Goal: Transaction & Acquisition: Purchase product/service

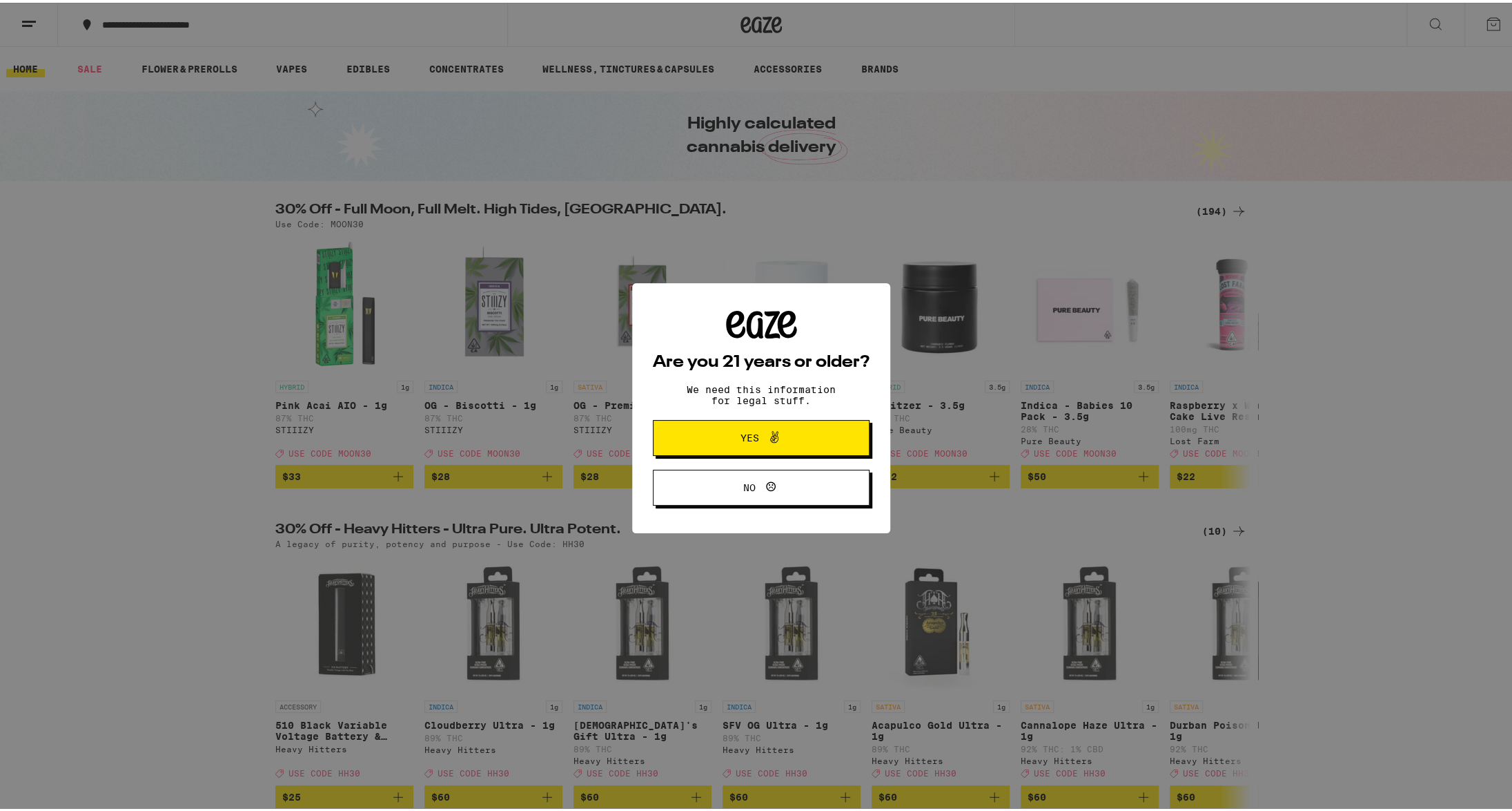
click at [759, 444] on span at bounding box center [771, 435] width 24 height 18
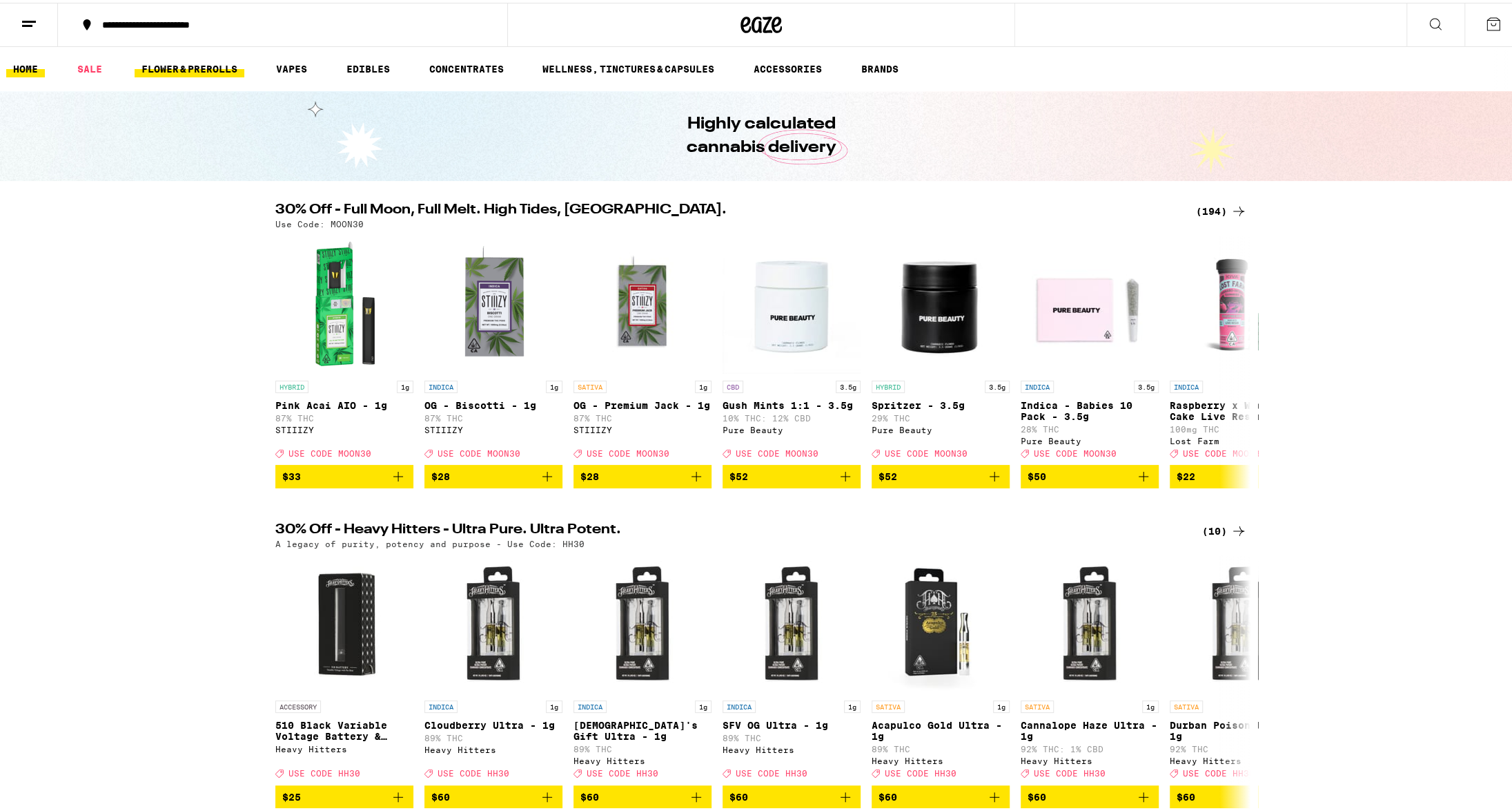
click at [165, 73] on link "FLOWER & PREROLLS" at bounding box center [189, 66] width 110 height 17
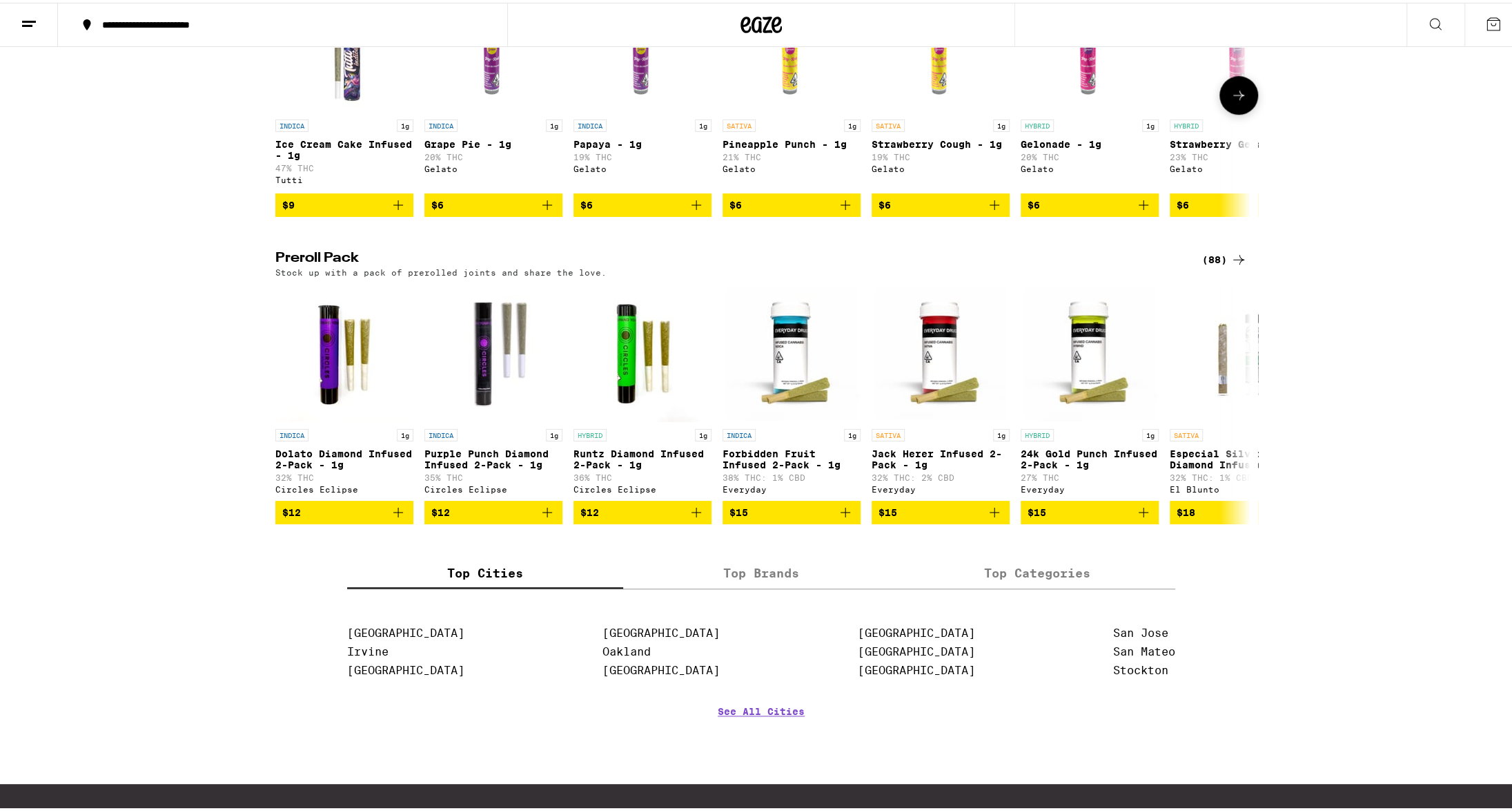
scroll to position [898, 0]
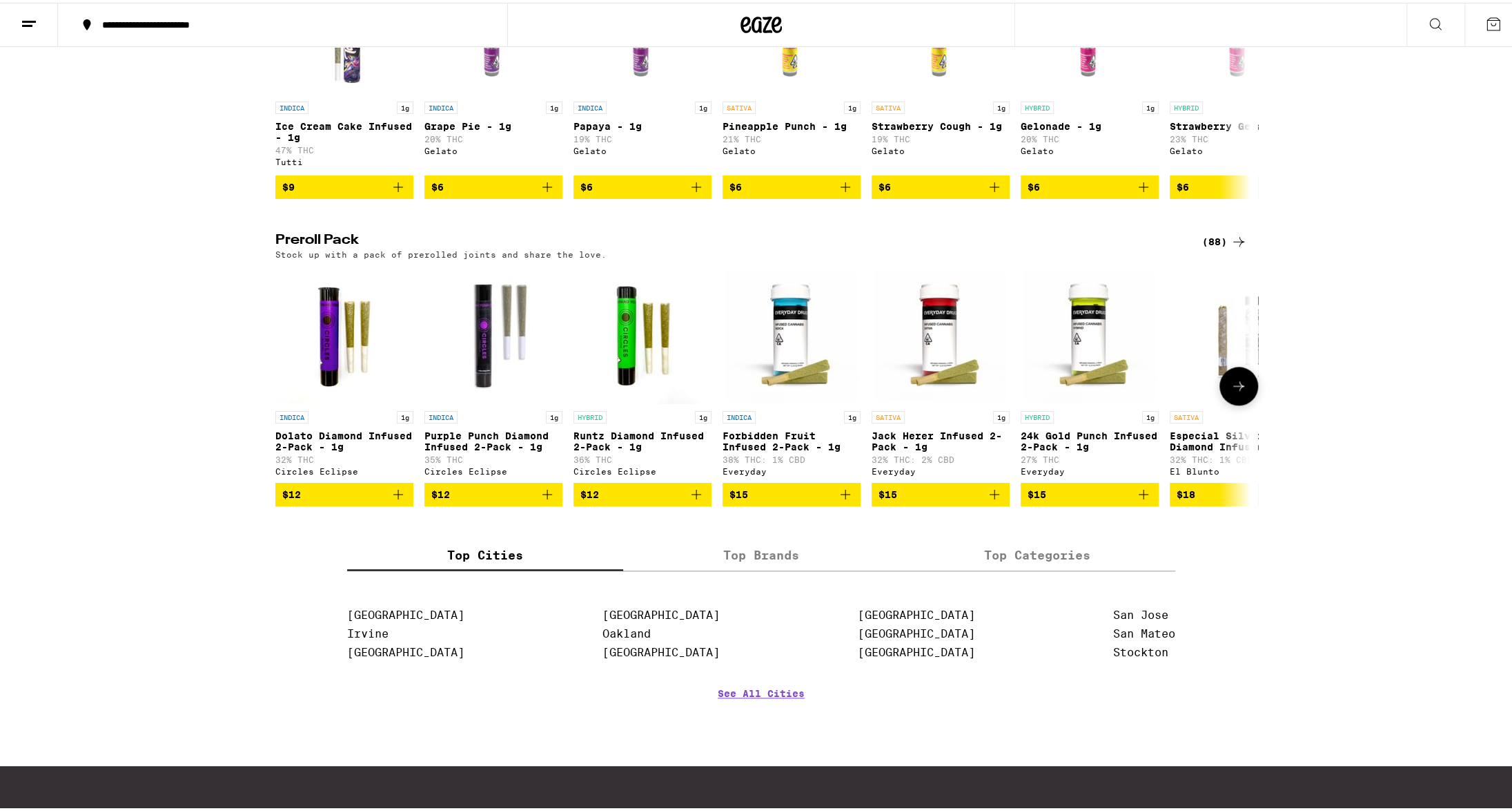
click at [1240, 392] on icon at bounding box center [1239, 383] width 17 height 17
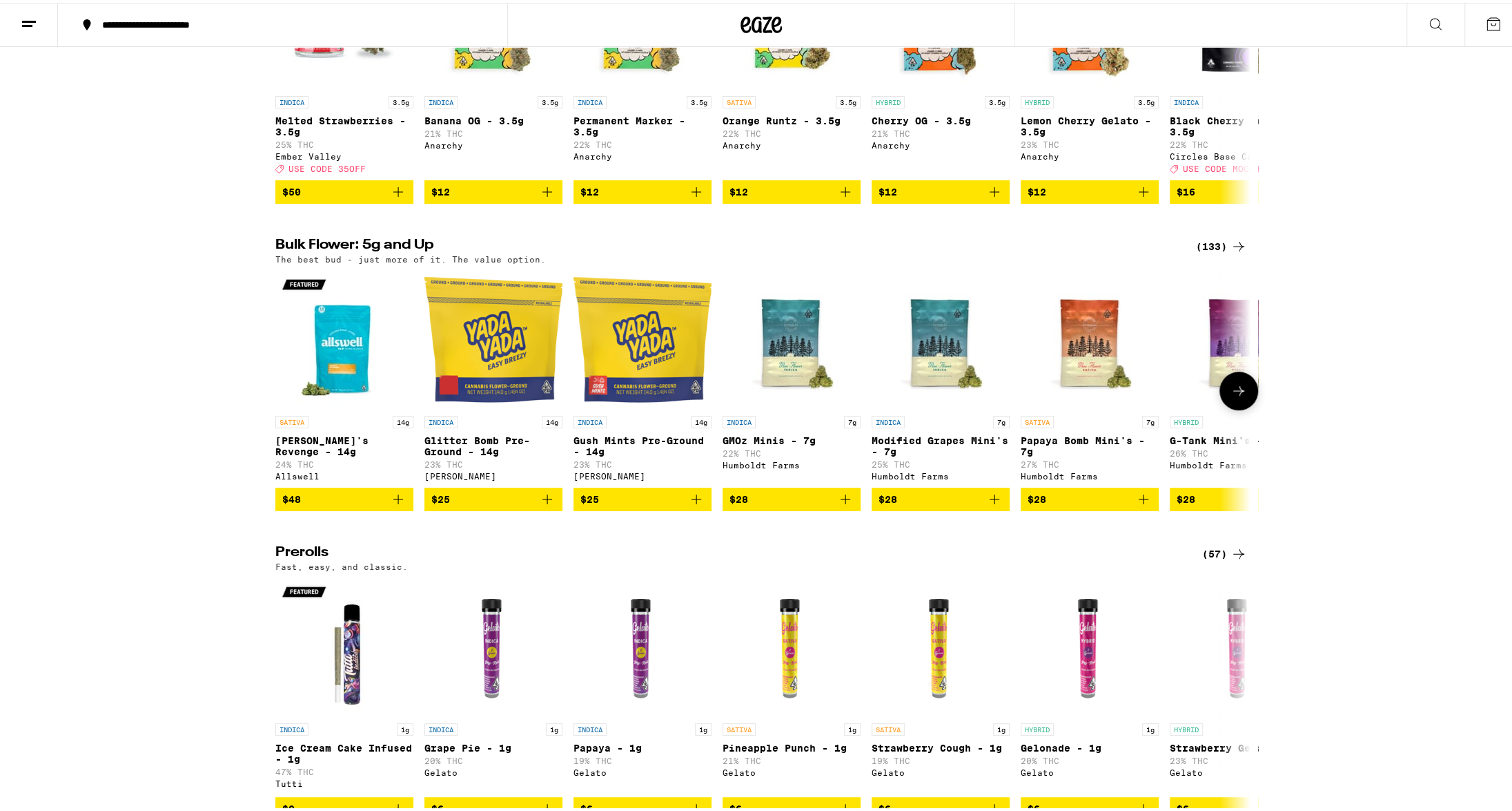
scroll to position [207, 0]
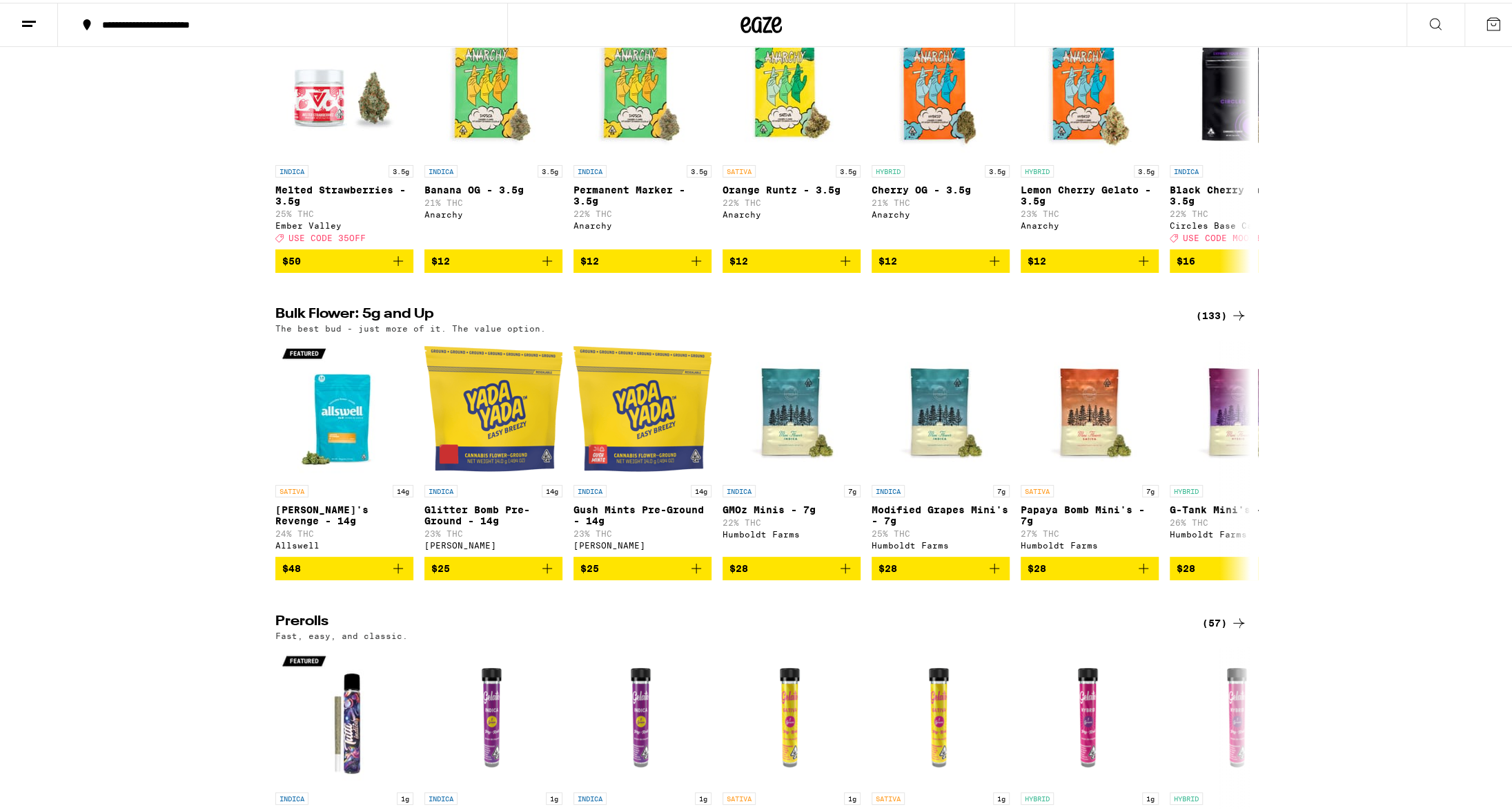
click at [1237, 321] on icon at bounding box center [1239, 313] width 17 height 17
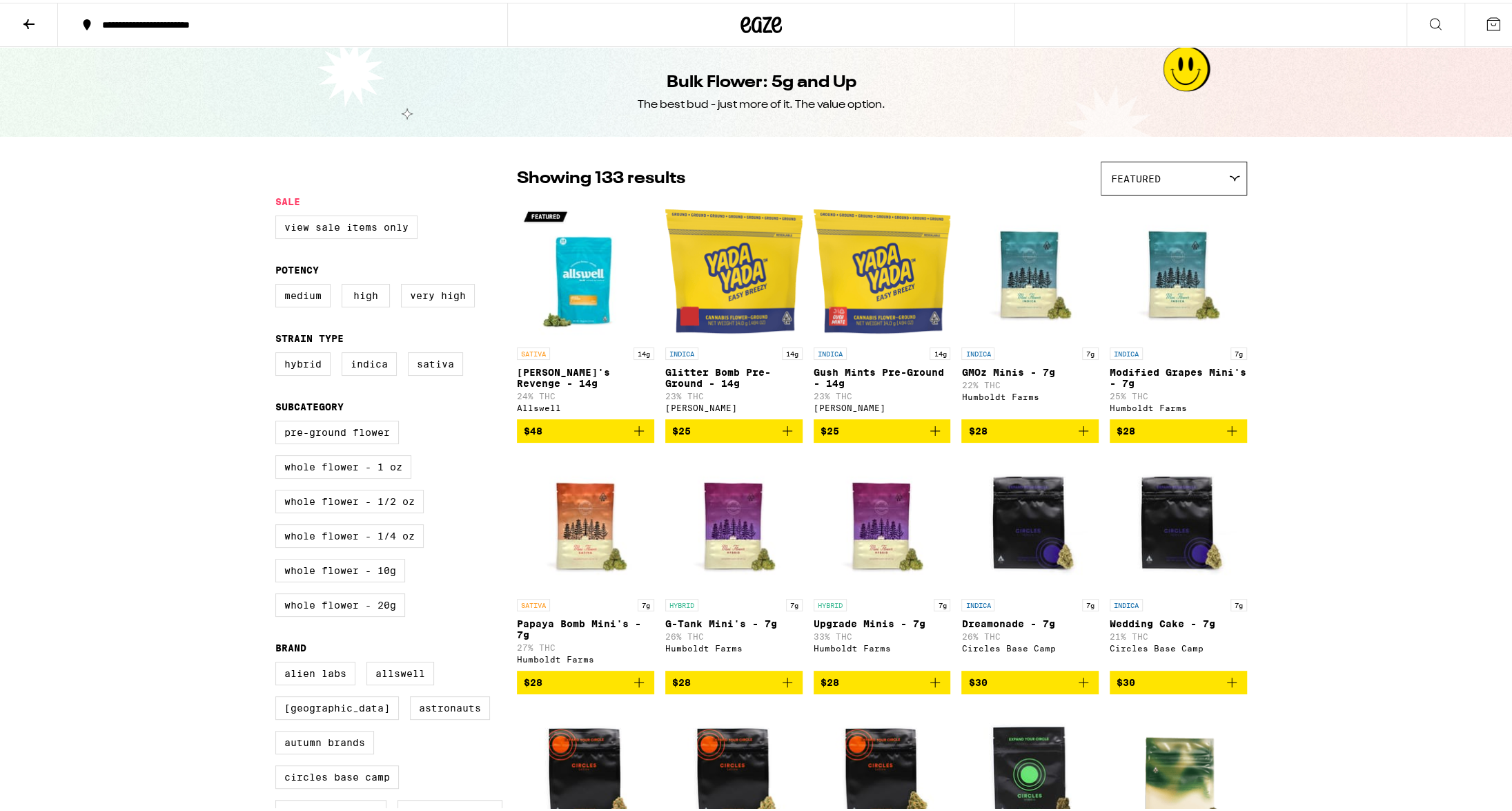
click at [34, 20] on icon at bounding box center [29, 22] width 11 height 10
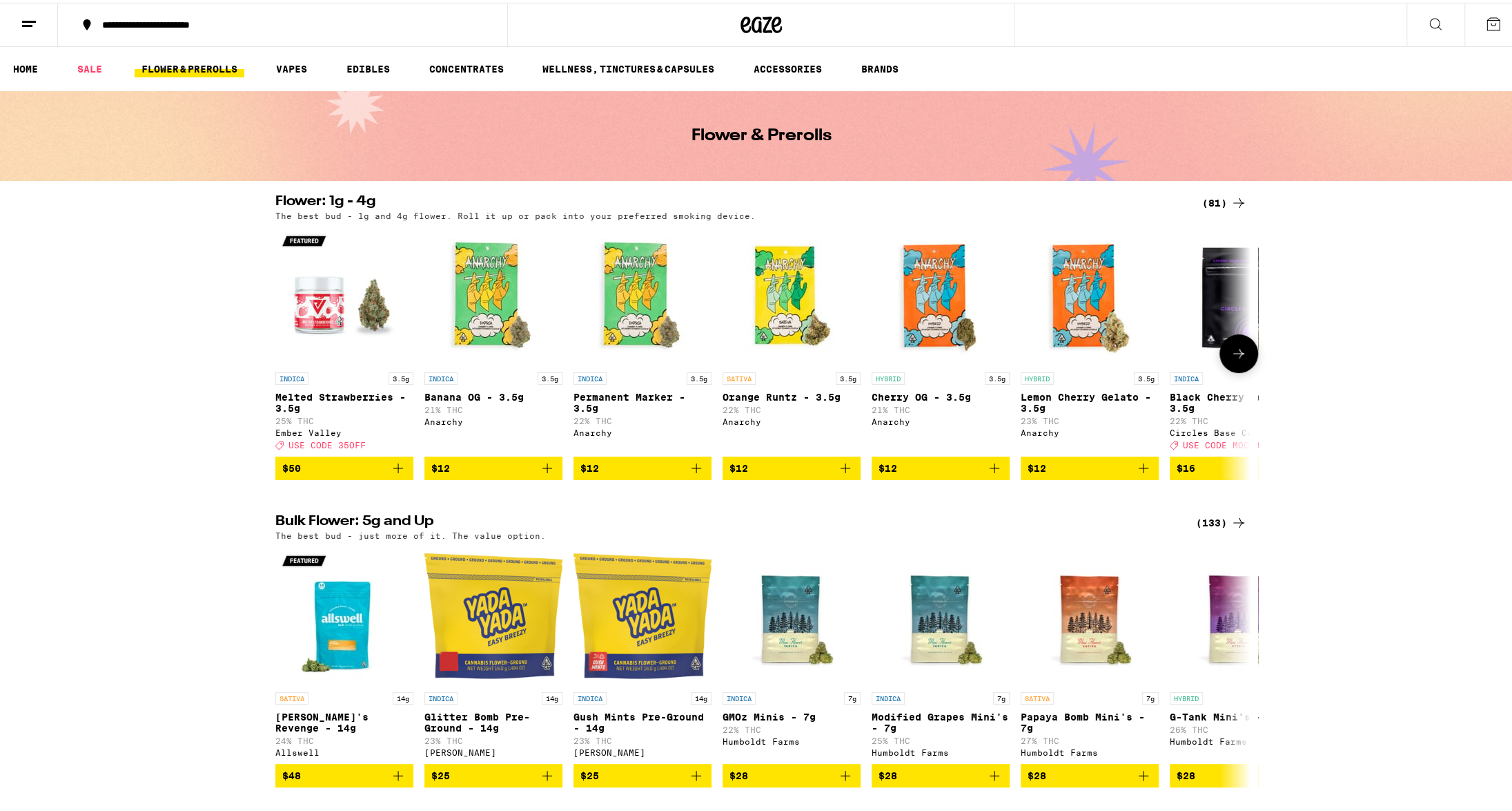
click at [1233, 359] on icon at bounding box center [1239, 351] width 17 height 17
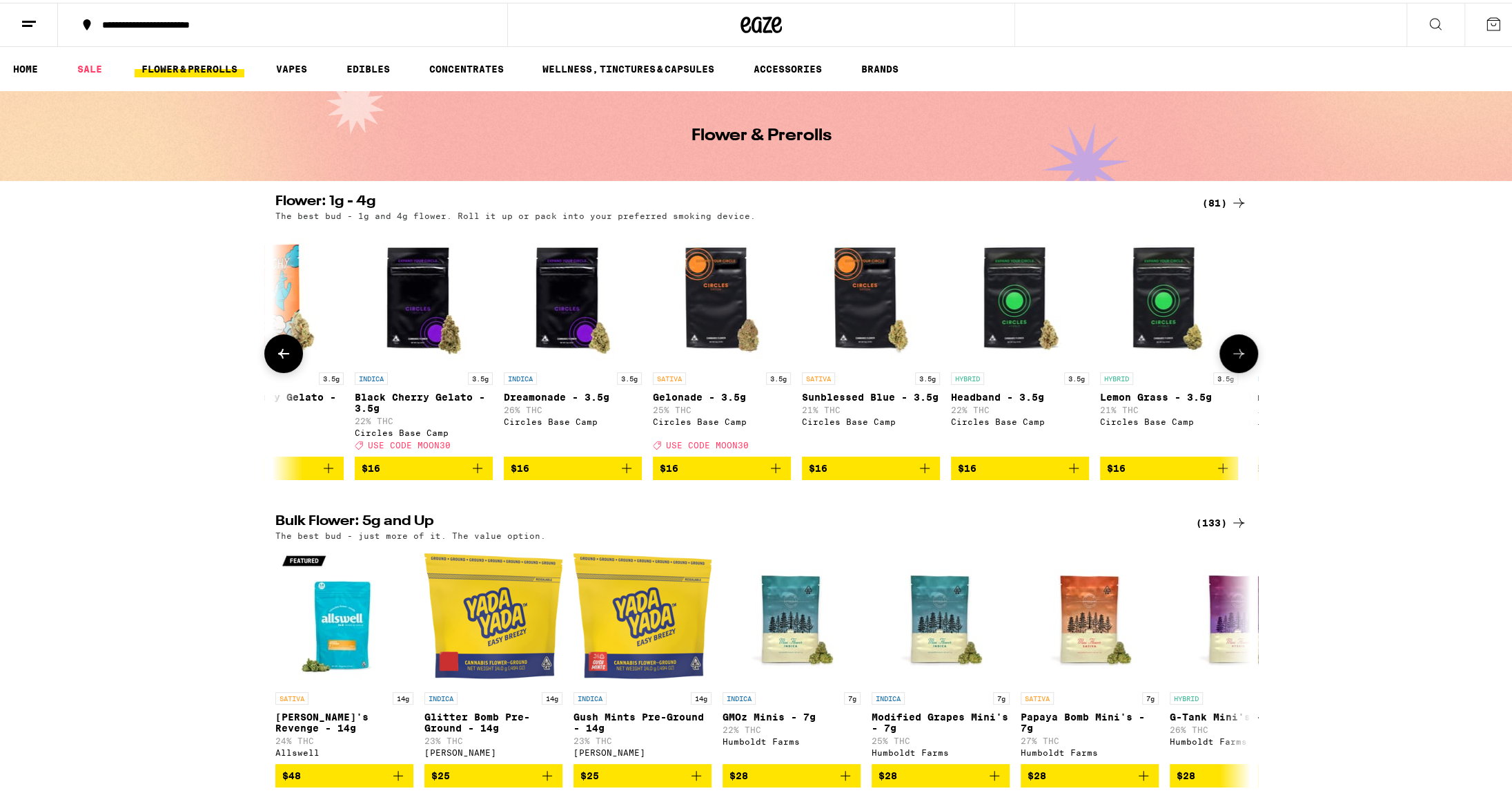
scroll to position [0, 821]
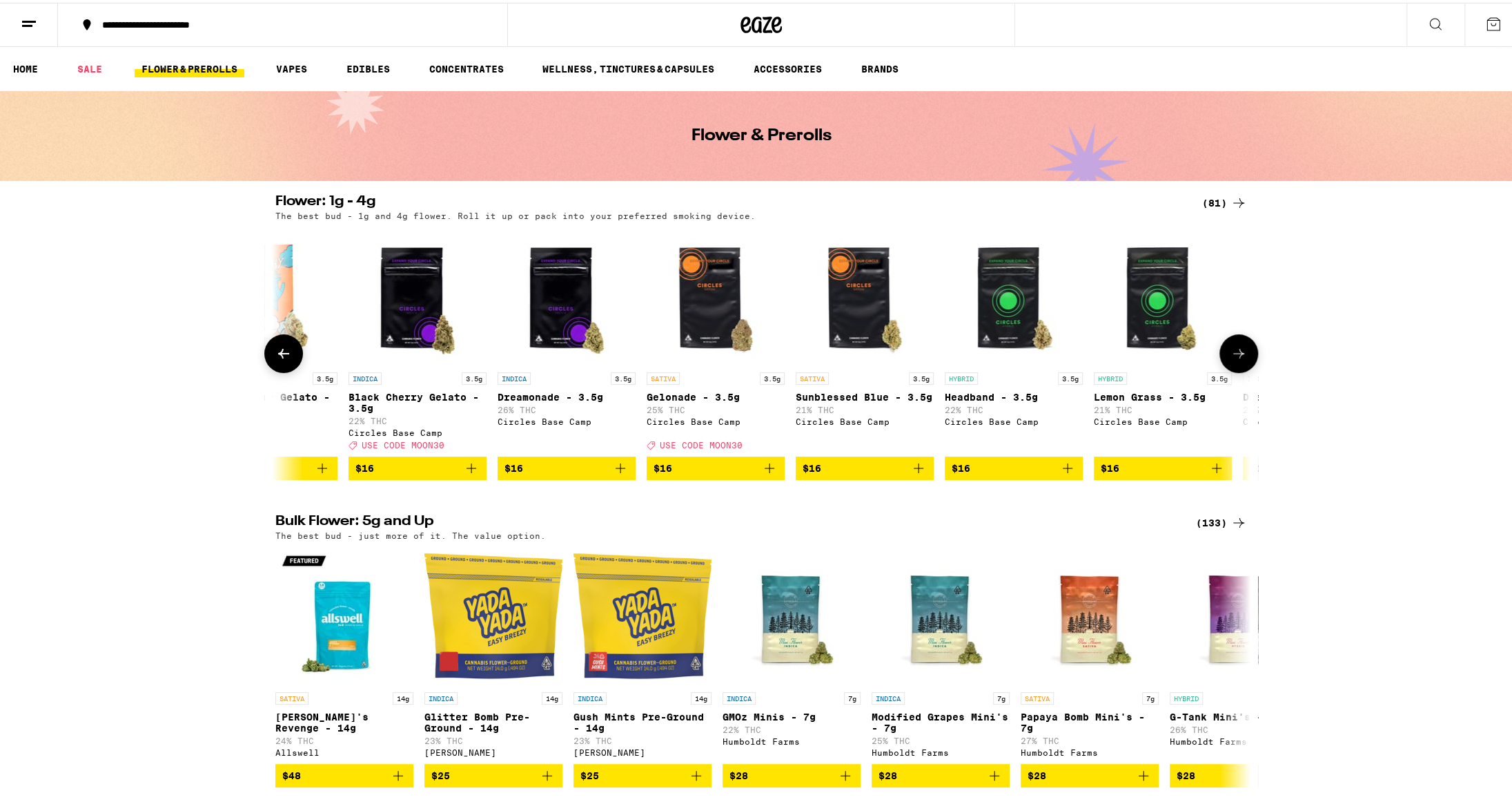
click at [1233, 359] on icon at bounding box center [1239, 351] width 17 height 17
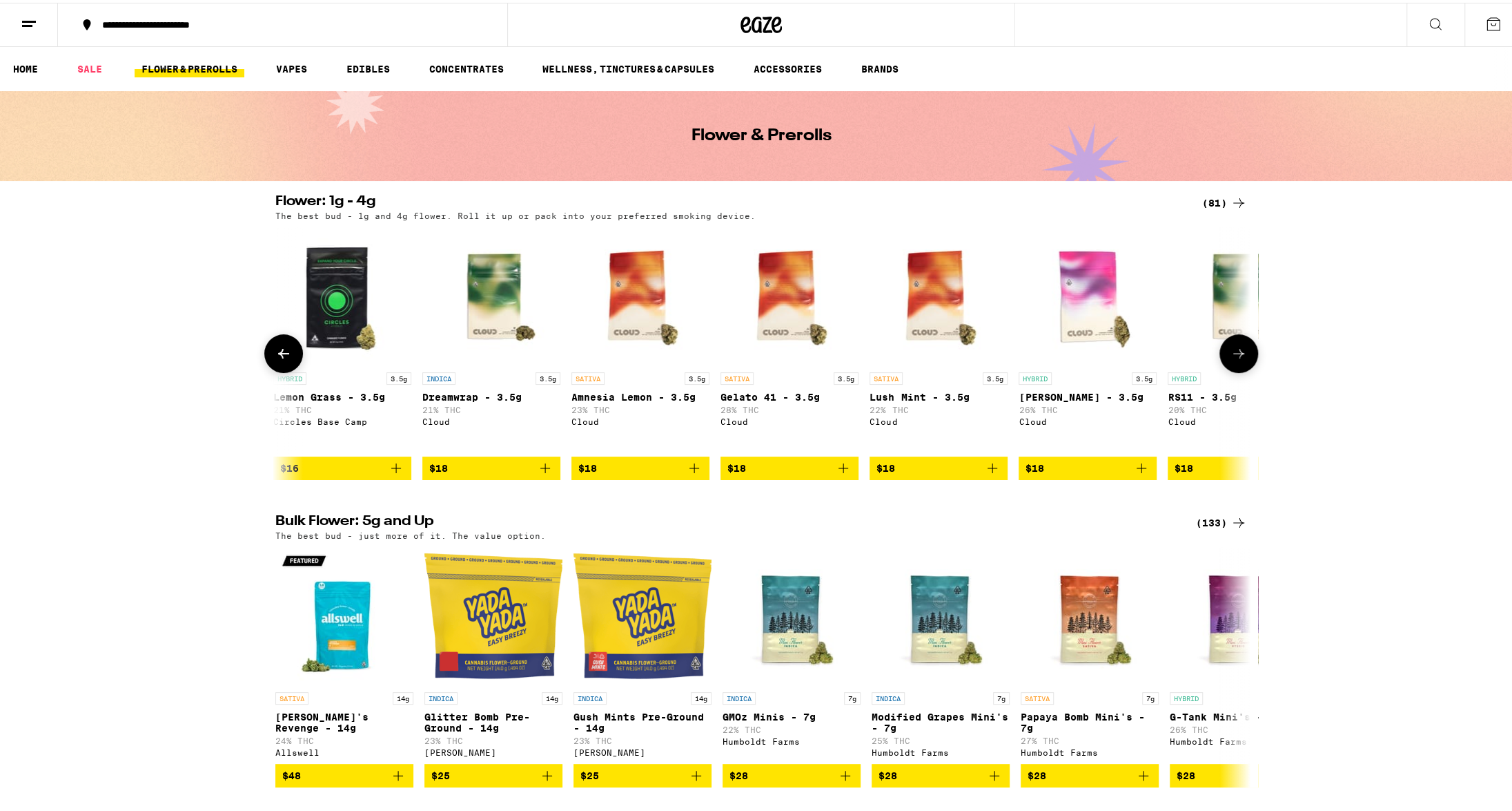
scroll to position [0, 1643]
click at [1233, 359] on icon at bounding box center [1239, 351] width 17 height 17
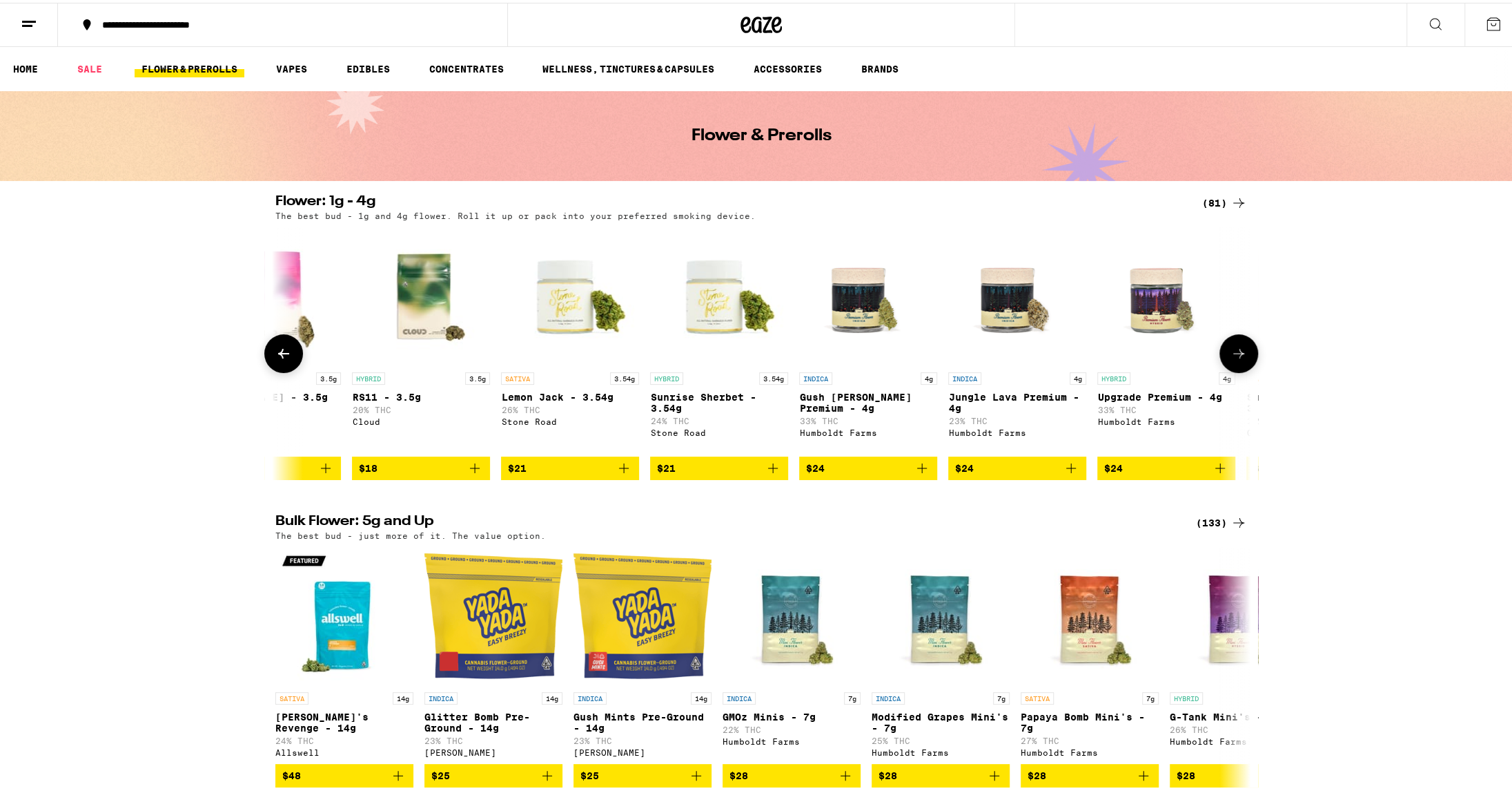
scroll to position [0, 2464]
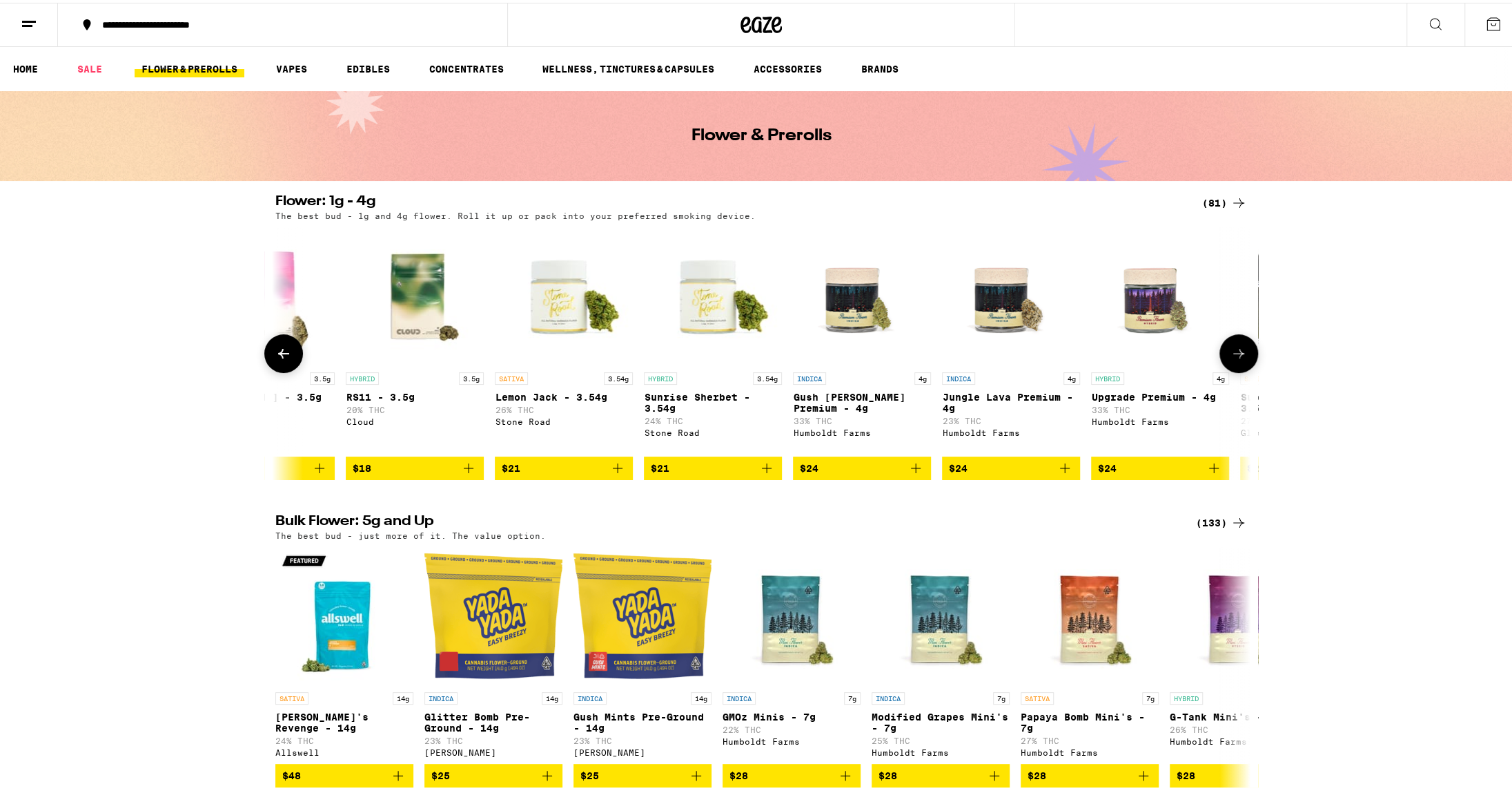
click at [1233, 359] on icon at bounding box center [1239, 351] width 17 height 17
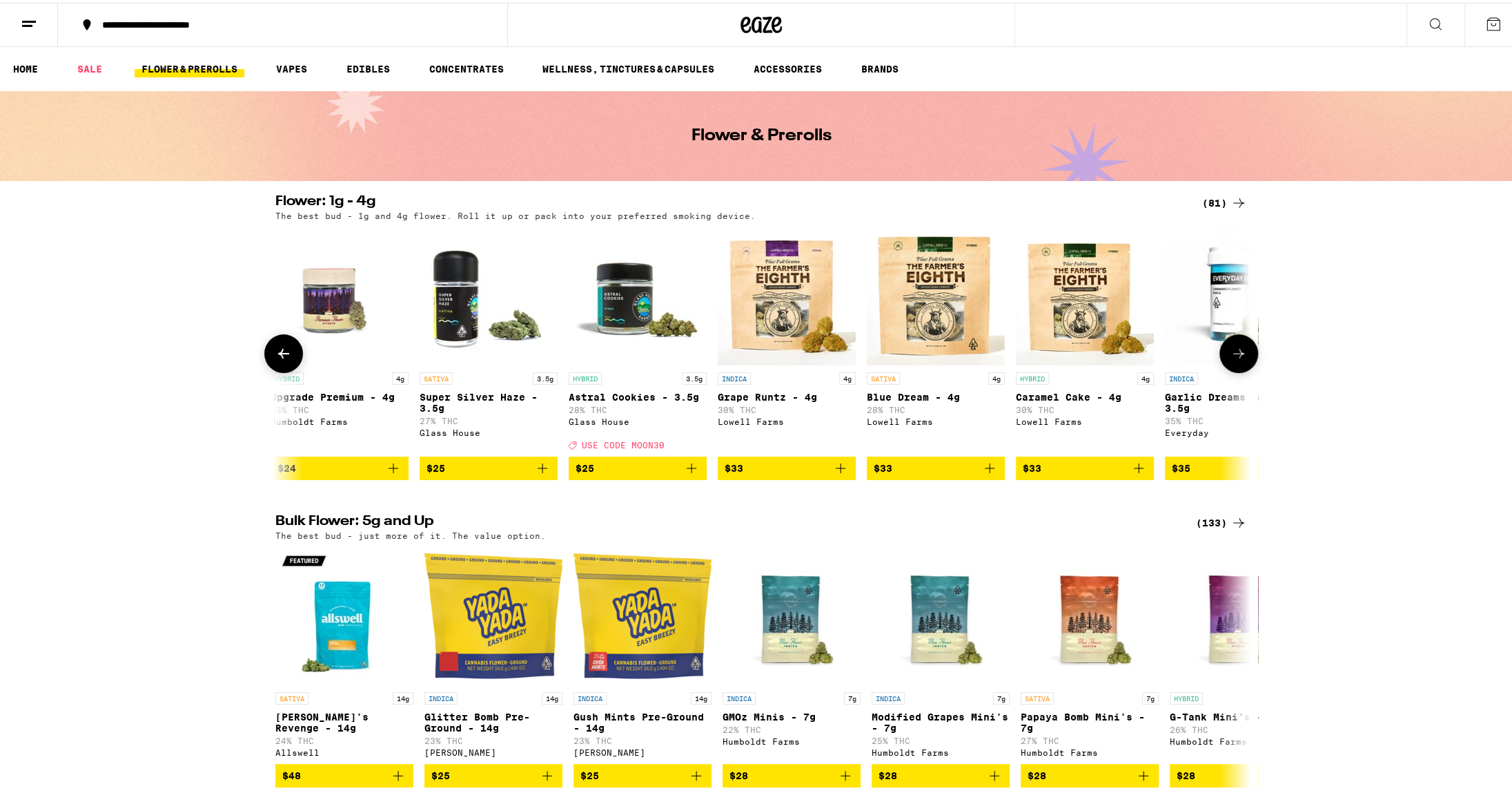
scroll to position [0, 3285]
click at [1233, 359] on icon at bounding box center [1239, 351] width 17 height 17
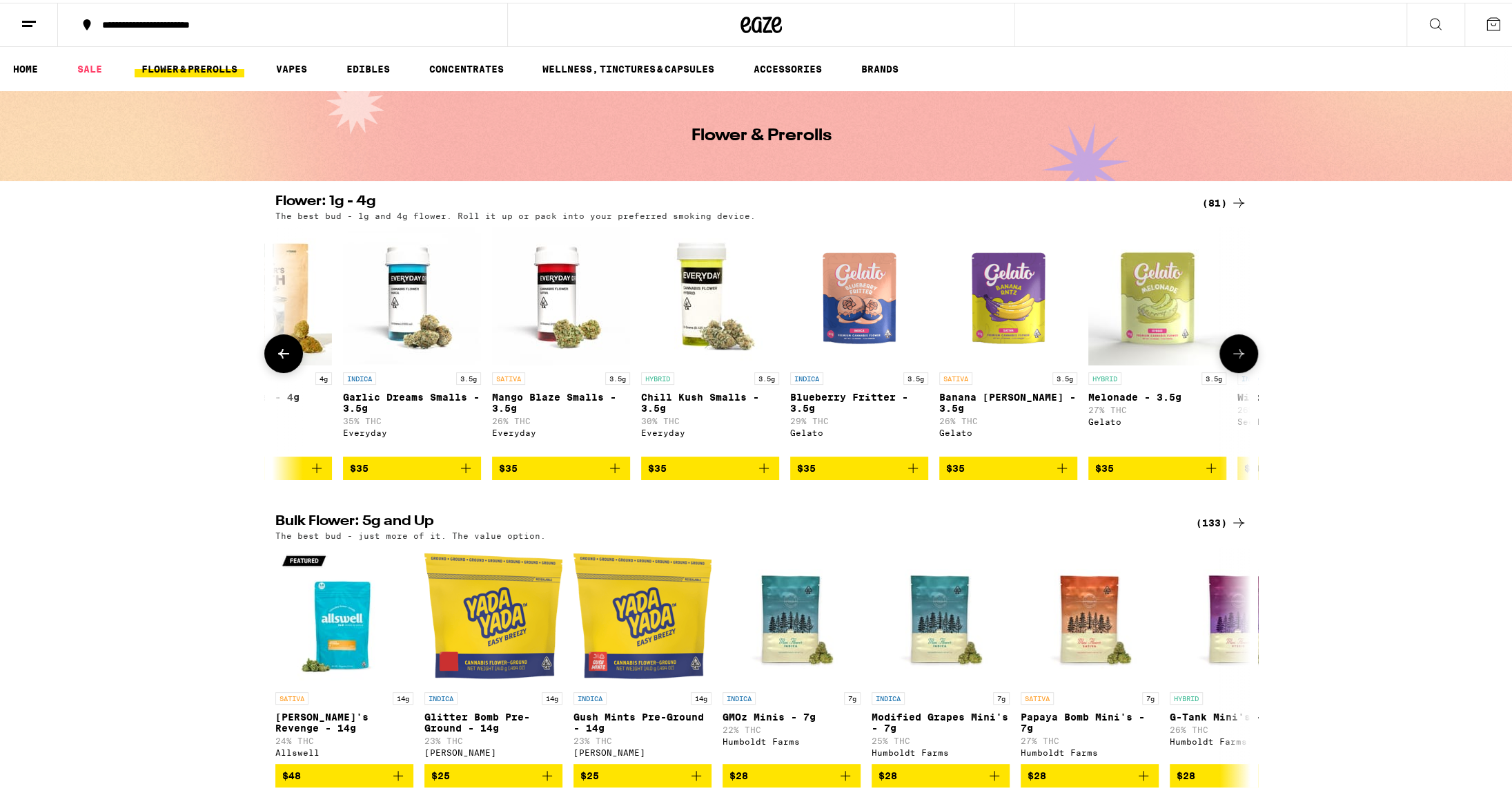
click at [1233, 359] on icon at bounding box center [1239, 351] width 17 height 17
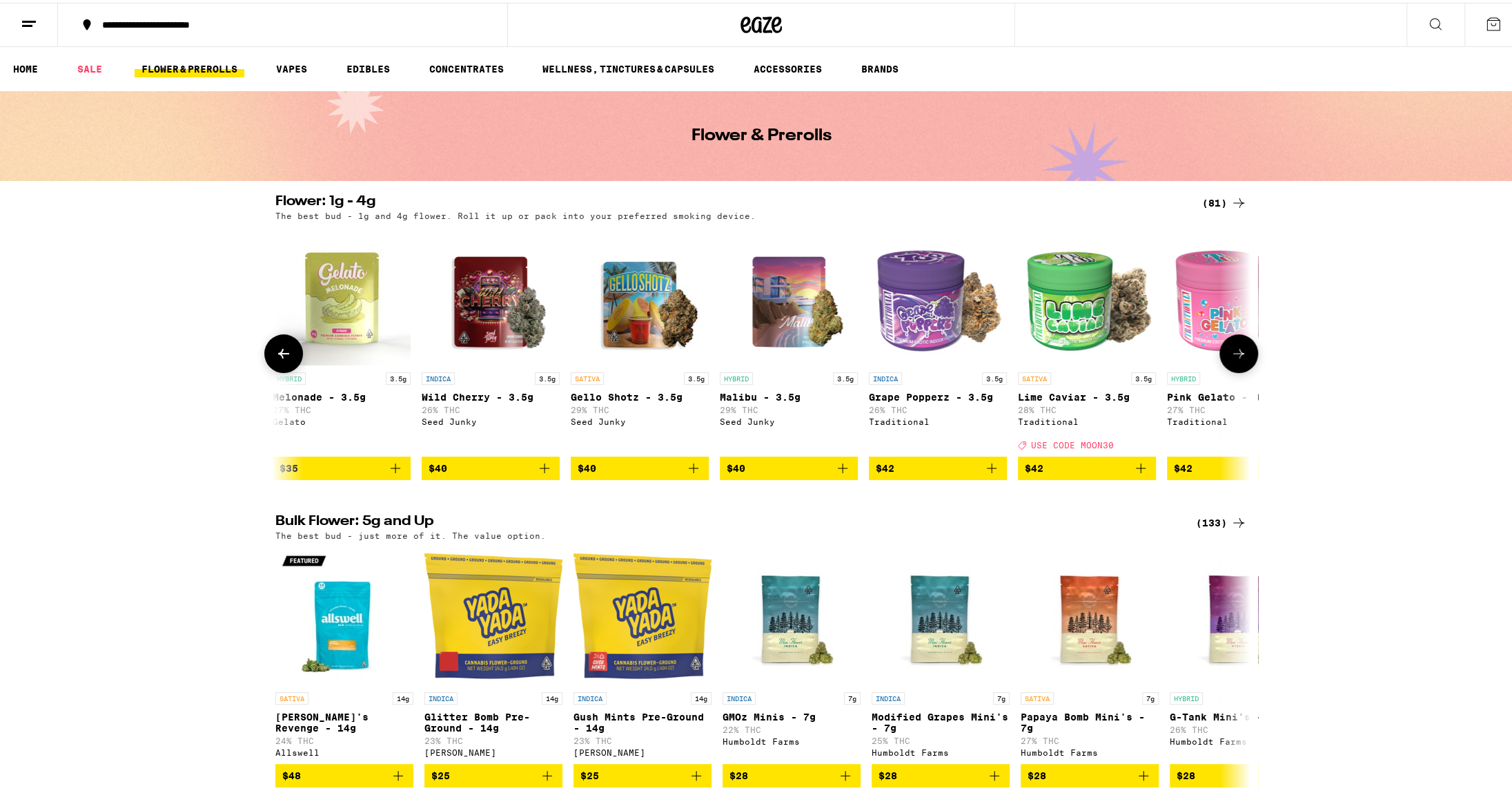
scroll to position [0, 4927]
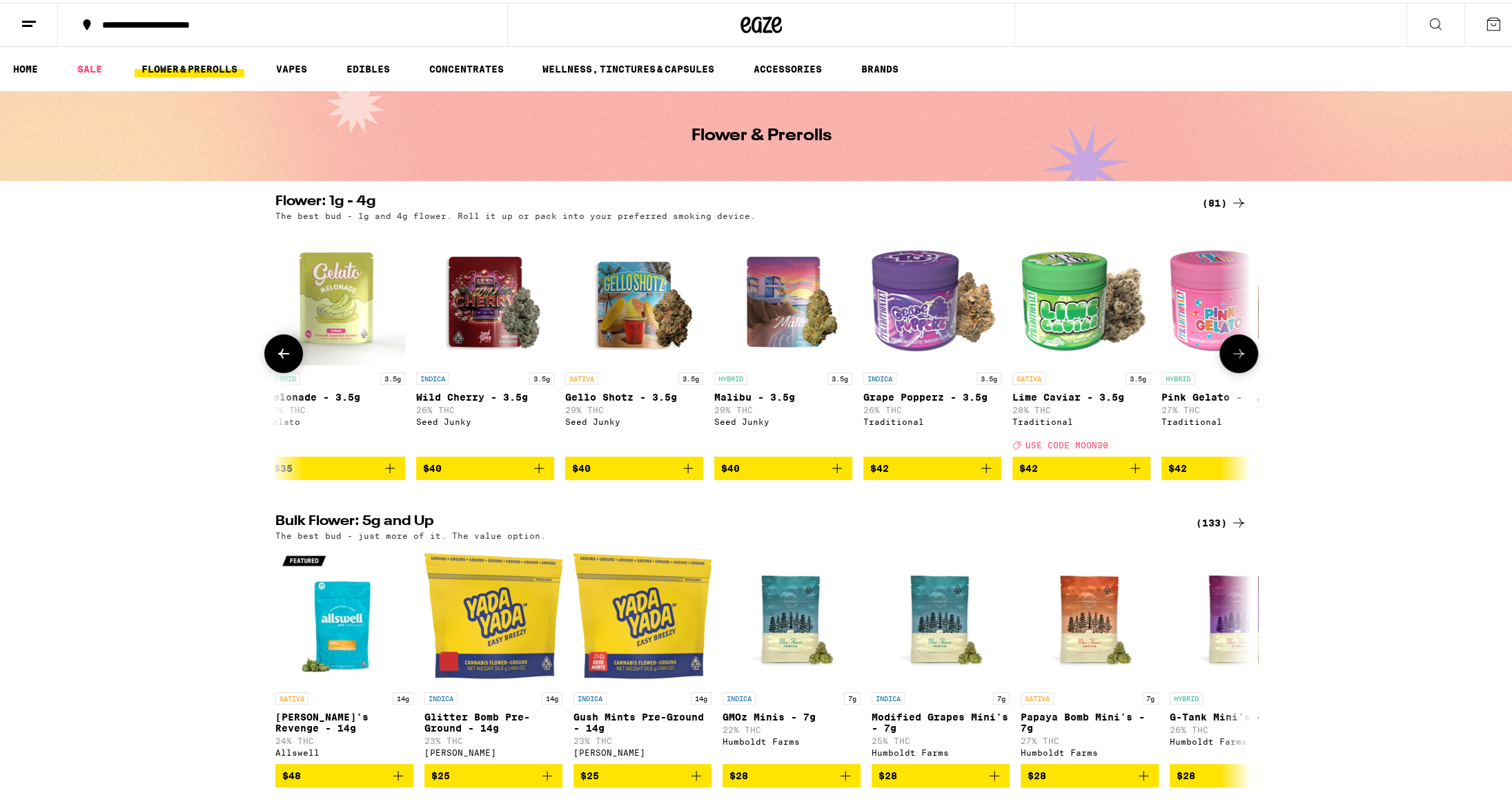
click at [1233, 359] on icon at bounding box center [1239, 351] width 17 height 17
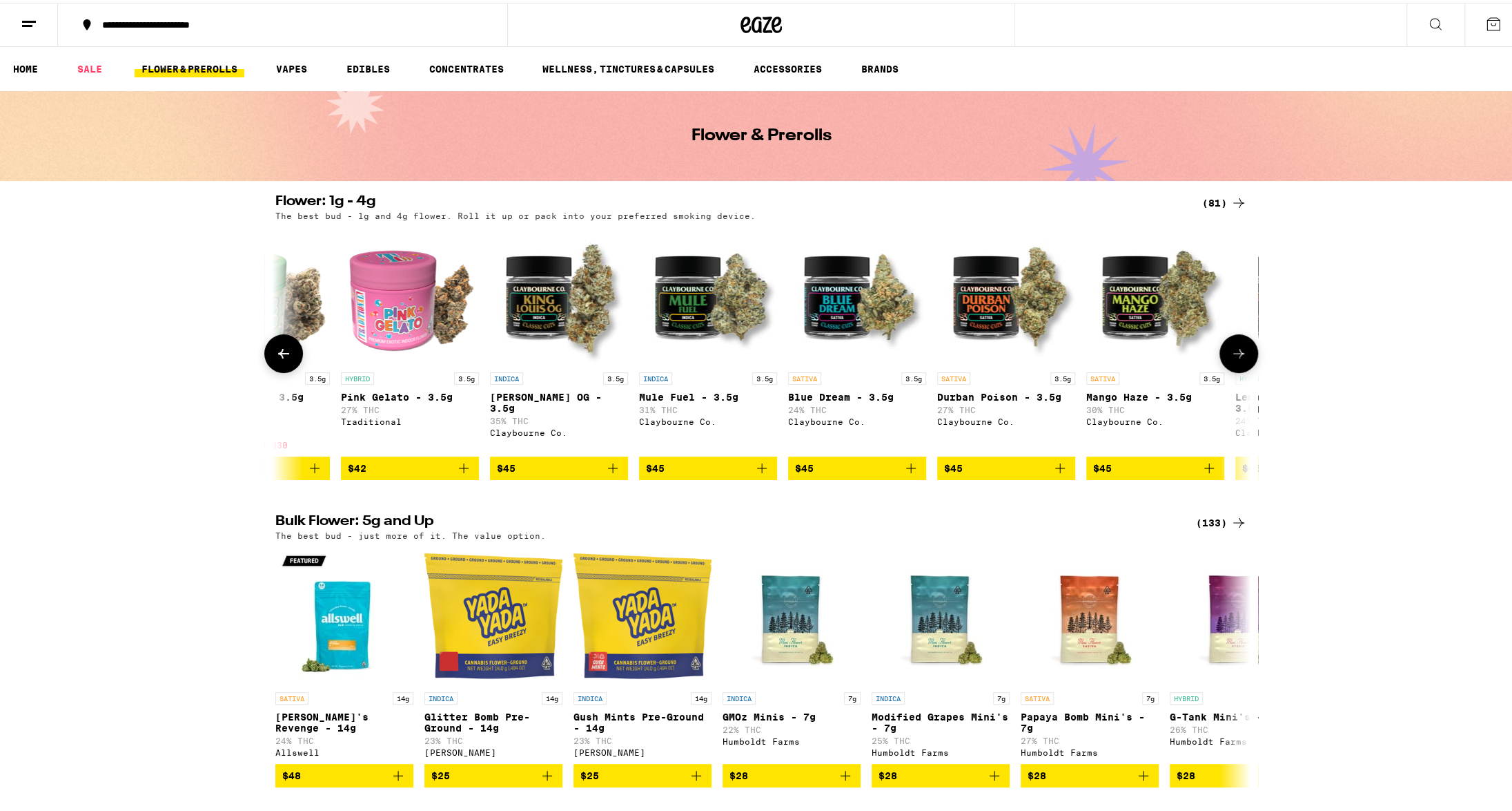
scroll to position [0, 5749]
click at [1233, 359] on icon at bounding box center [1239, 351] width 17 height 17
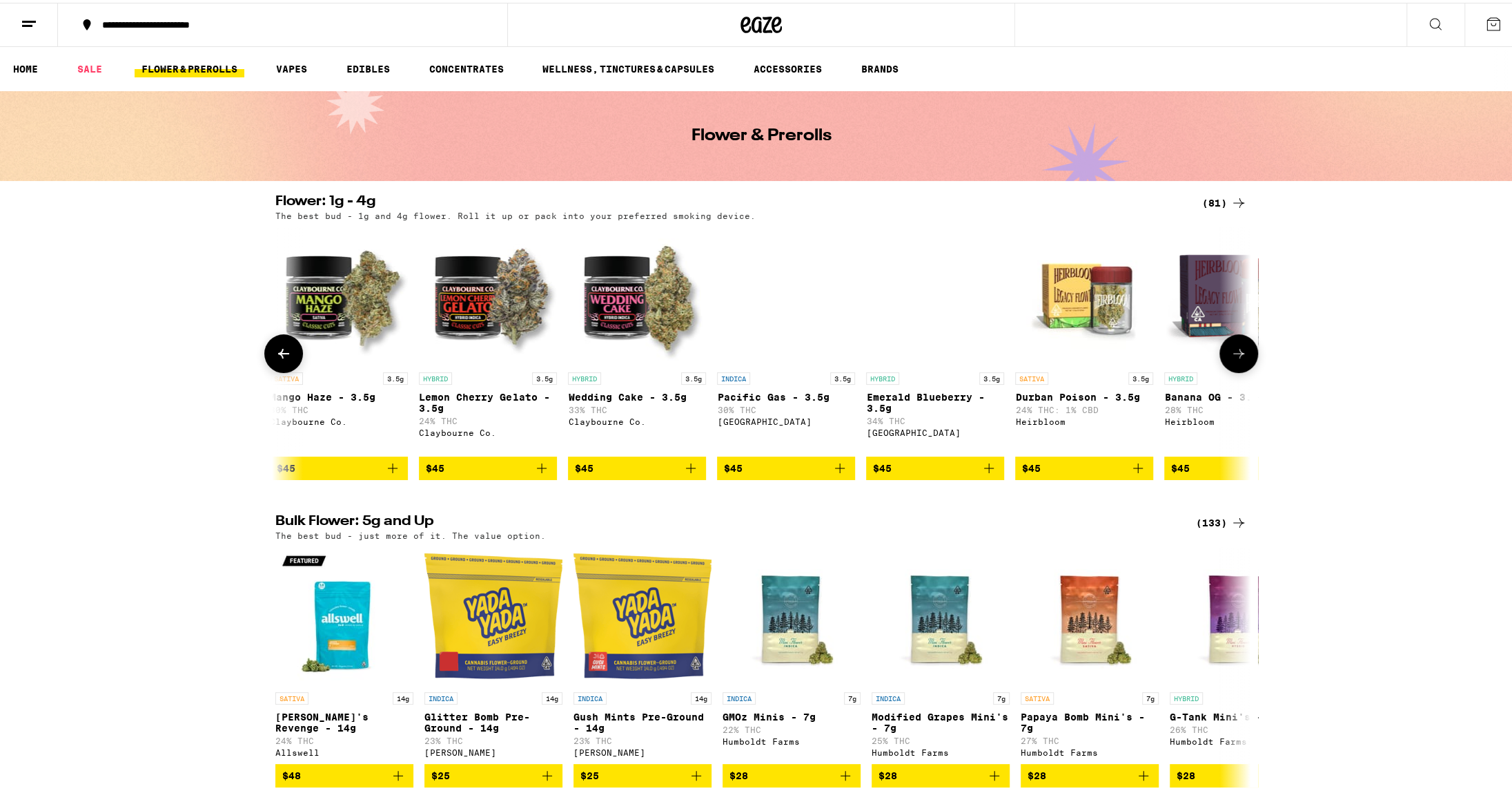
scroll to position [0, 6570]
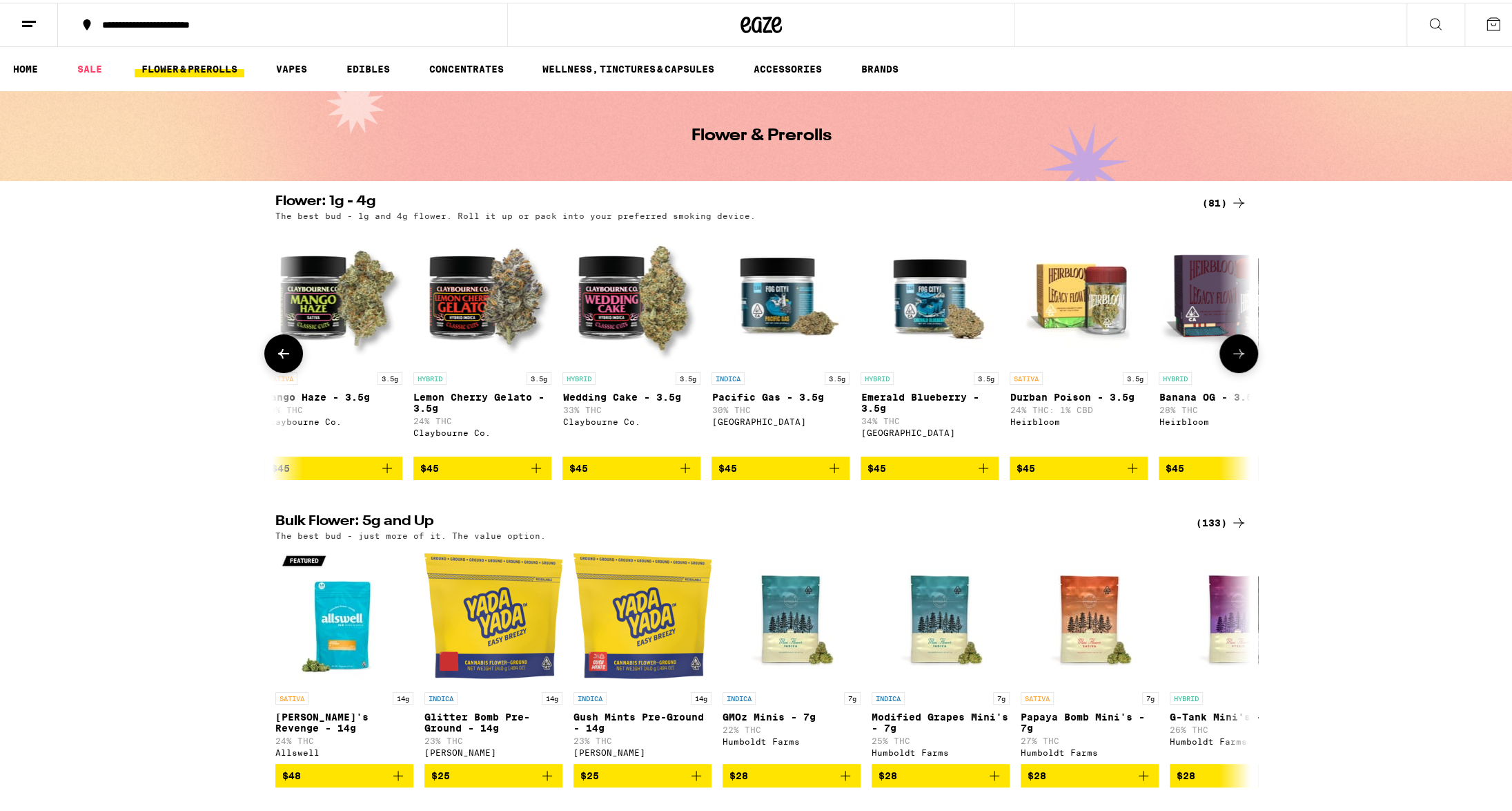
click at [1233, 359] on icon at bounding box center [1239, 351] width 17 height 17
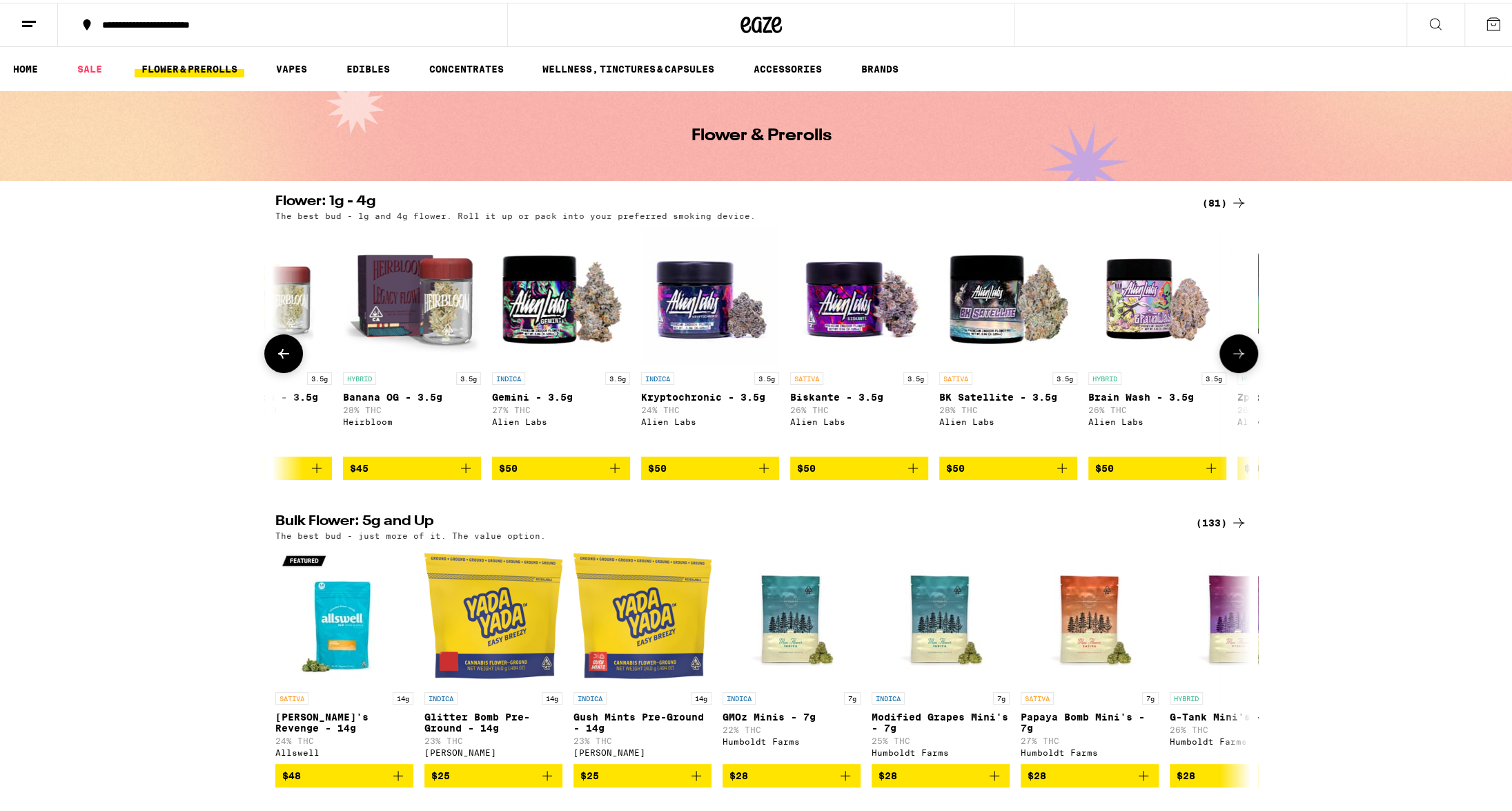
scroll to position [0, 7392]
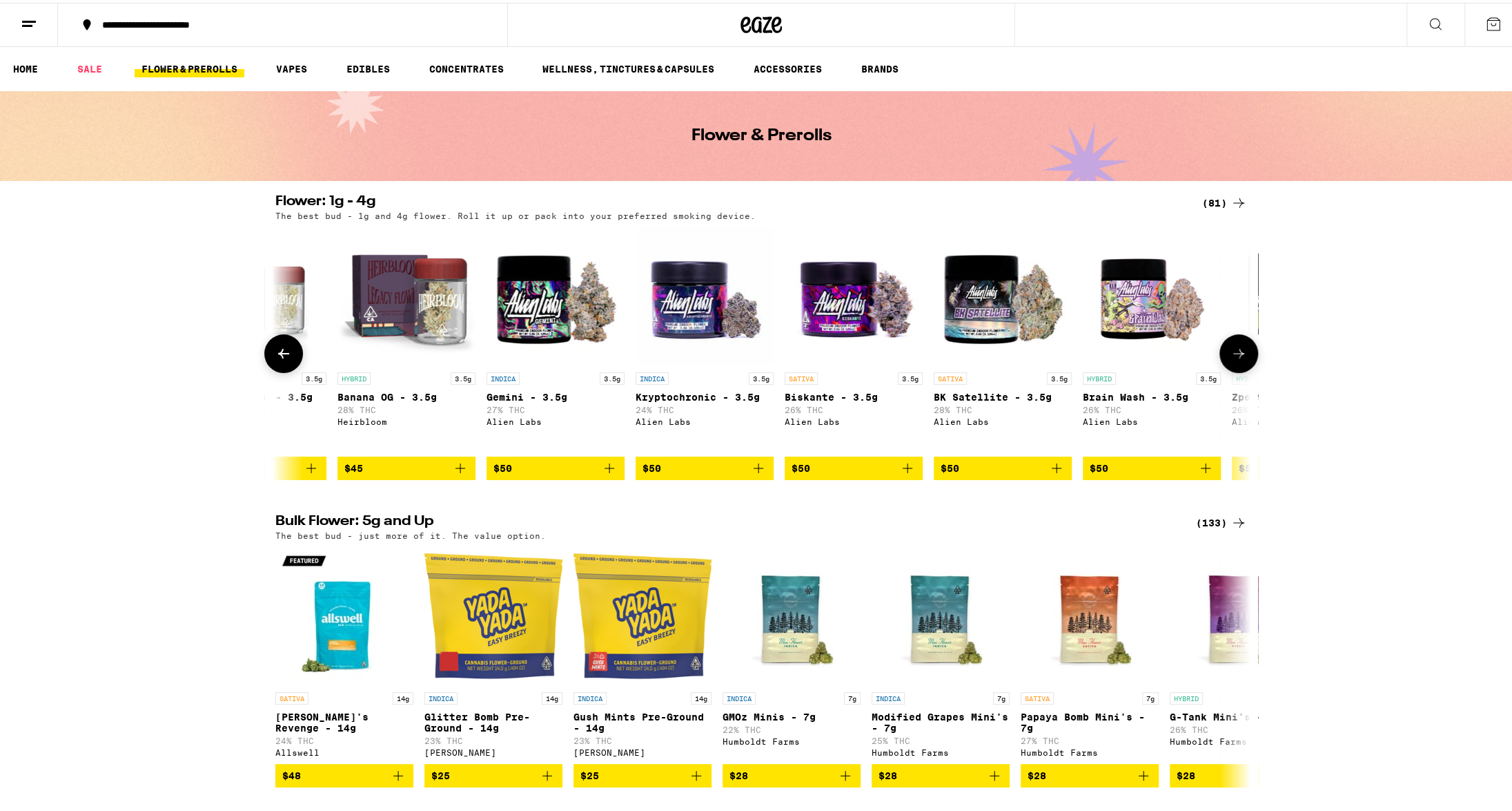
click at [279, 359] on icon at bounding box center [284, 351] width 17 height 17
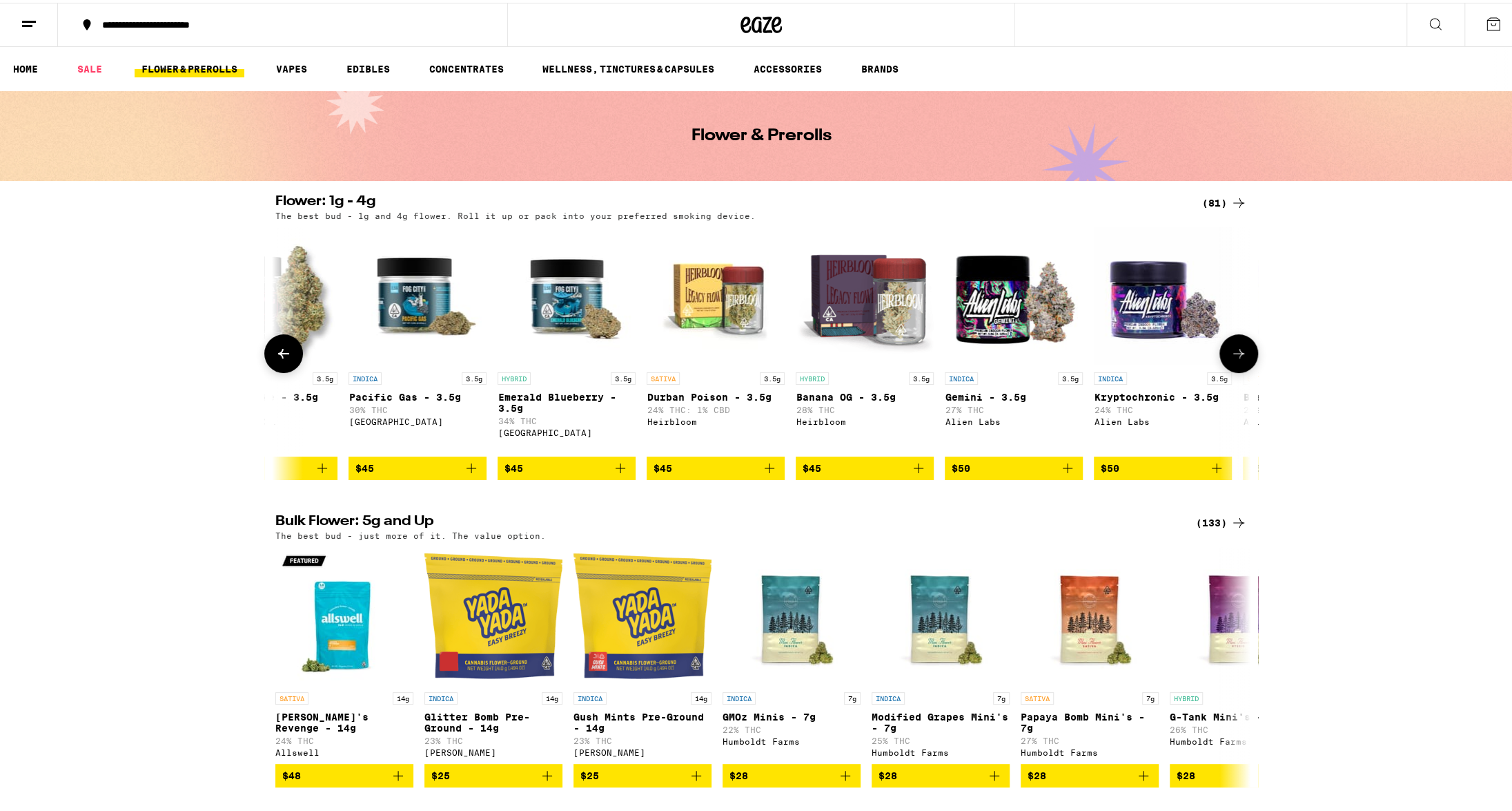
click at [279, 359] on icon at bounding box center [284, 351] width 17 height 17
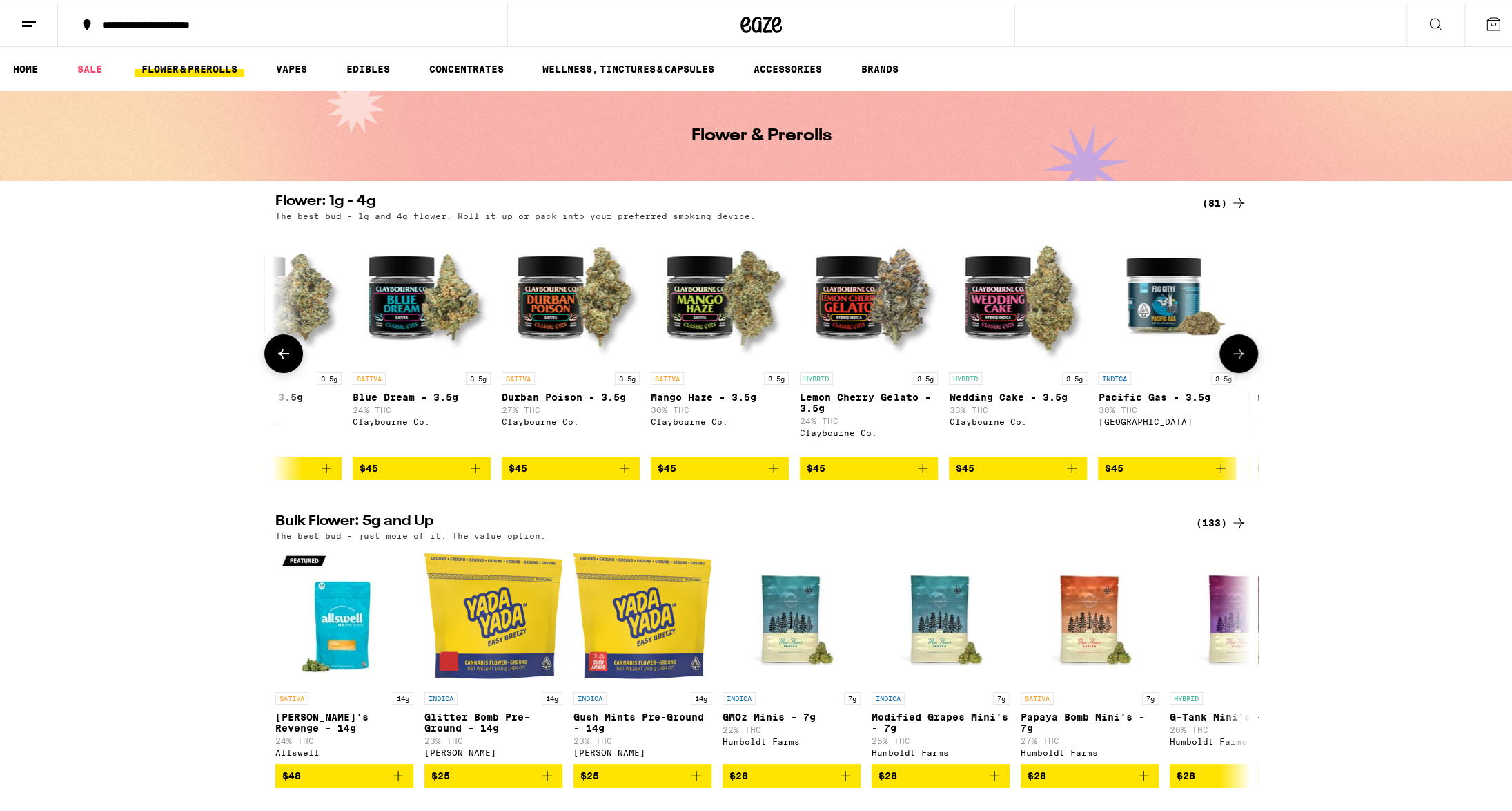
click at [279, 359] on icon at bounding box center [284, 351] width 17 height 17
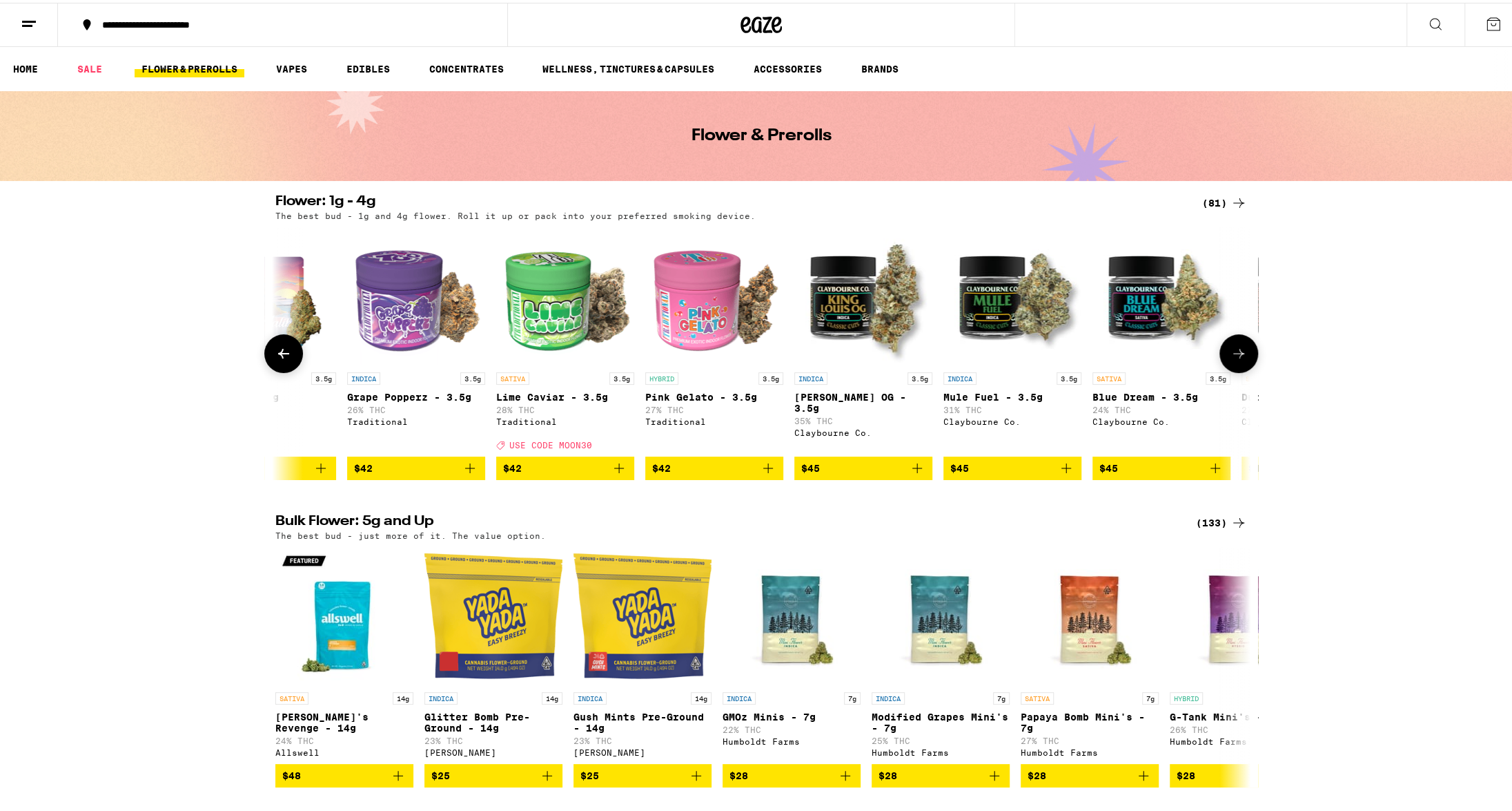
click at [279, 359] on icon at bounding box center [284, 351] width 17 height 17
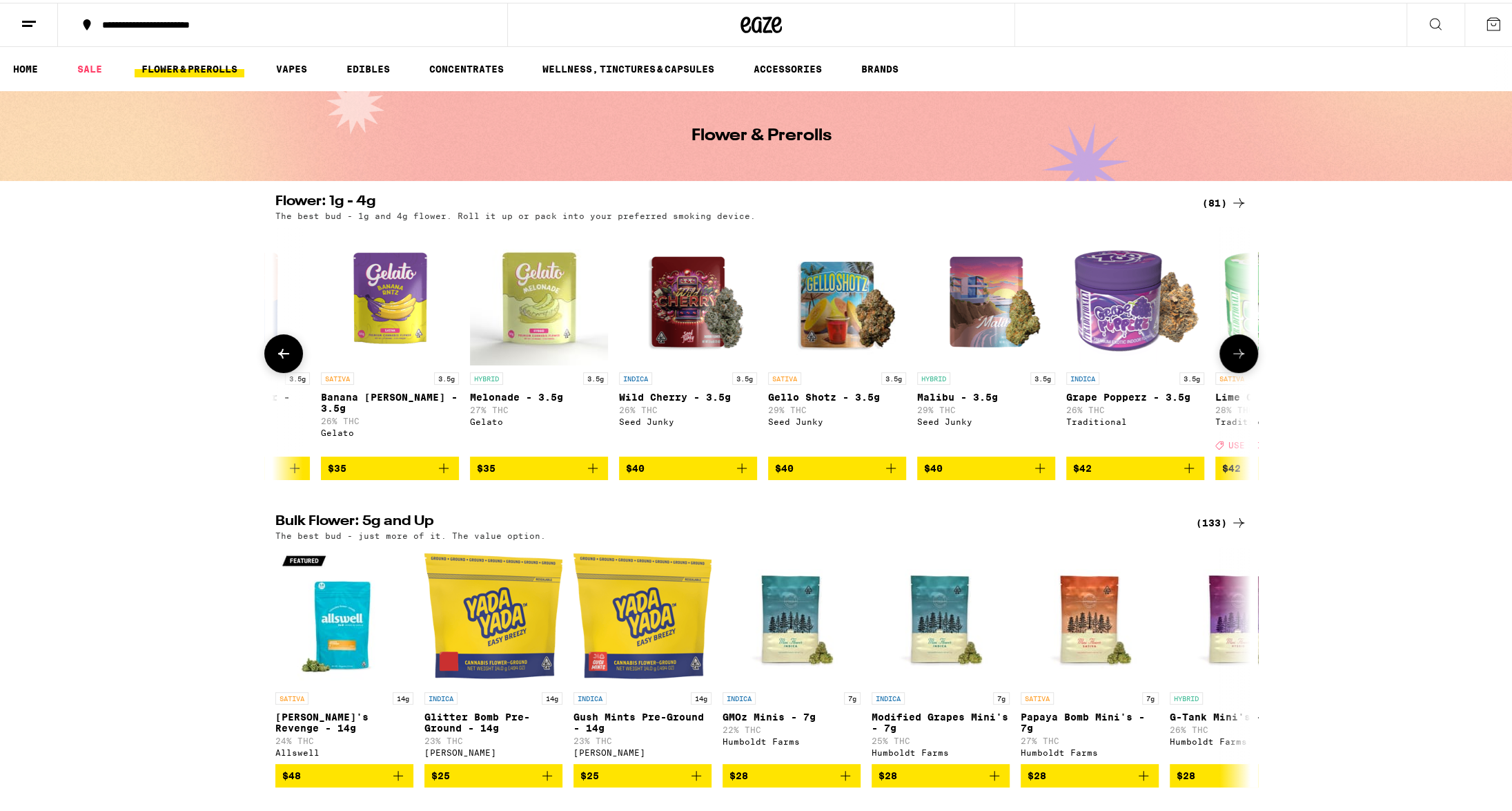
click at [279, 359] on icon at bounding box center [284, 351] width 17 height 17
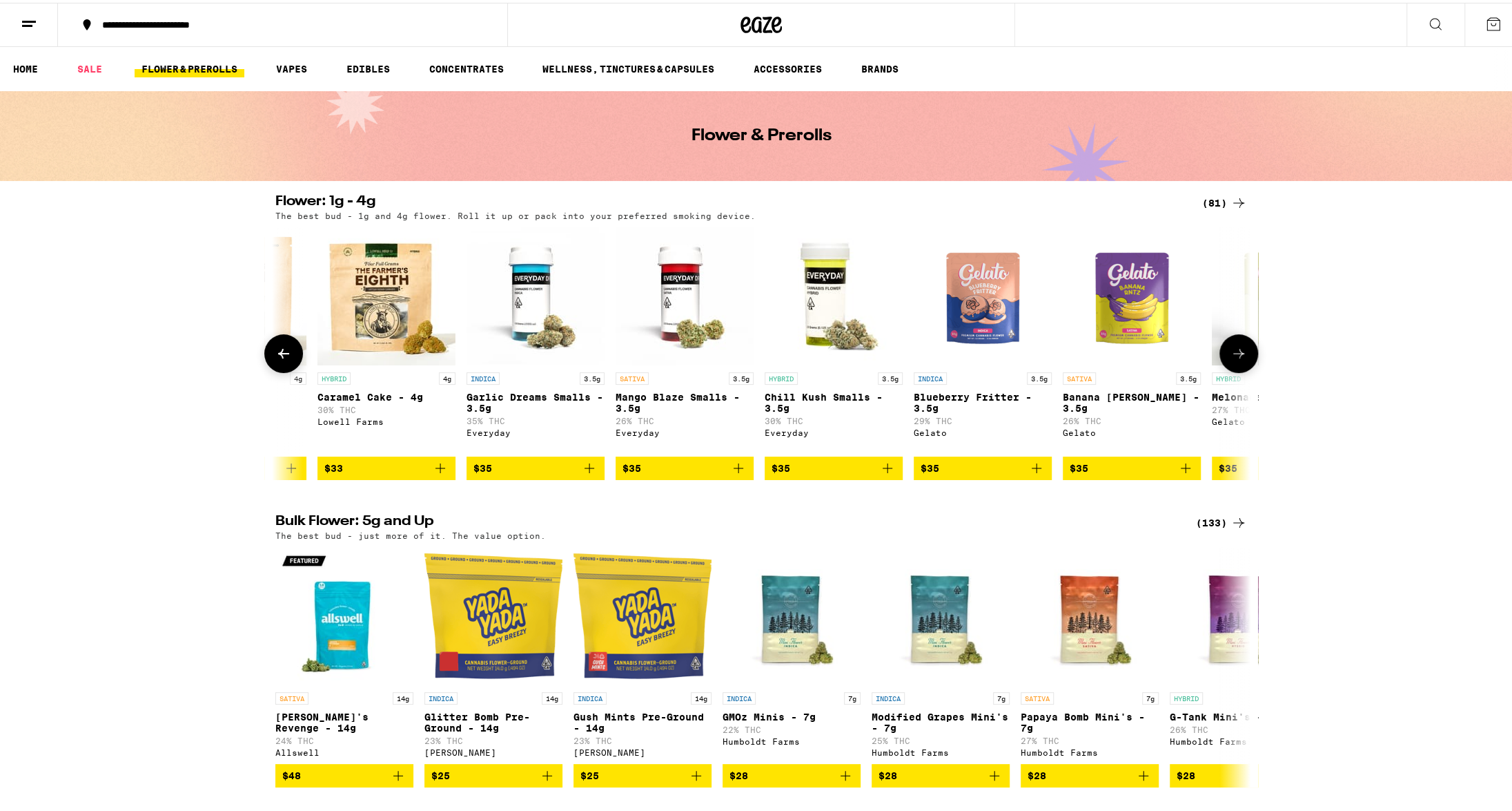
click at [279, 359] on icon at bounding box center [284, 351] width 17 height 17
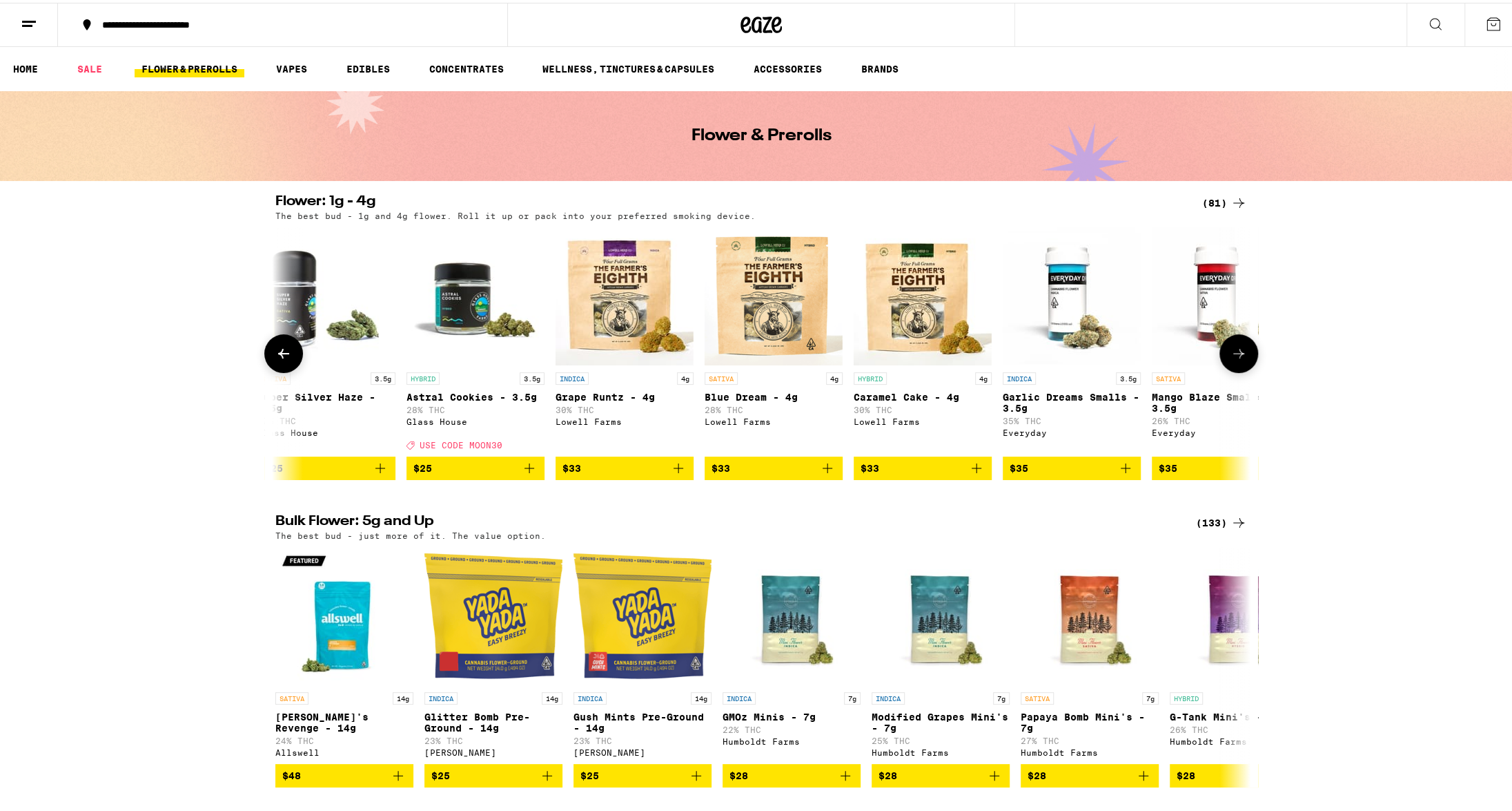
click at [279, 359] on icon at bounding box center [284, 351] width 17 height 17
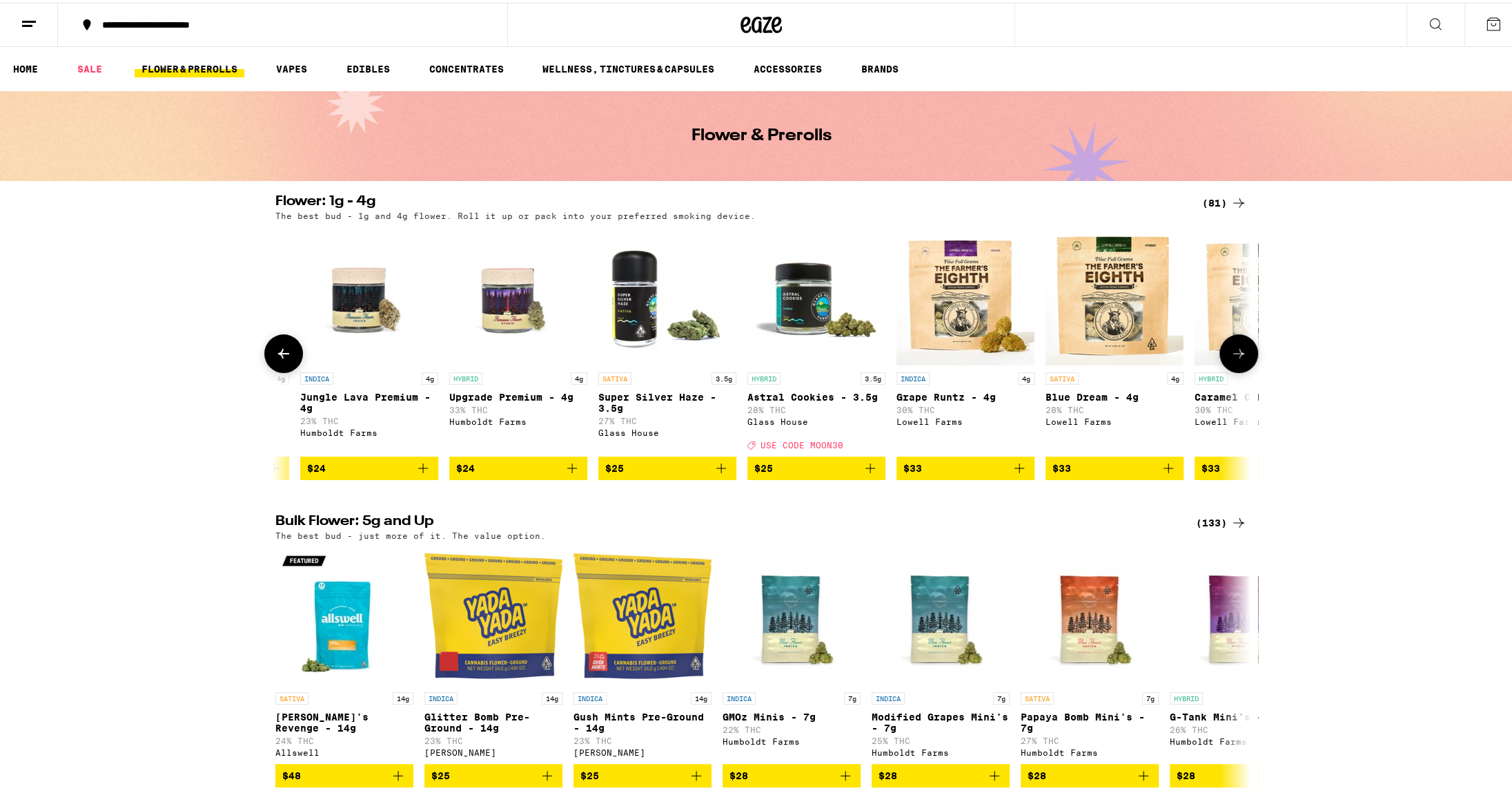
click at [279, 359] on icon at bounding box center [284, 351] width 17 height 17
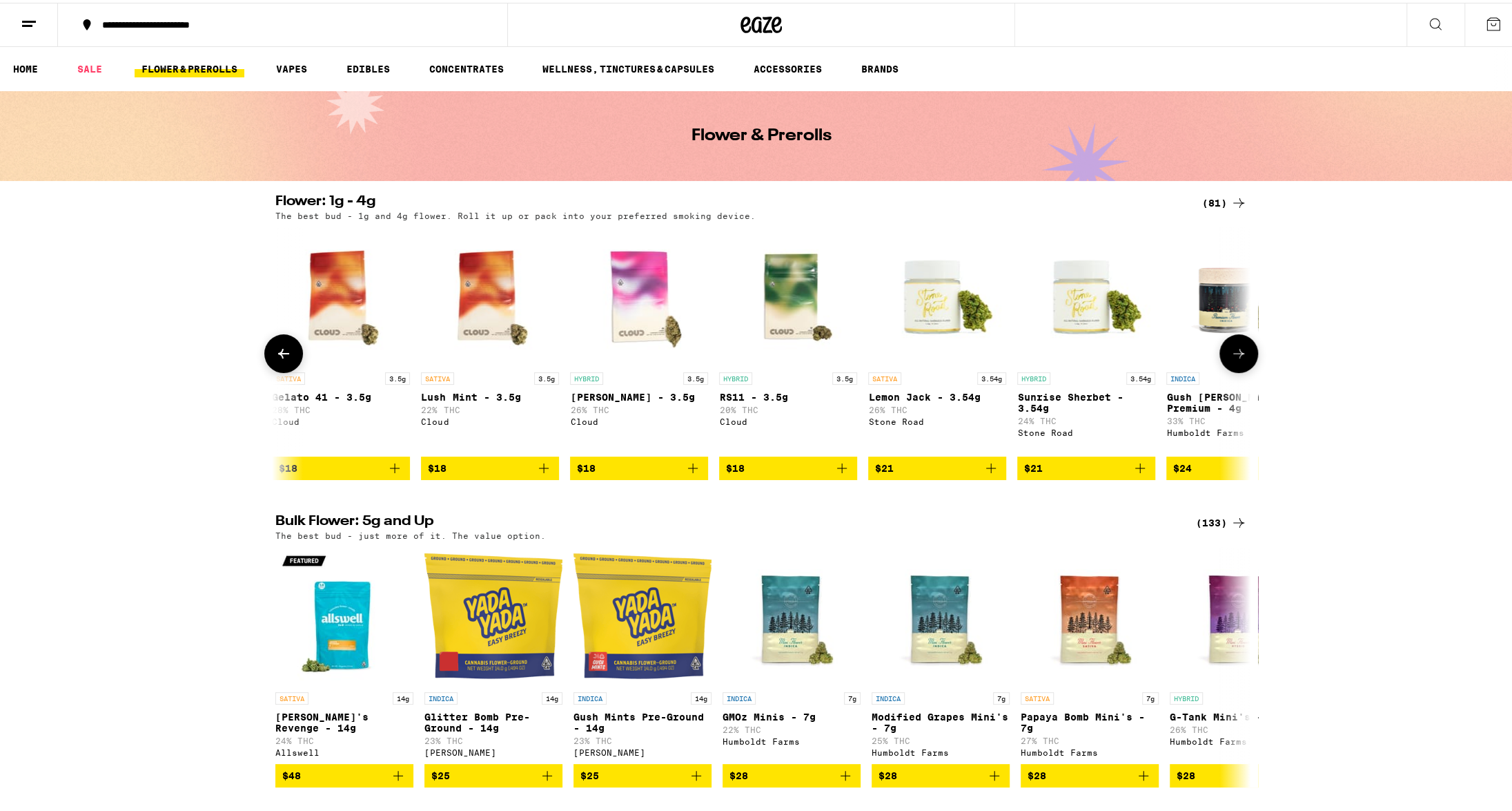
click at [279, 359] on icon at bounding box center [284, 351] width 17 height 17
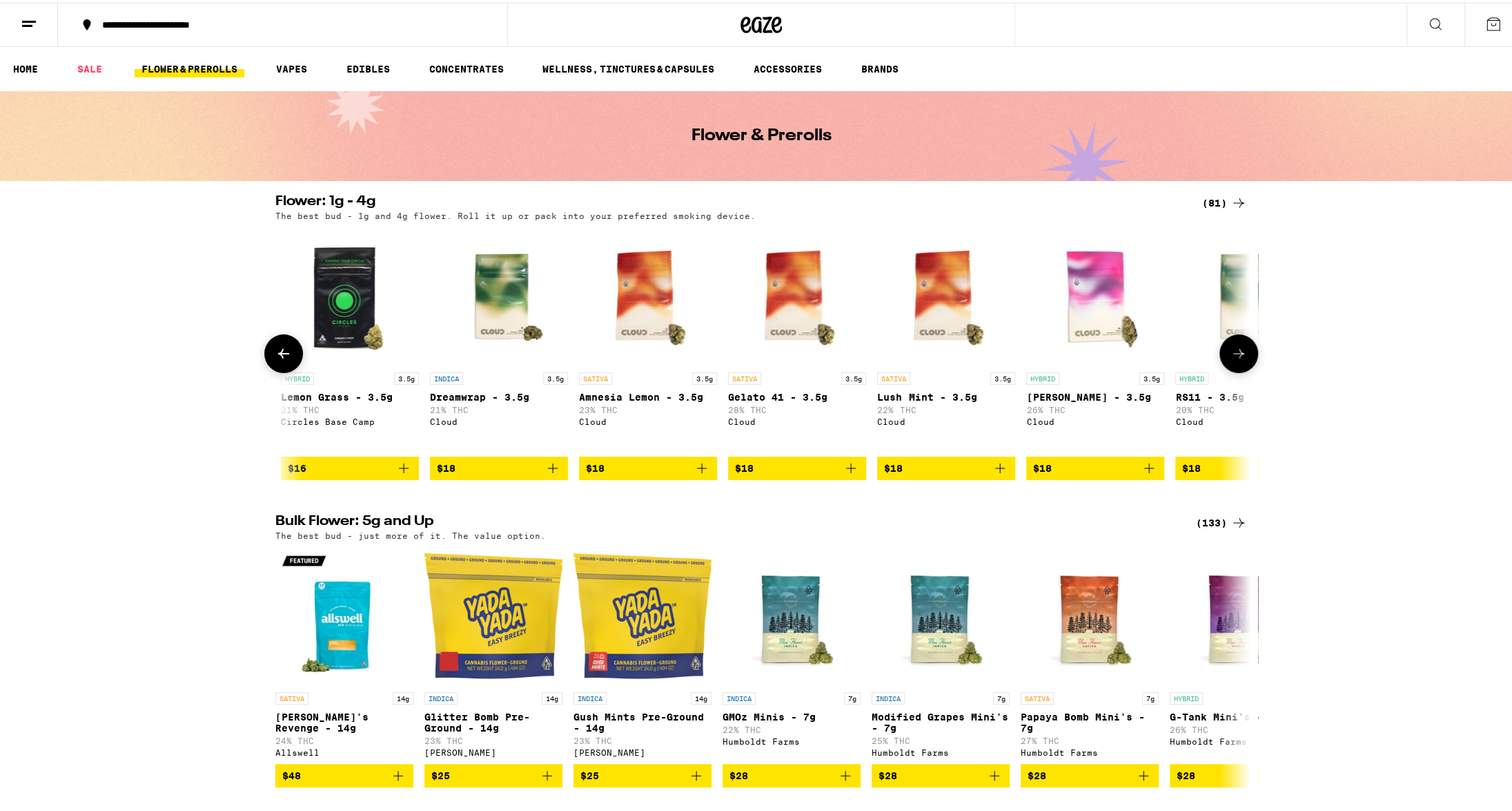
click at [279, 359] on icon at bounding box center [284, 351] width 17 height 17
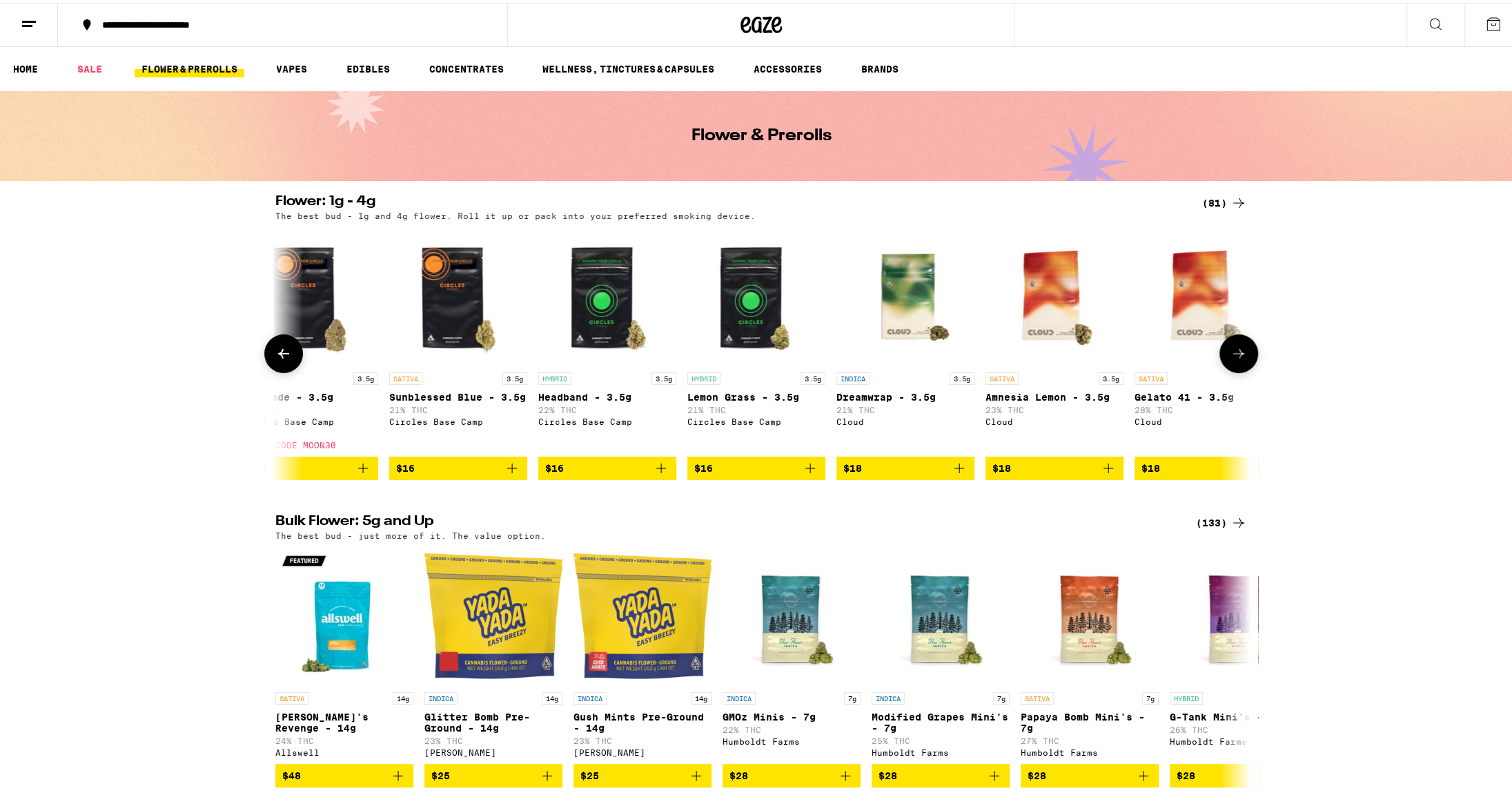
click at [279, 359] on icon at bounding box center [284, 351] width 17 height 17
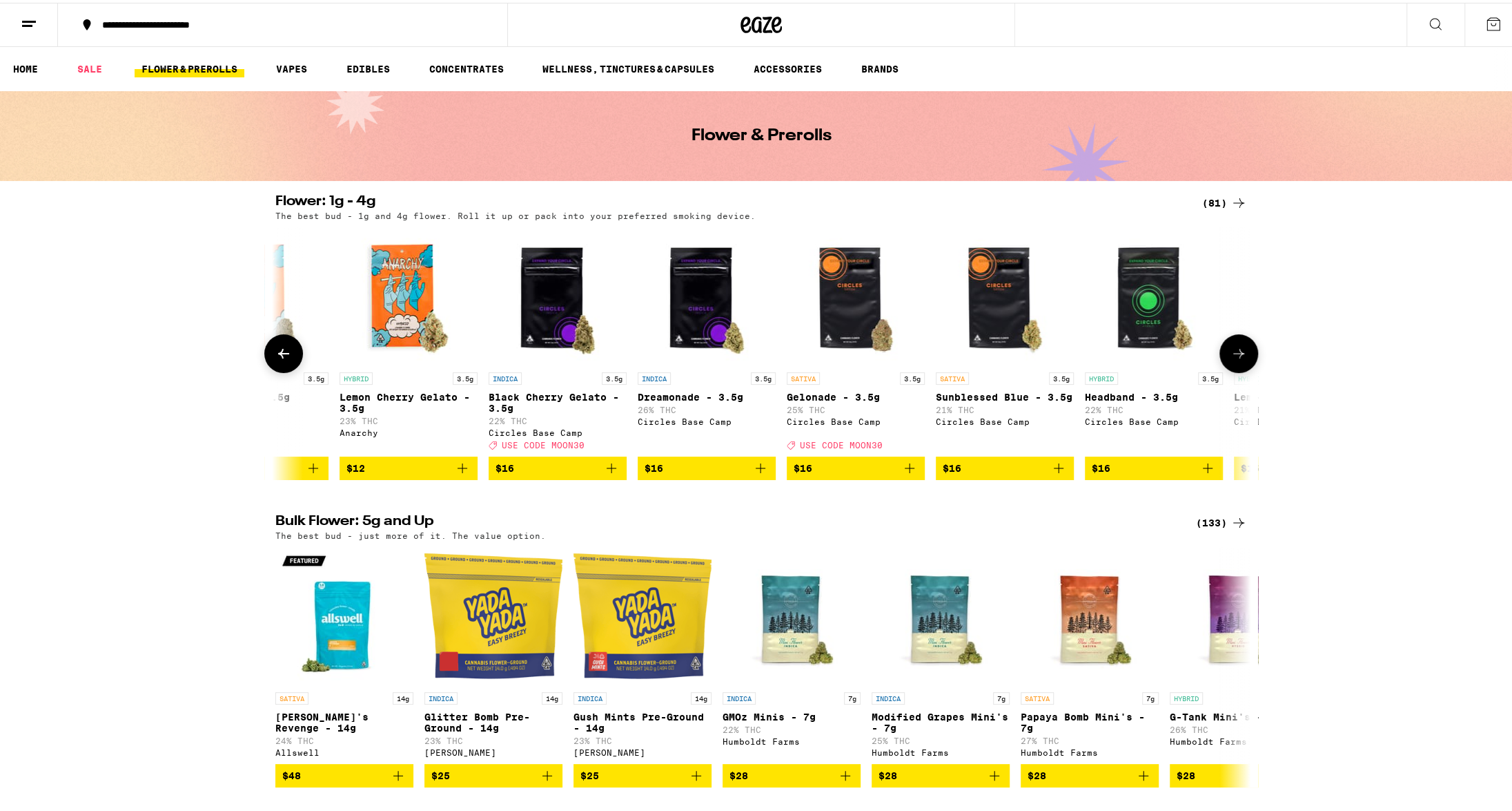
click at [279, 359] on icon at bounding box center [284, 351] width 17 height 17
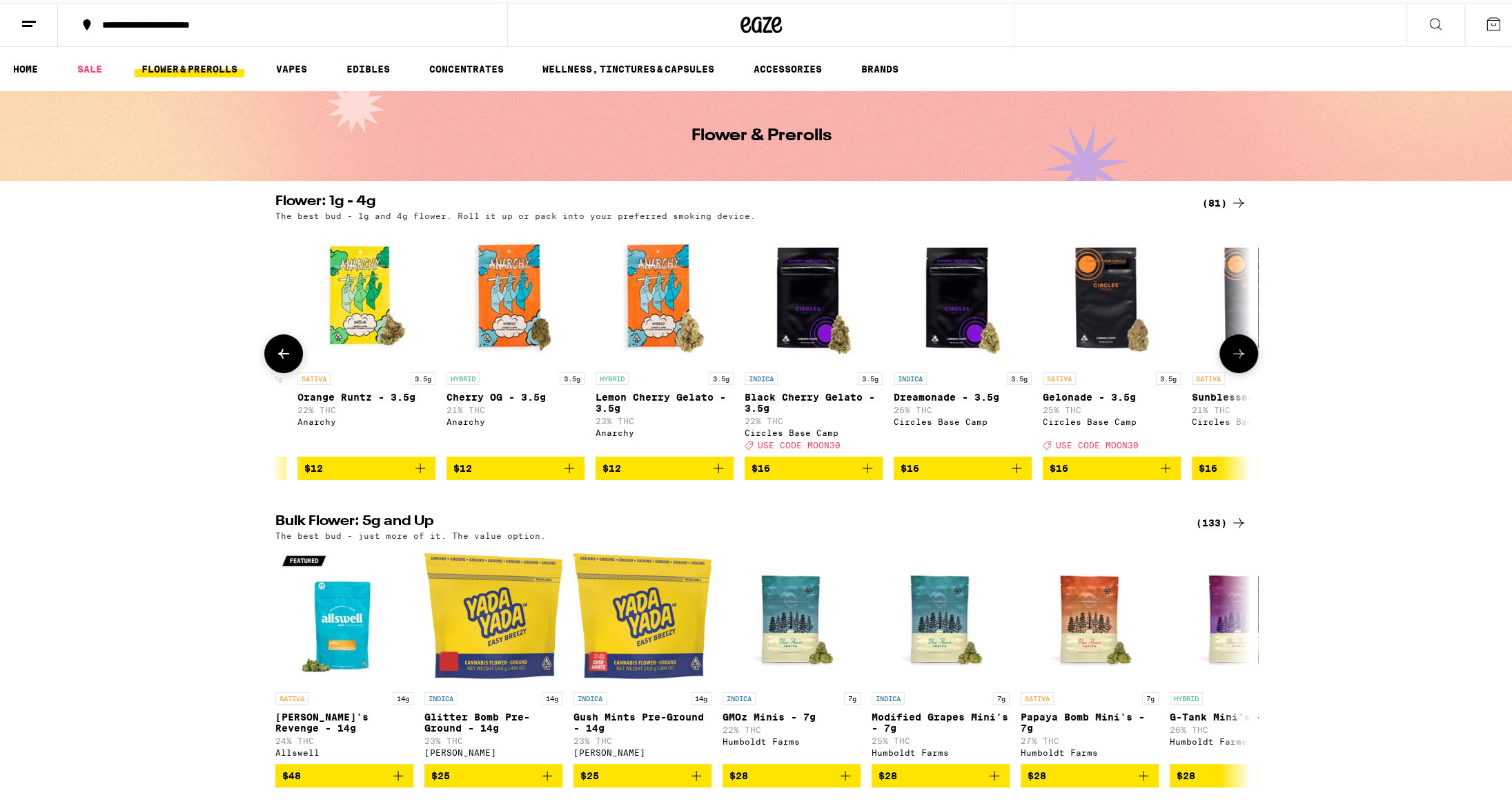
click at [279, 359] on icon at bounding box center [284, 351] width 17 height 17
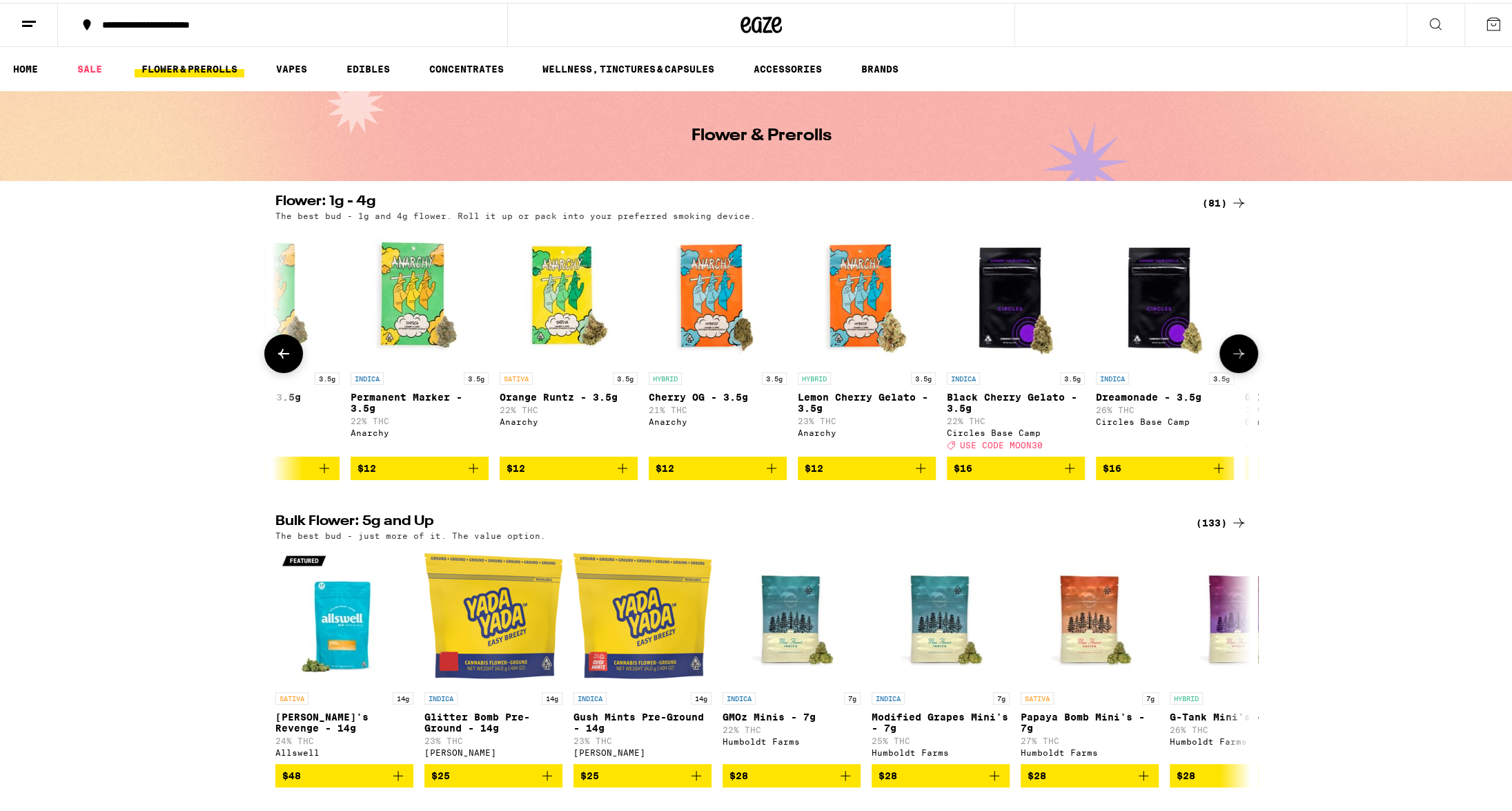
scroll to position [0, 33]
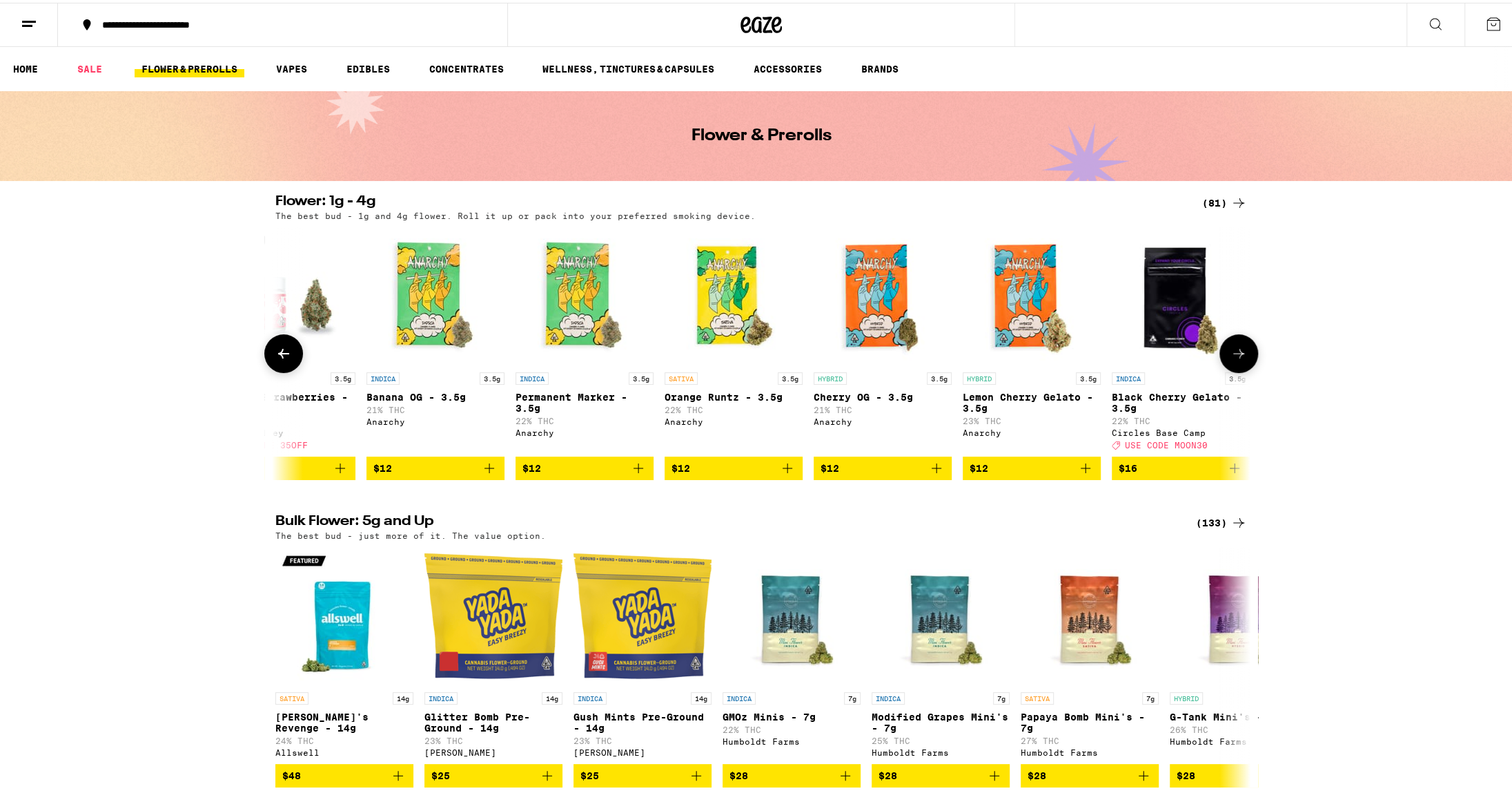
click at [279, 359] on icon at bounding box center [284, 351] width 17 height 17
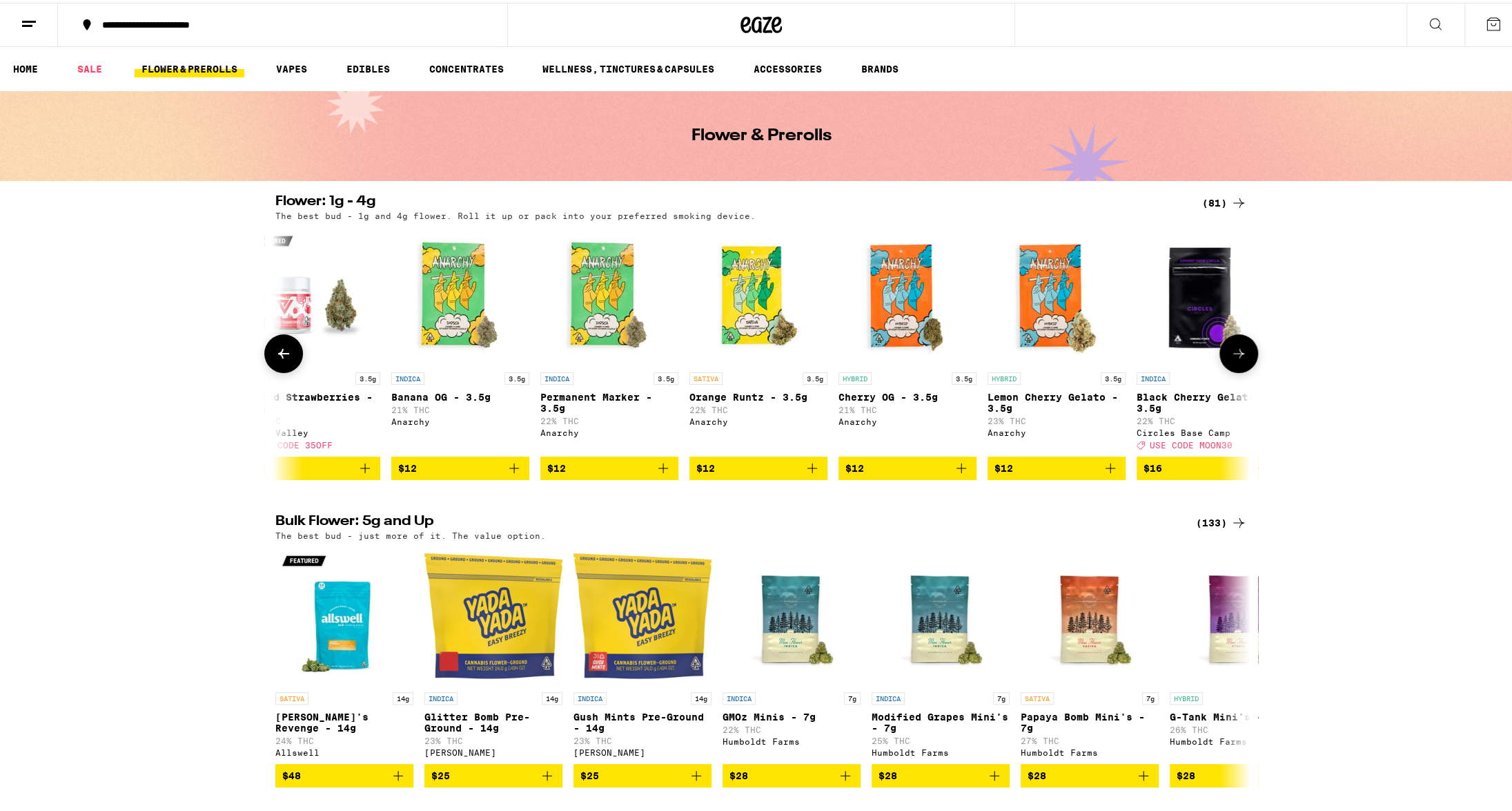
scroll to position [0, 0]
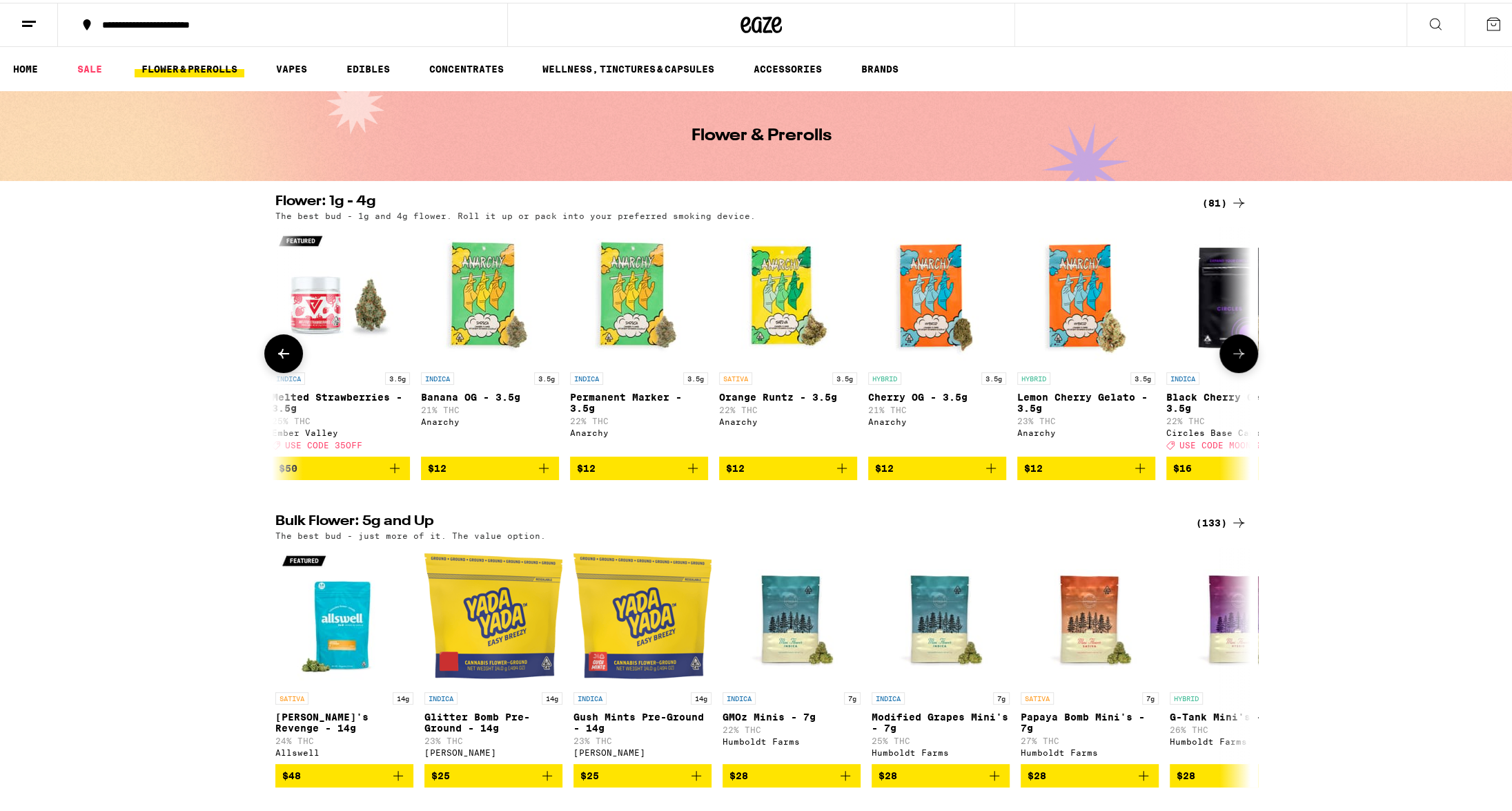
click at [279, 359] on icon at bounding box center [284, 351] width 17 height 17
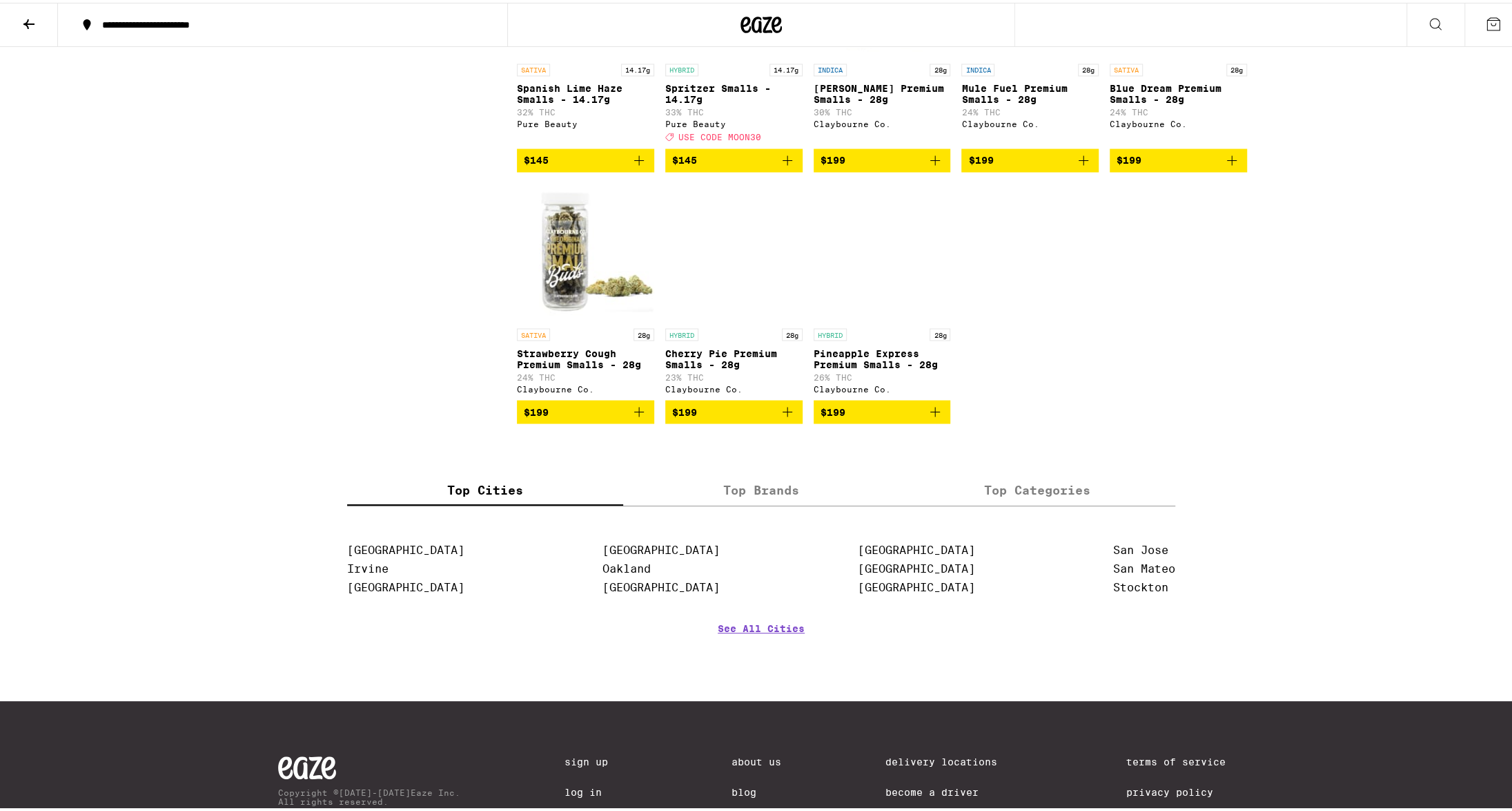
scroll to position [6767, 0]
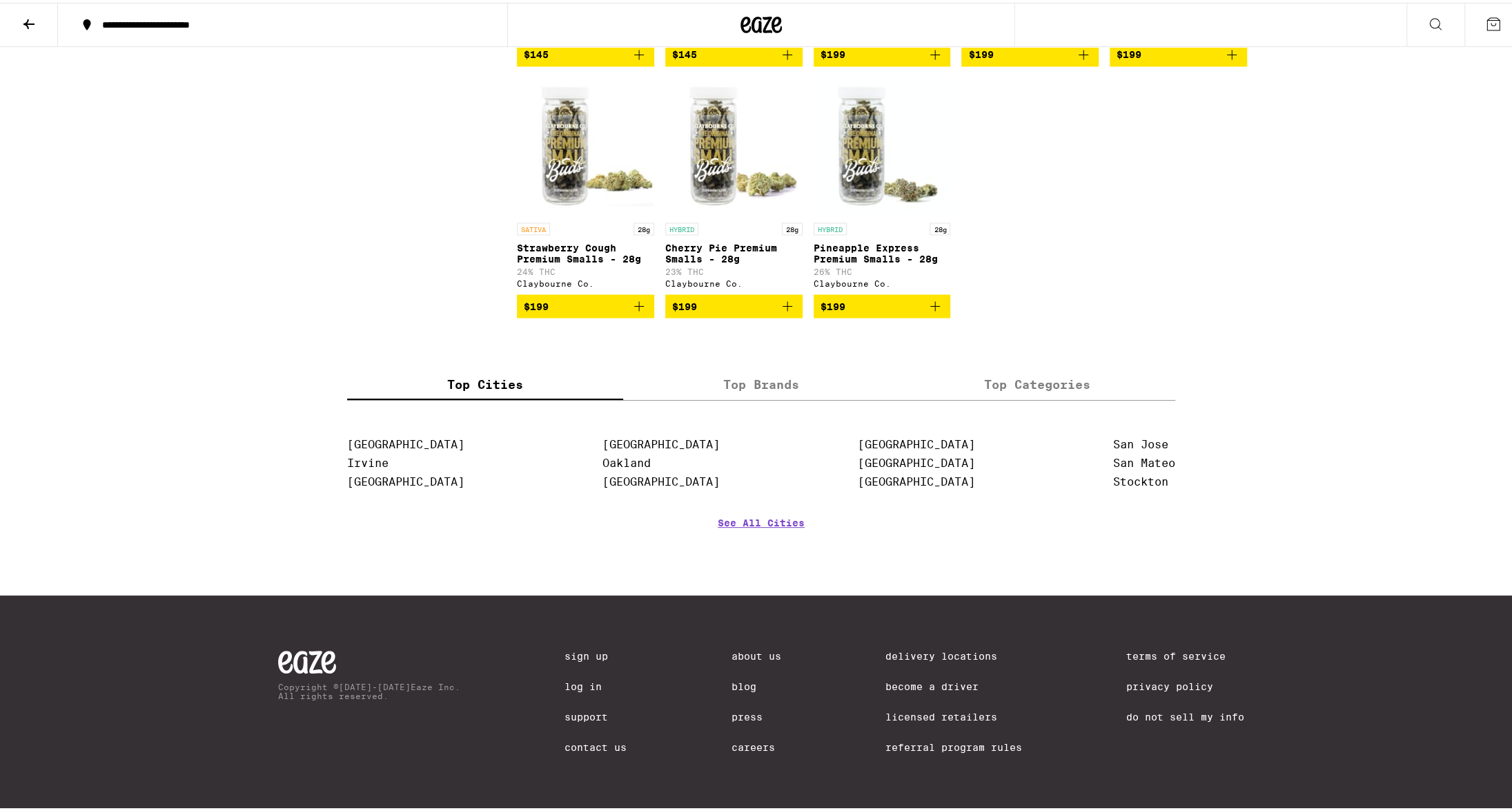
click at [758, 397] on label "Top Brands" at bounding box center [761, 382] width 276 height 30
click at [0, 0] on input "Top Brands" at bounding box center [0, 0] width 0 height 0
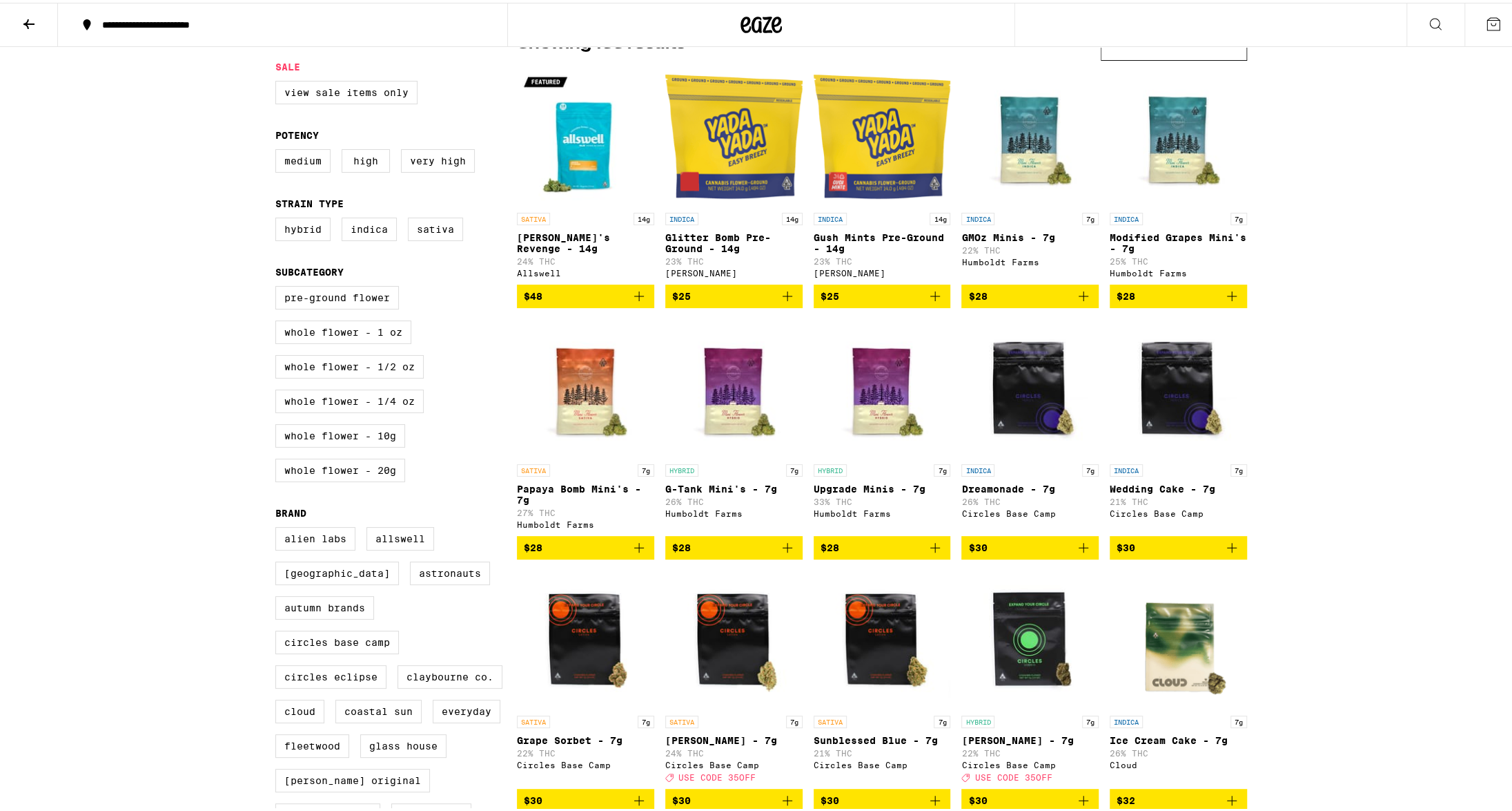
scroll to position [0, 0]
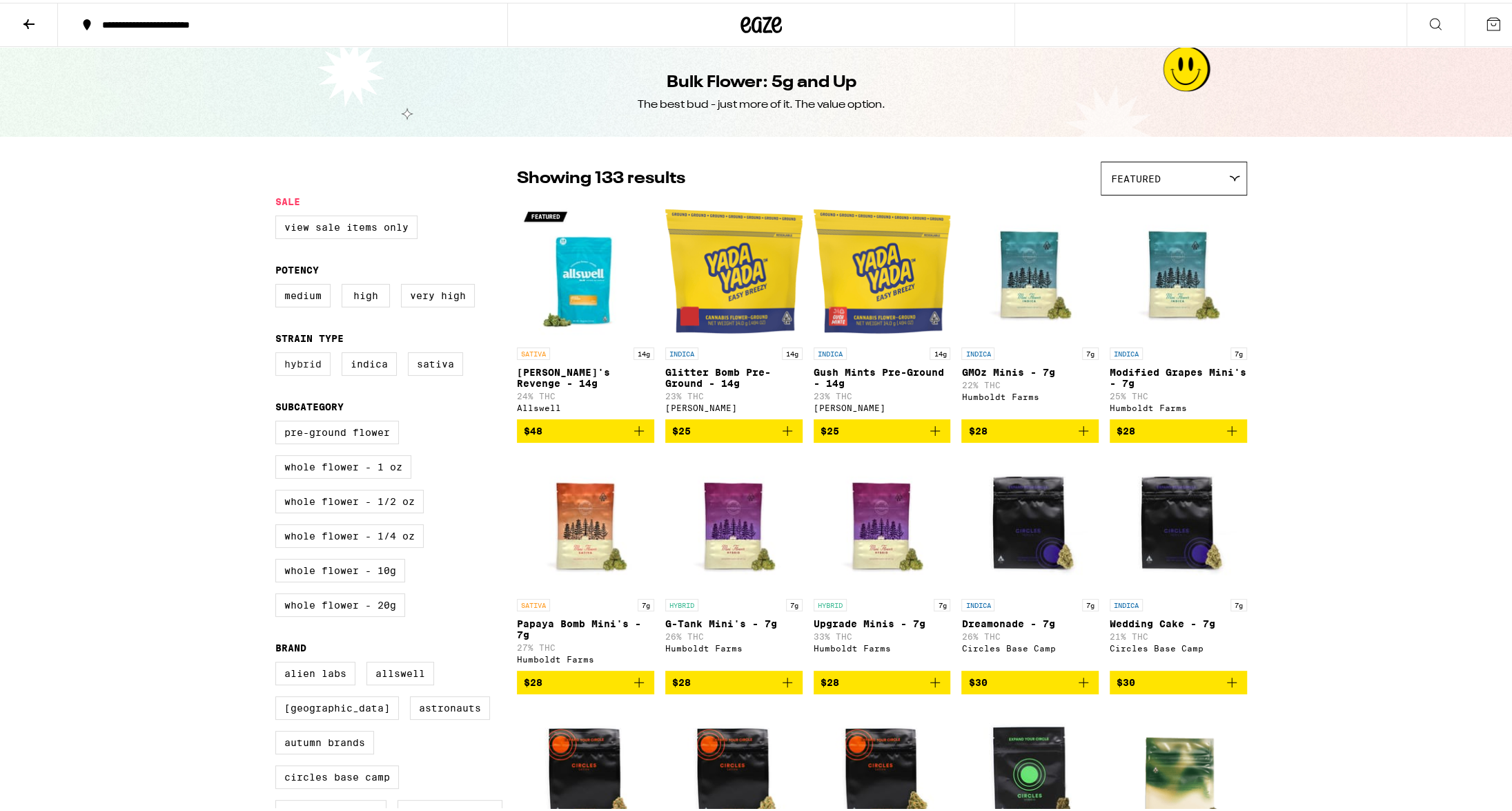
click at [311, 373] on label "Hybrid" at bounding box center [303, 361] width 55 height 24
click at [279, 352] on input "Hybrid" at bounding box center [278, 352] width 1 height 1
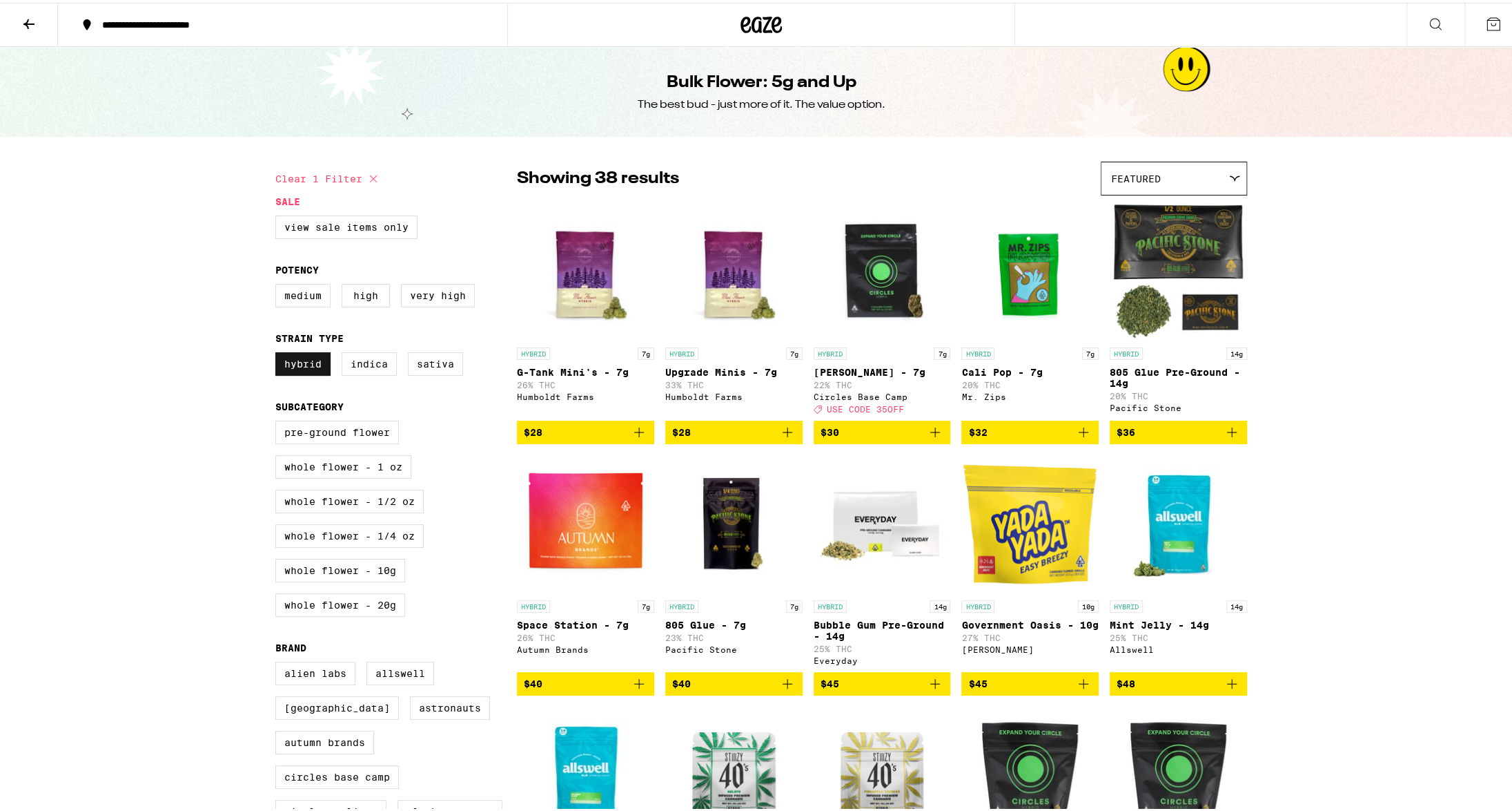
click at [275, 373] on label "Hybrid" at bounding box center [303, 361] width 55 height 24
click at [278, 352] on input "Hybrid" at bounding box center [278, 352] width 1 height 1
checkbox input "false"
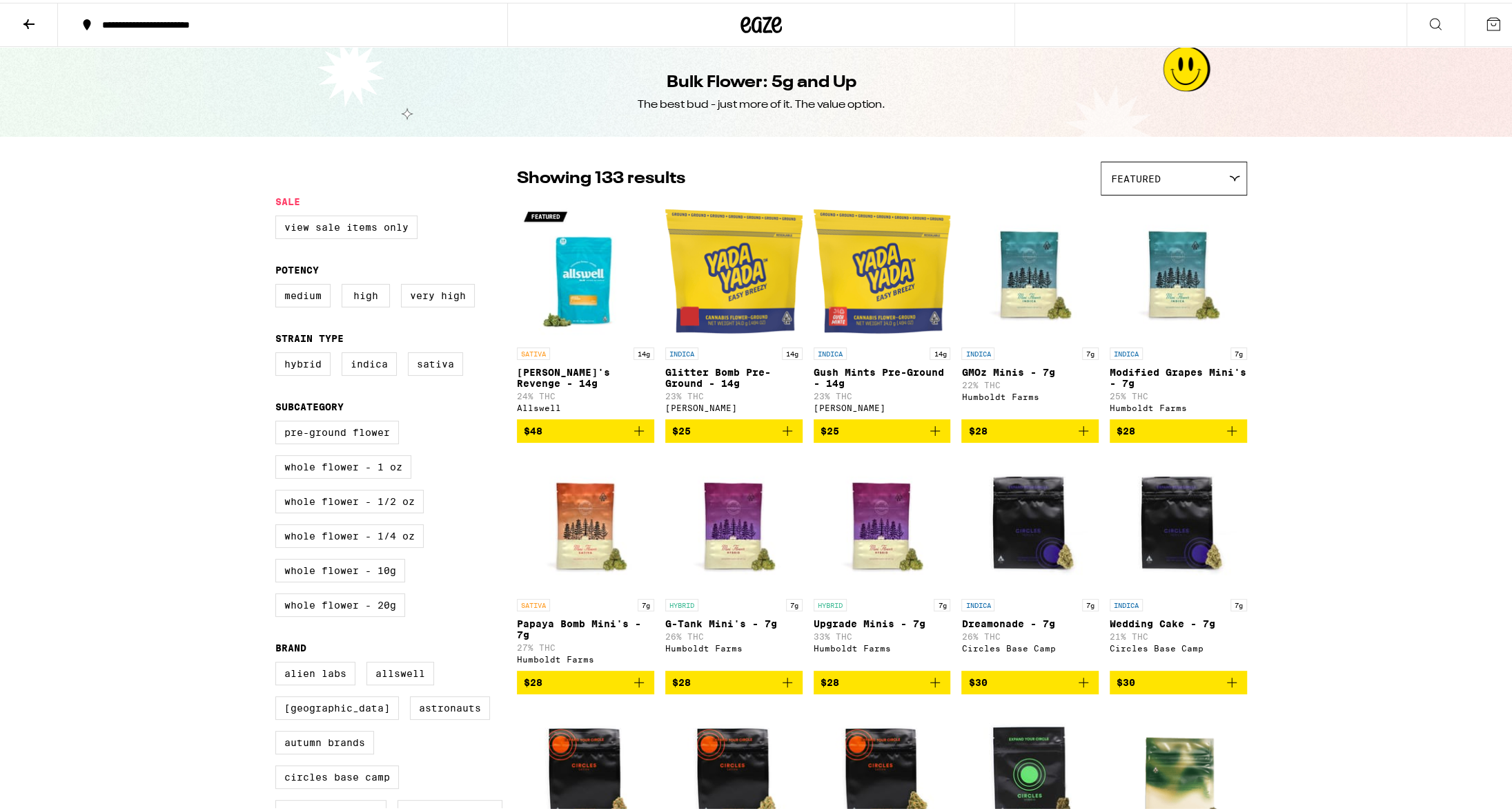
click at [1198, 168] on div "Featured" at bounding box center [1174, 175] width 145 height 32
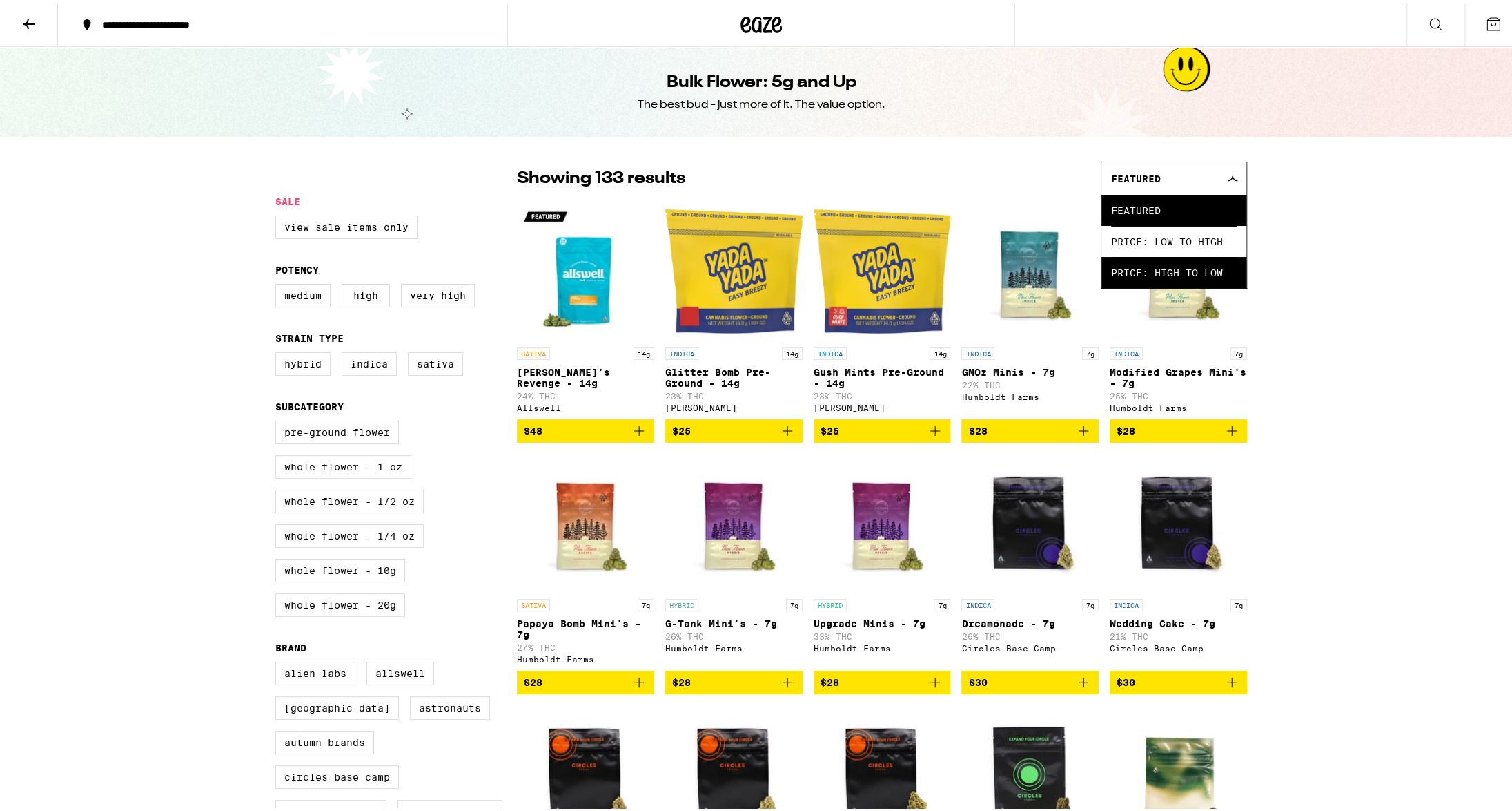
click at [1167, 272] on span "Price: High to Low" at bounding box center [1174, 269] width 125 height 31
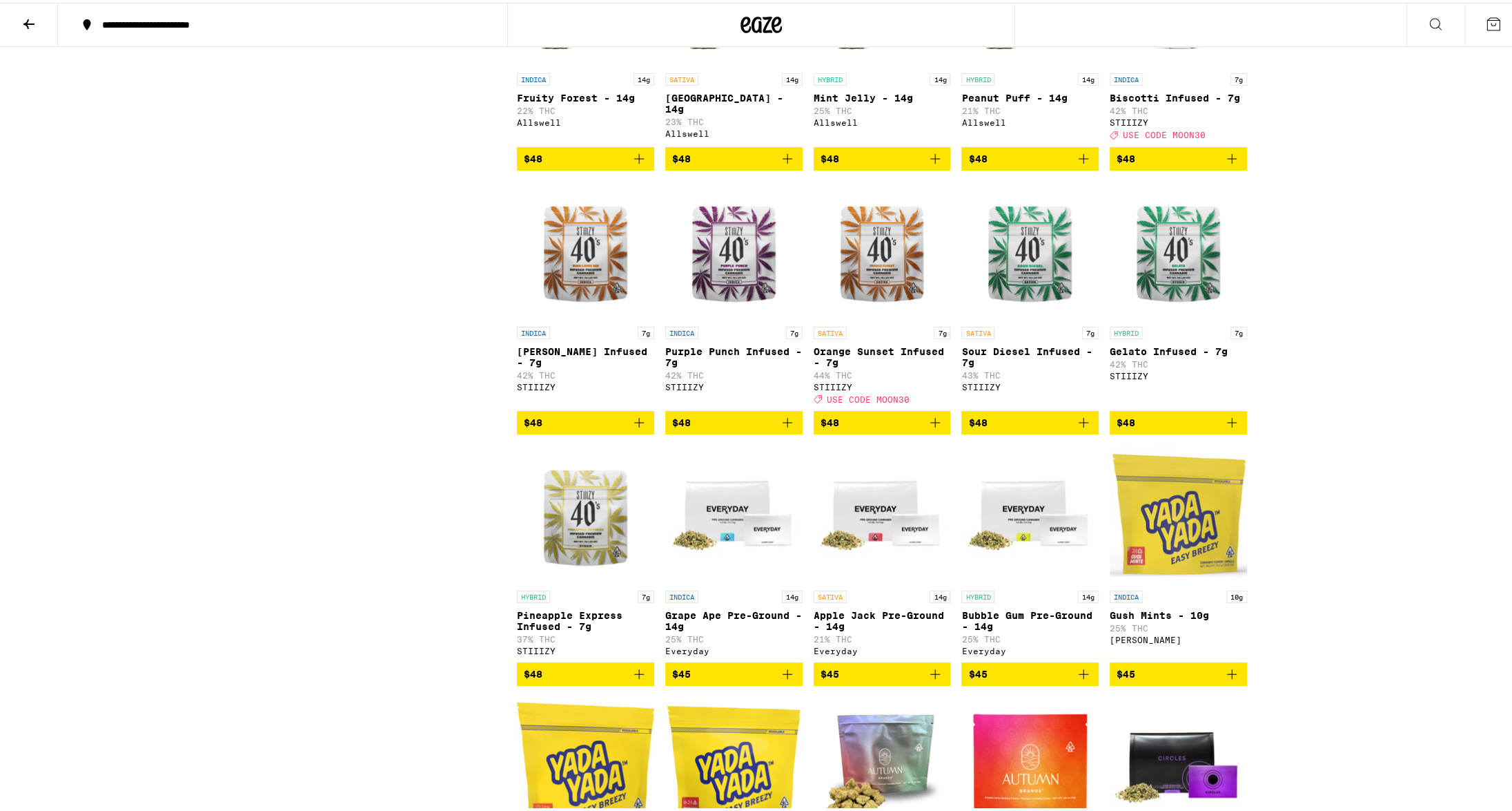
scroll to position [4281, 0]
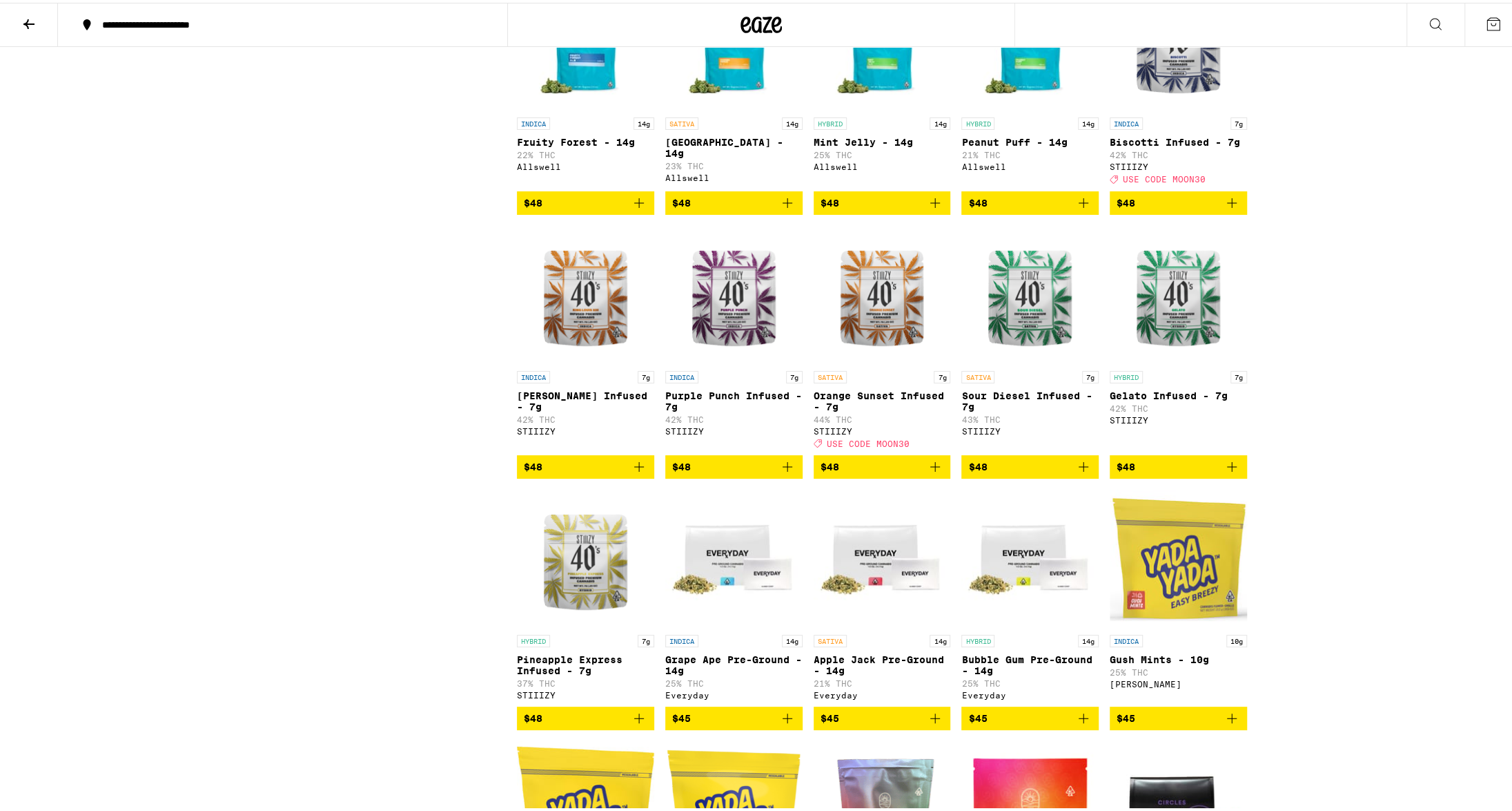
click at [1190, 361] on img "Open page for Gelato Infused - 7g from STIIIZY" at bounding box center [1178, 292] width 138 height 138
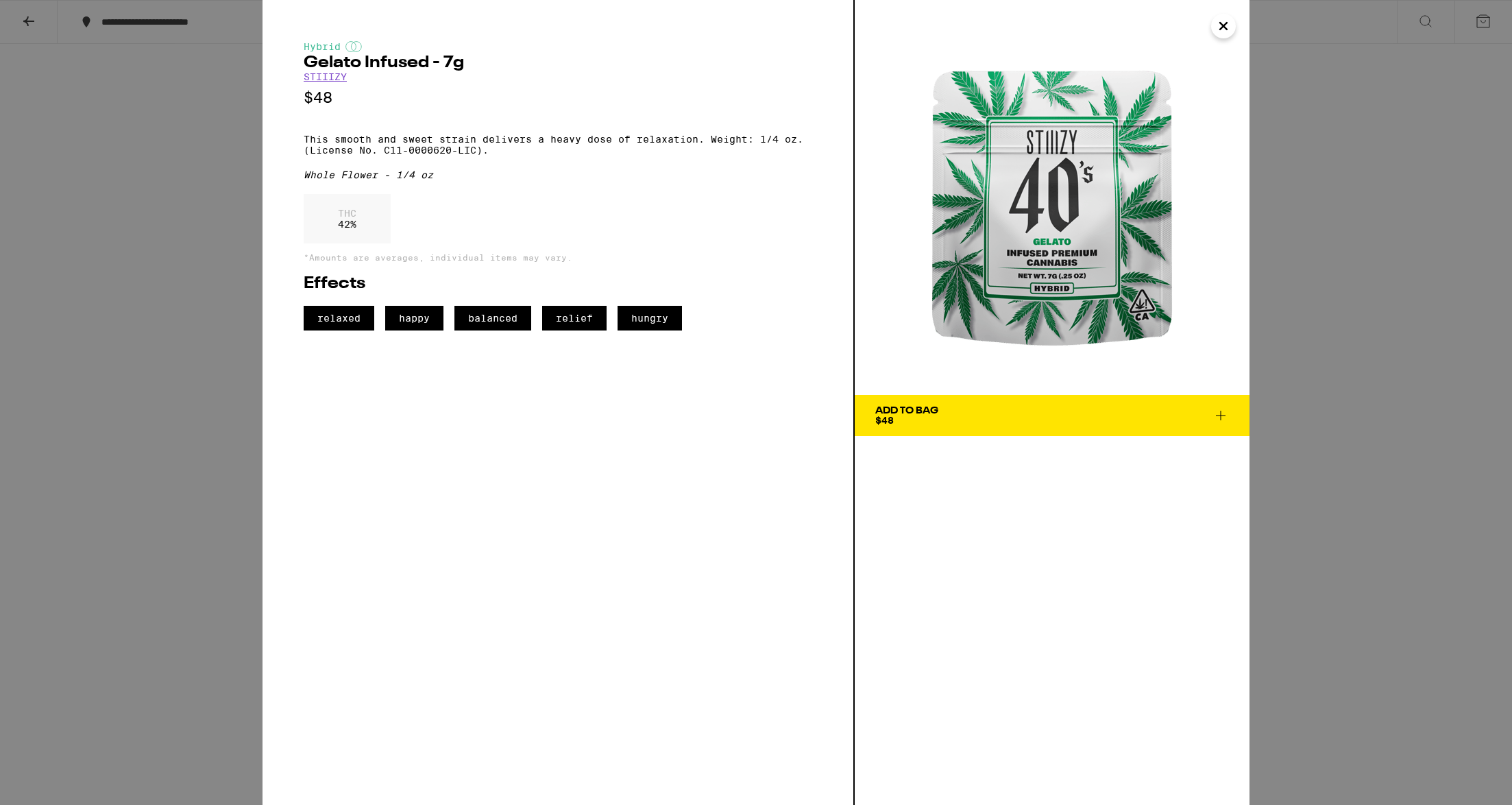
click at [1226, 25] on icon "Close" at bounding box center [1223, 26] width 17 height 21
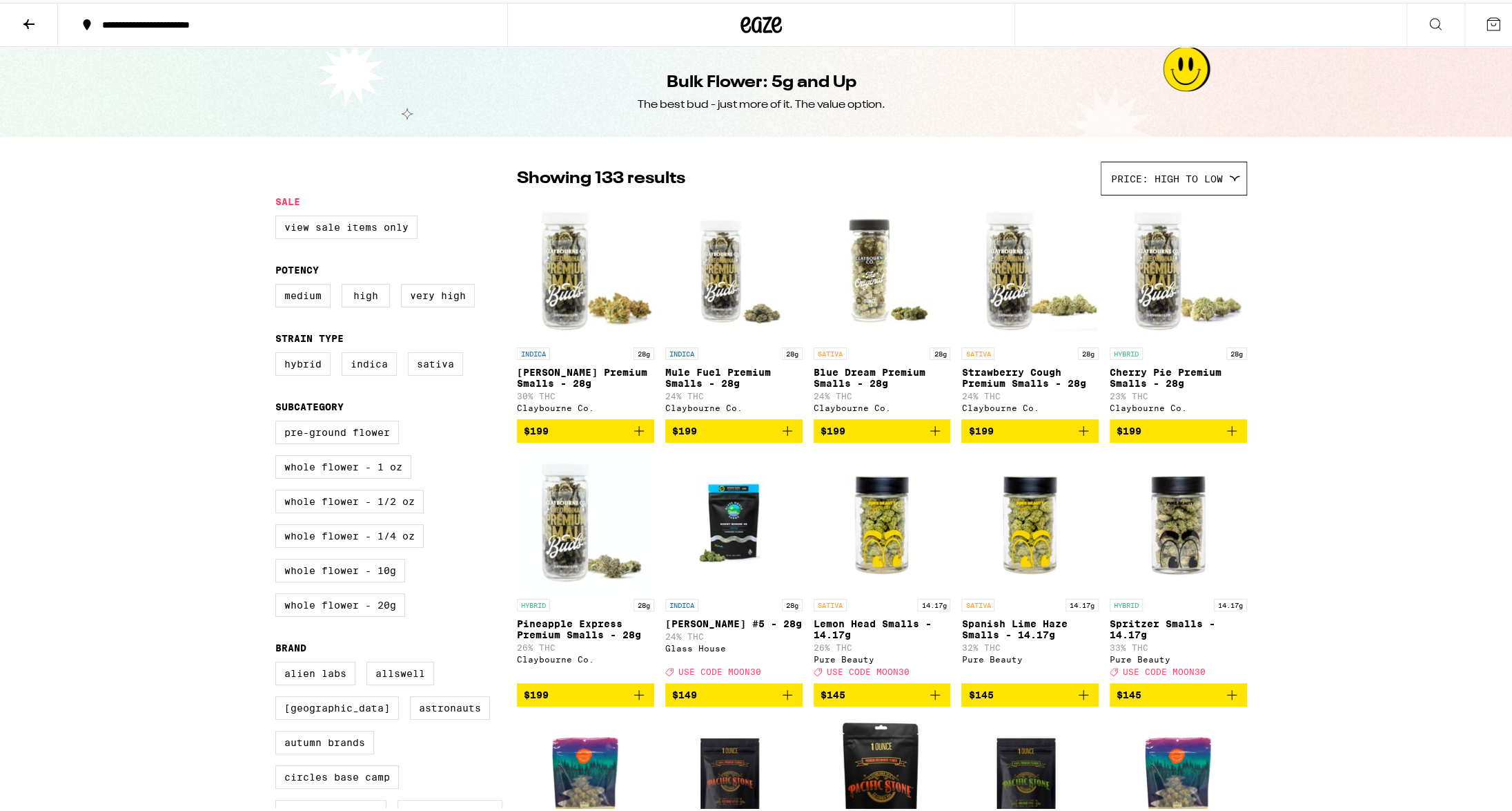
click at [35, 15] on icon at bounding box center [29, 22] width 17 height 17
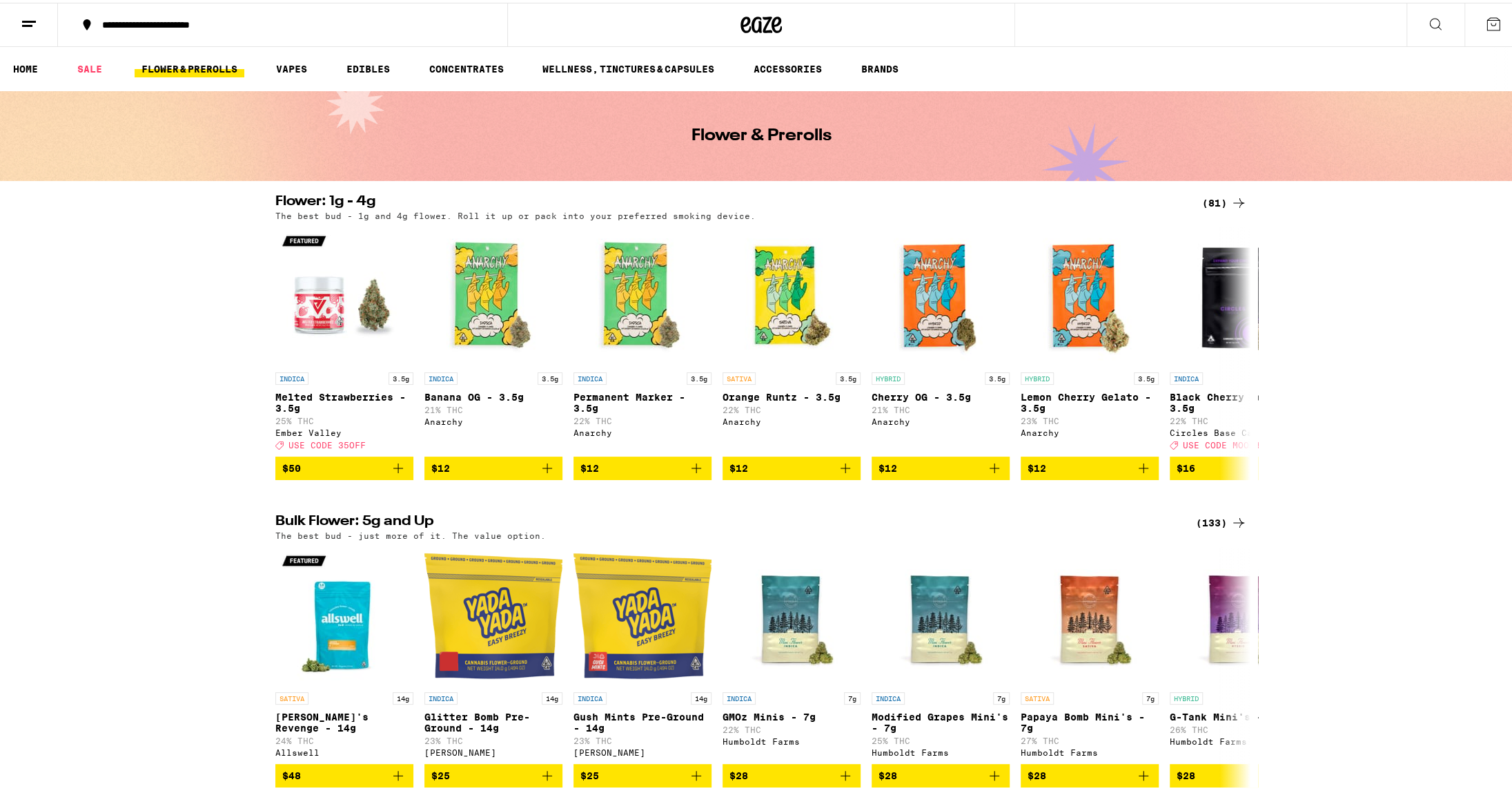
click at [189, 73] on link "FLOWER & PREROLLS" at bounding box center [189, 66] width 110 height 17
click at [38, 24] on button at bounding box center [28, 22] width 58 height 44
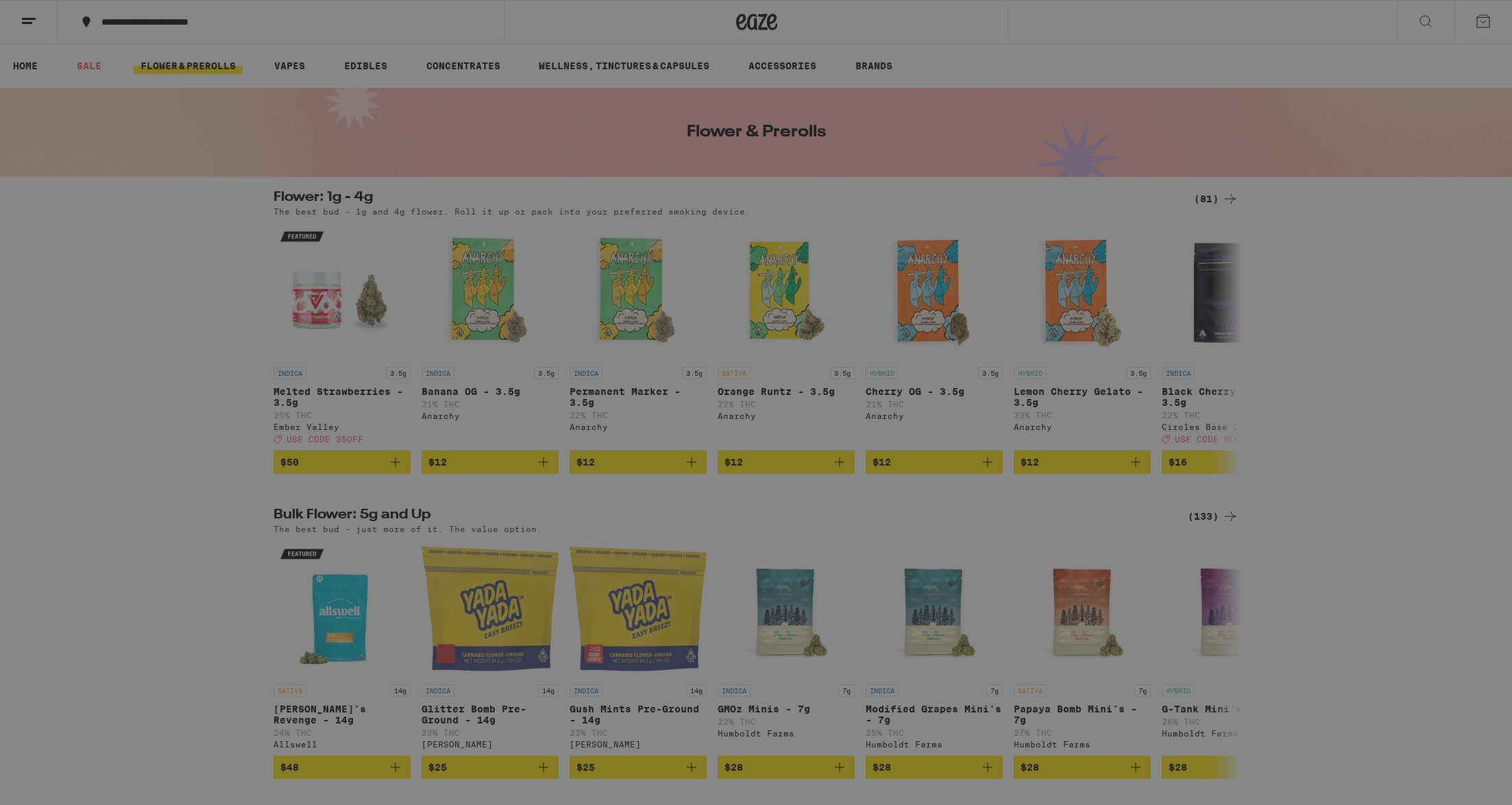
click at [210, 73] on span "Log In" at bounding box center [190, 73] width 130 height 10
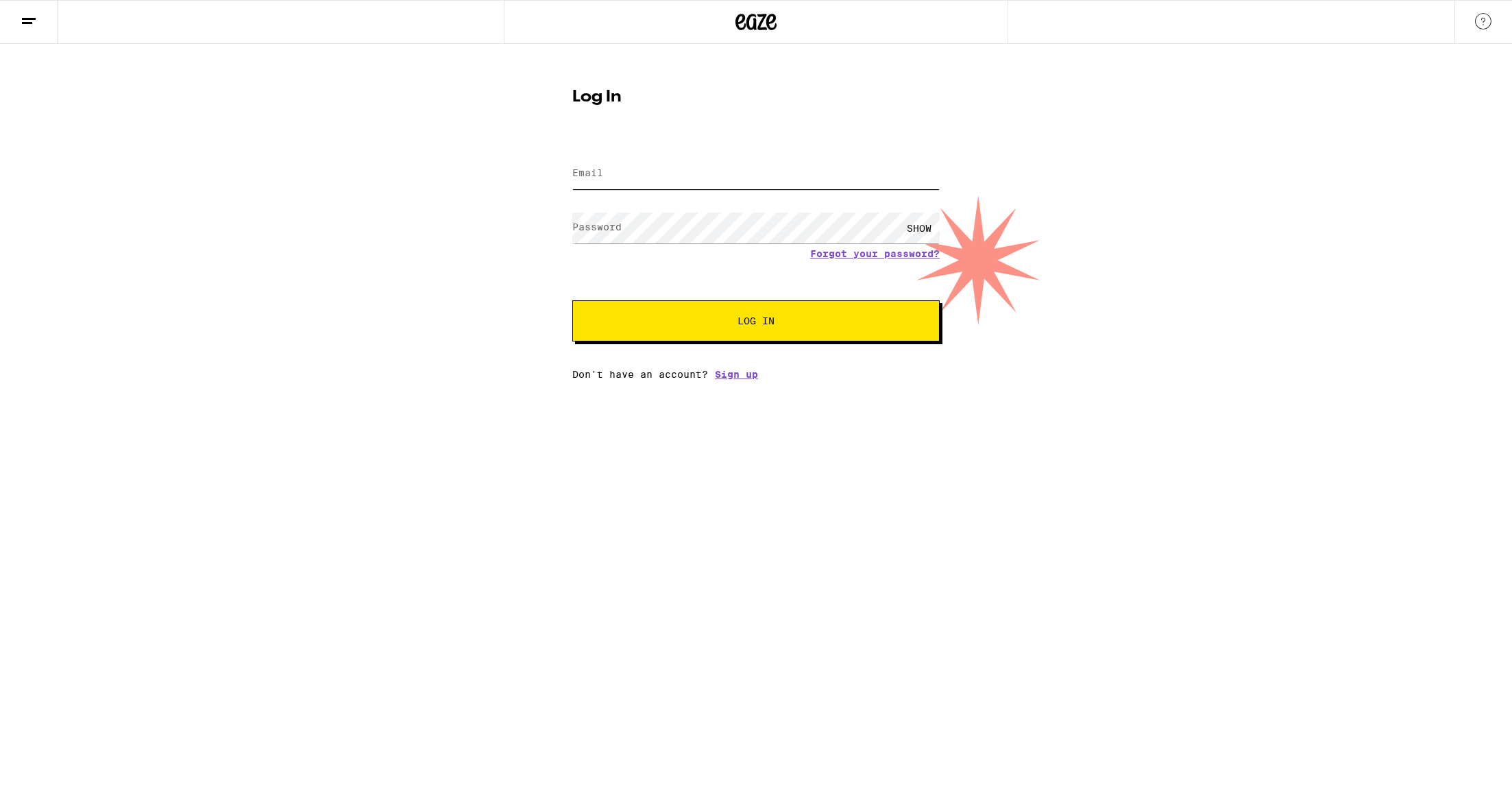
type input "[EMAIL_ADDRESS][DOMAIN_NAME]"
click at [687, 308] on button "Log In" at bounding box center [755, 321] width 367 height 41
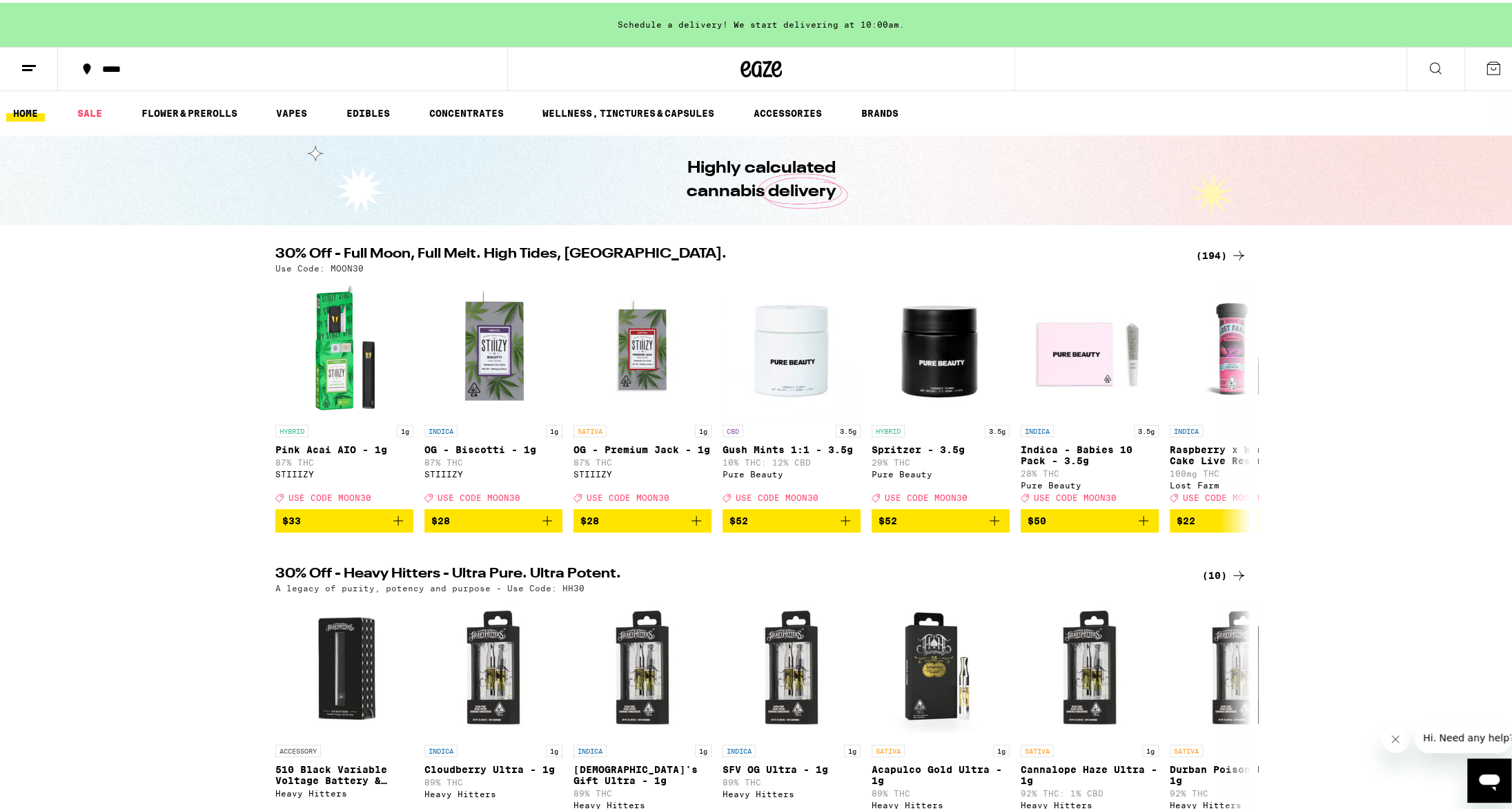
click at [174, 98] on ul "HOME SALE FLOWER & PREROLLS VAPES EDIBLES CONCENTRATES WELLNESS, TINCTURES & CA…" at bounding box center [761, 110] width 1523 height 44
click at [174, 110] on link "FLOWER & PREROLLS" at bounding box center [189, 111] width 110 height 17
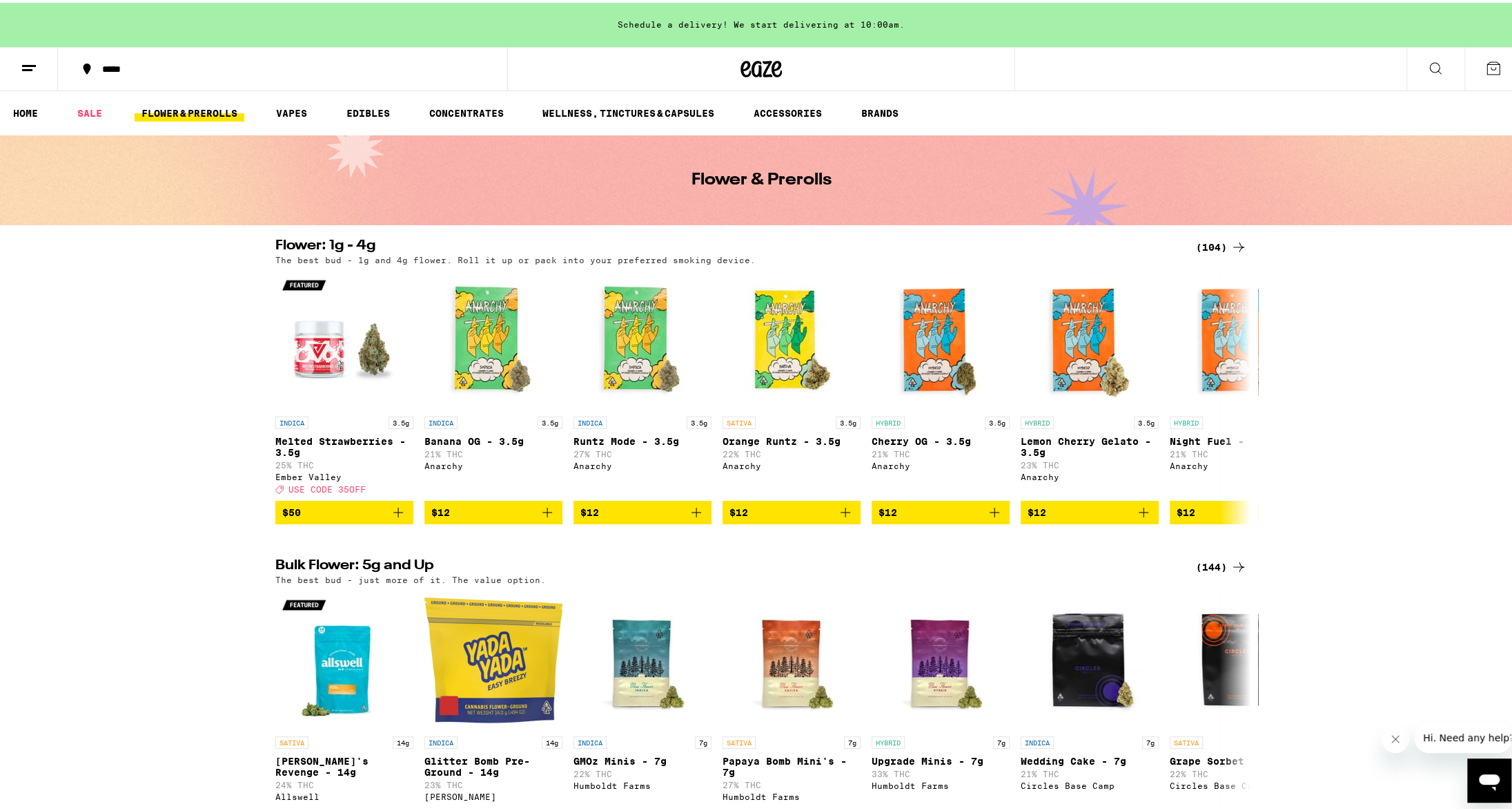
click at [35, 65] on icon at bounding box center [29, 65] width 17 height 17
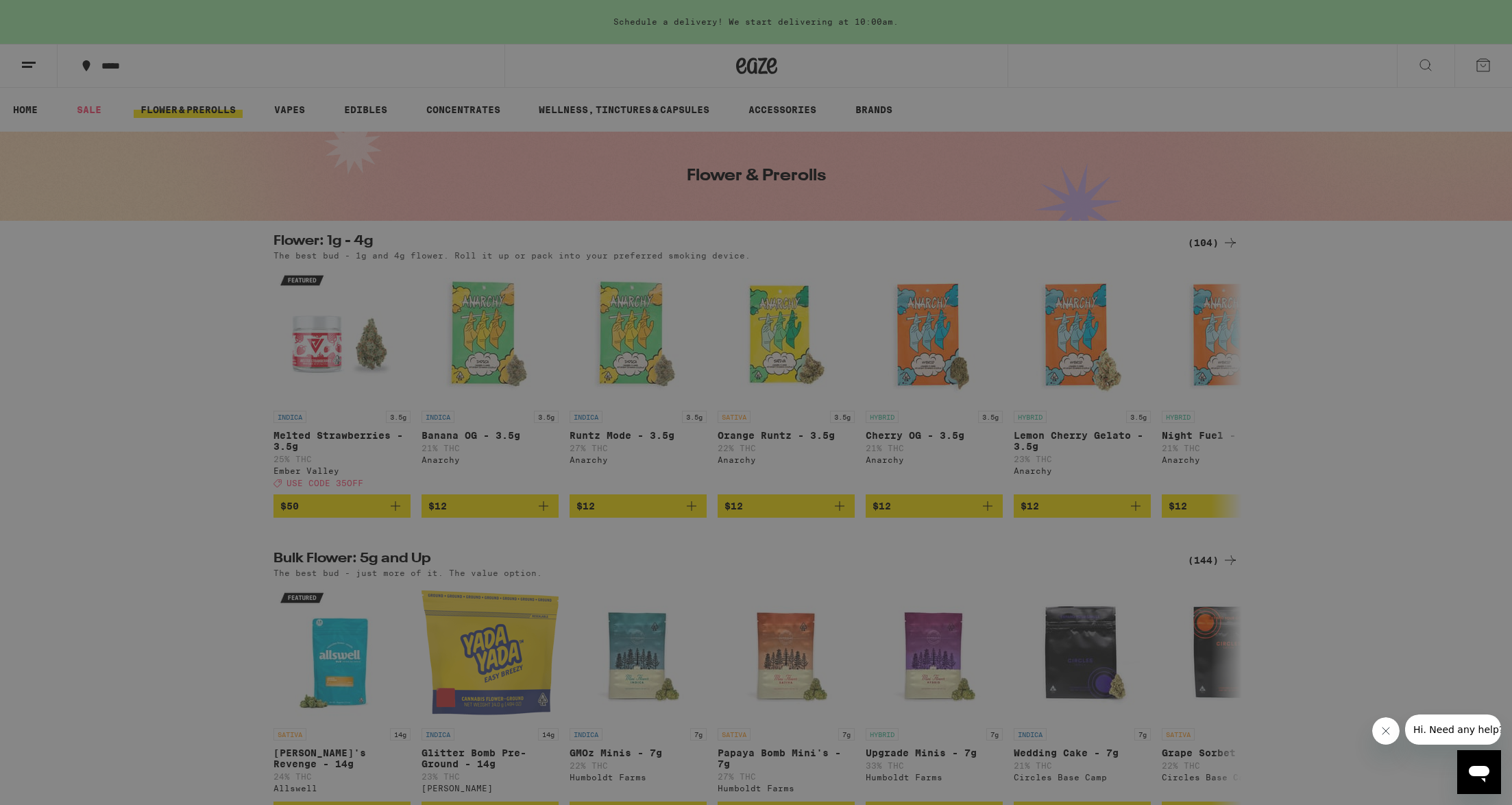
click at [117, 480] on link "Account" at bounding box center [190, 480] width 241 height 17
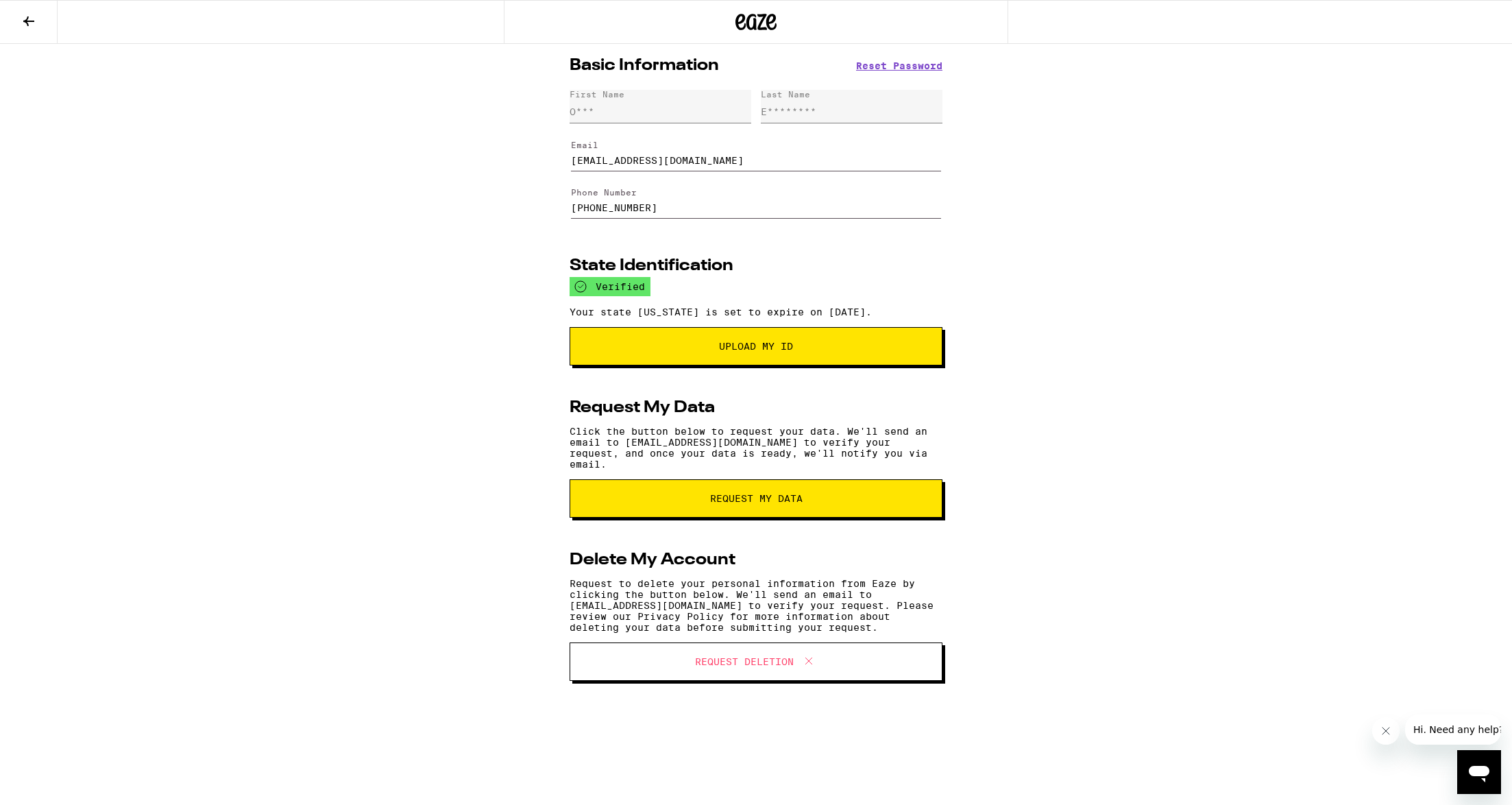
click at [47, 26] on button at bounding box center [28, 22] width 57 height 44
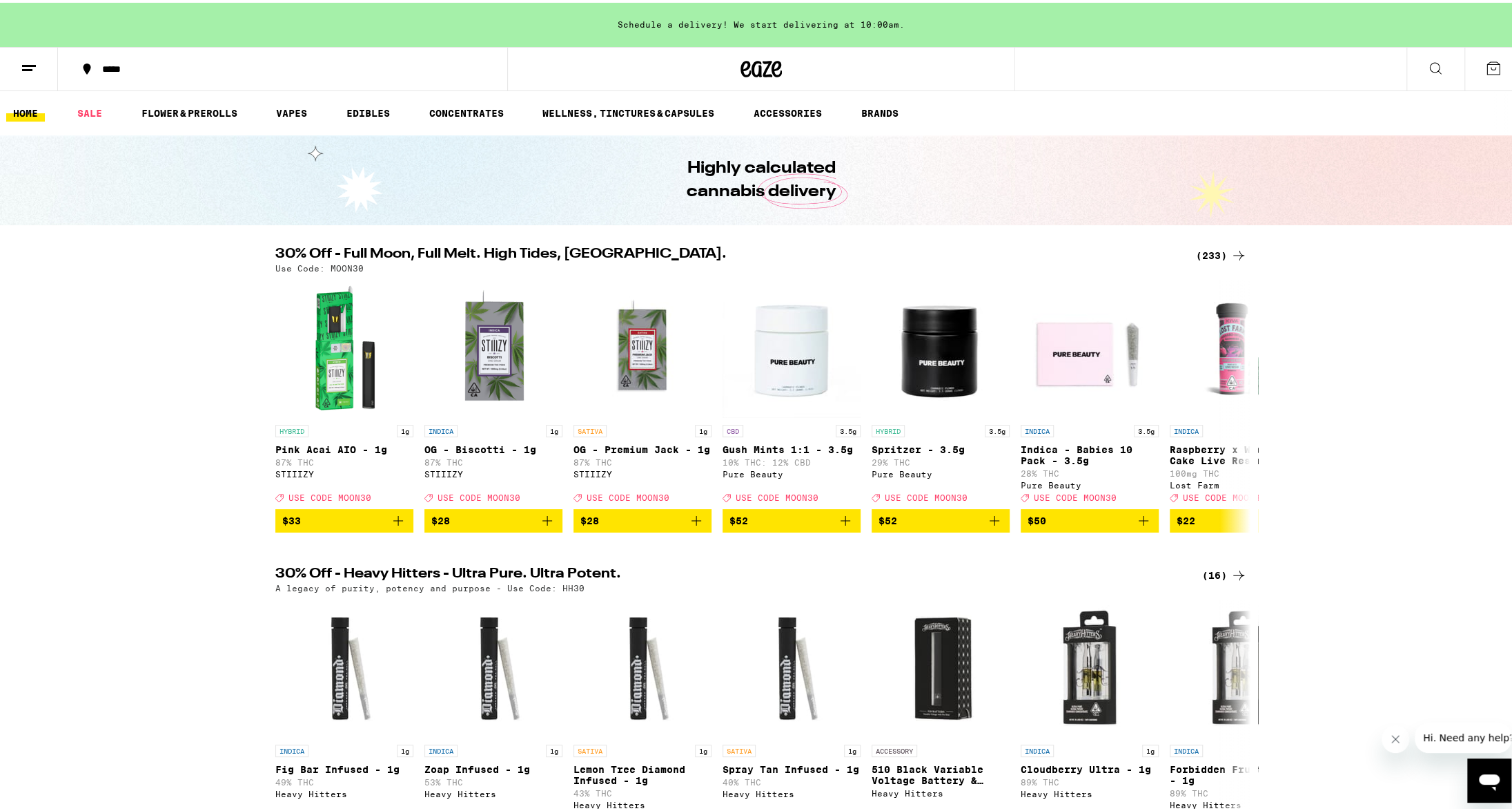
click at [235, 64] on div "*****" at bounding box center [289, 66] width 388 height 10
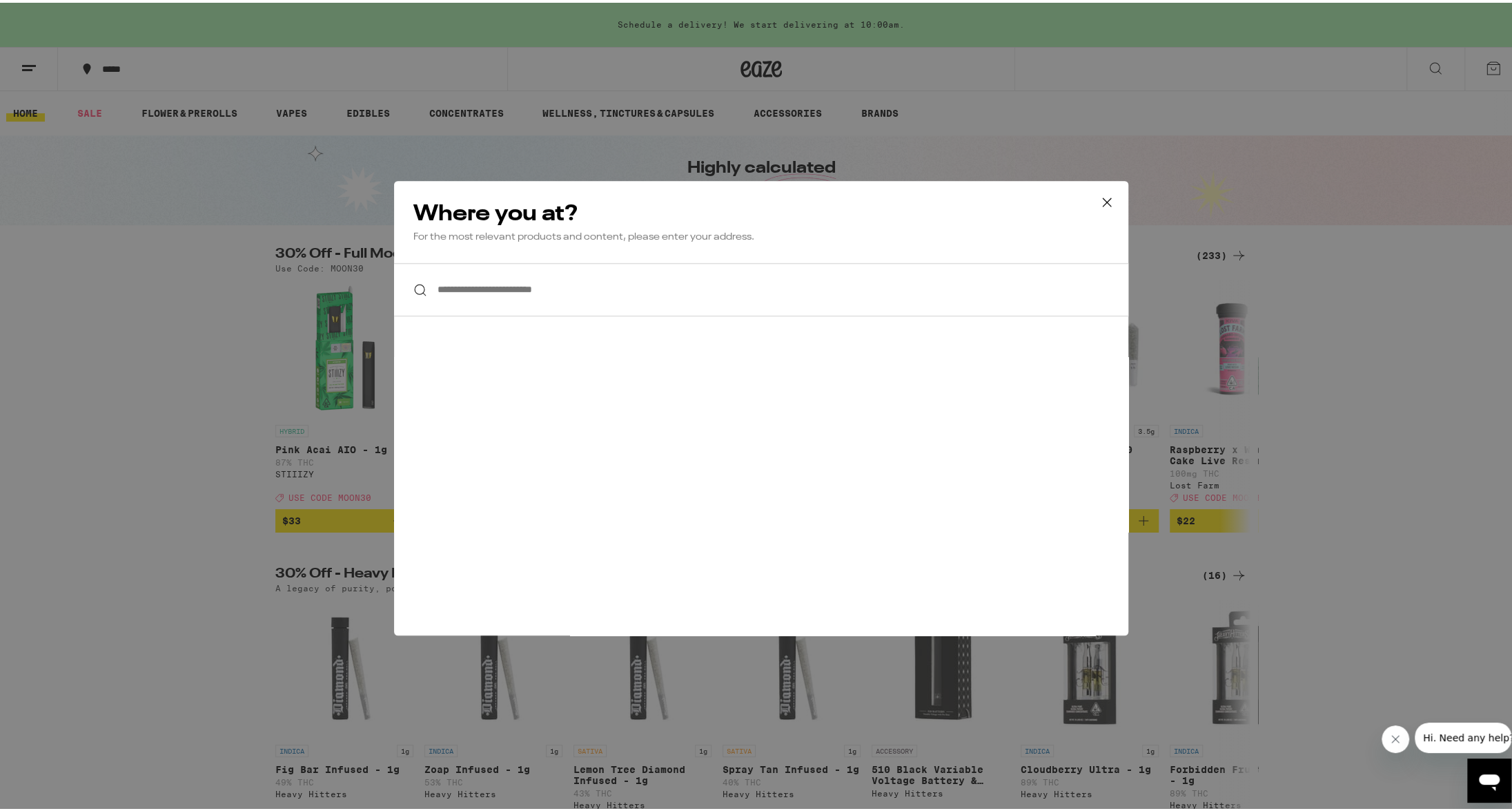
click at [467, 302] on input "**********" at bounding box center [761, 286] width 734 height 53
paste input "**********"
click at [718, 303] on input "**********" at bounding box center [761, 286] width 734 height 53
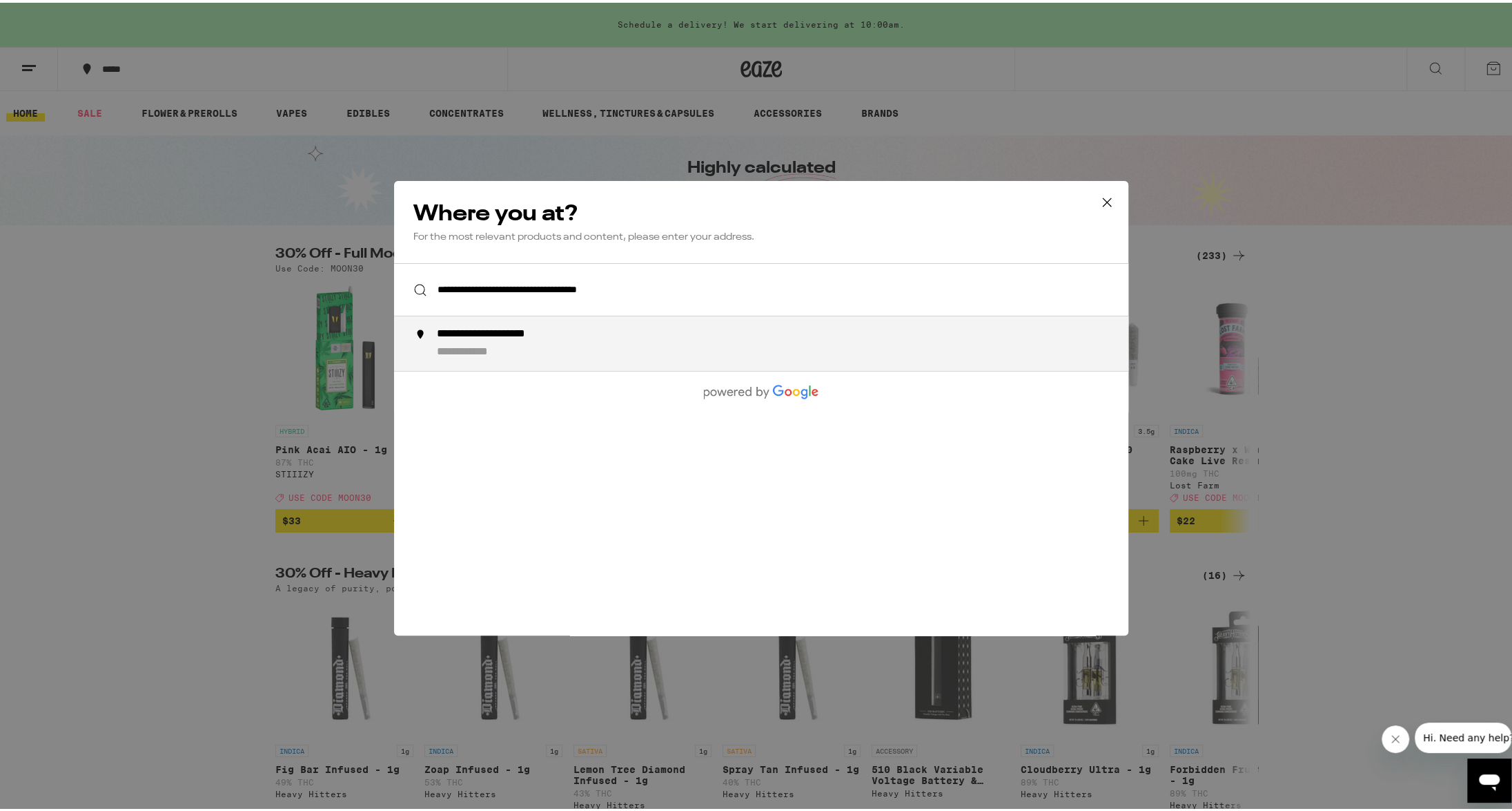
click at [561, 339] on div "**********" at bounding box center [511, 332] width 150 height 15
type input "**********"
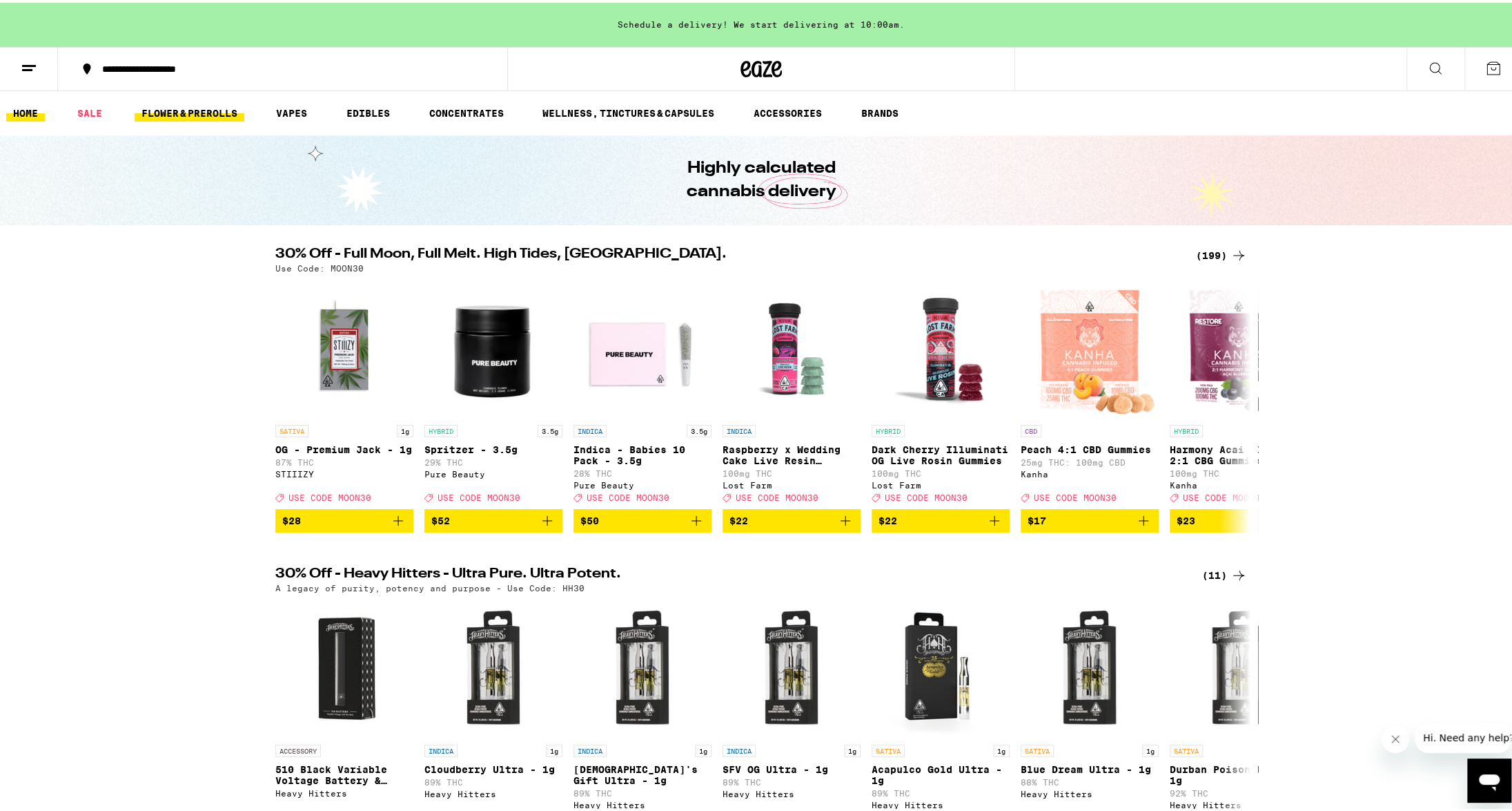
click at [170, 111] on link "FLOWER & PREROLLS" at bounding box center [189, 111] width 110 height 17
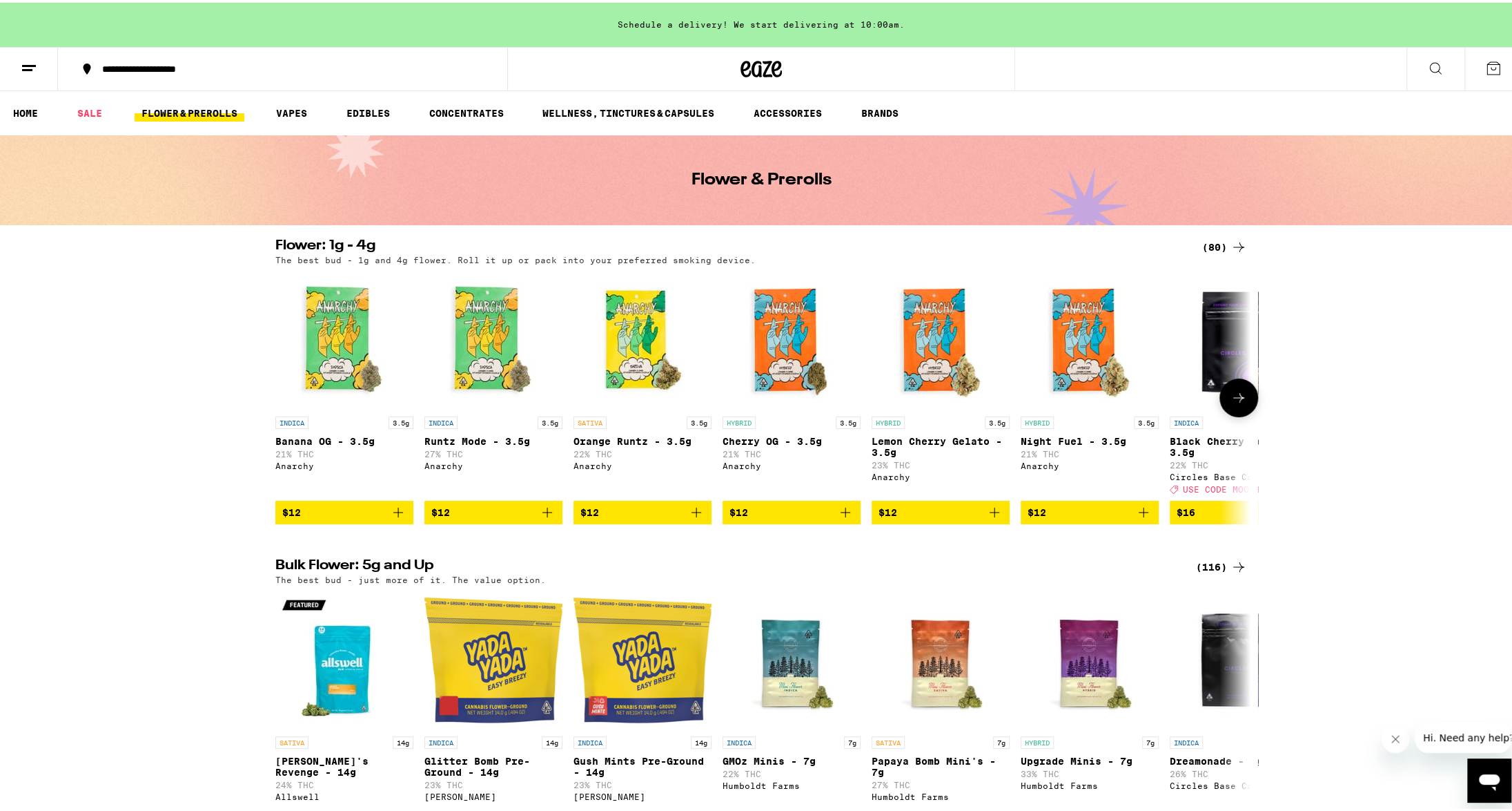
click at [288, 468] on div "Anarchy" at bounding box center [344, 463] width 138 height 9
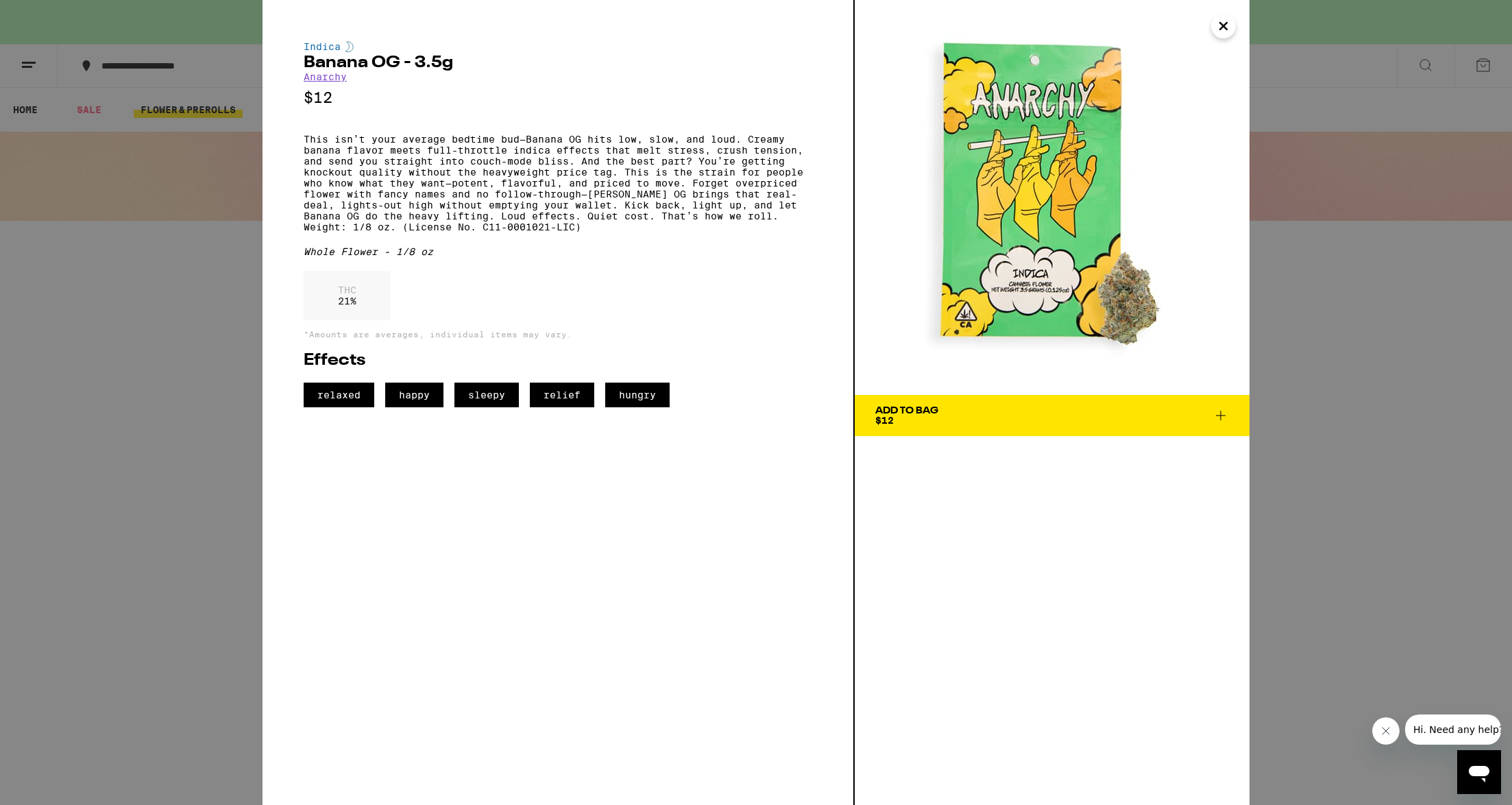
click at [331, 77] on link "Anarchy" at bounding box center [325, 76] width 44 height 11
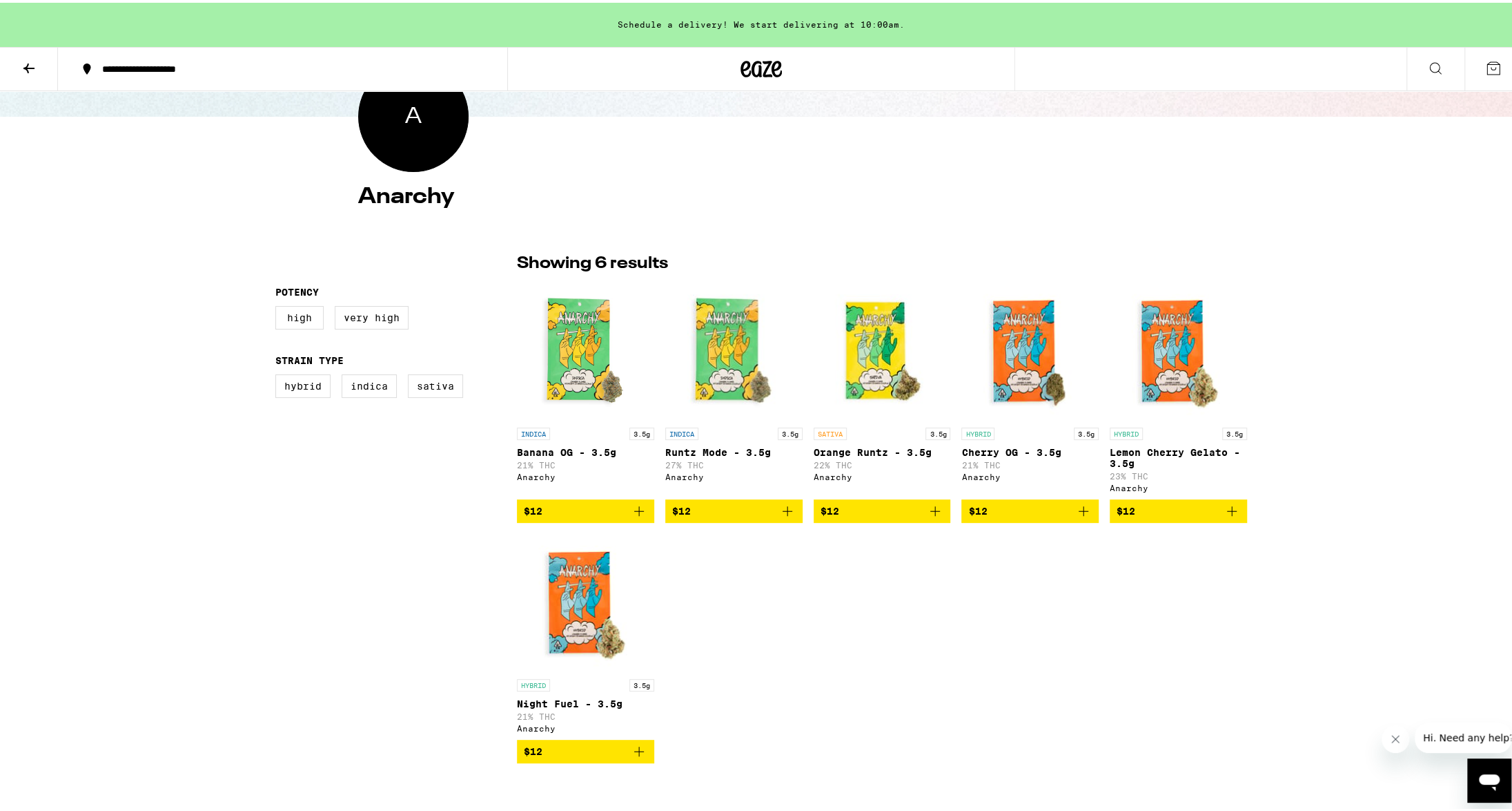
scroll to position [207, 0]
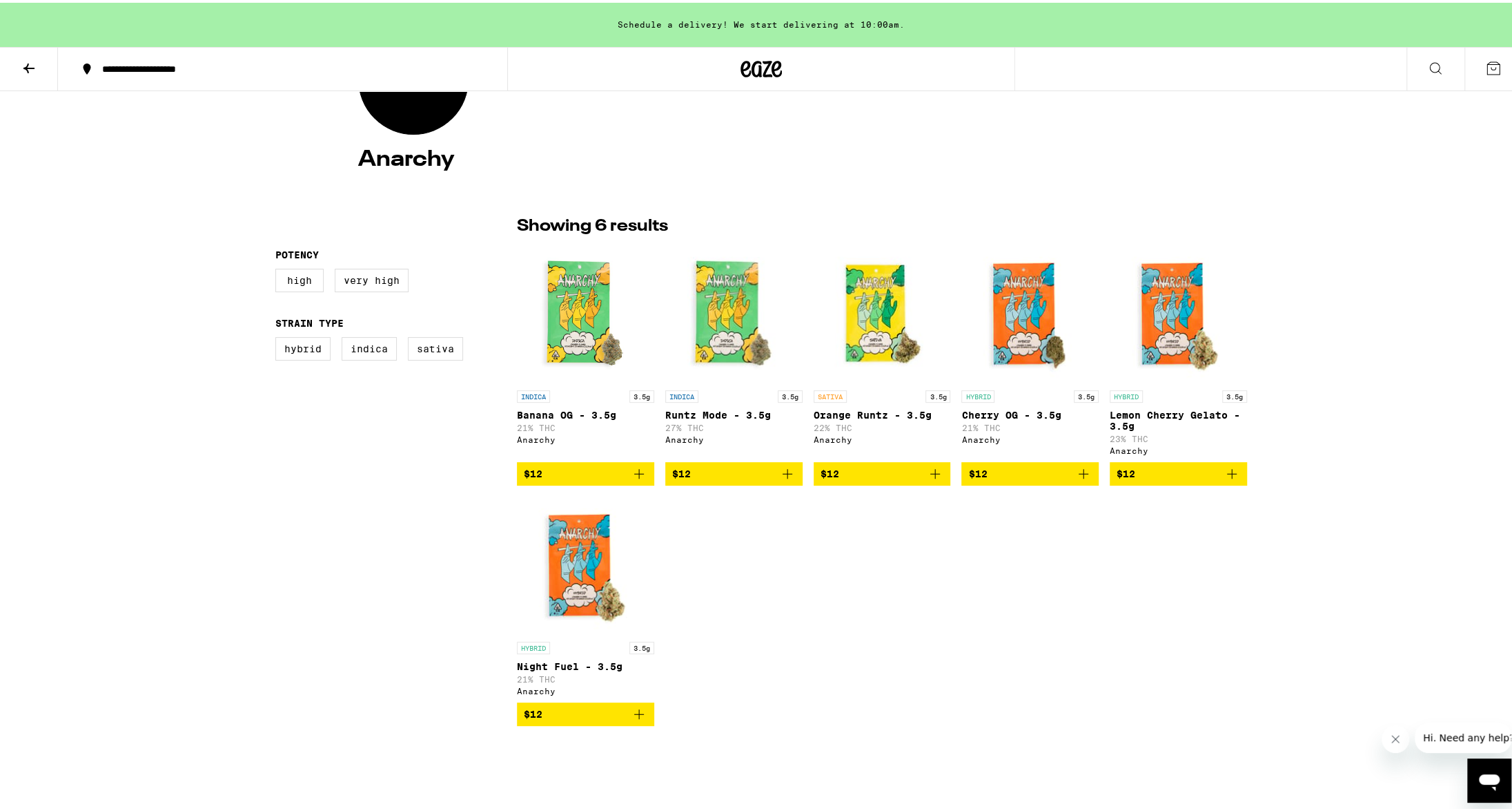
click at [563, 575] on img "Open page for Night Fuel - 3.5g from Anarchy" at bounding box center [585, 562] width 138 height 138
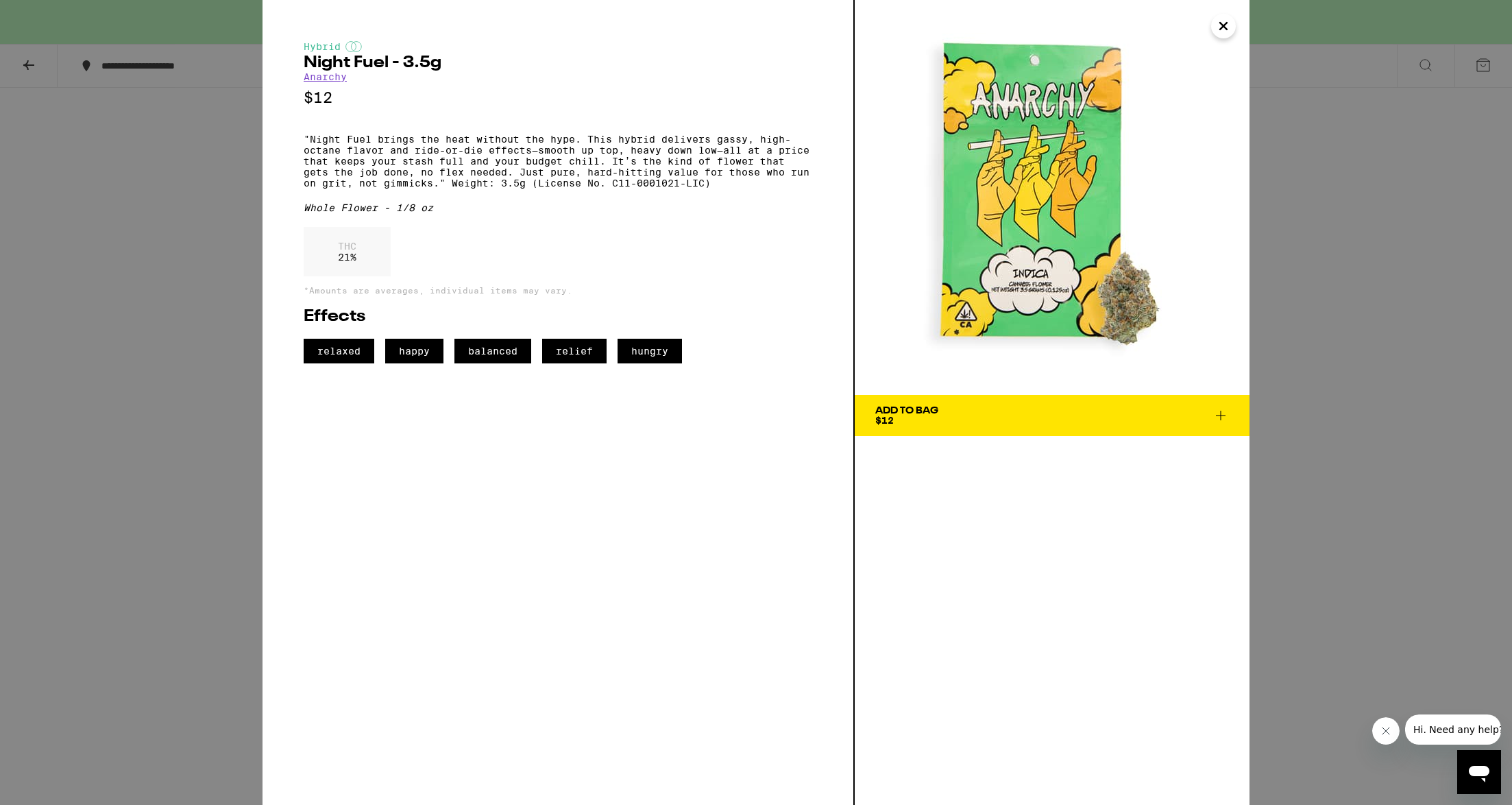
click at [983, 419] on span "Add To Bag $12" at bounding box center [1052, 415] width 354 height 19
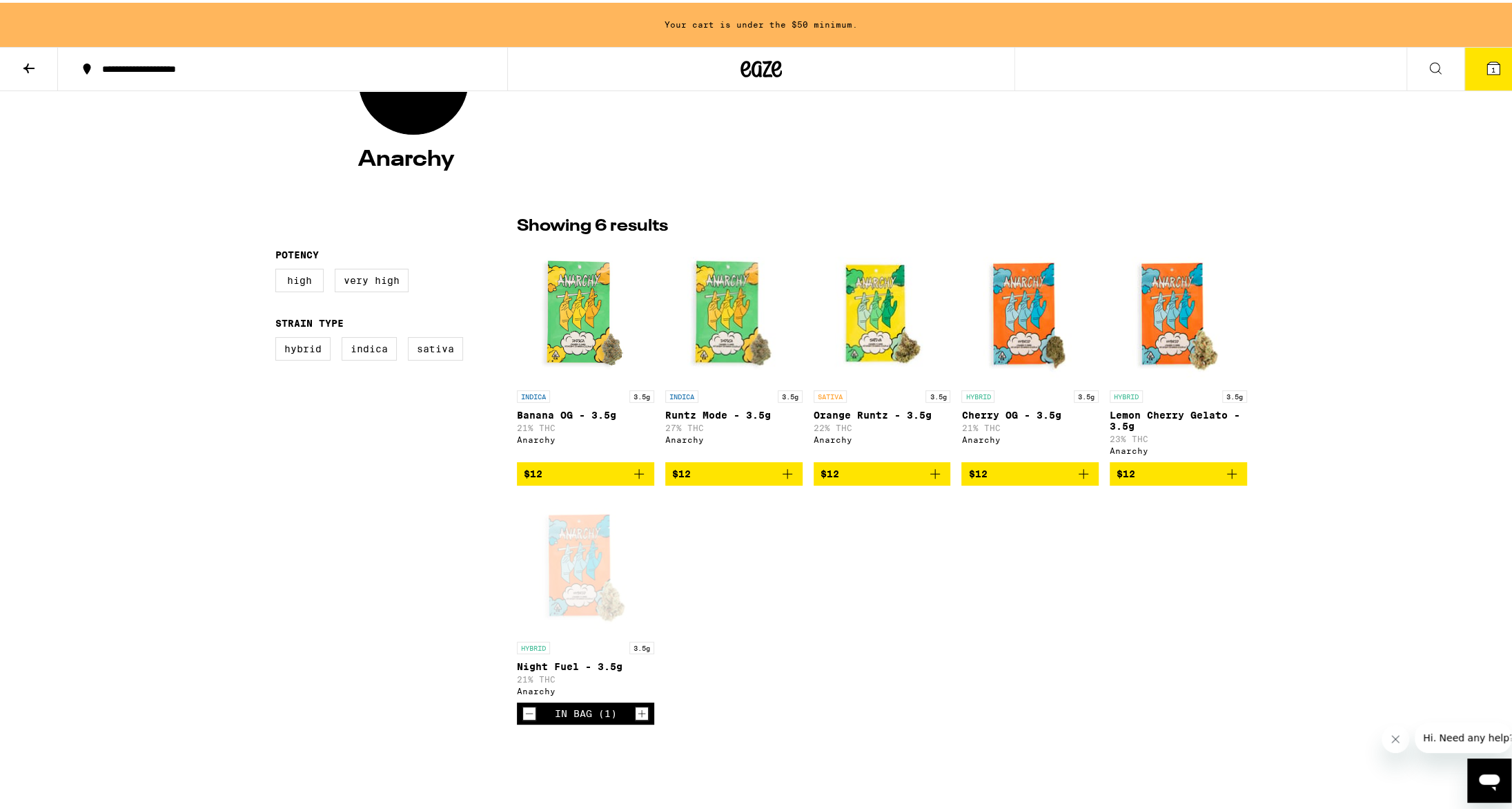
click at [18, 57] on button at bounding box center [28, 66] width 58 height 44
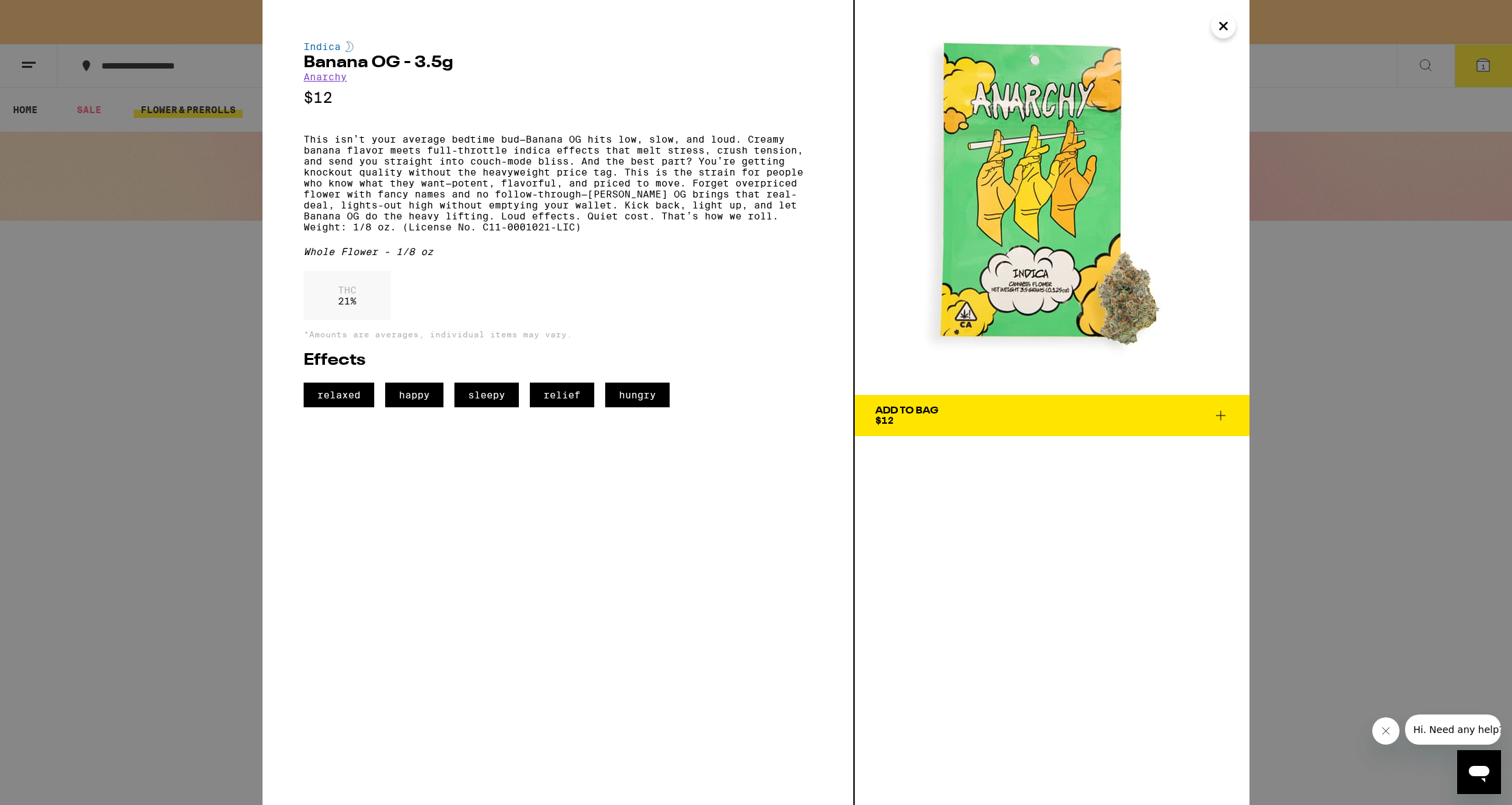
click at [1225, 34] on icon "Close" at bounding box center [1223, 26] width 17 height 21
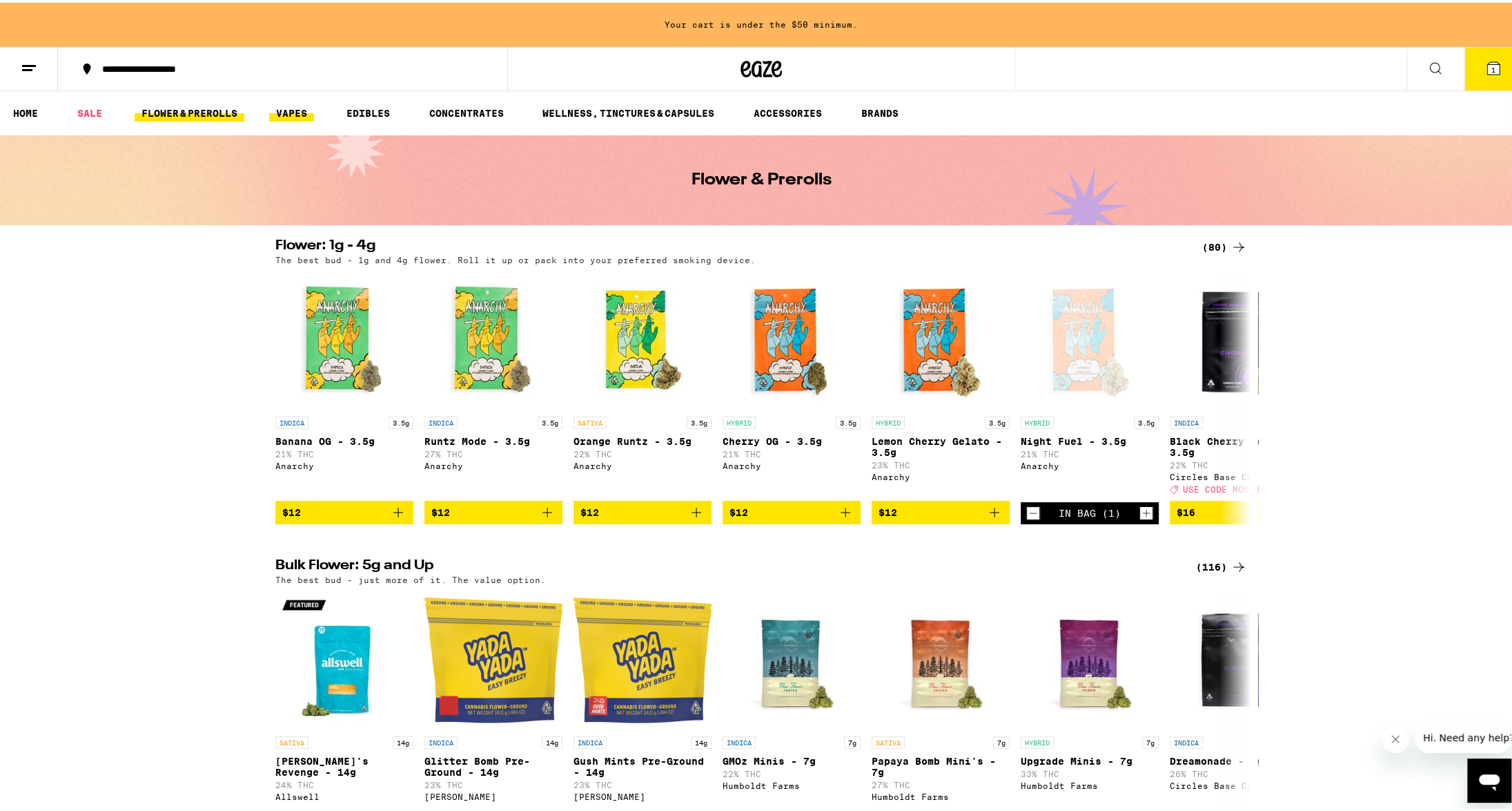
click at [296, 115] on link "VAPES" at bounding box center [291, 111] width 45 height 17
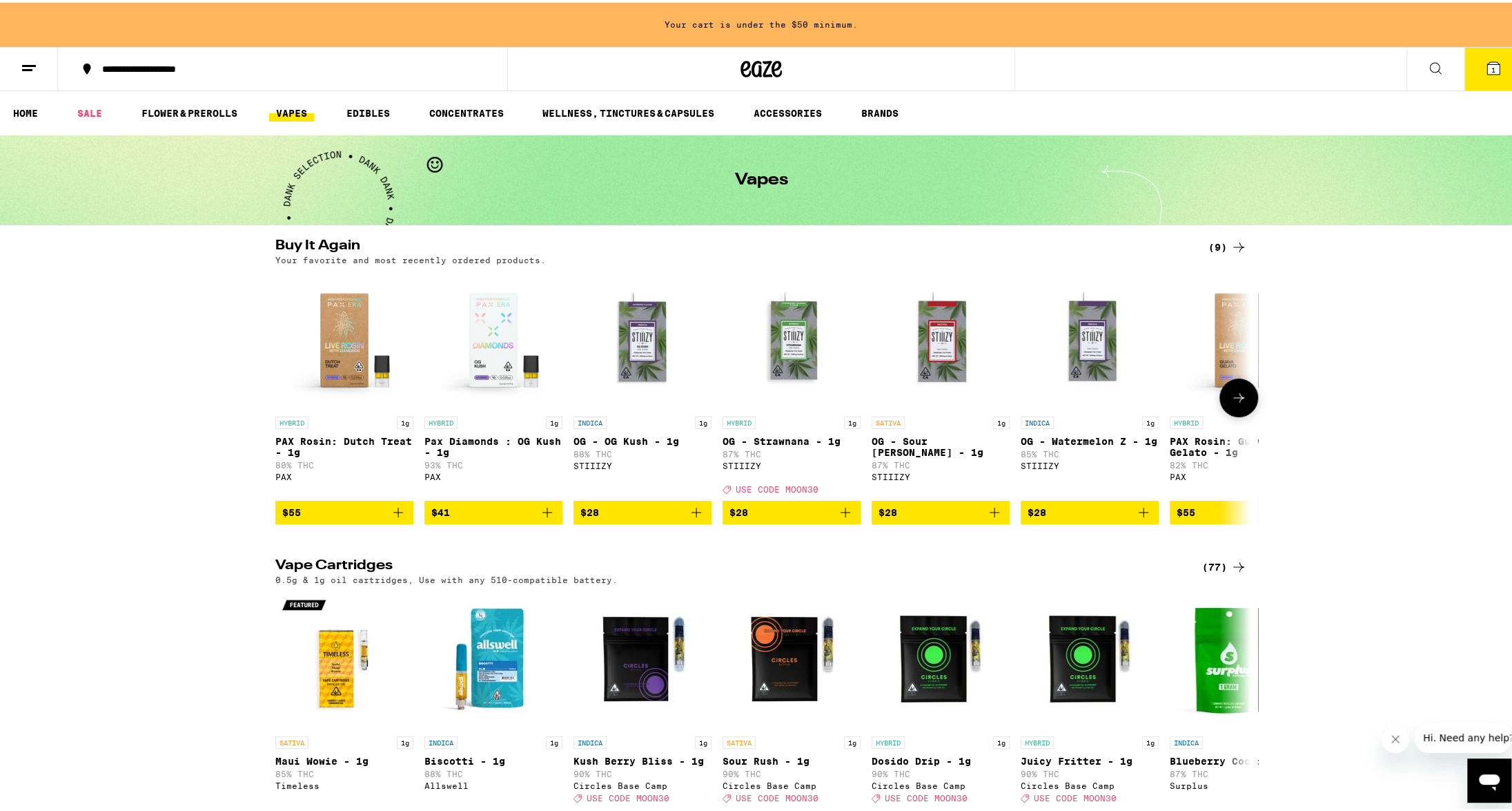
click at [394, 518] on icon "Add to bag" at bounding box center [398, 509] width 17 height 17
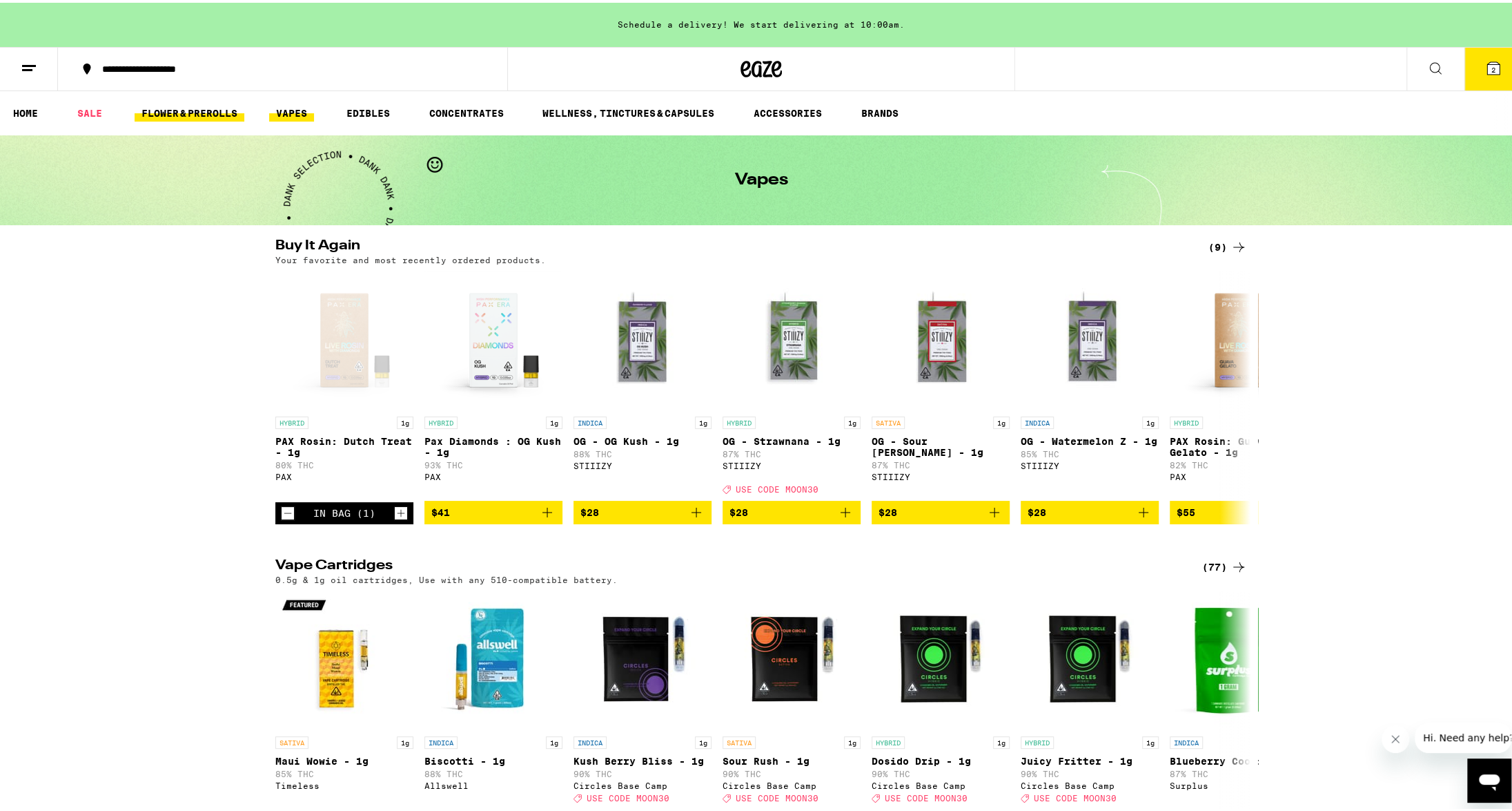
click at [150, 108] on link "FLOWER & PREROLLS" at bounding box center [189, 111] width 110 height 17
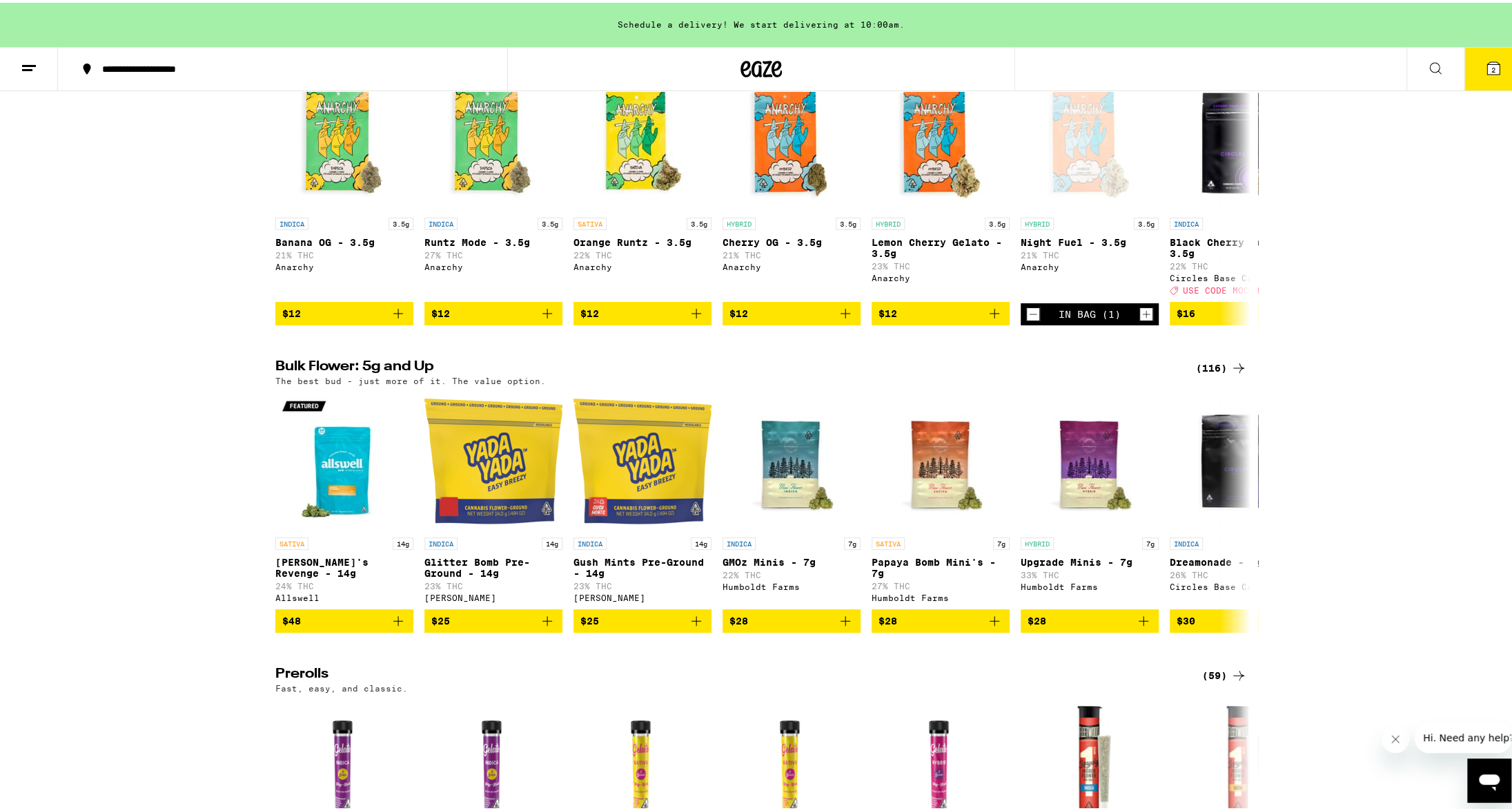
scroll to position [207, 0]
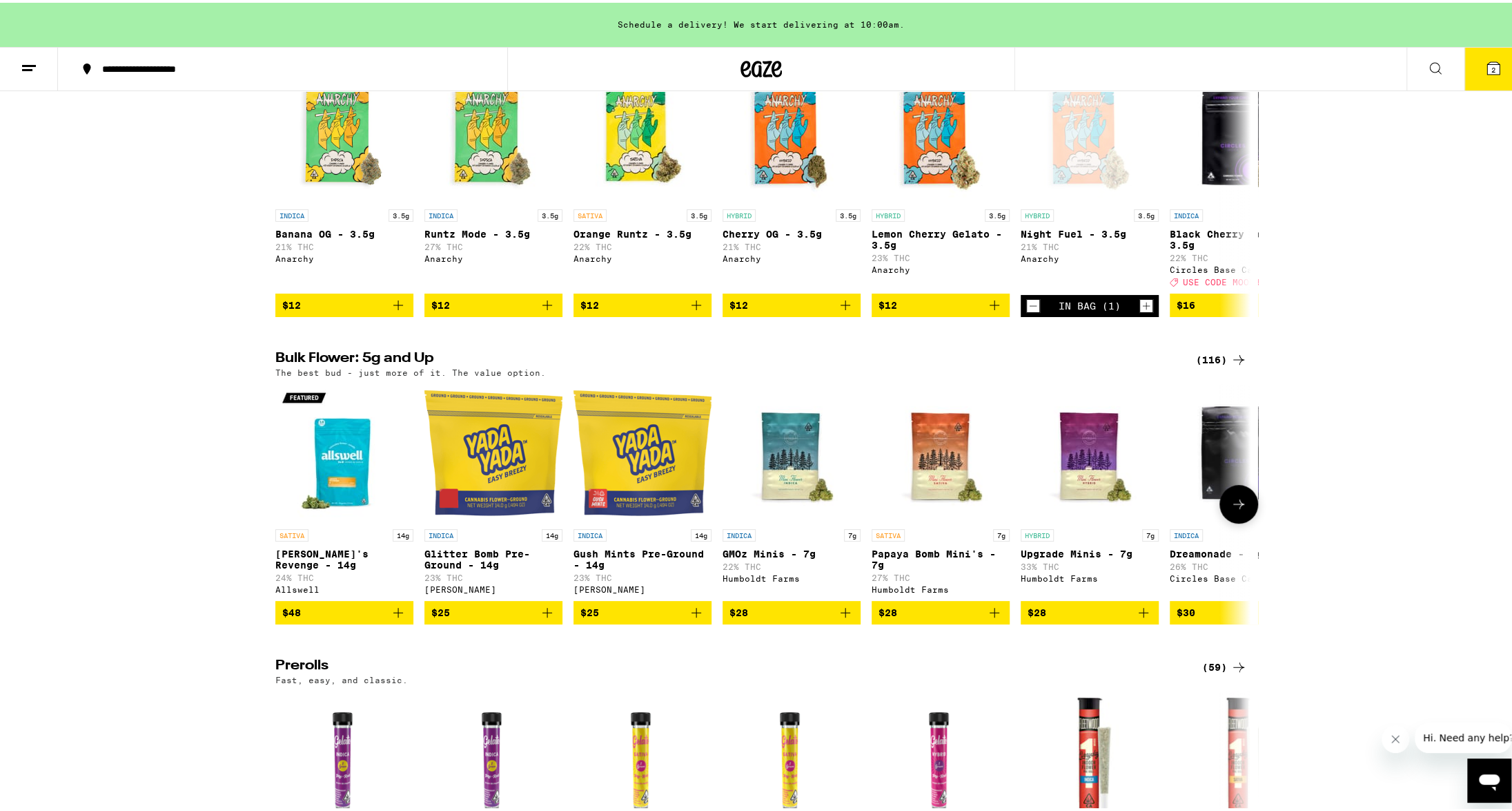
click at [1234, 509] on icon at bounding box center [1239, 502] width 17 height 17
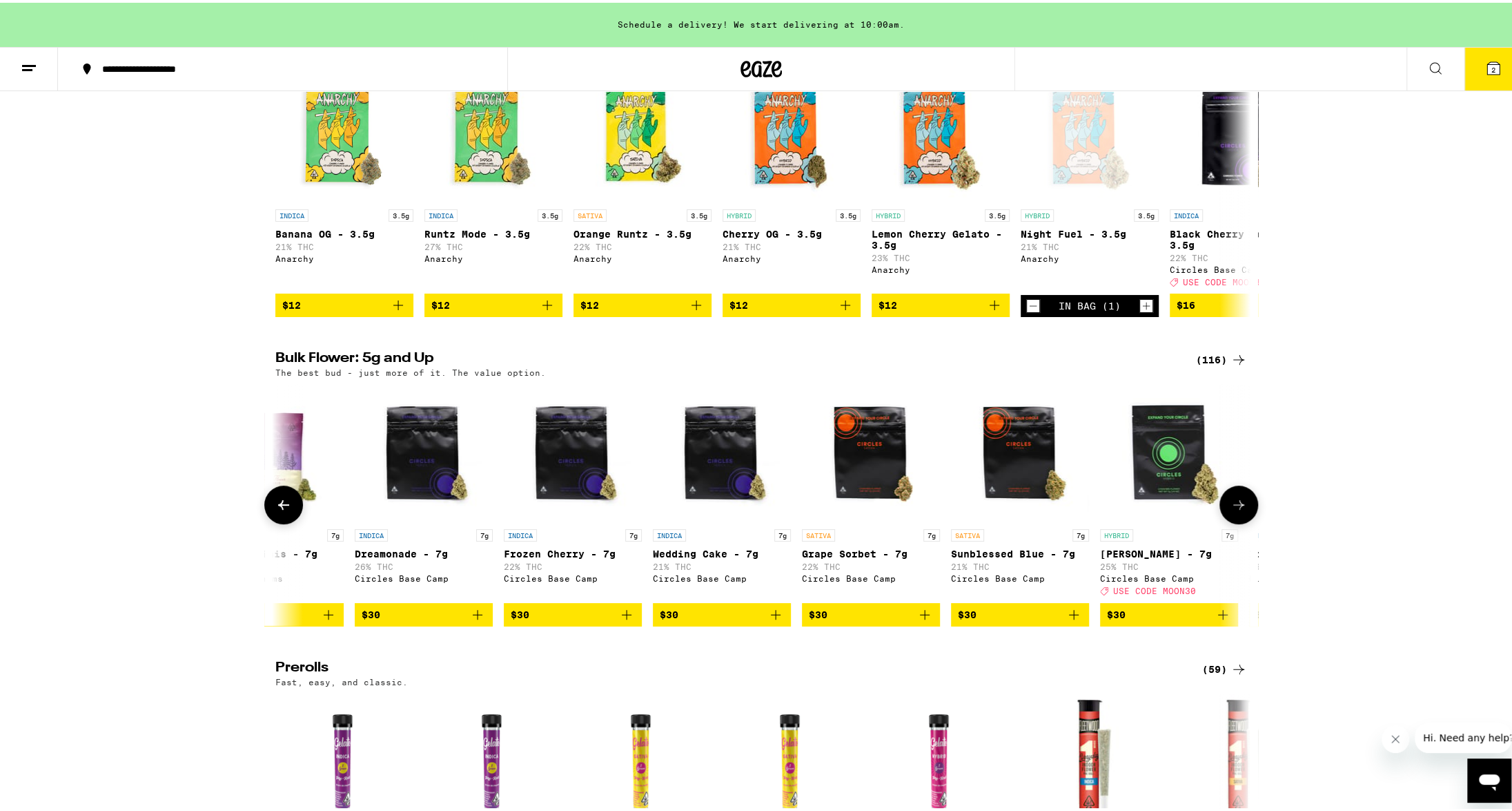
scroll to position [0, 821]
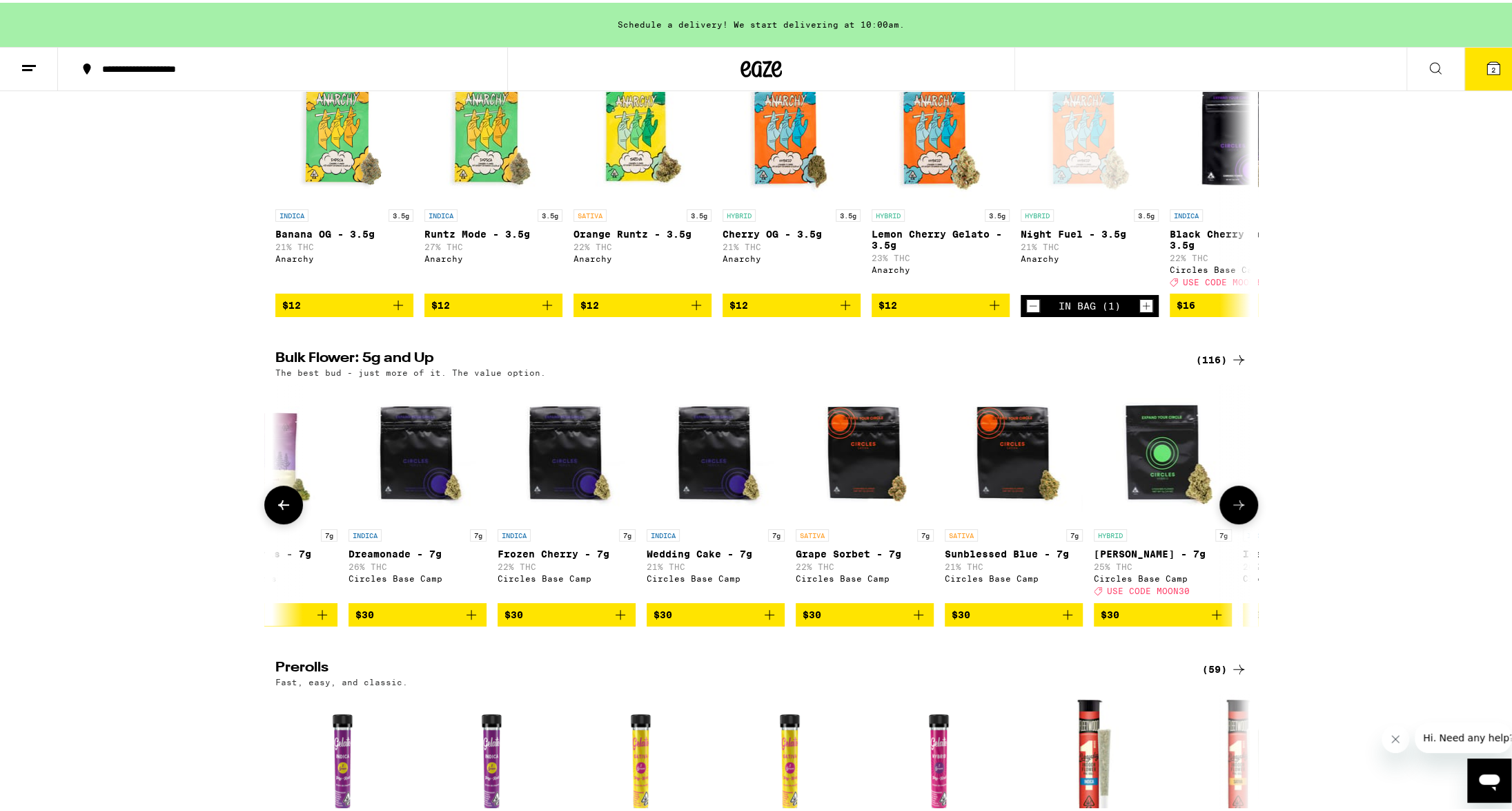
click at [1233, 522] on button at bounding box center [1239, 502] width 38 height 38
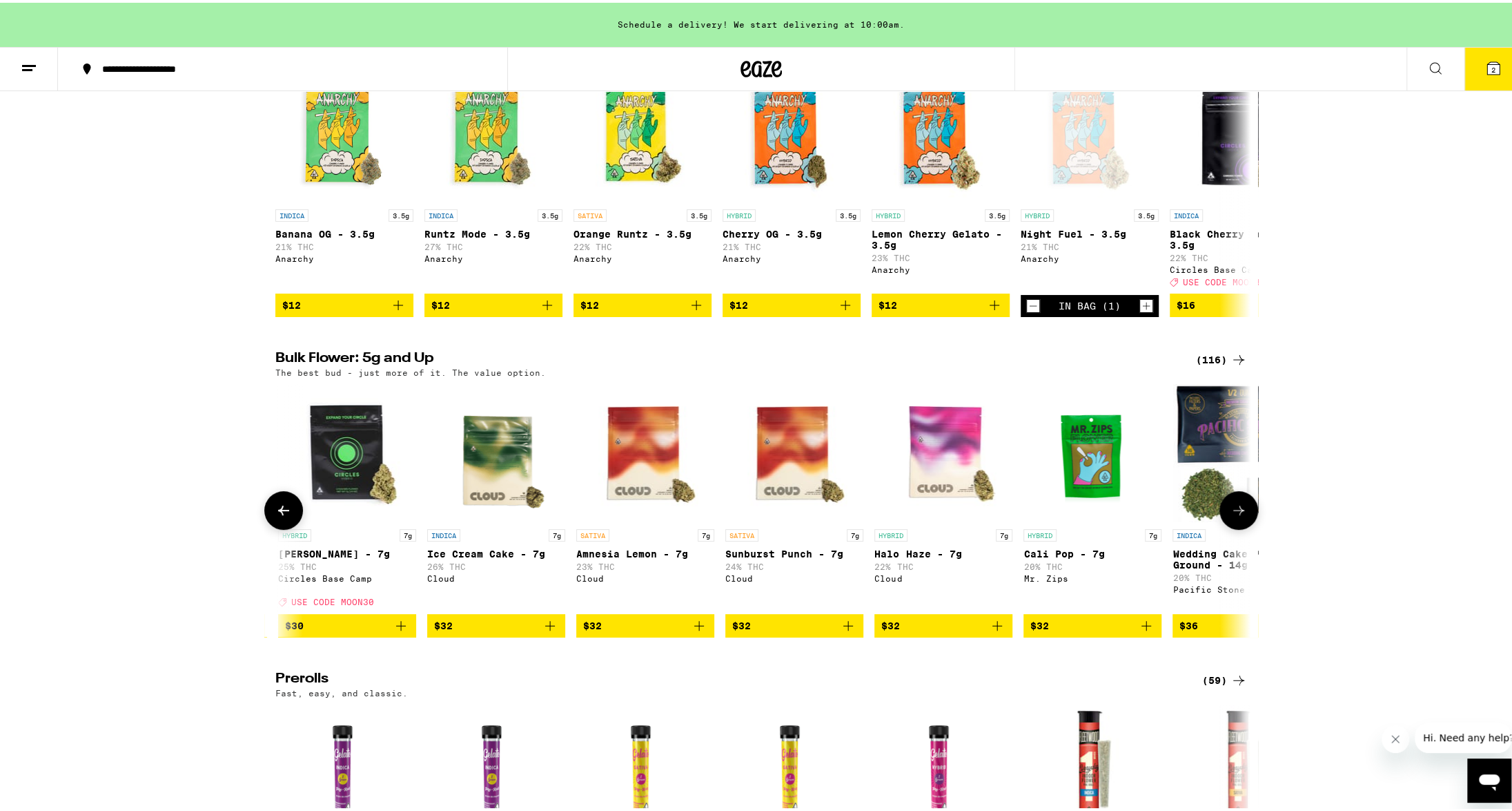
scroll to position [0, 1643]
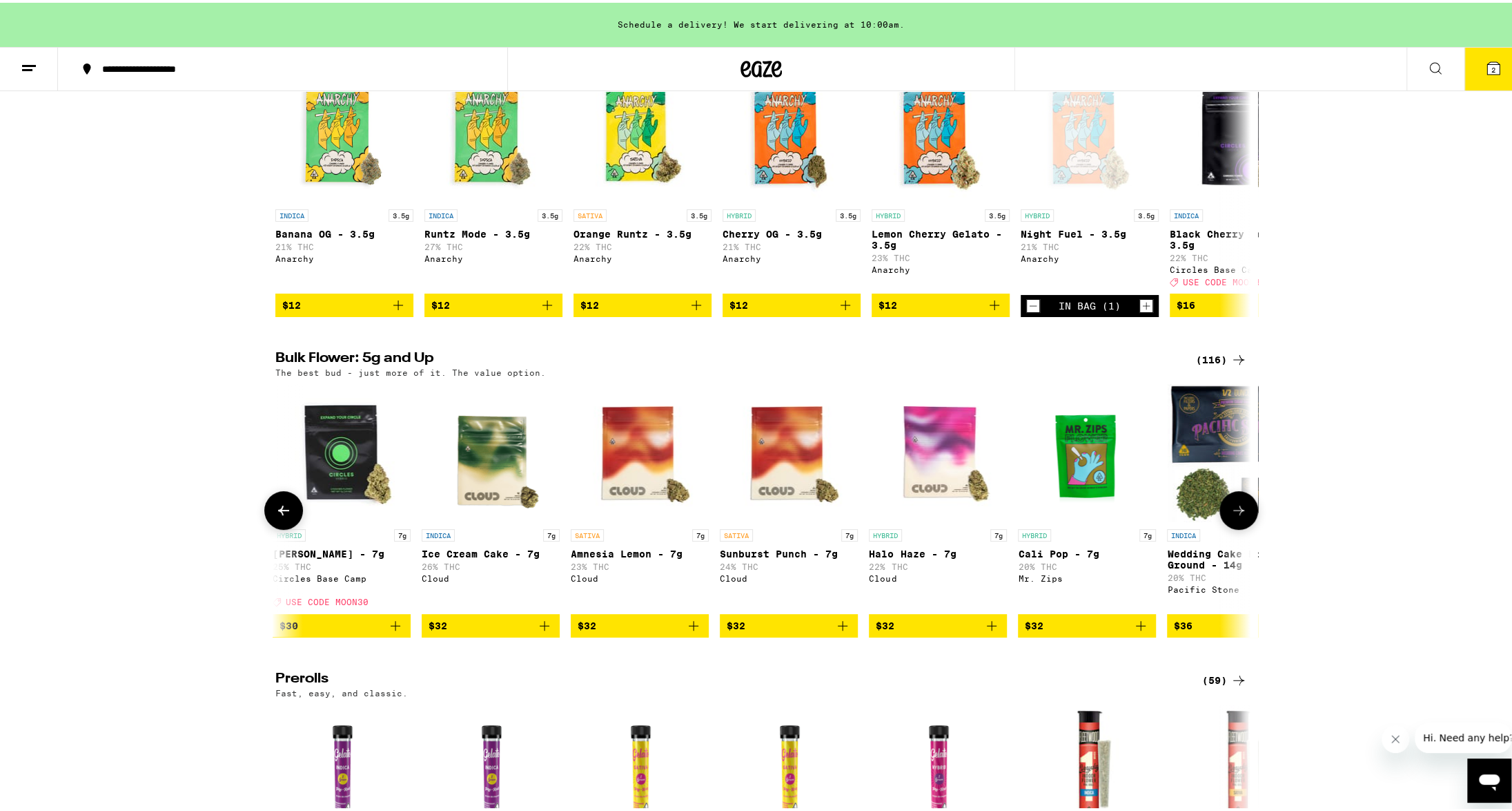
click at [276, 516] on icon at bounding box center [284, 508] width 17 height 17
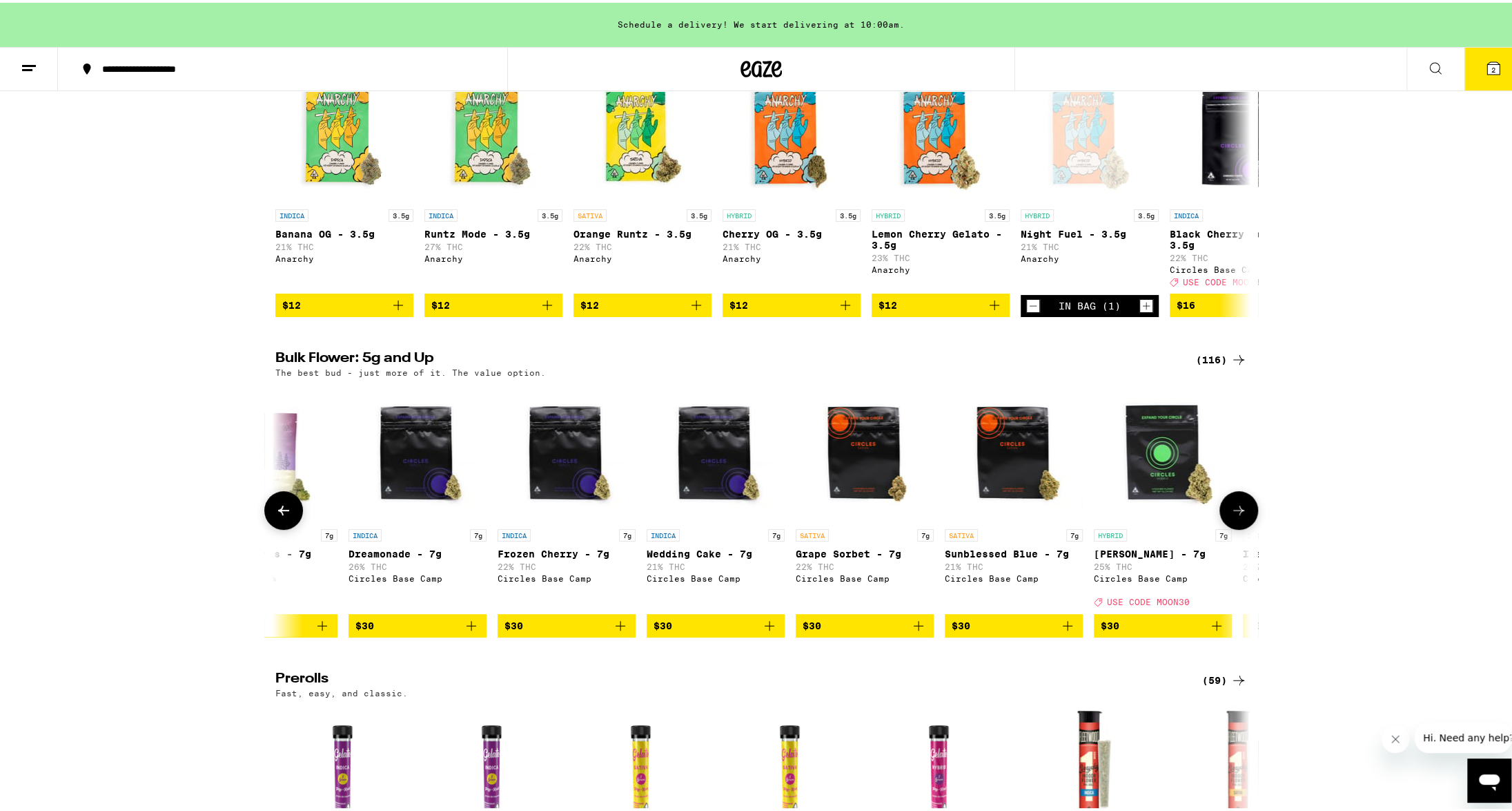
click at [276, 516] on icon at bounding box center [284, 508] width 17 height 17
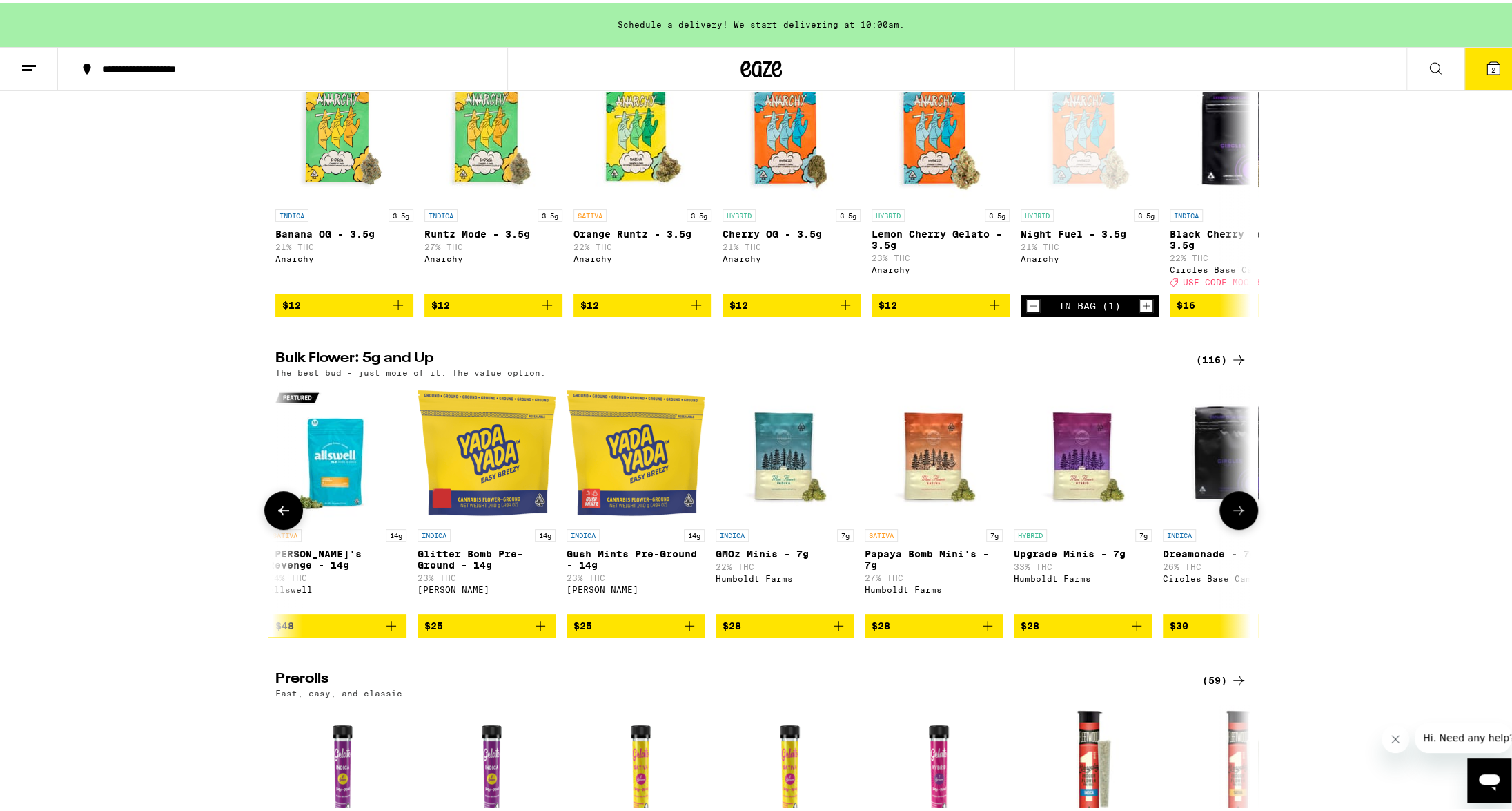
scroll to position [0, 0]
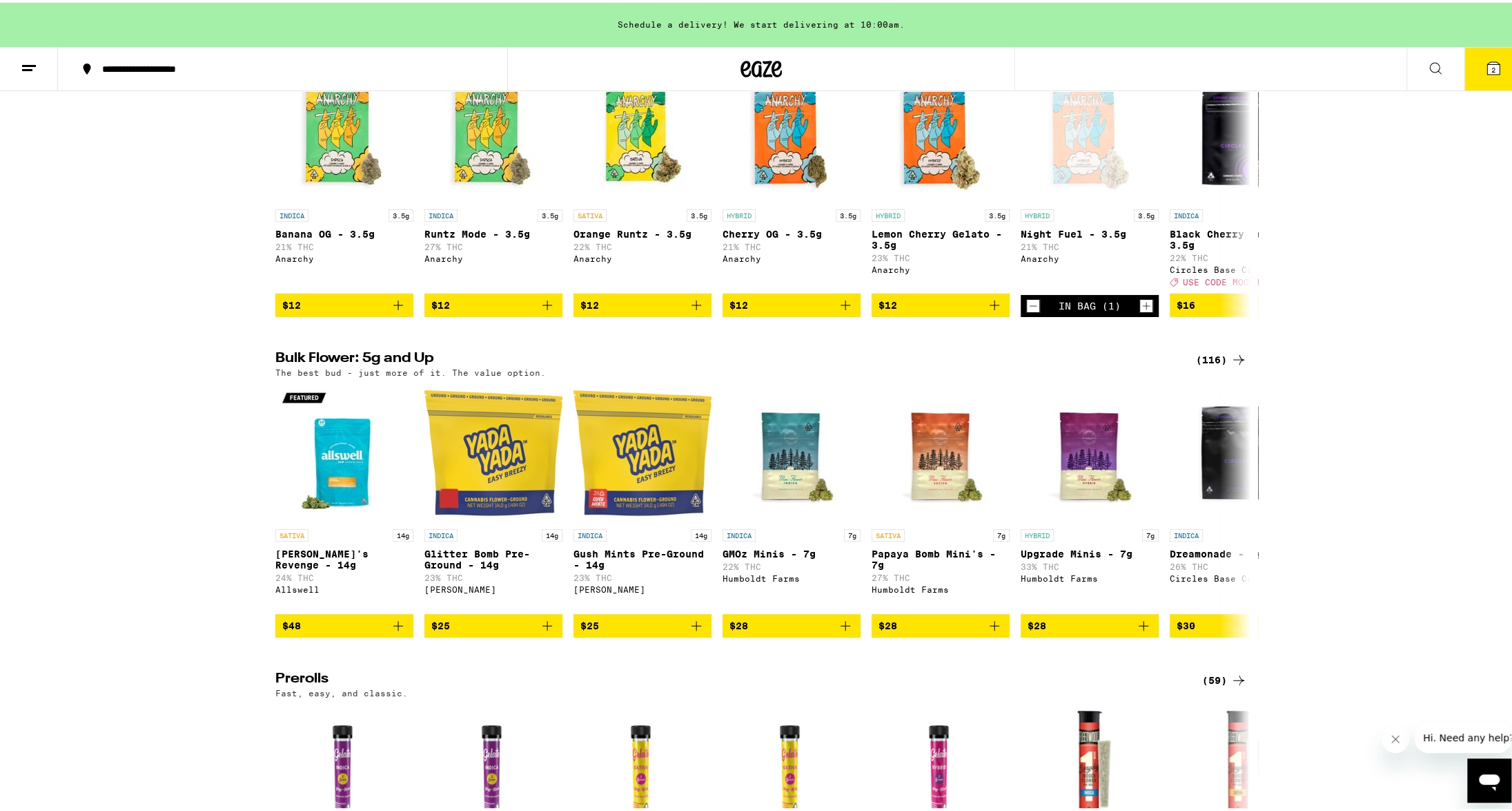
click at [1205, 365] on div "(116)" at bounding box center [1221, 357] width 51 height 17
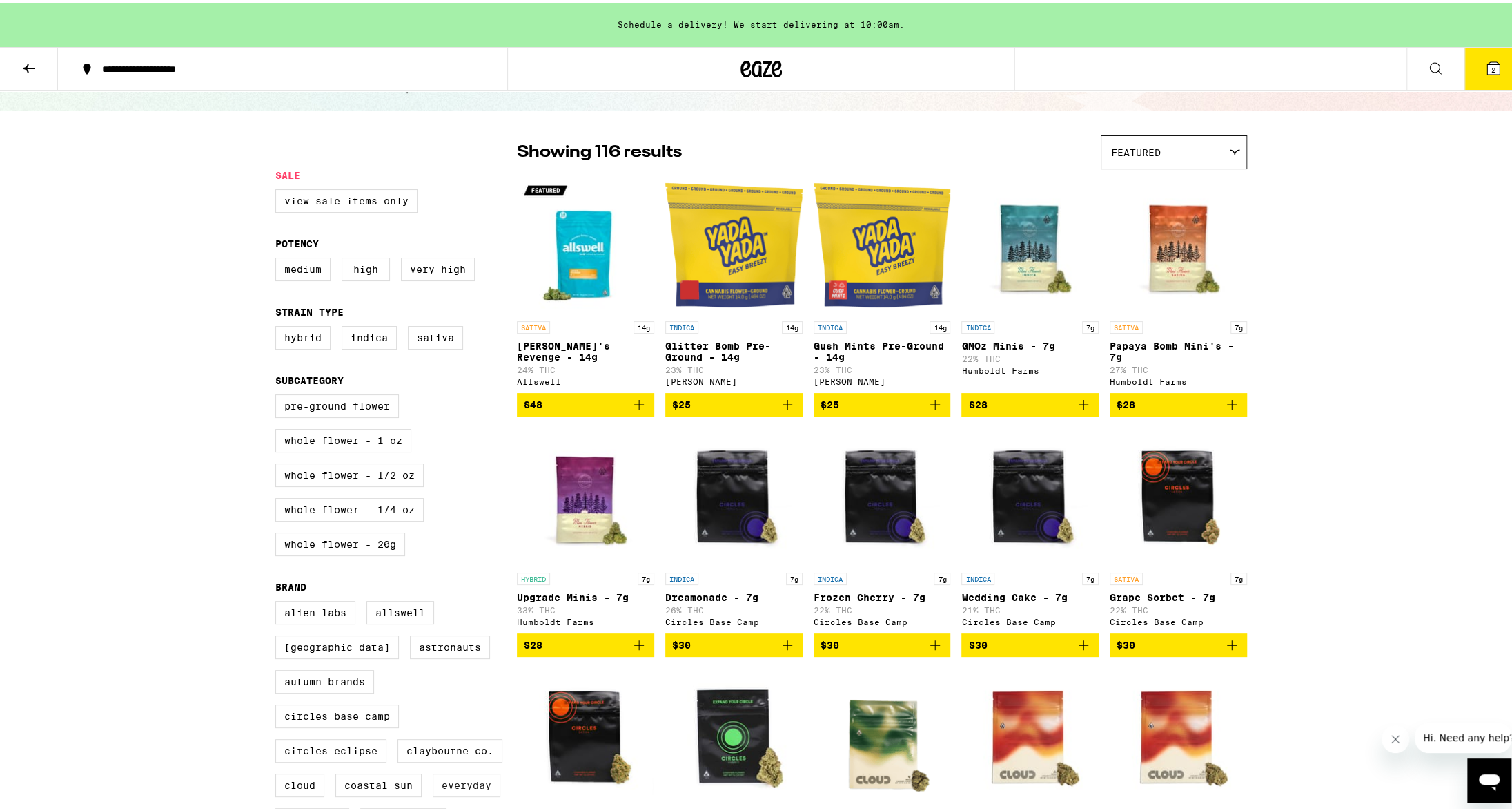
scroll to position [69, 0]
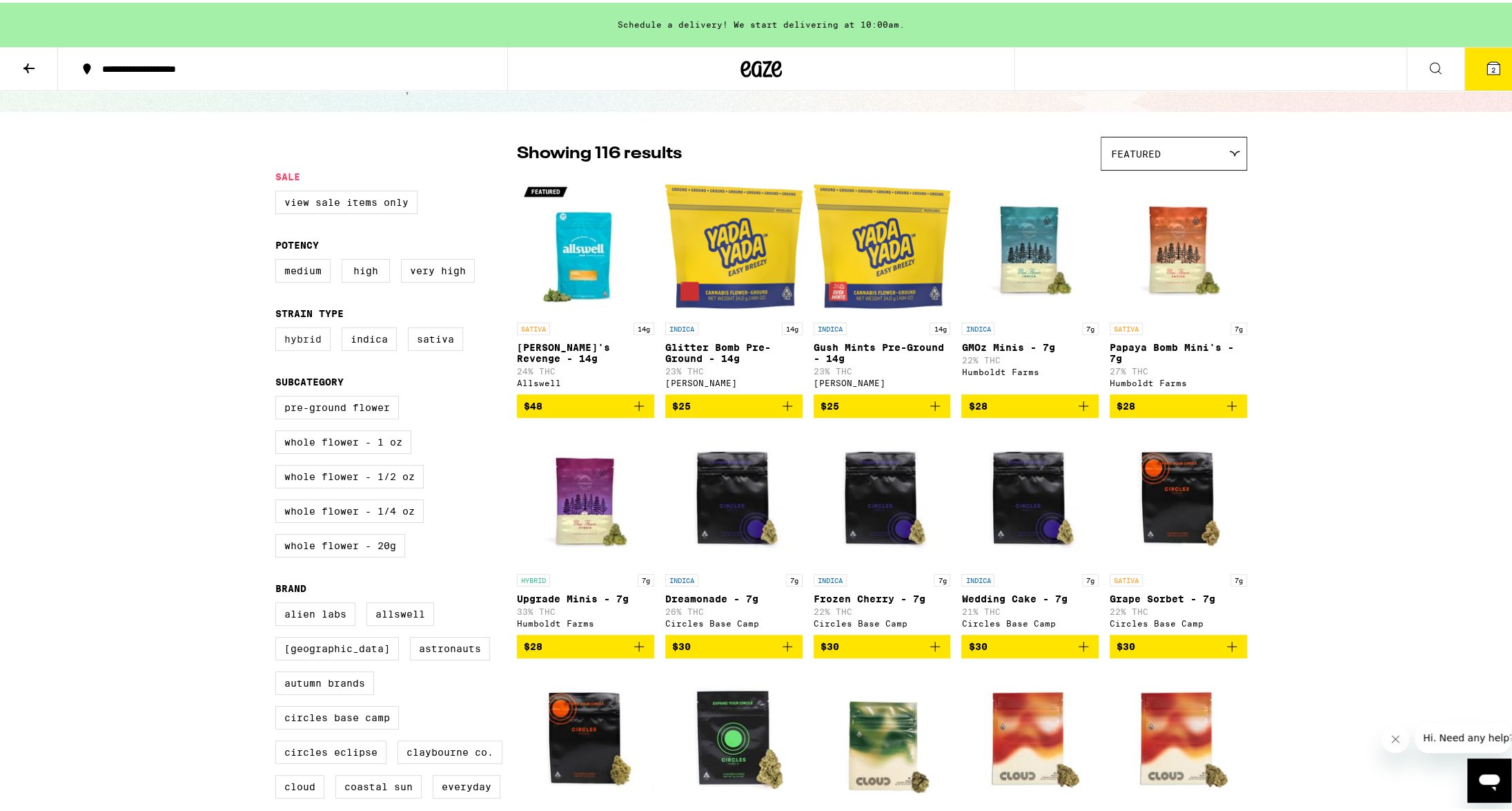
click at [275, 342] on label "Hybrid" at bounding box center [303, 336] width 55 height 24
click at [278, 327] on input "Hybrid" at bounding box center [278, 326] width 1 height 1
checkbox input "true"
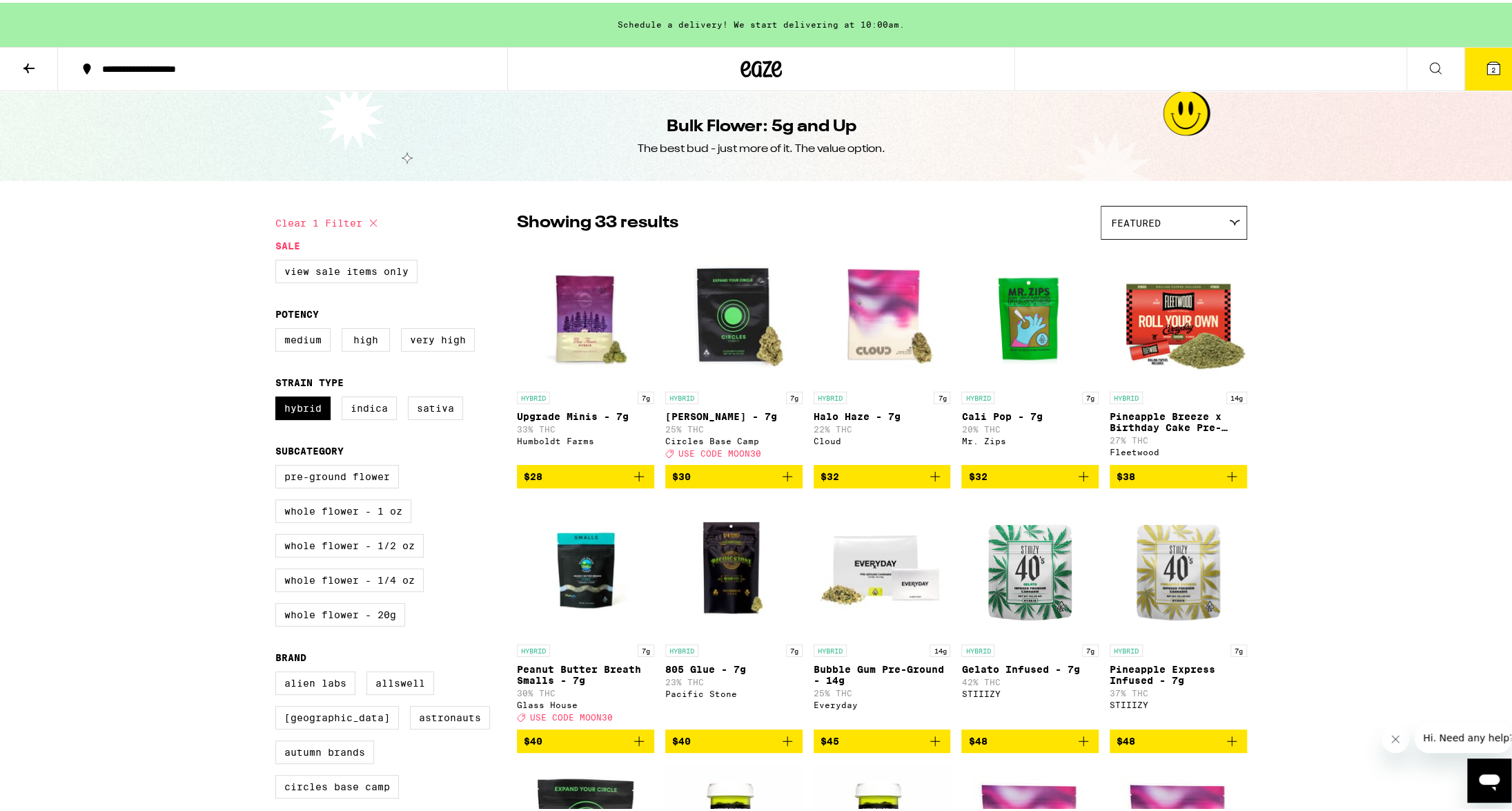
click at [38, 69] on button at bounding box center [28, 66] width 58 height 44
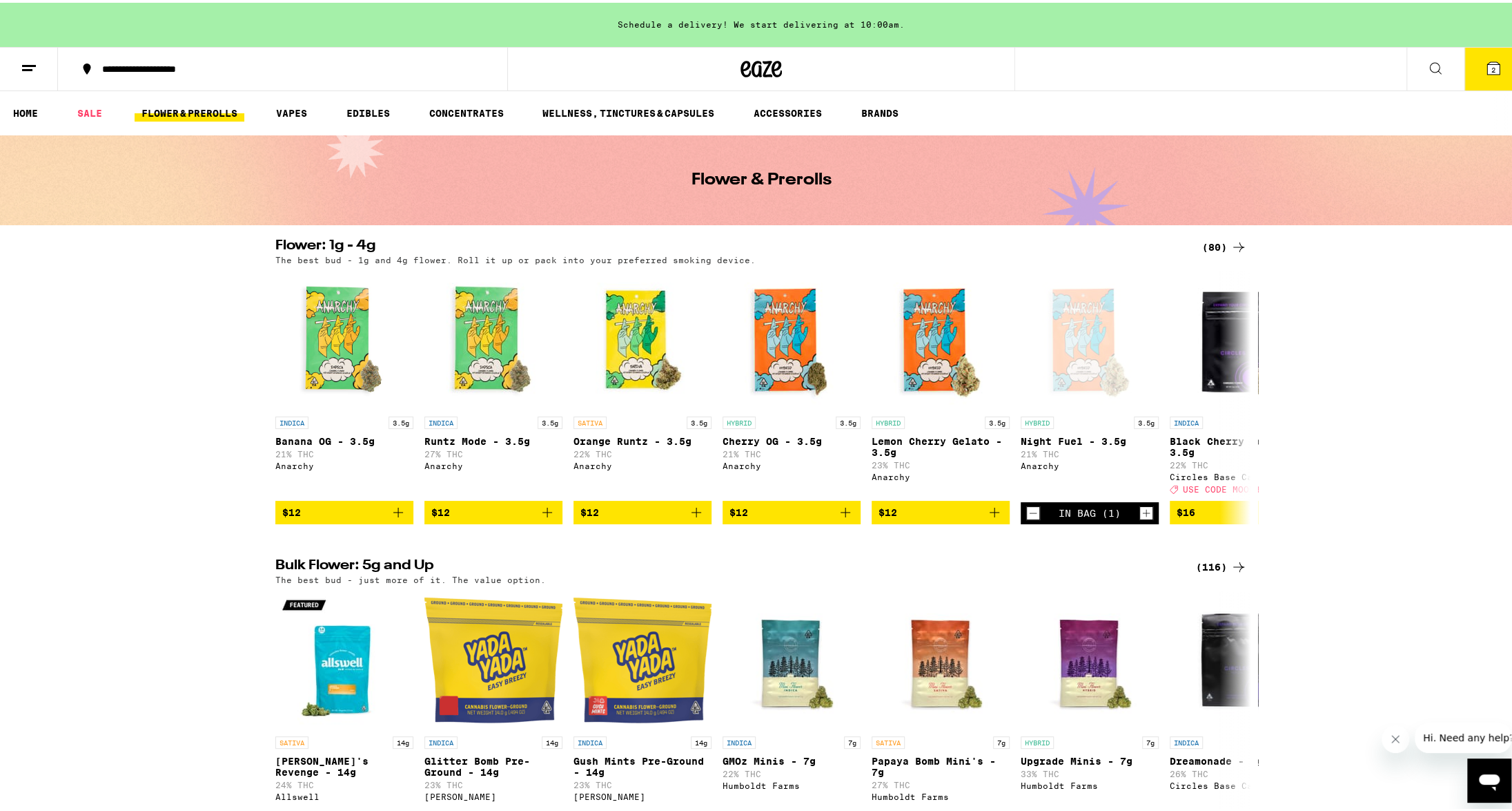
click at [1216, 246] on div "(80)" at bounding box center [1224, 245] width 45 height 17
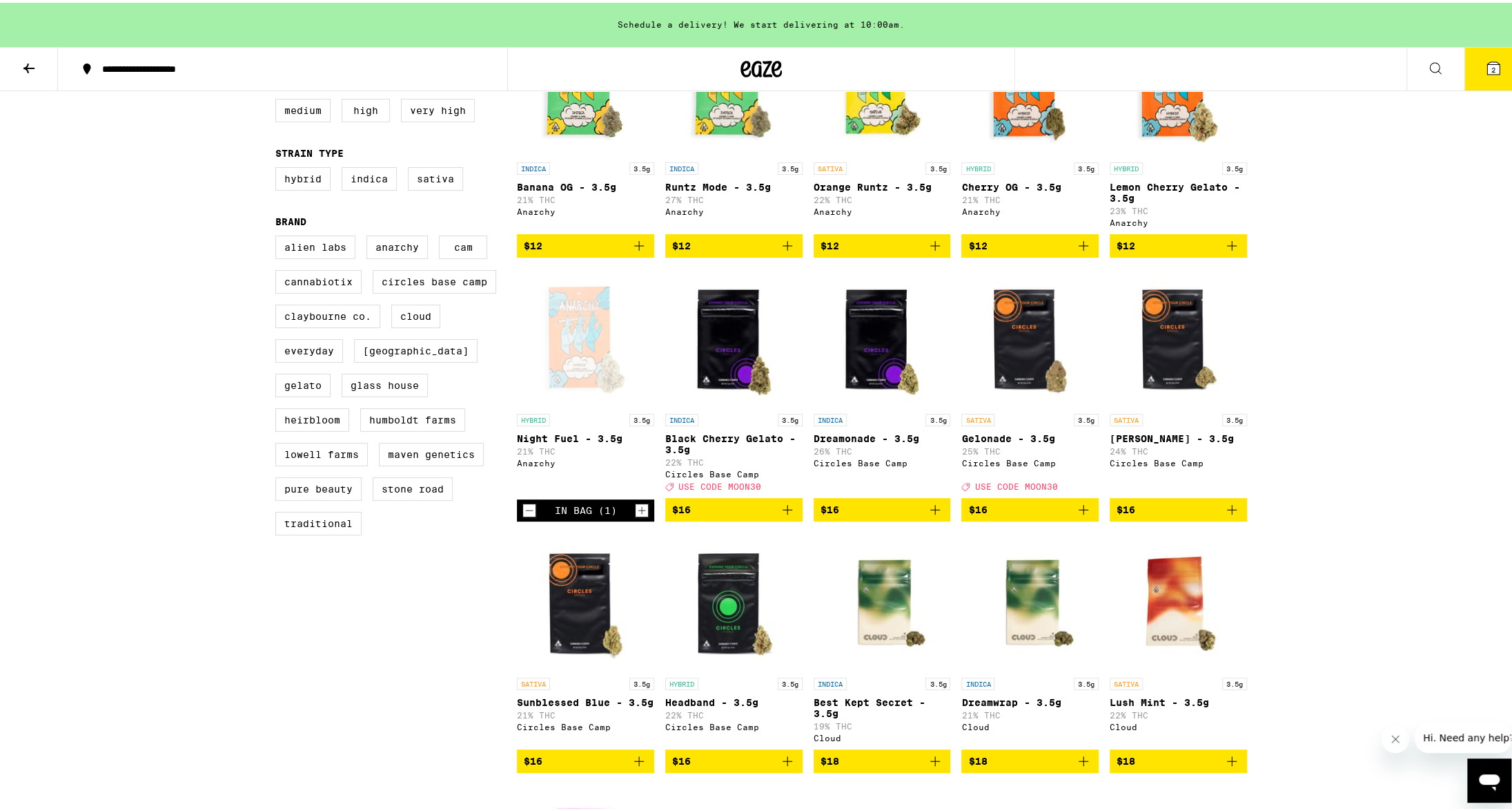
scroll to position [276, 0]
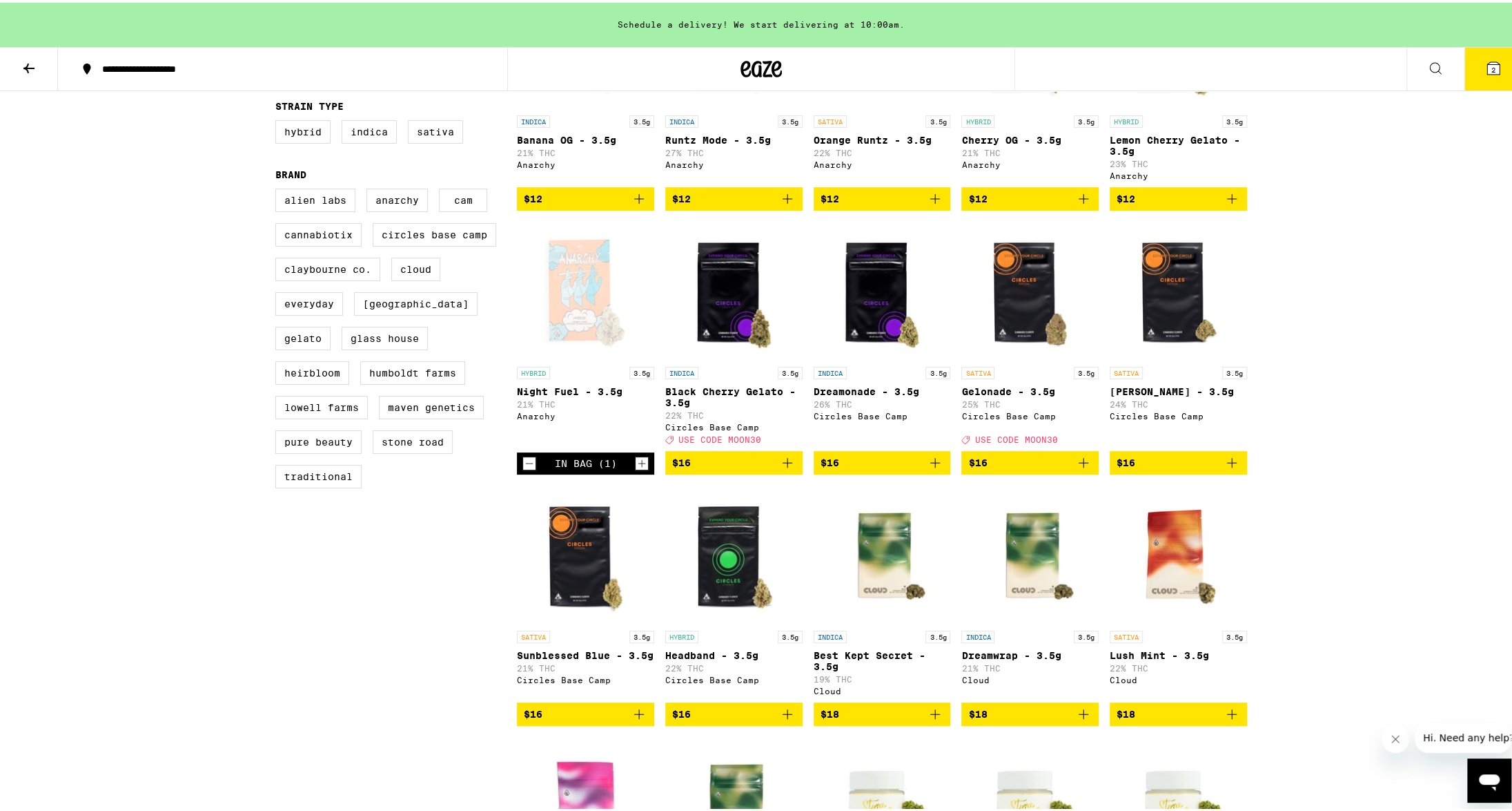
click at [931, 465] on icon "Add to bag" at bounding box center [935, 459] width 10 height 10
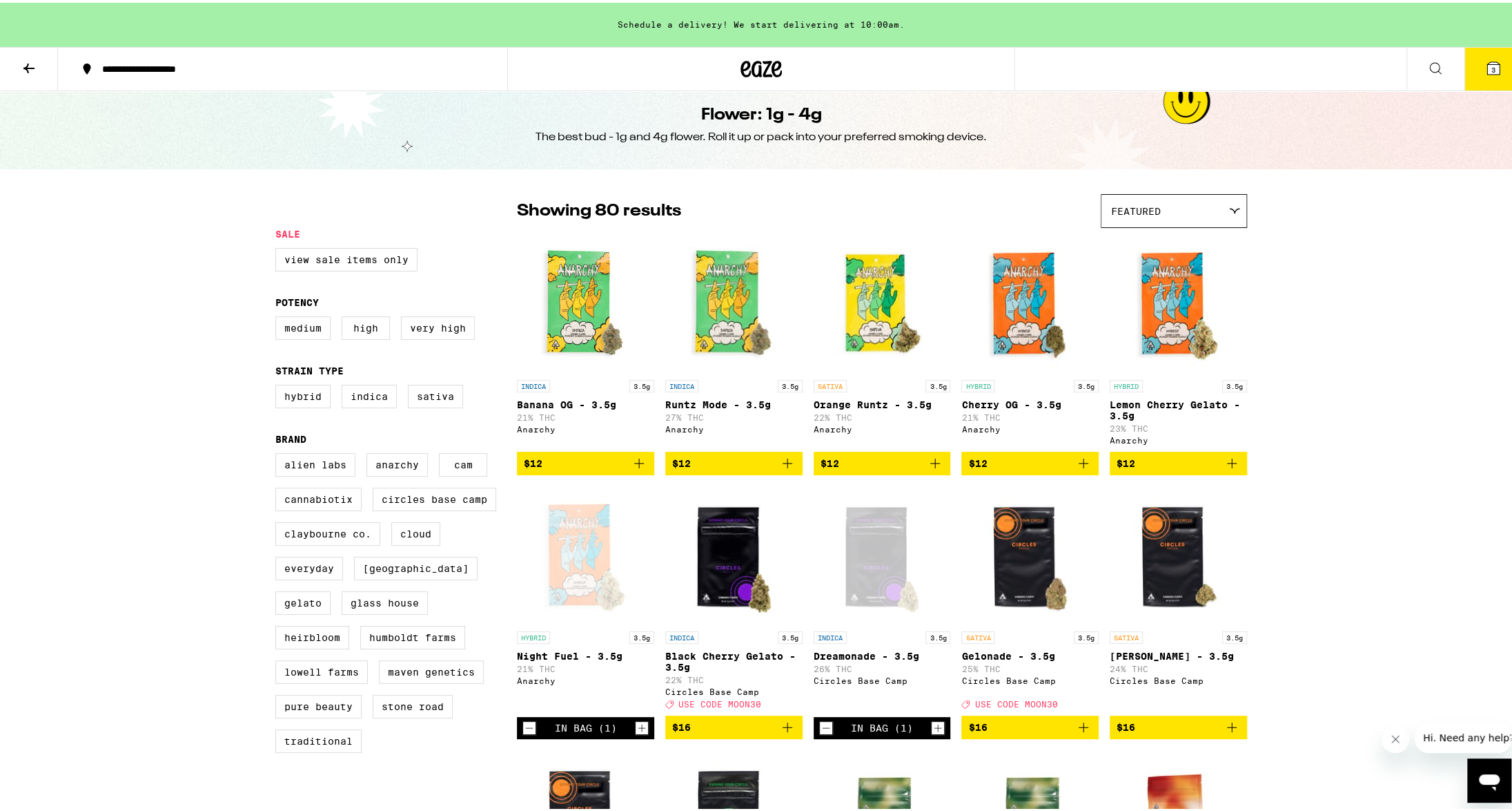
scroll to position [0, 0]
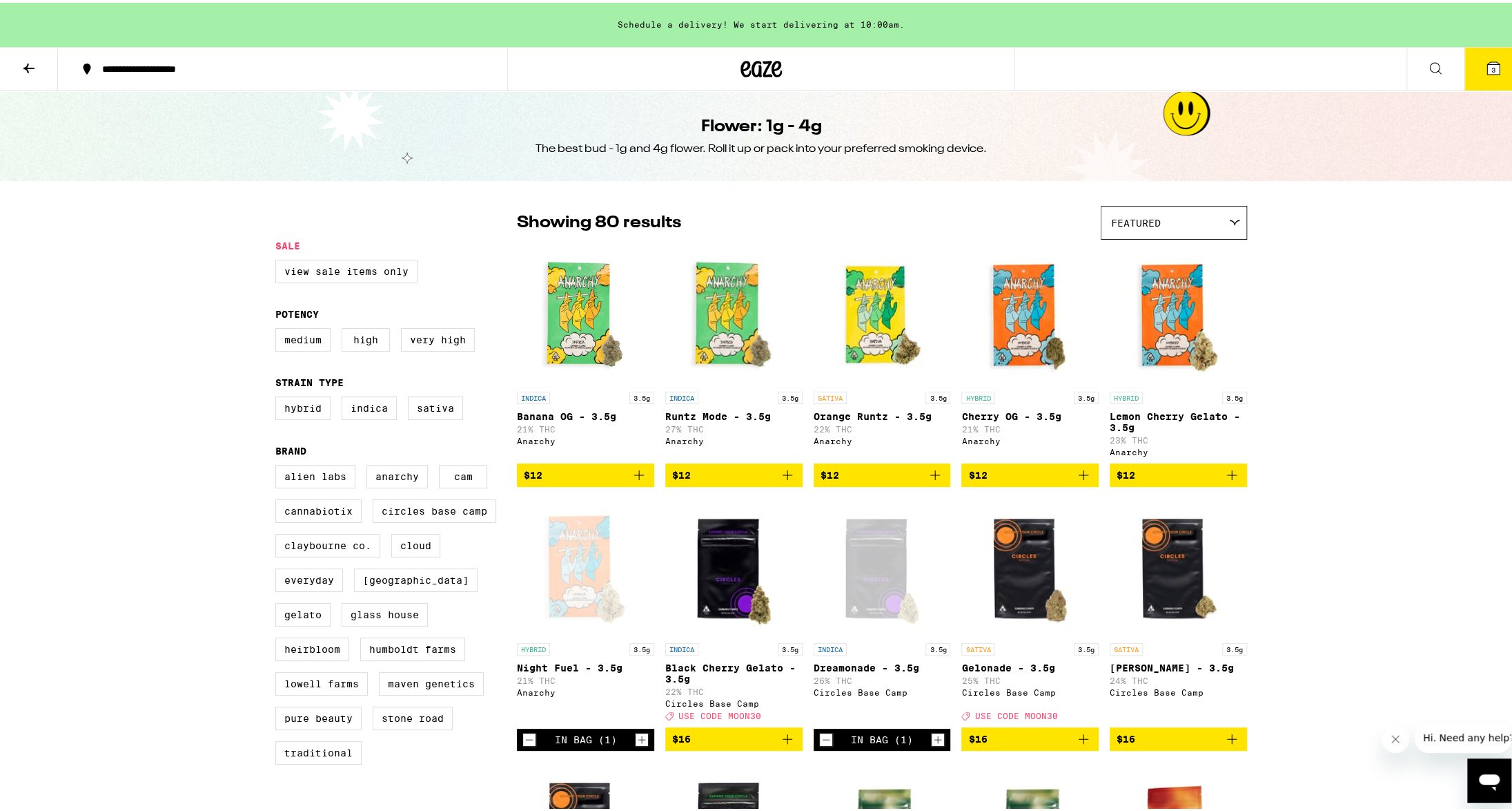
click at [1184, 215] on div "Featured" at bounding box center [1174, 220] width 145 height 32
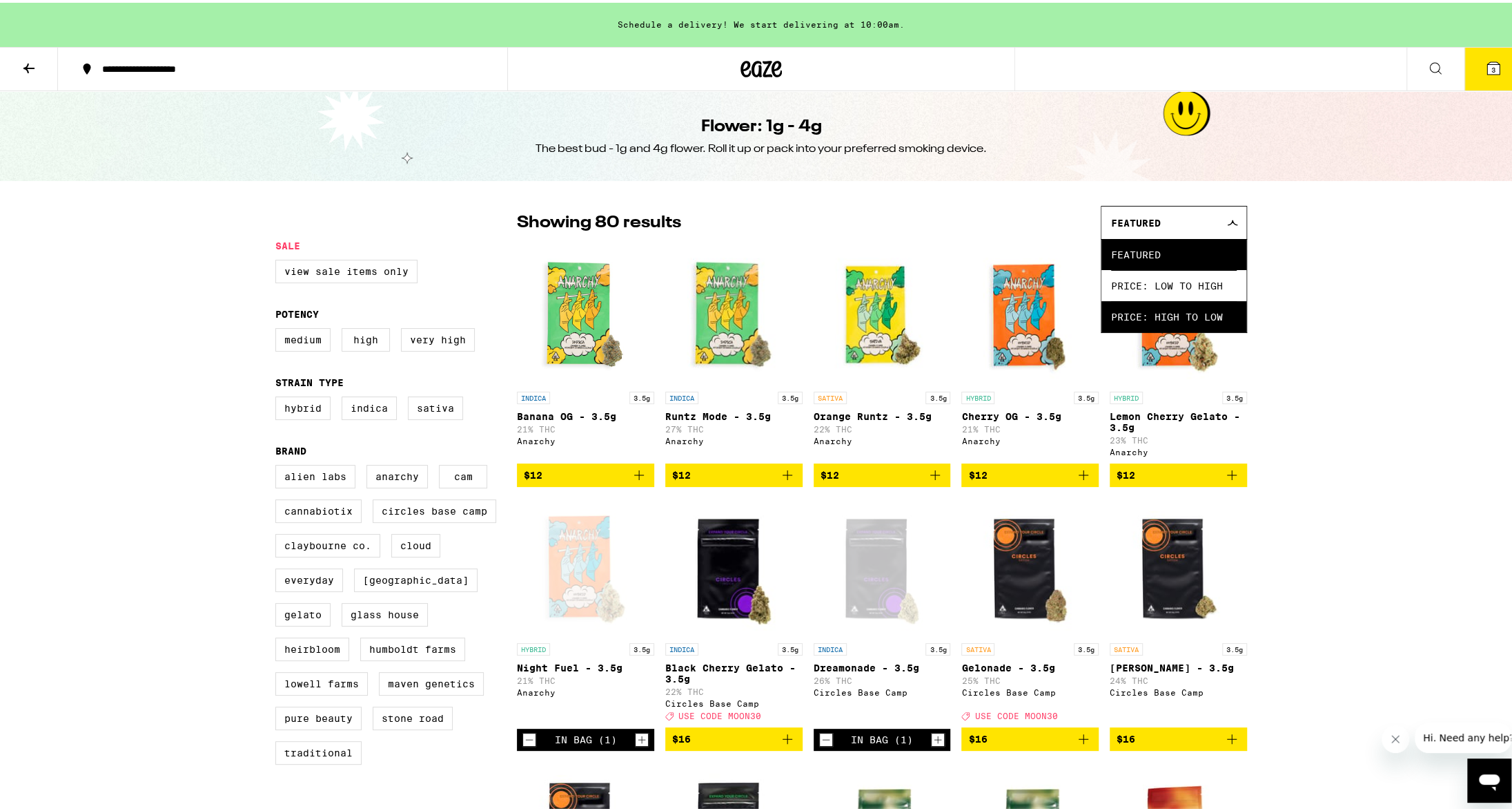
click at [1145, 303] on span "Price: High to Low" at bounding box center [1174, 314] width 125 height 31
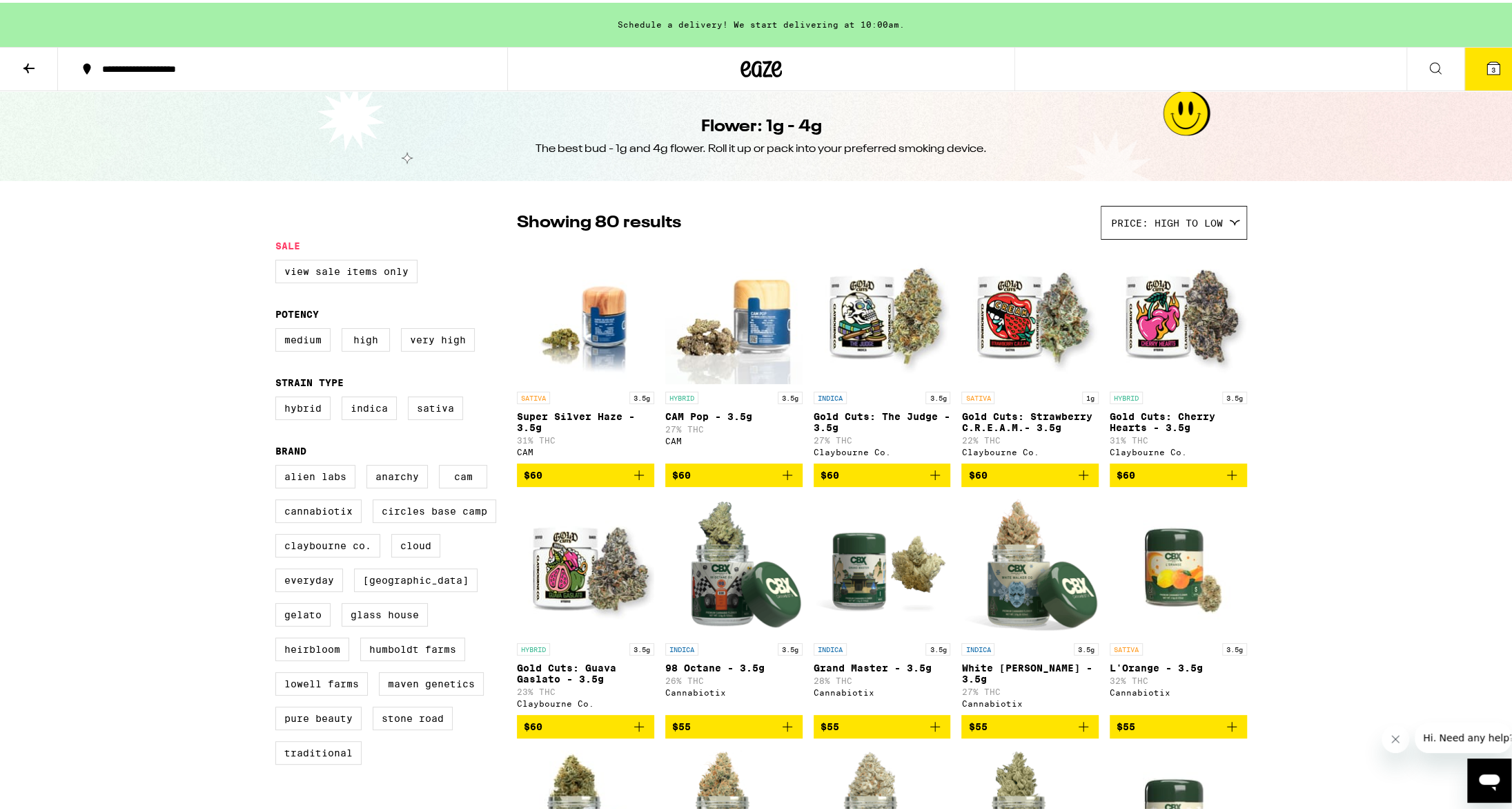
click at [579, 594] on img "Open page for Gold Cuts: Guava Gaslato - 3.5g from Claybourne Co." at bounding box center [585, 563] width 138 height 138
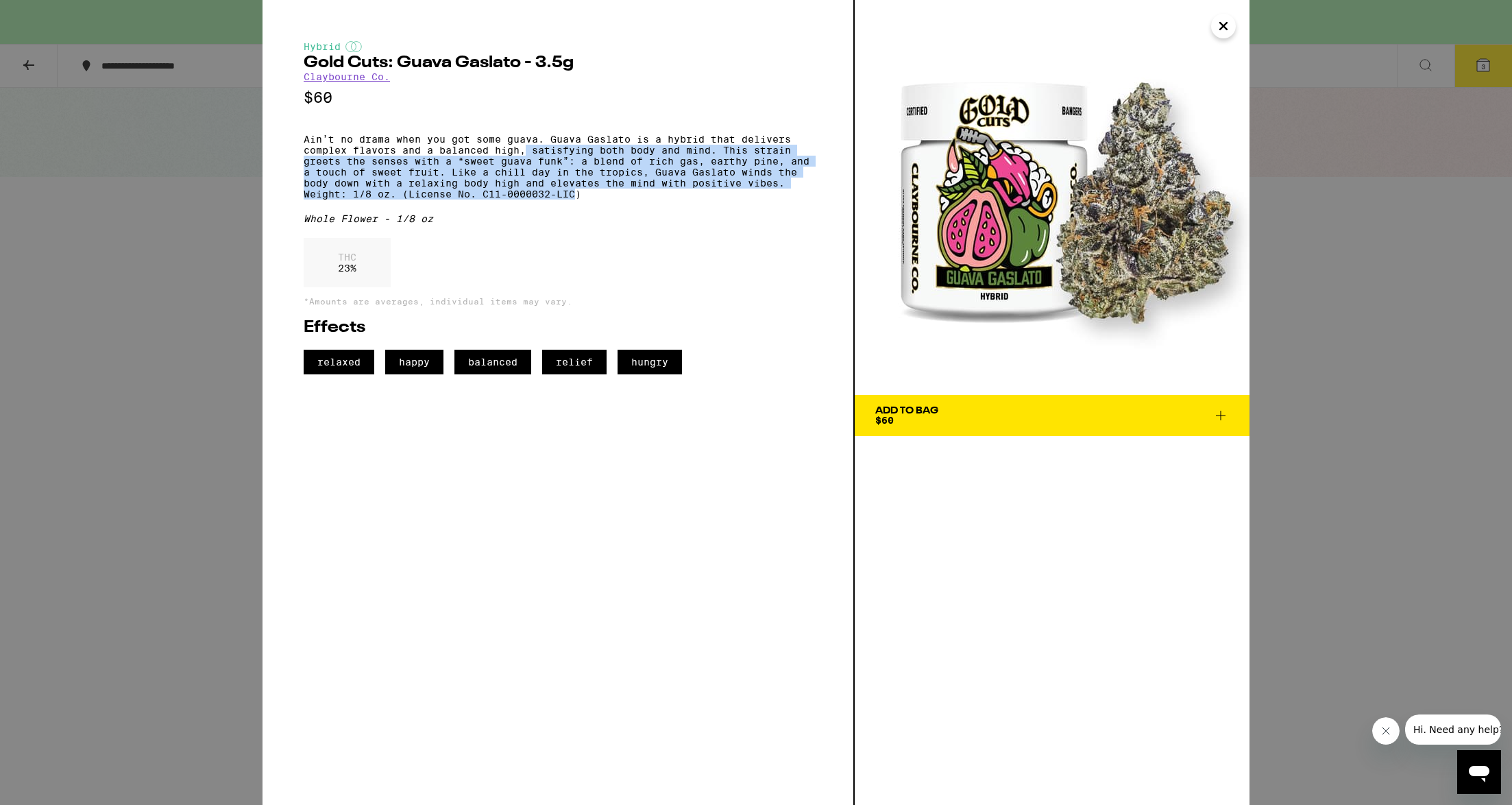
drag, startPoint x: 529, startPoint y: 160, endPoint x: 575, endPoint y: 206, distance: 65.1
click at [575, 199] on p "Ain’t no drama when you got some guava. Guava Gaslato is a hybrid that delivers…" at bounding box center [558, 166] width 509 height 66
click at [980, 419] on span "Add To Bag $60" at bounding box center [1052, 415] width 354 height 19
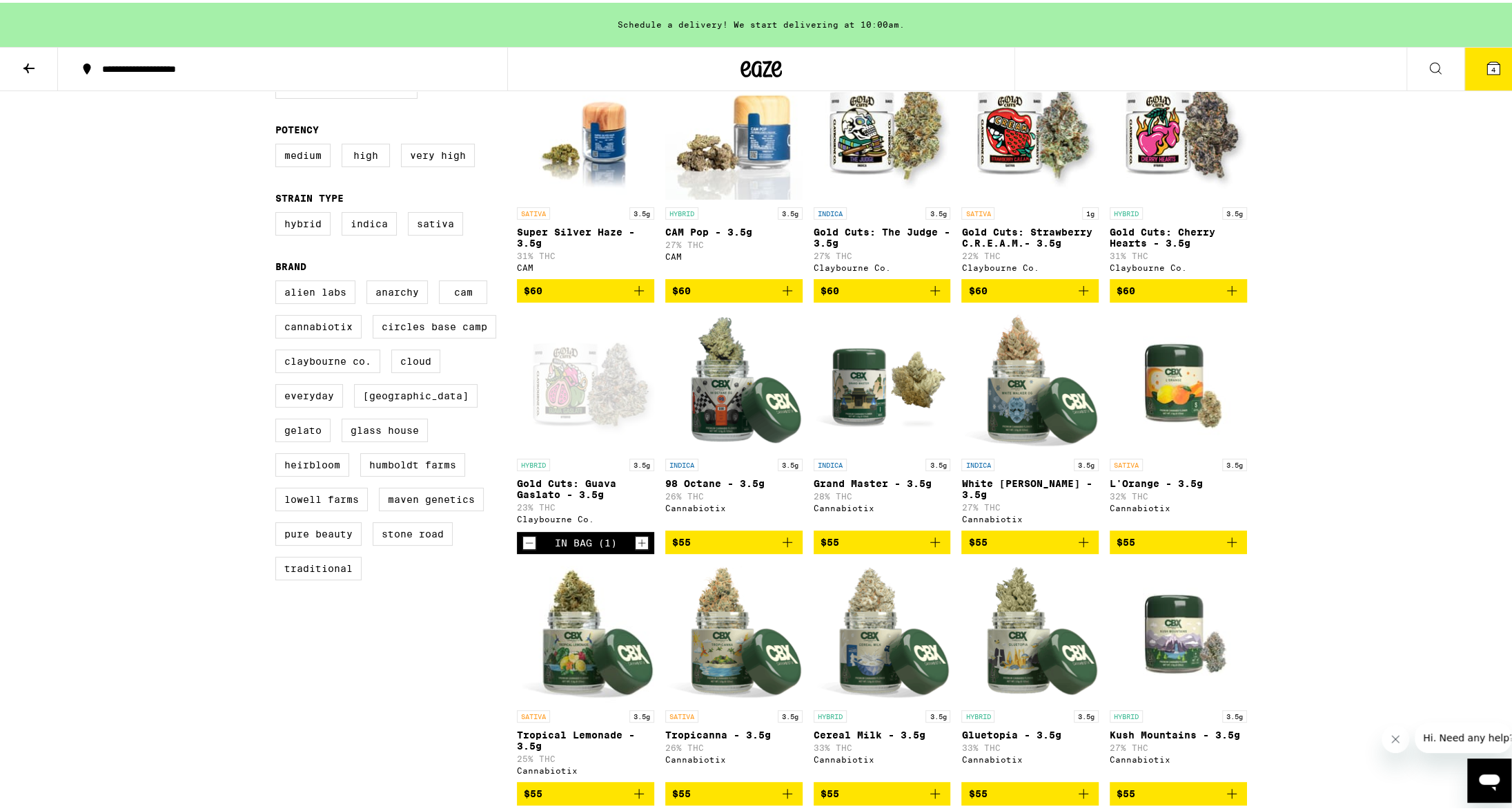
scroll to position [138, 0]
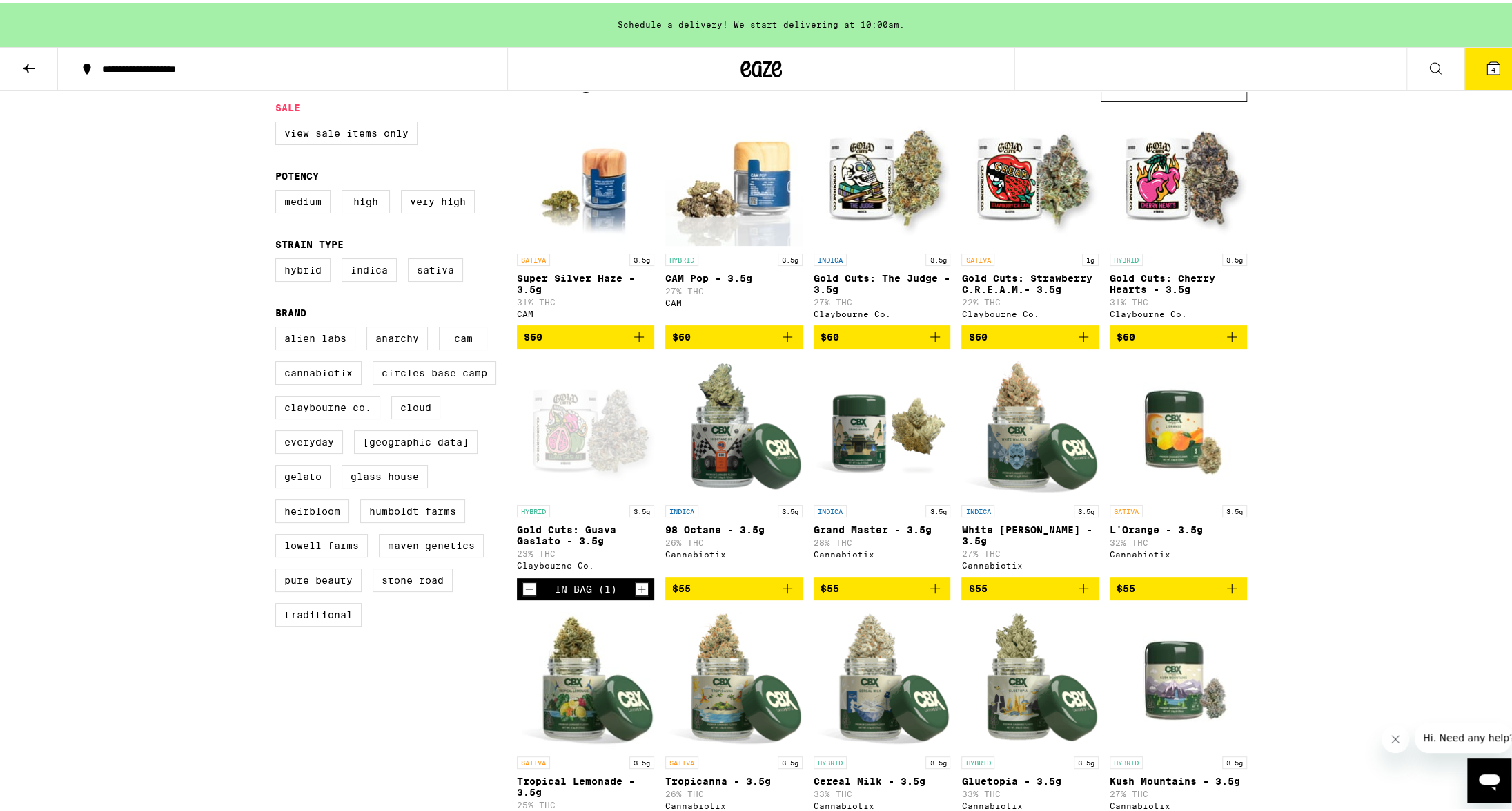
click at [1187, 207] on img "Open page for Gold Cuts: Cherry Hearts - 3.5g from Claybourne Co." at bounding box center [1178, 174] width 138 height 138
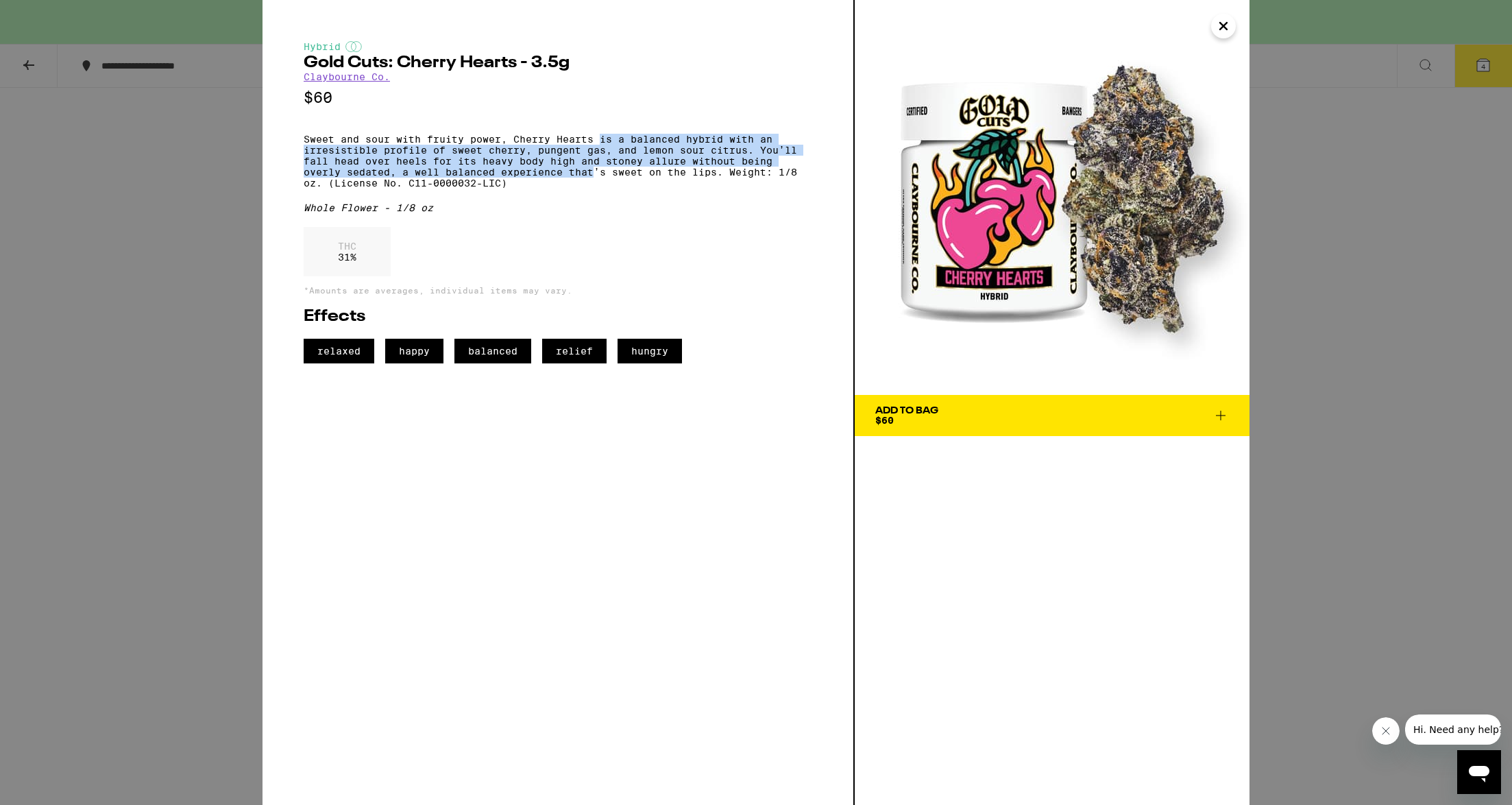
drag, startPoint x: 600, startPoint y: 147, endPoint x: 598, endPoint y: 182, distance: 35.1
click at [598, 182] on p "Sweet and sour with fruity power, Cherry Hearts is a balanced hybrid with an ir…" at bounding box center [558, 161] width 509 height 55
click at [1225, 30] on icon "Close" at bounding box center [1223, 26] width 17 height 21
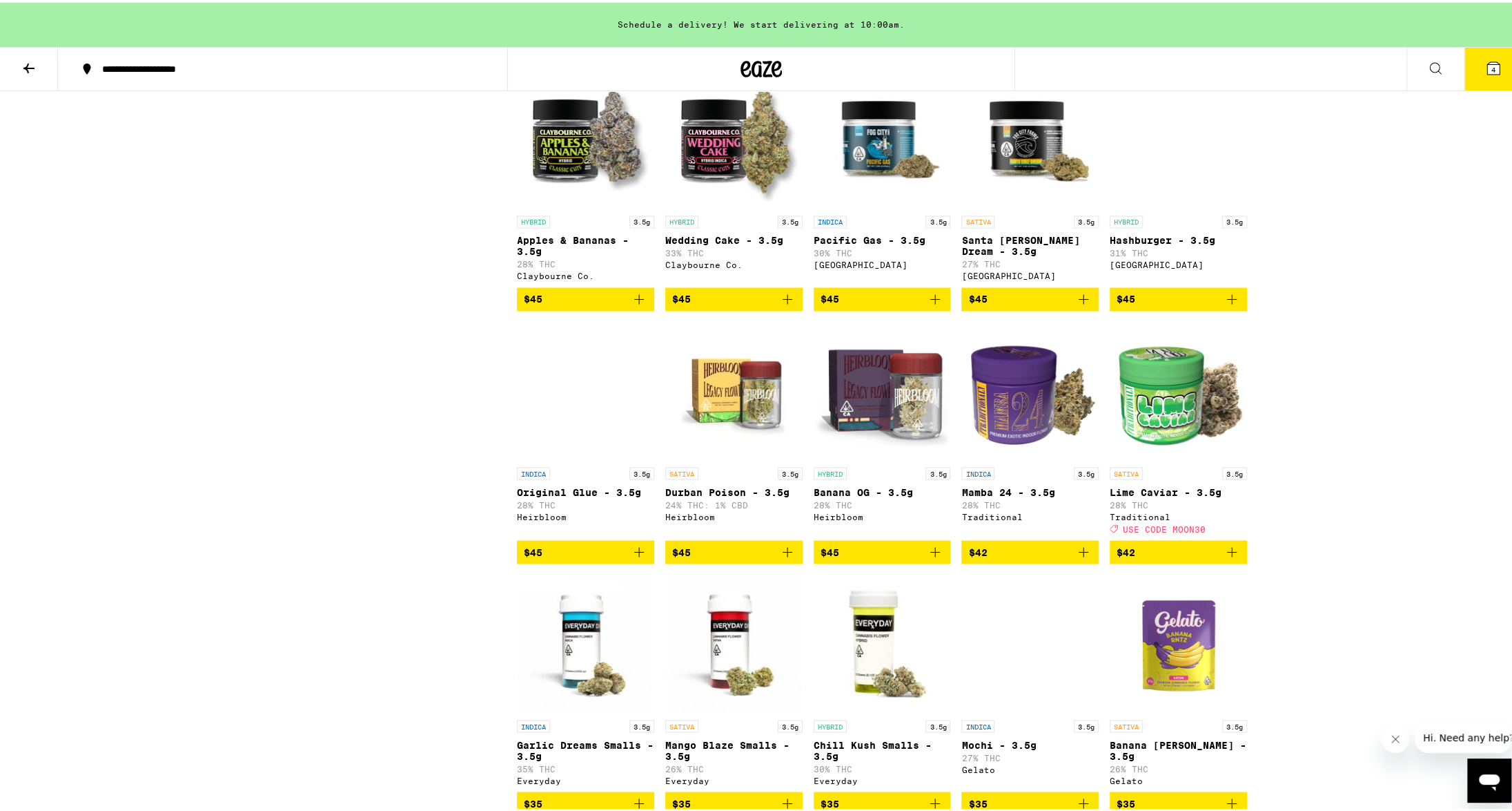
scroll to position [1934, 0]
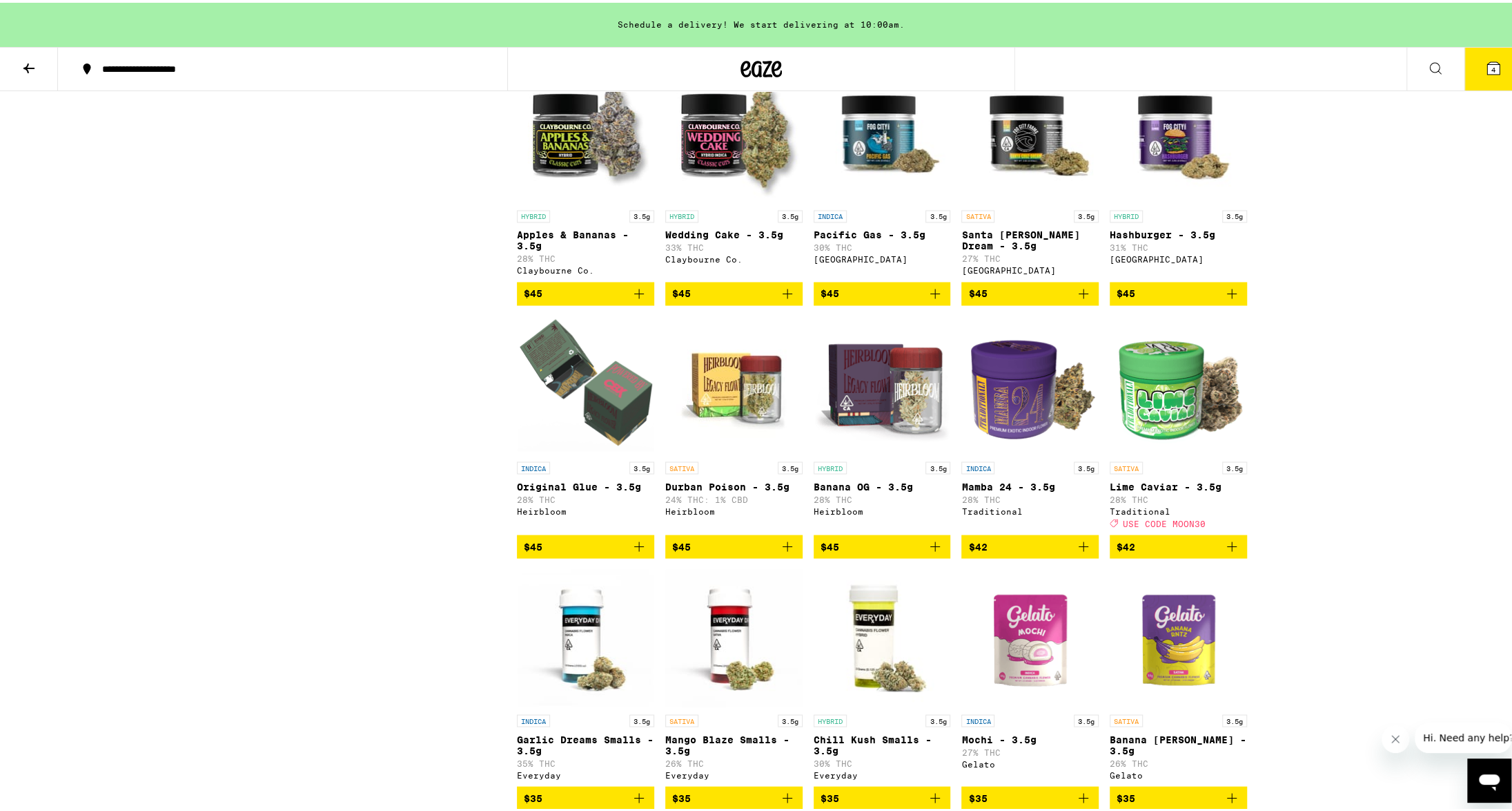
click at [1485, 72] on icon at bounding box center [1494, 65] width 17 height 17
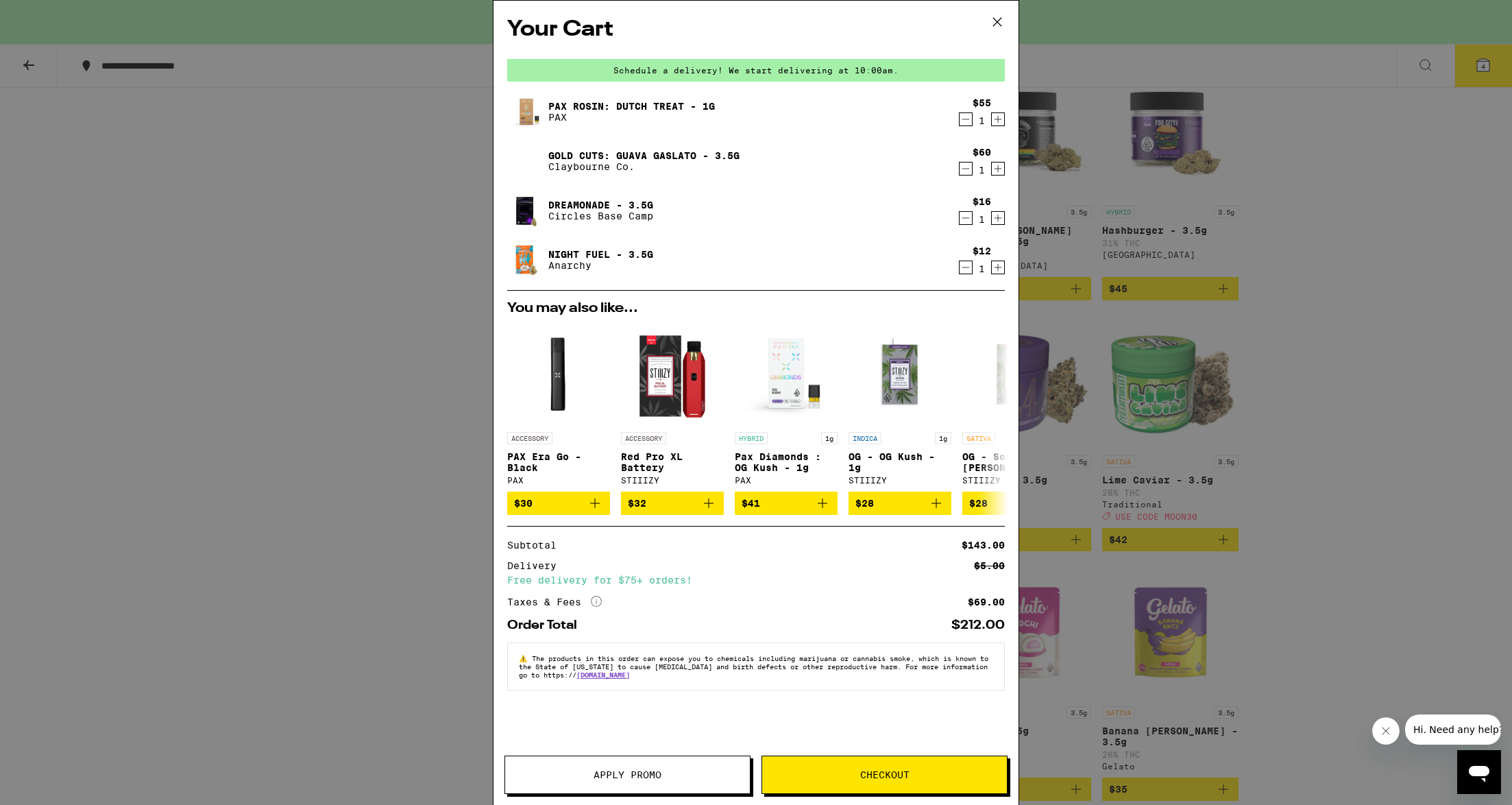
click at [687, 772] on span "Apply Promo" at bounding box center [627, 774] width 244 height 10
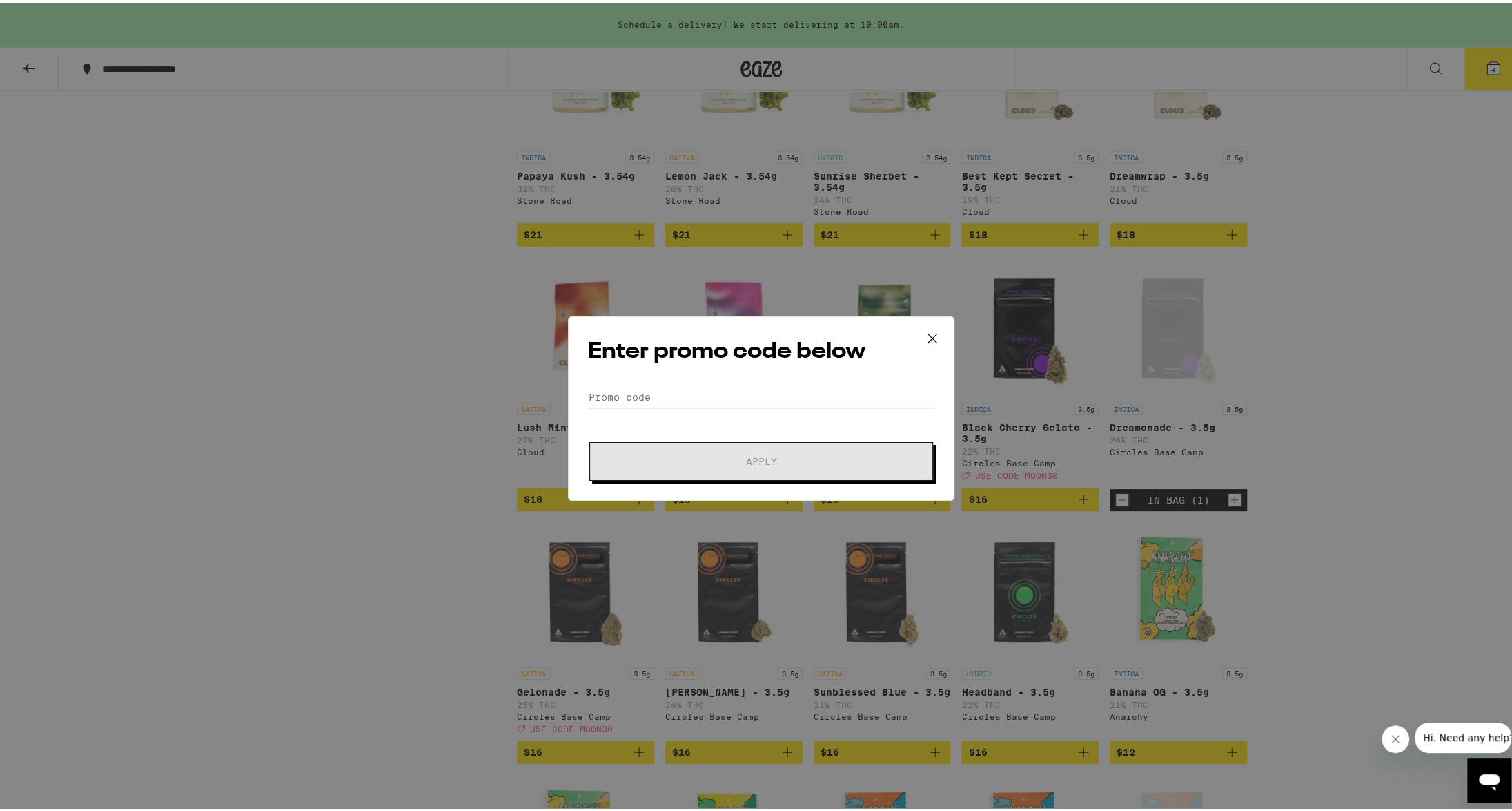
scroll to position [3261, 0]
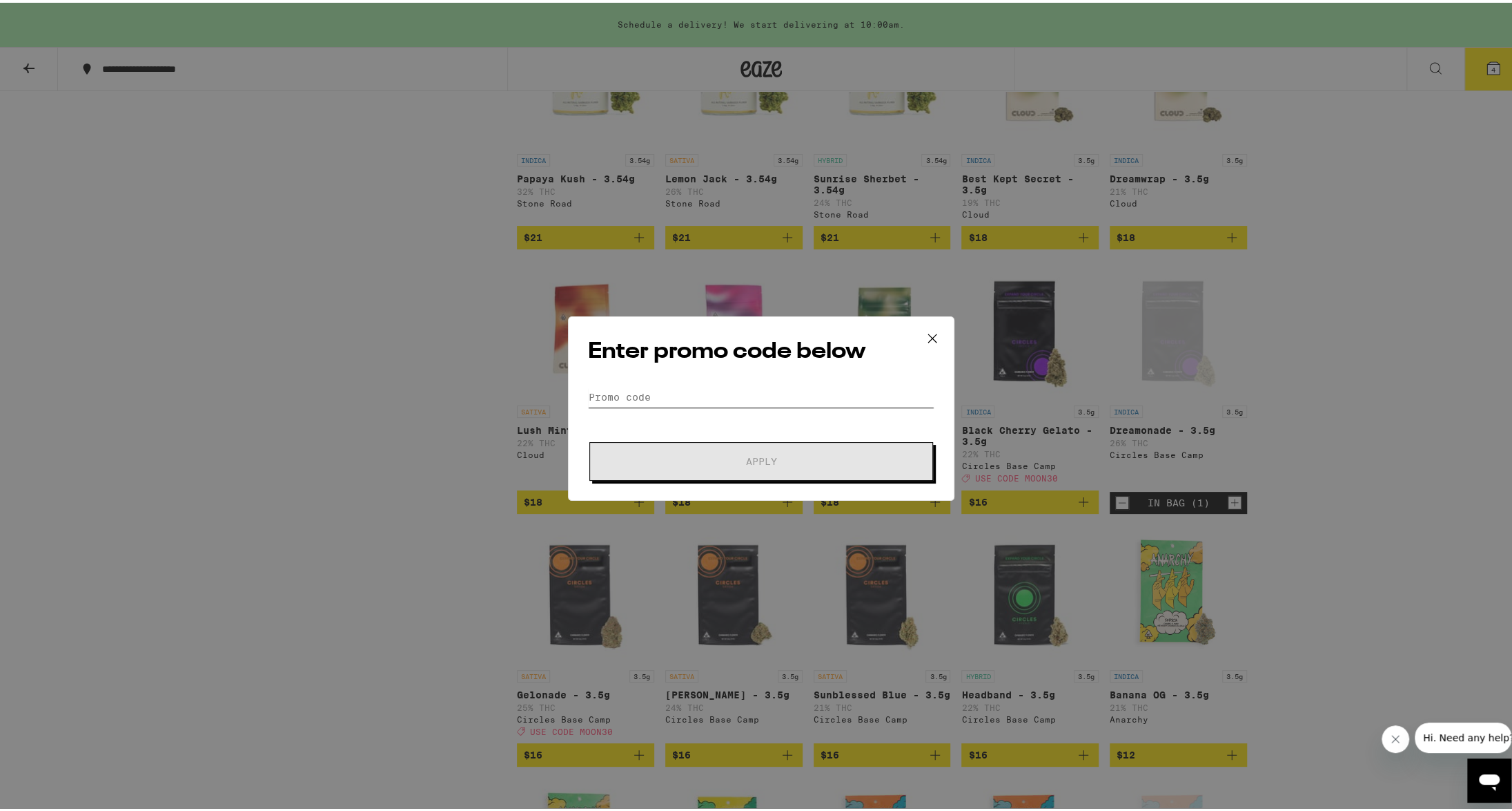
click at [681, 392] on input "Promo Code" at bounding box center [761, 394] width 346 height 21
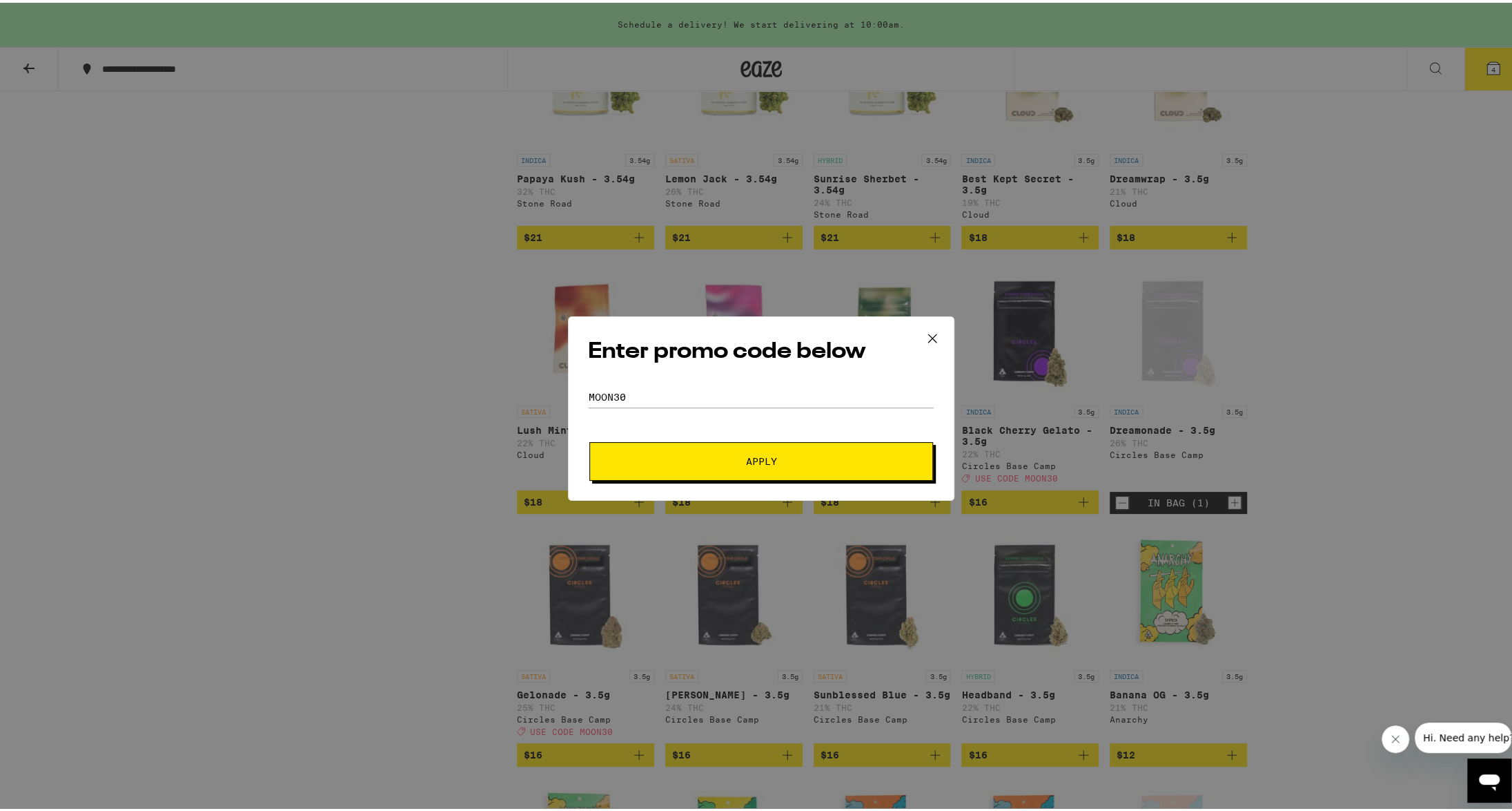
click at [686, 448] on button "Apply" at bounding box center [761, 459] width 344 height 38
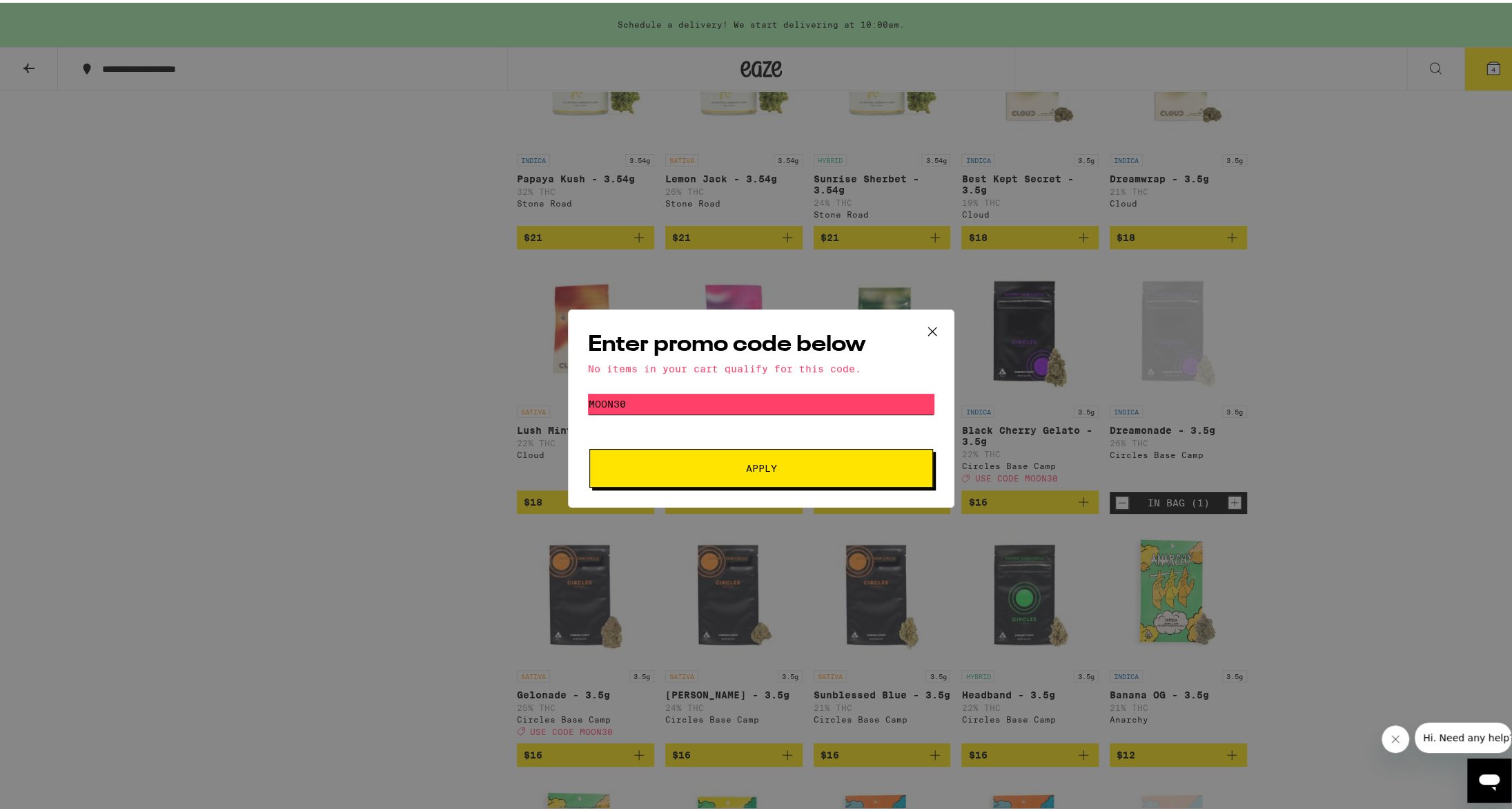
click at [638, 395] on input "moon30" at bounding box center [761, 401] width 346 height 21
type input "treat30"
click at [692, 463] on span "Apply" at bounding box center [761, 466] width 248 height 10
click at [928, 324] on icon at bounding box center [932, 328] width 8 height 8
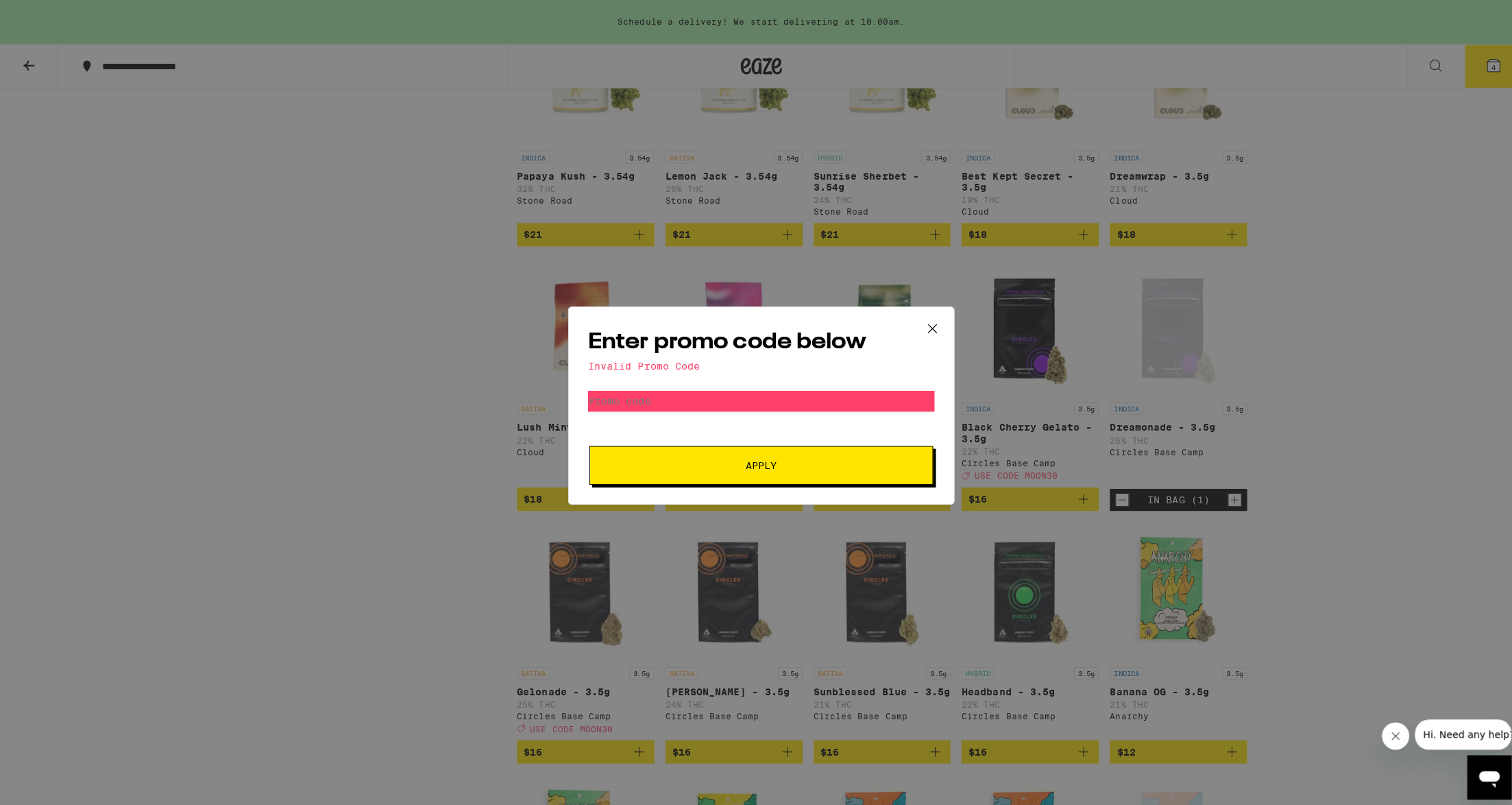
scroll to position [1919, 0]
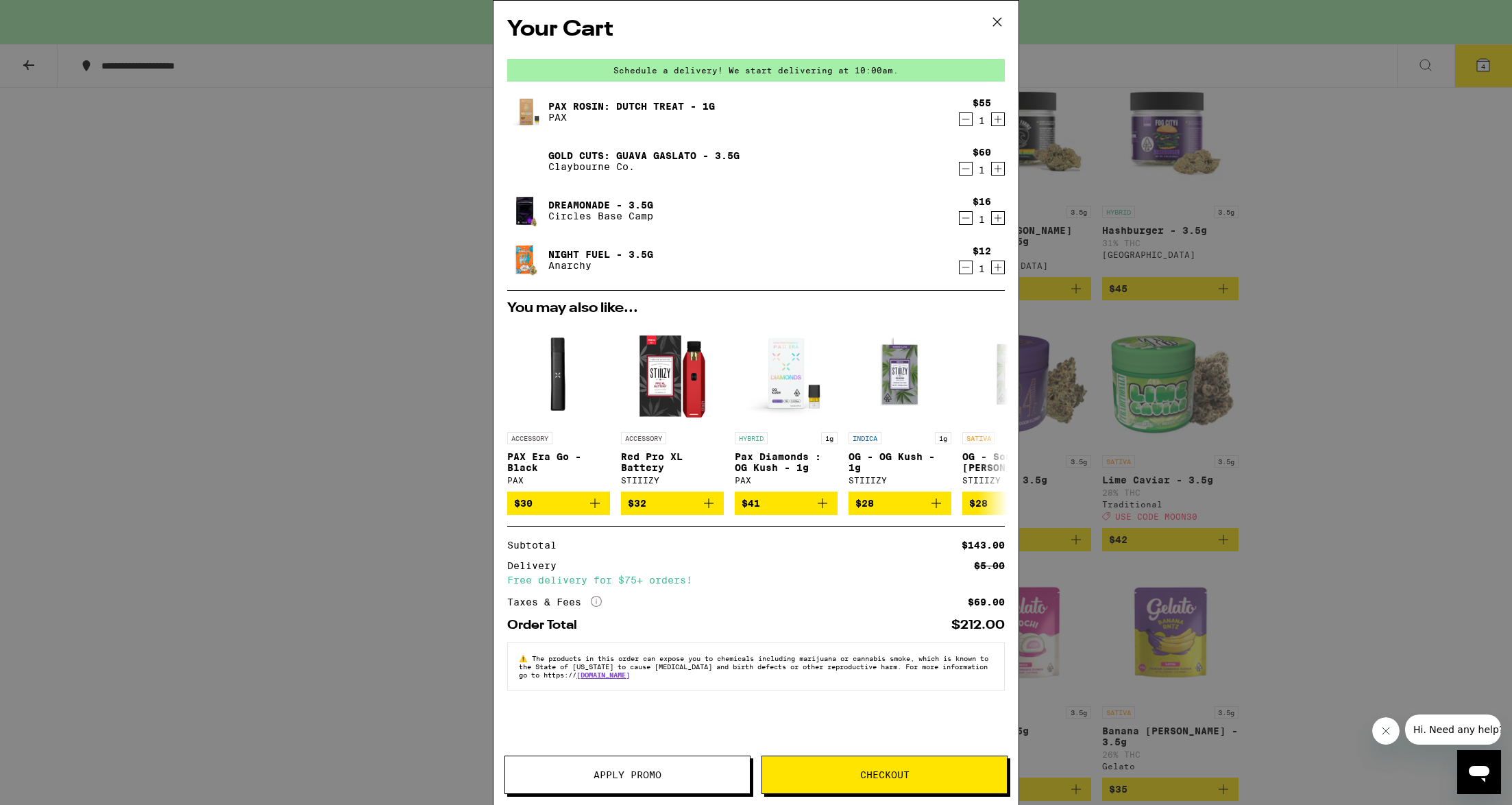
click at [592, 606] on icon "More Info" at bounding box center [596, 601] width 11 height 11
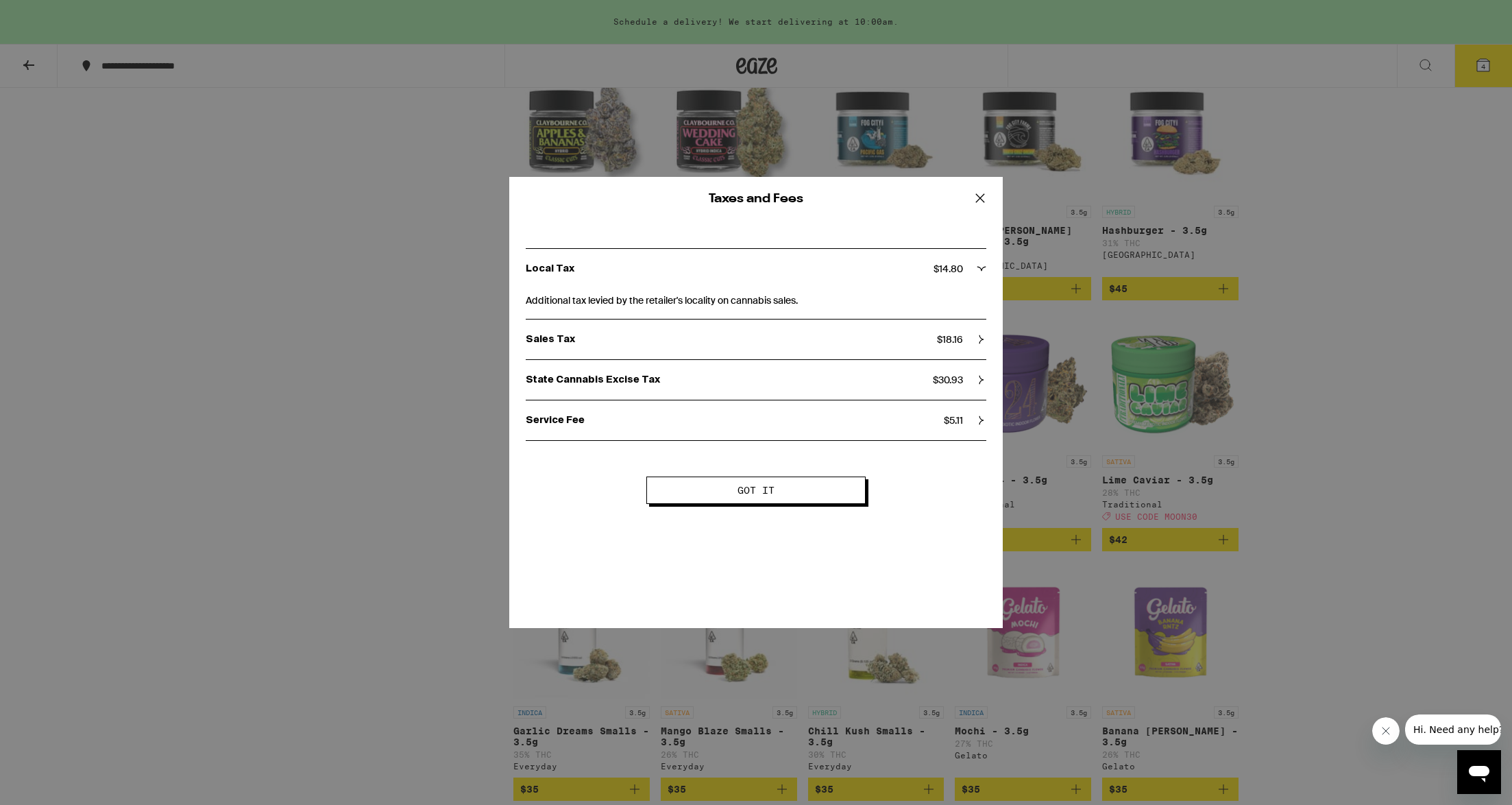
click at [985, 204] on icon at bounding box center [980, 198] width 21 height 21
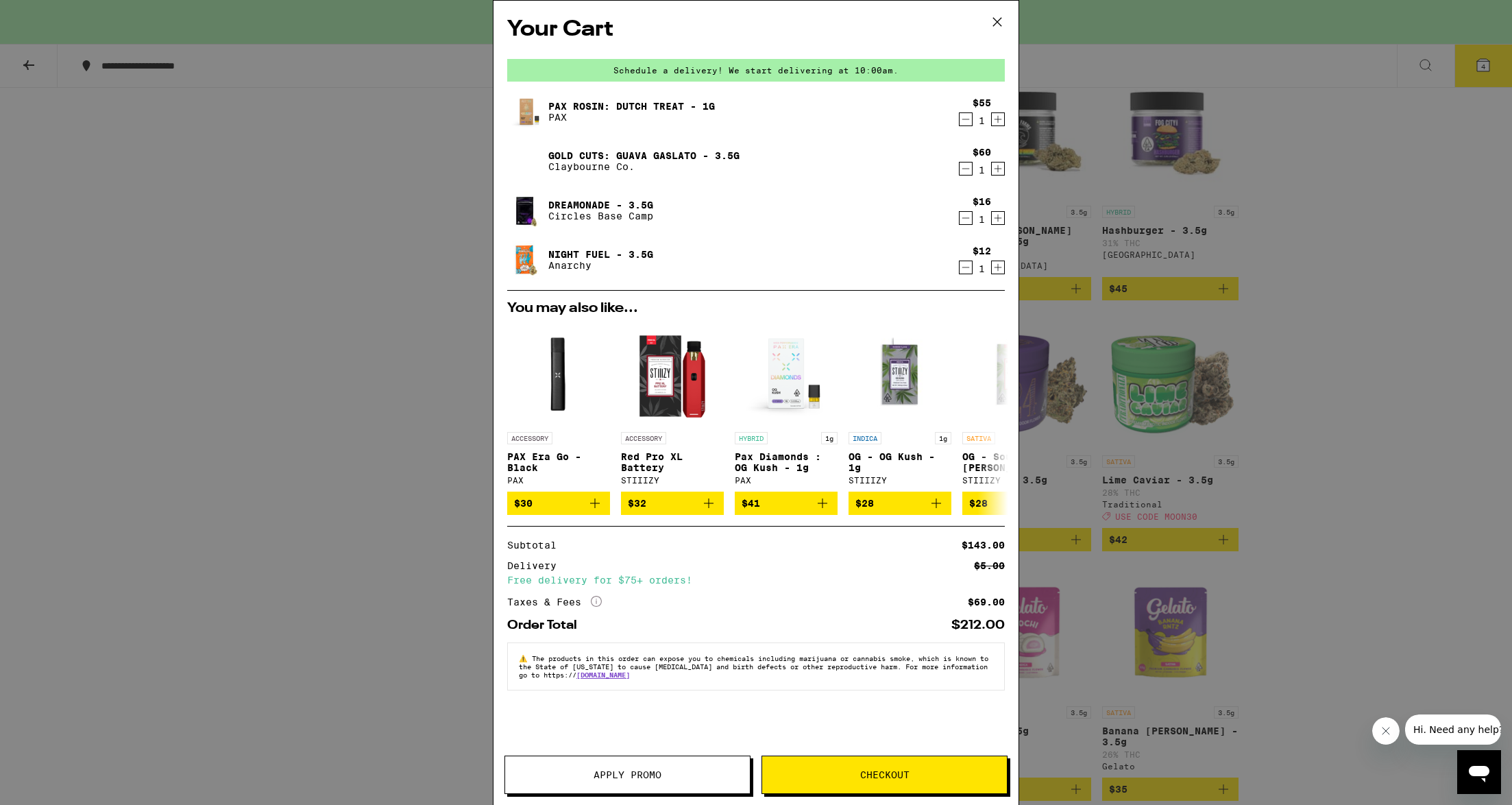
click at [821, 765] on button "Checkout" at bounding box center [884, 774] width 246 height 38
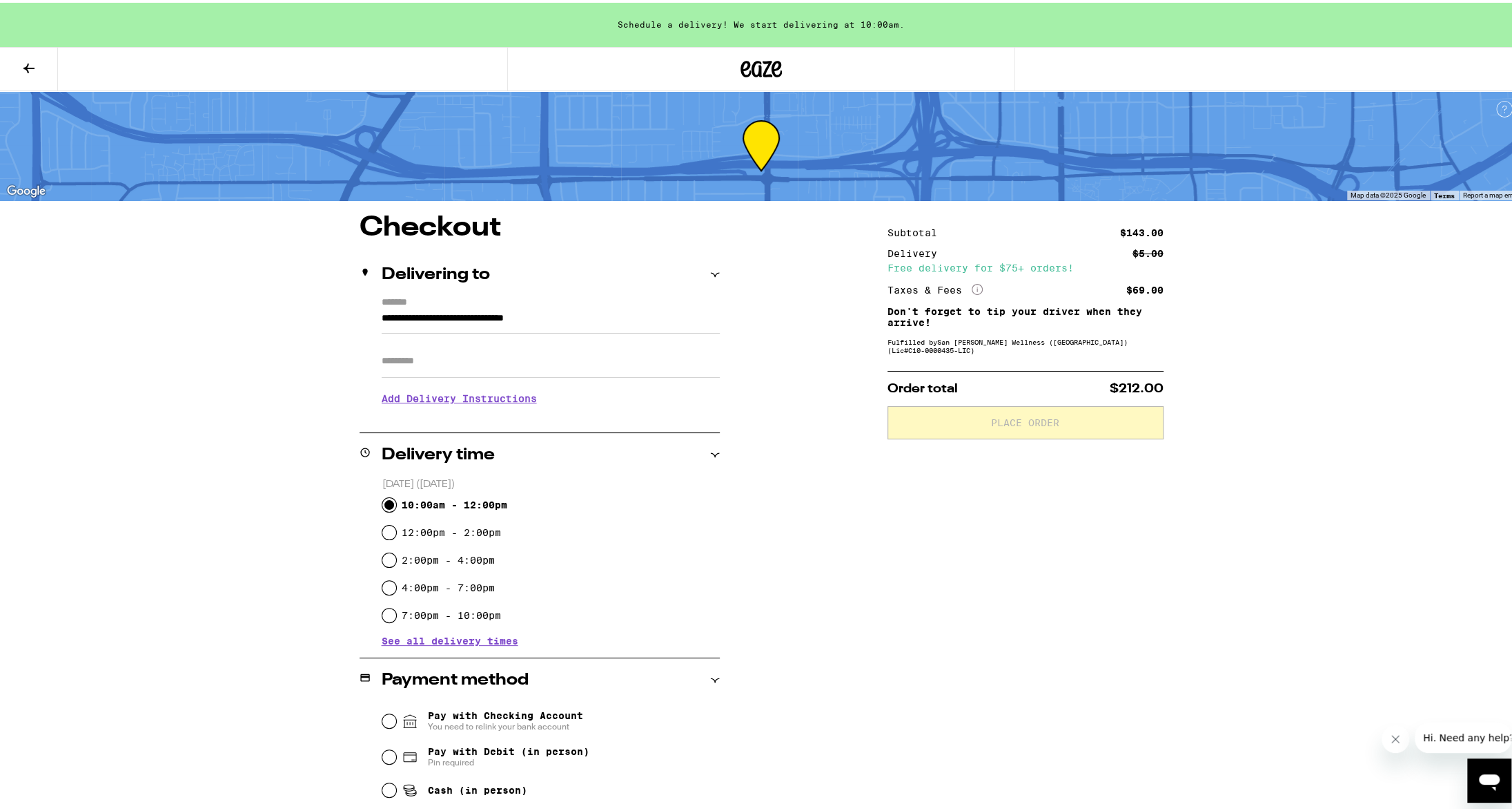
click at [384, 502] on input "10:00am - 12:00pm" at bounding box center [389, 502] width 14 height 14
radio input "true"
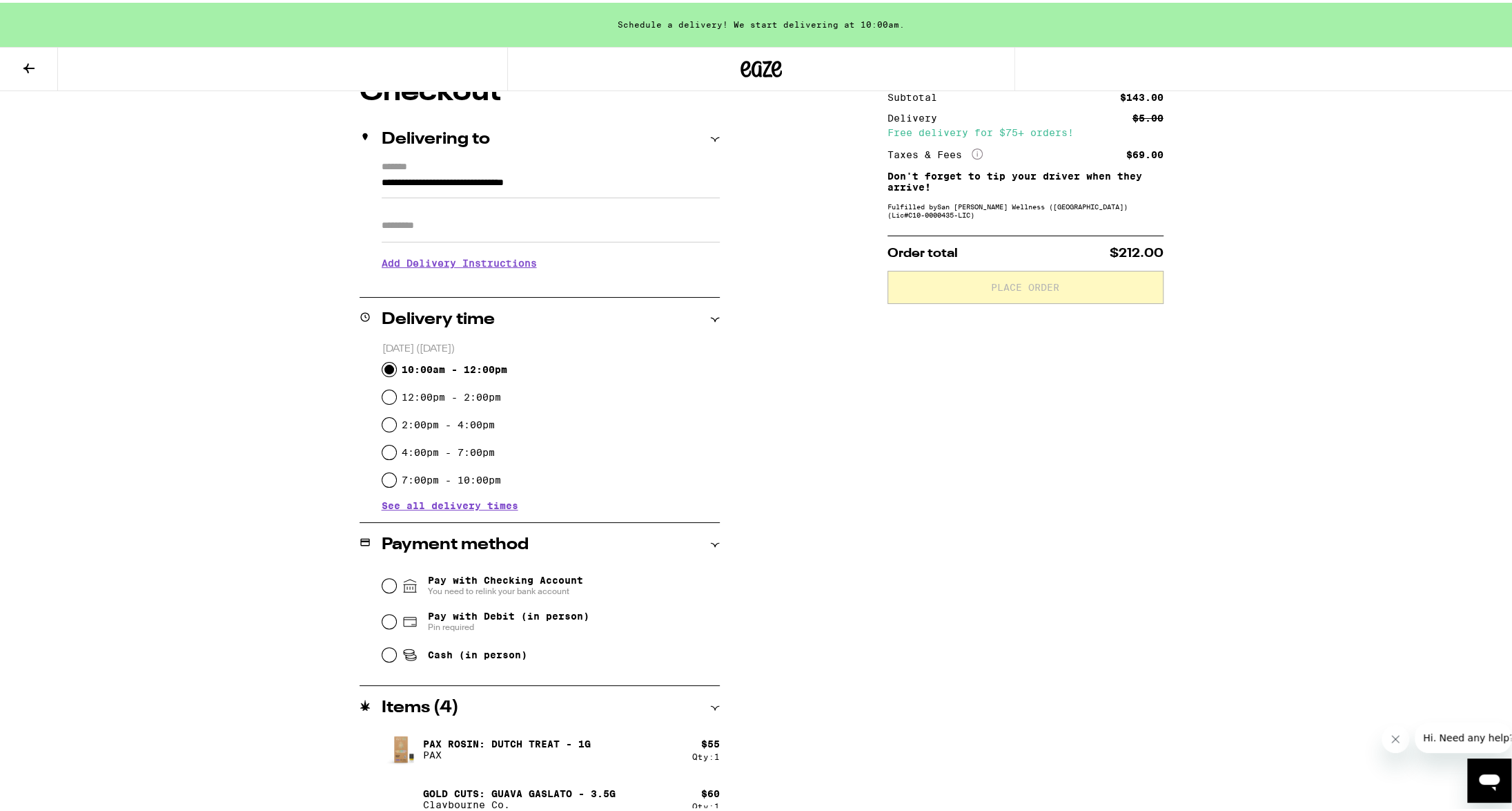
scroll to position [138, 0]
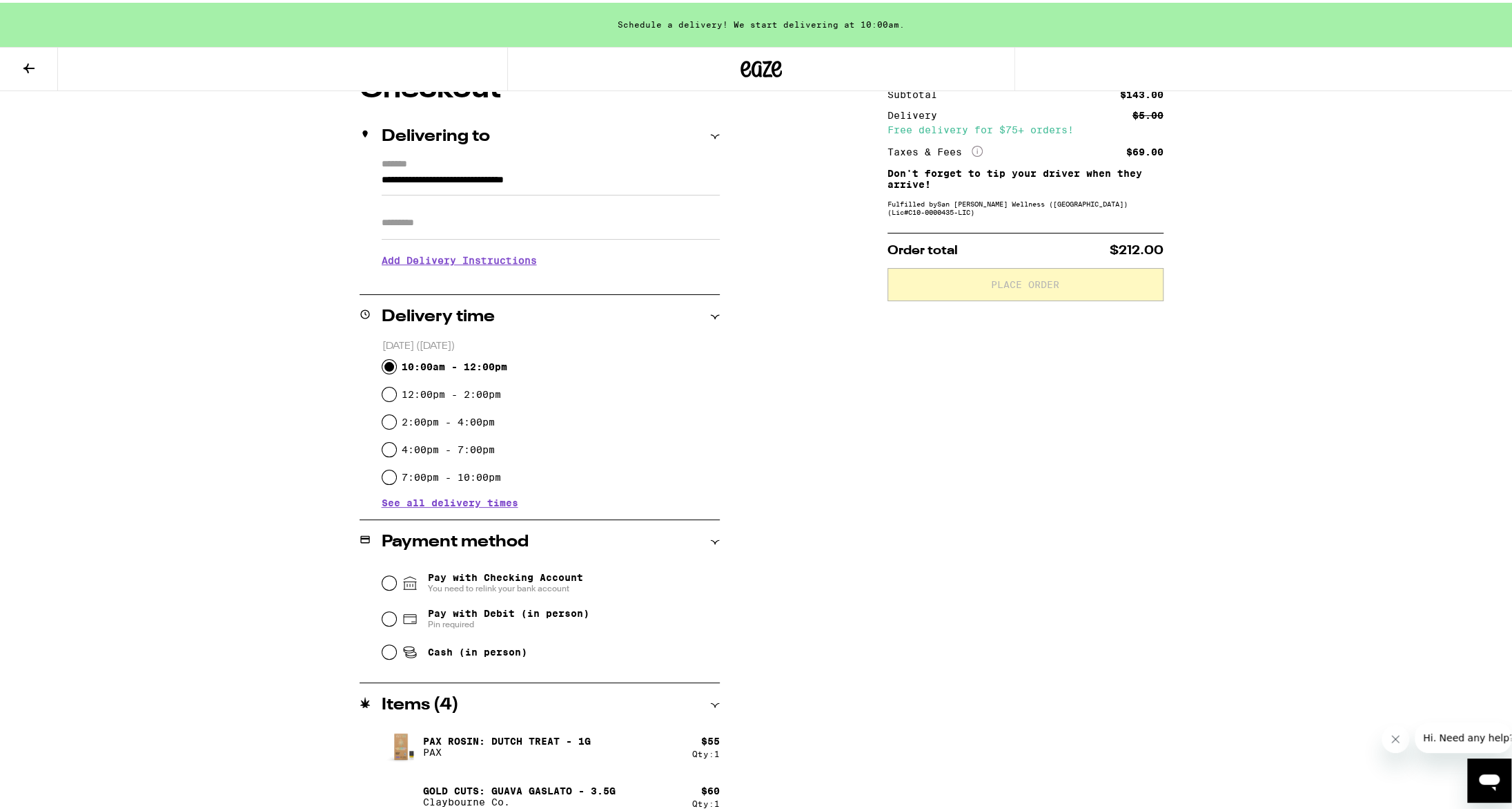
click at [521, 262] on h3 "Add Delivery Instructions" at bounding box center [551, 257] width 338 height 32
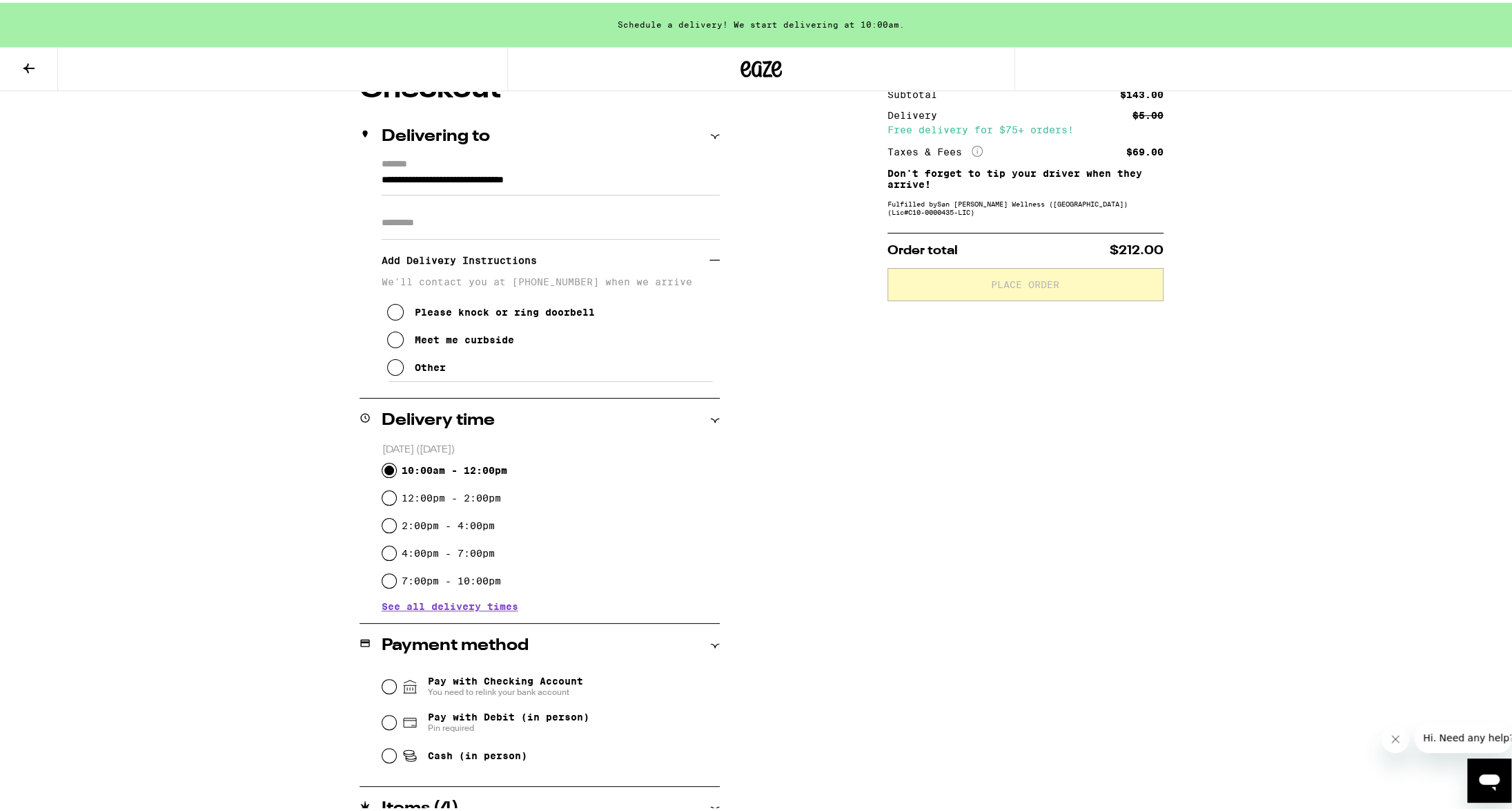
click at [395, 369] on icon at bounding box center [395, 365] width 17 height 17
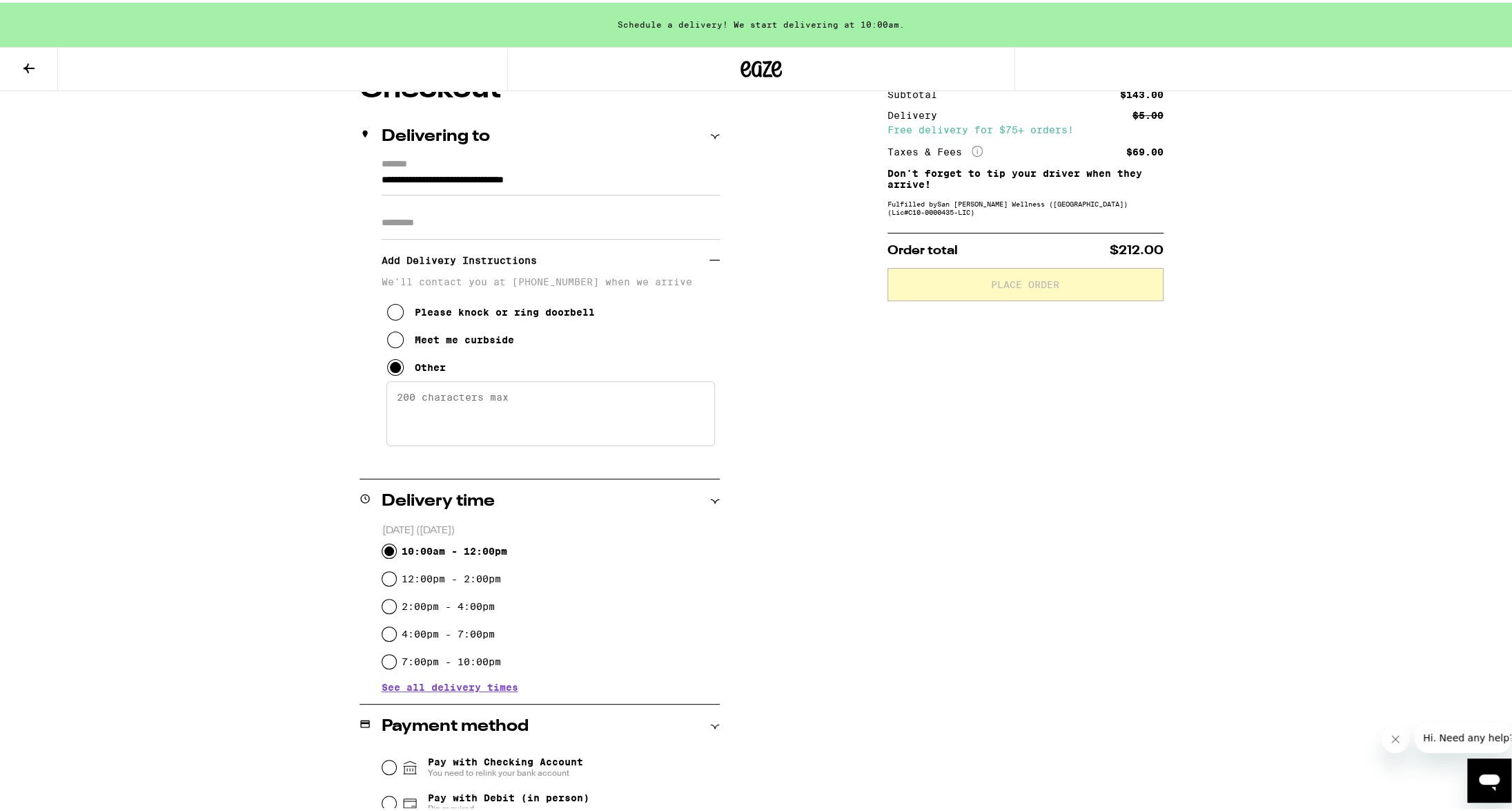
click at [451, 409] on textarea "Enter any other delivery instructions you want driver to know" at bounding box center [551, 411] width 328 height 65
click at [451, 406] on textarea "when you garrive at the fron, keep following the road to the loading area and l…" at bounding box center [551, 411] width 328 height 65
click at [555, 405] on textarea "when you arrive at the fron, keep following the road to the loading area and le…" at bounding box center [551, 411] width 328 height 65
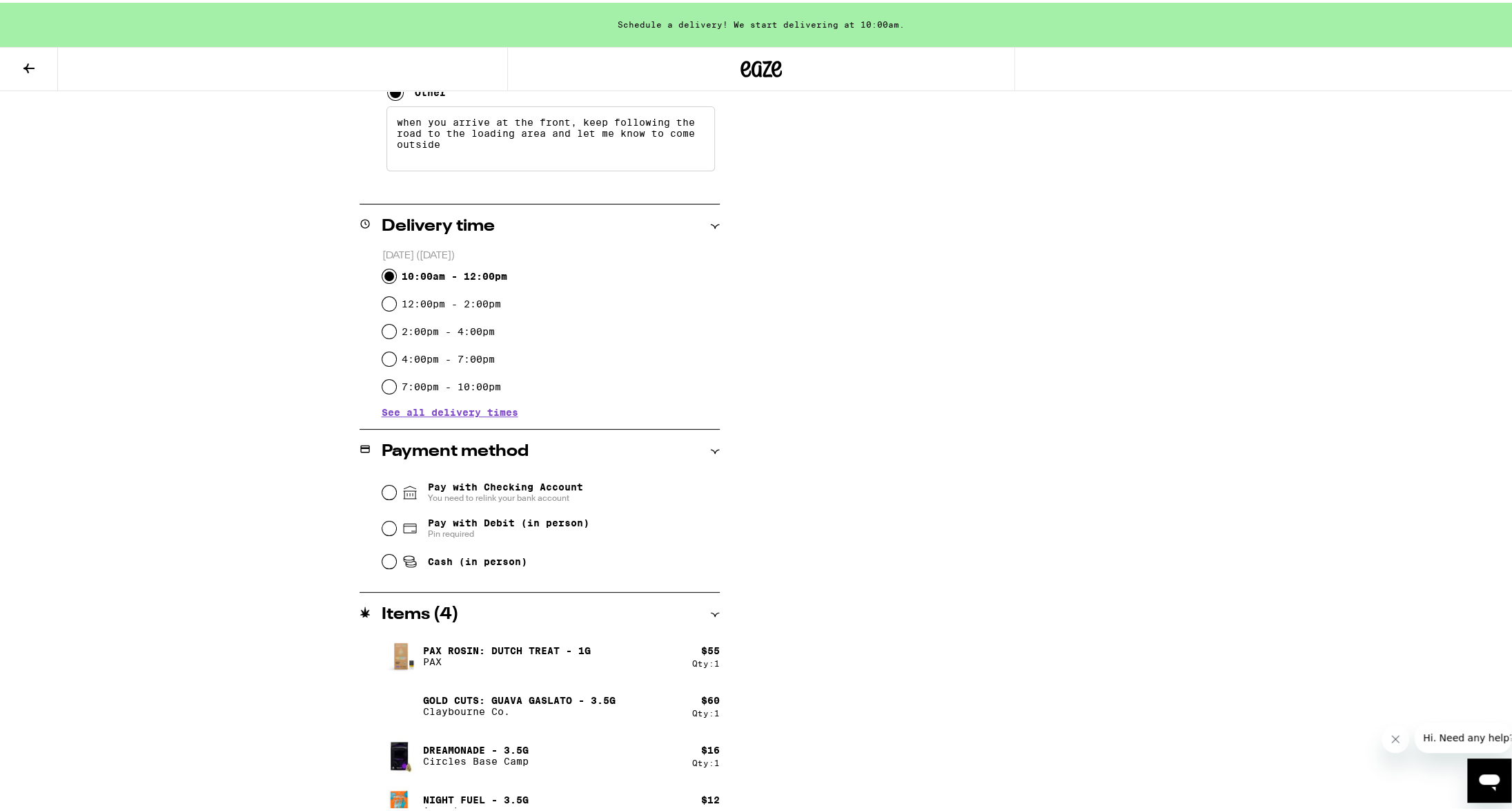
scroll to position [414, 0]
type textarea "when you arrive at the front, keep following the road to the loading area and l…"
click at [382, 524] on input "Pay with Debit (in person) Pin required" at bounding box center [389, 524] width 14 height 14
radio input "true"
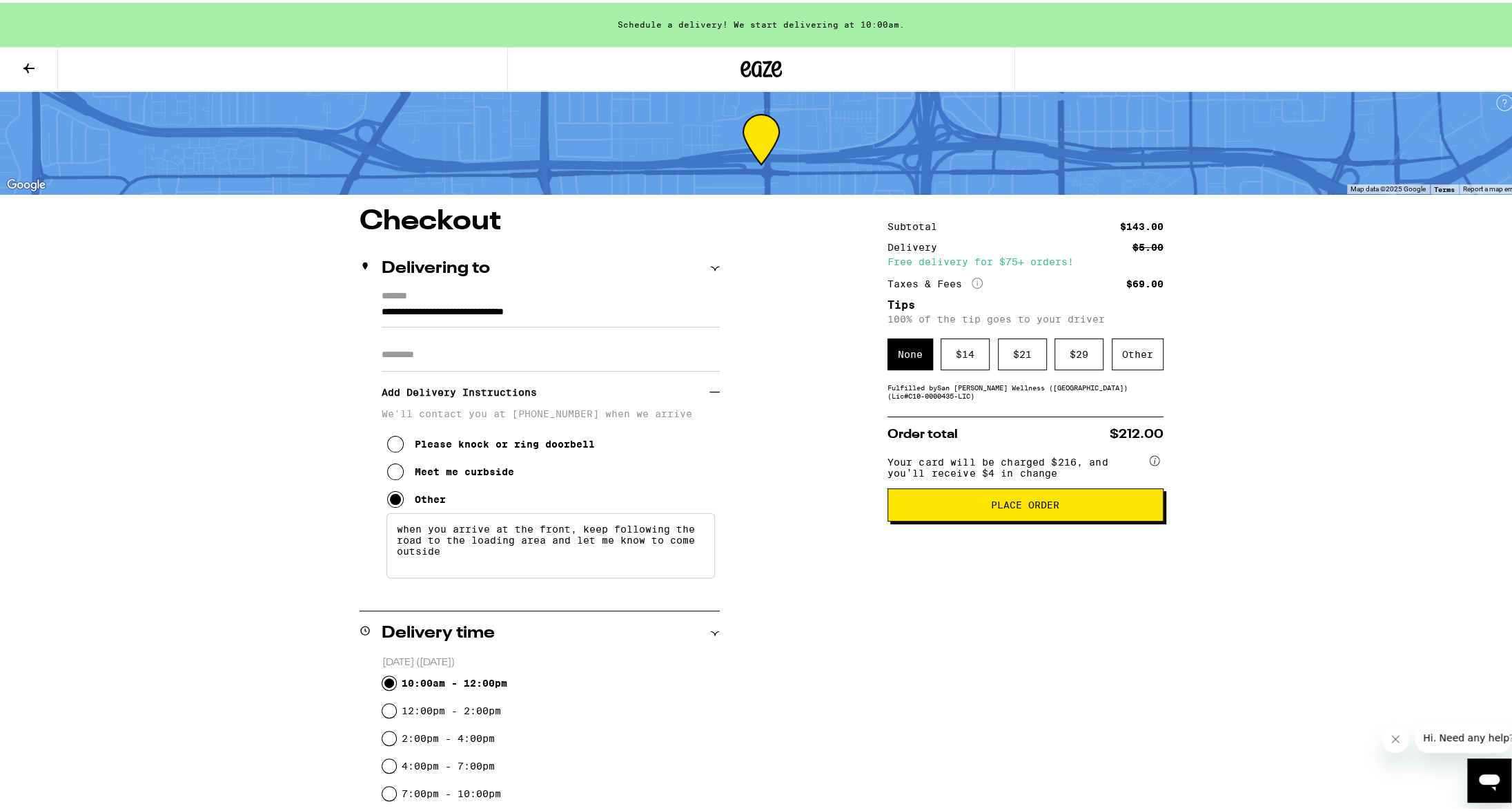
scroll to position [0, 0]
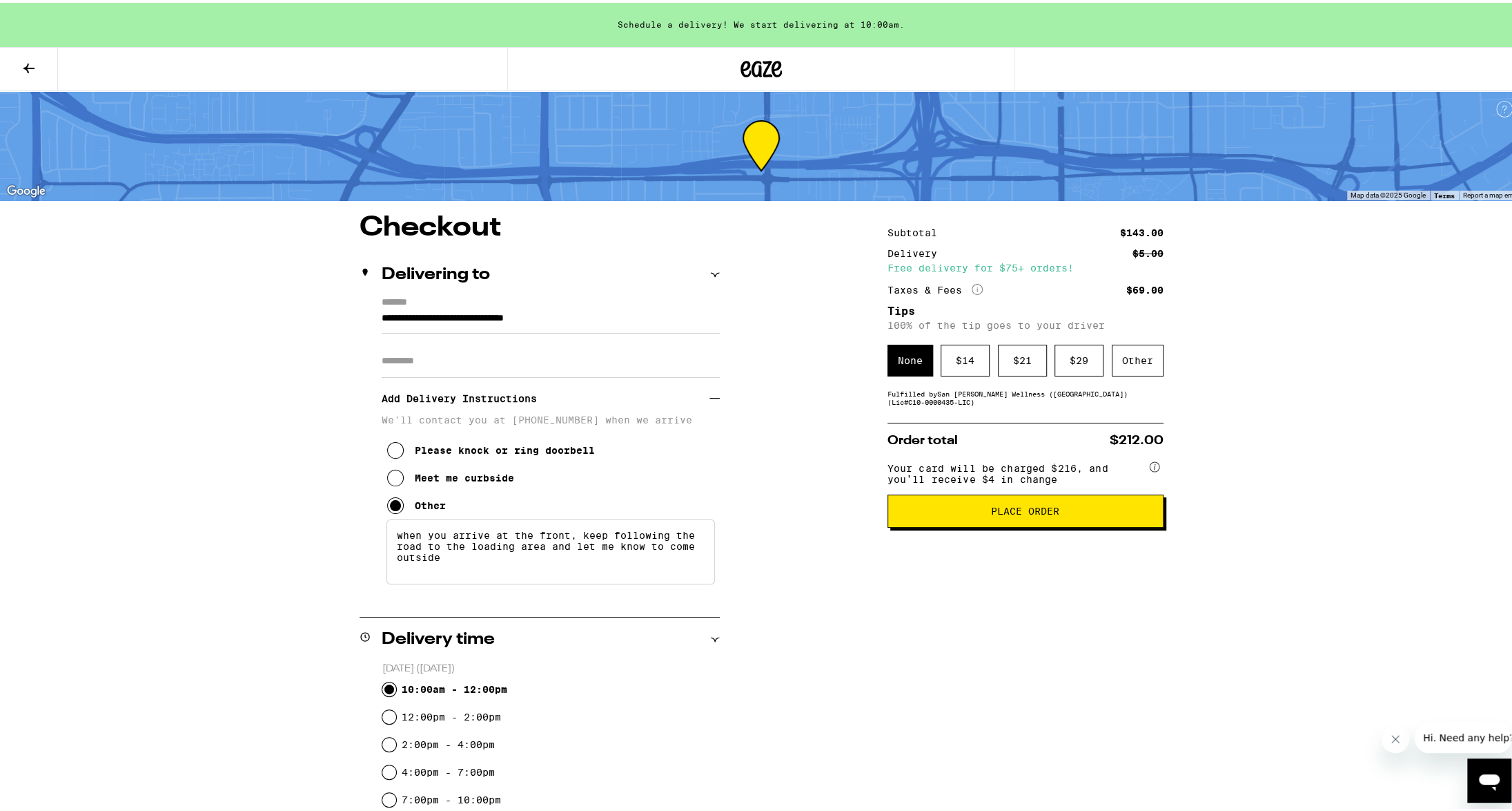
click at [29, 75] on button at bounding box center [28, 66] width 58 height 44
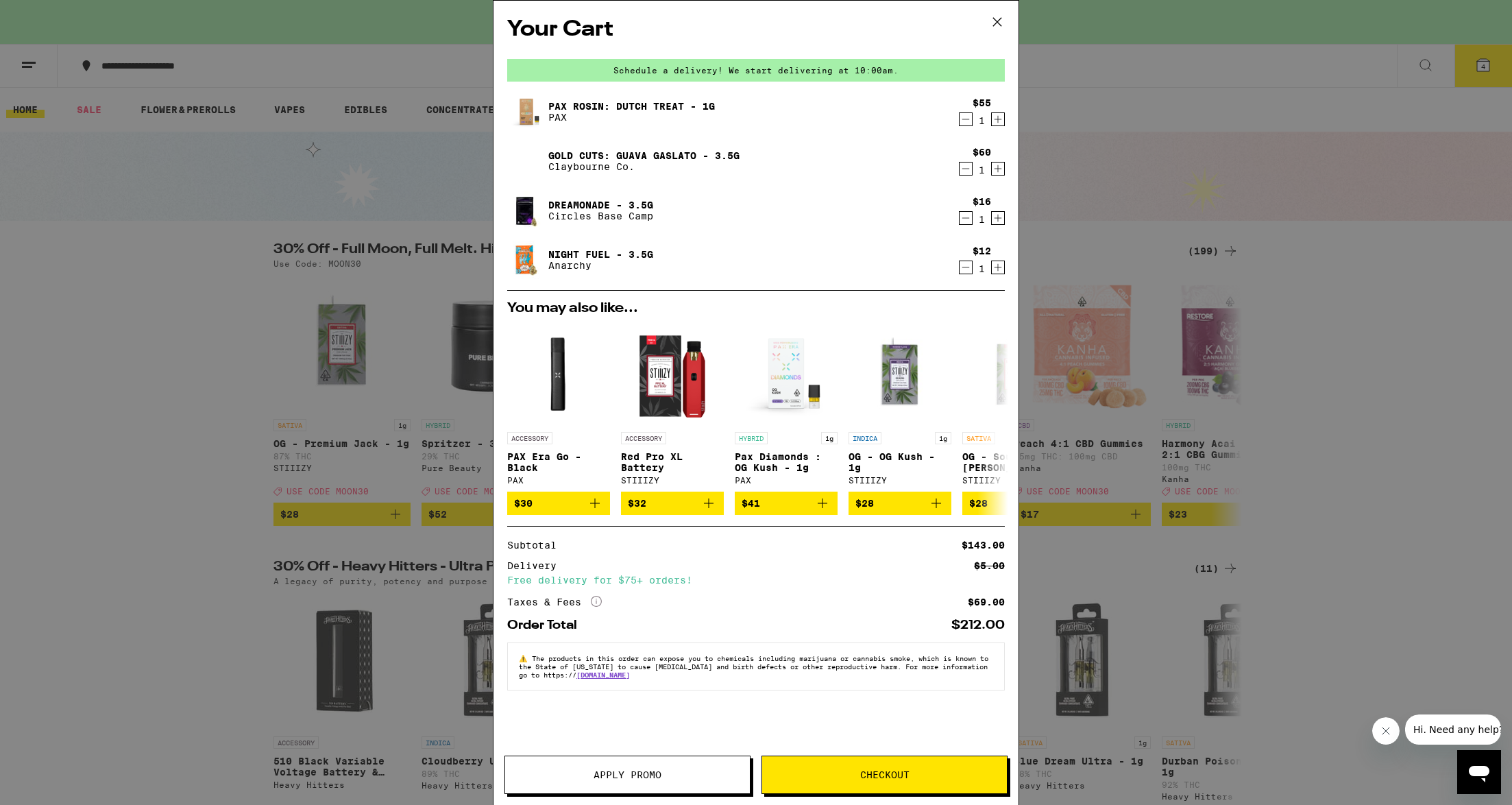
click at [968, 216] on icon "Decrement" at bounding box center [965, 218] width 12 height 17
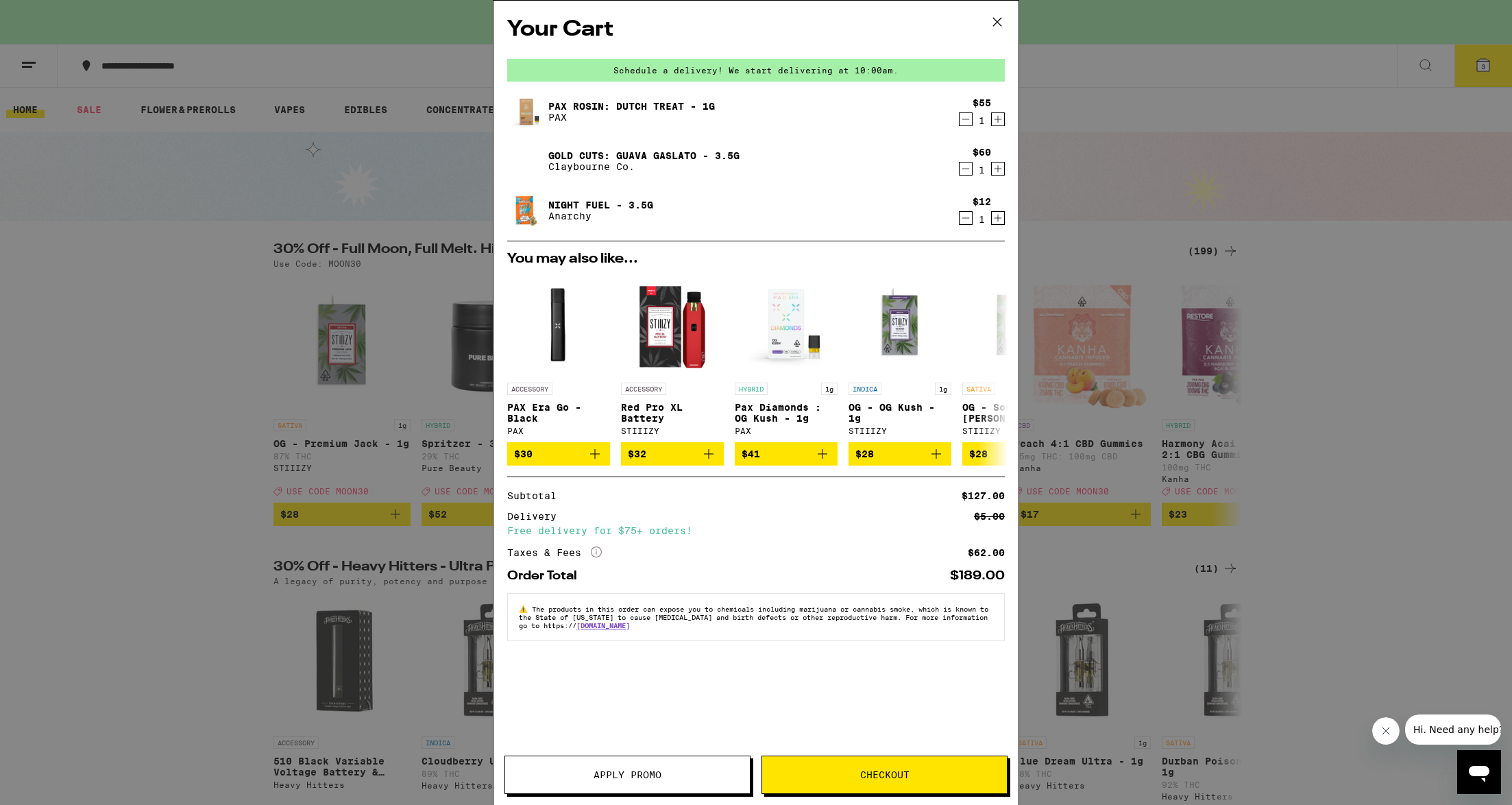
click at [843, 767] on button "Checkout" at bounding box center [884, 774] width 246 height 38
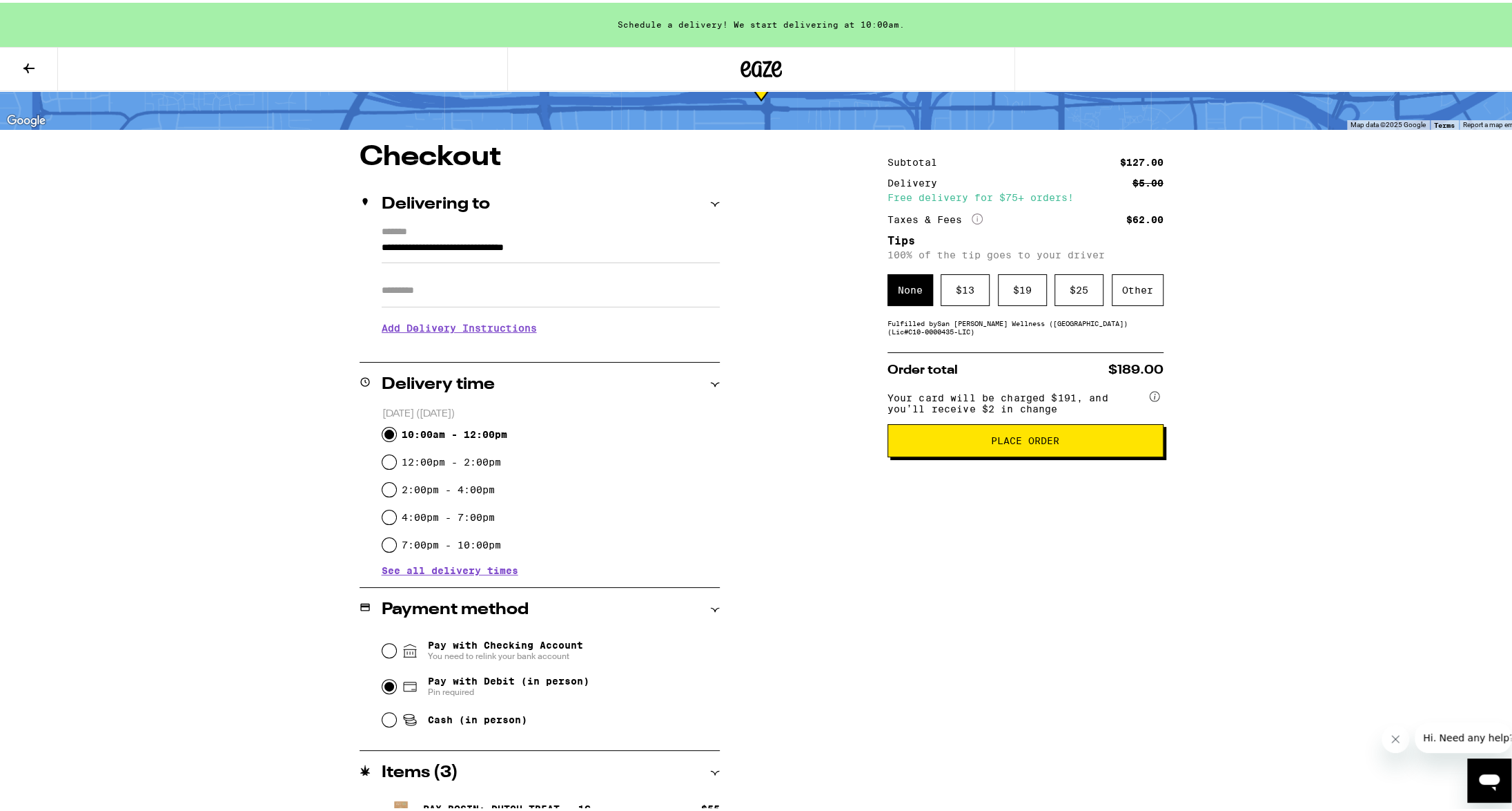
scroll to position [62, 0]
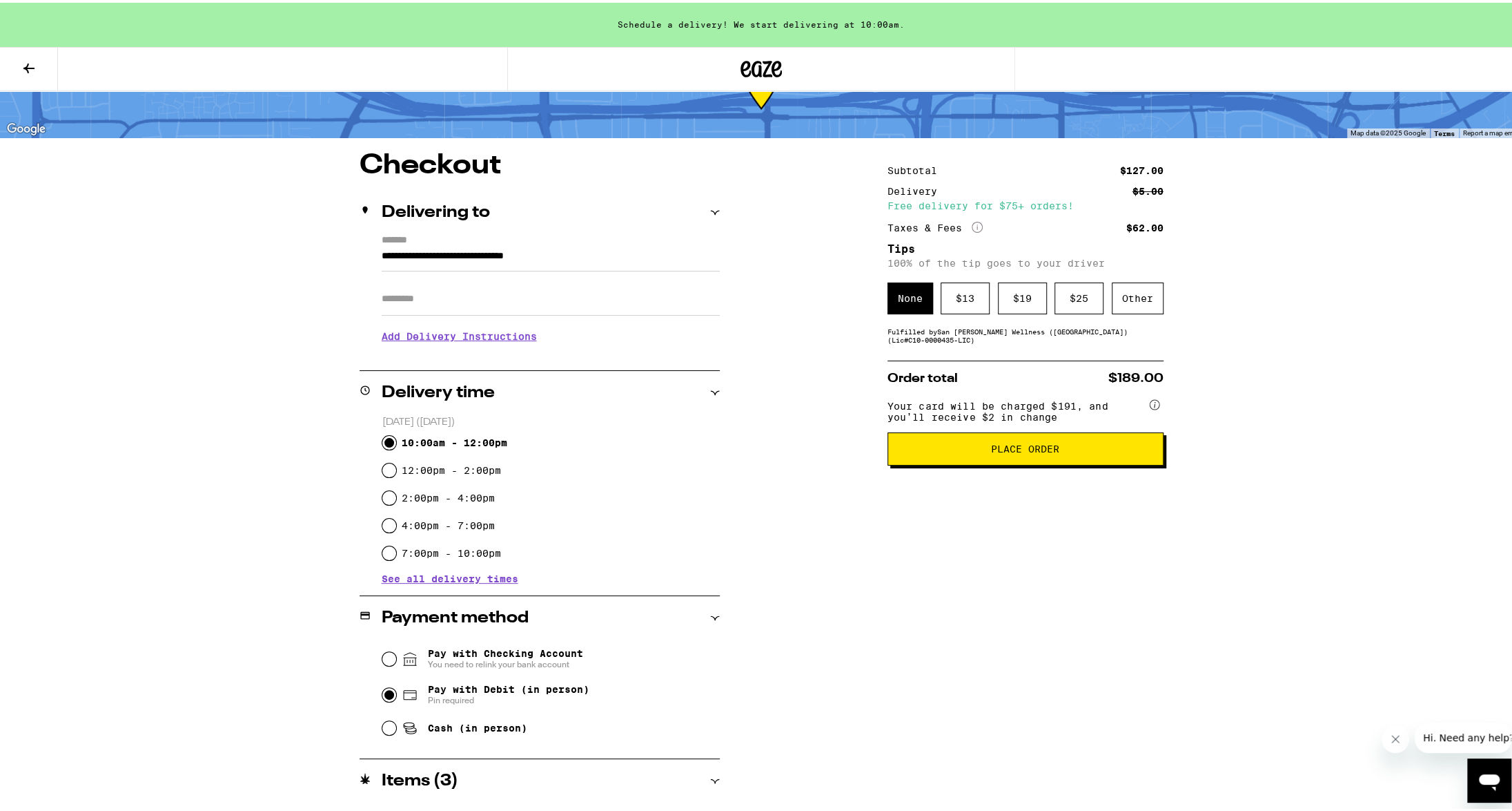
click at [391, 723] on div "Cash (in person)" at bounding box center [551, 724] width 338 height 30
click at [387, 727] on input "Cash (in person)" at bounding box center [389, 725] width 14 height 14
radio input "true"
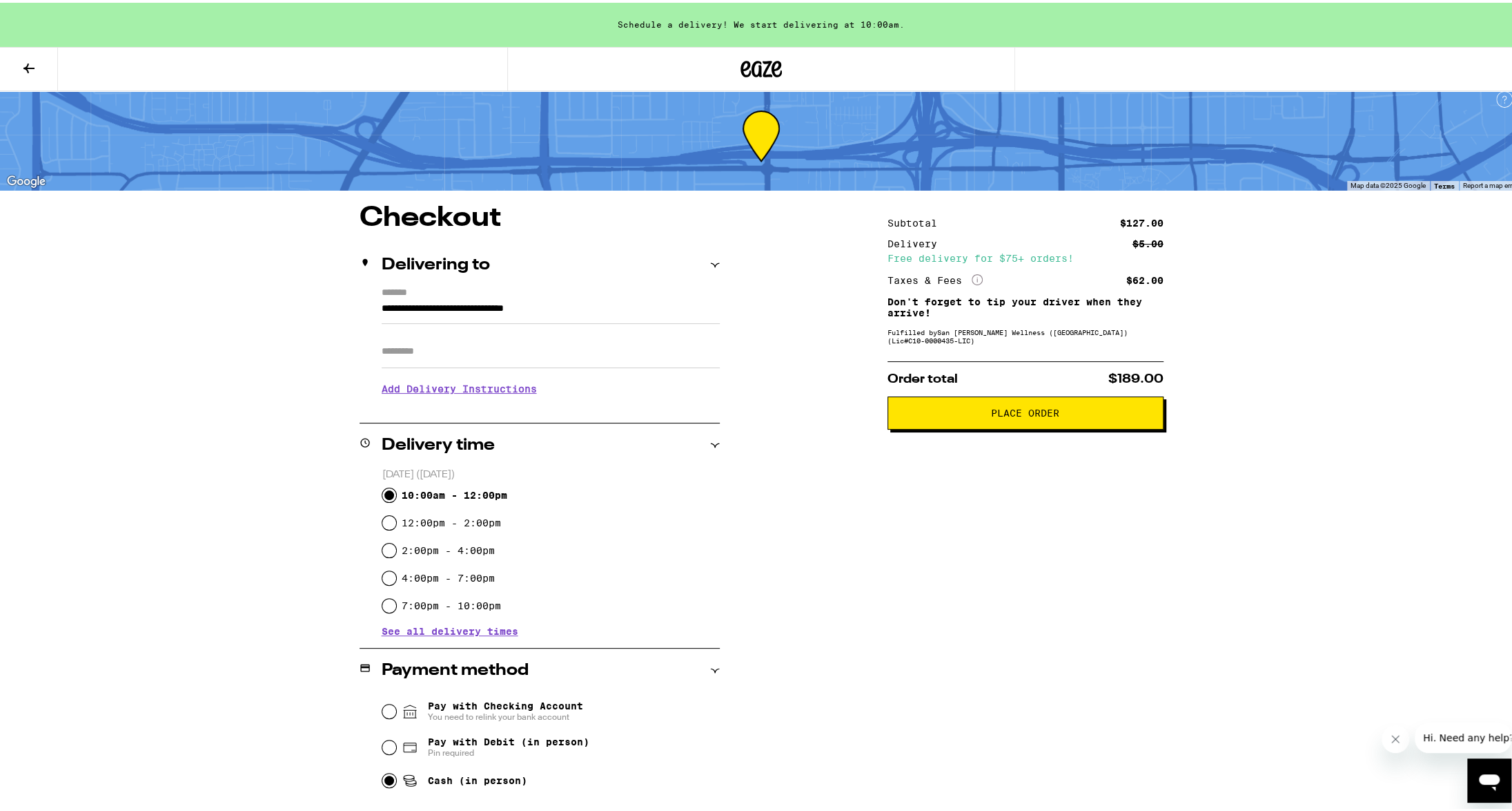
scroll to position [0, 0]
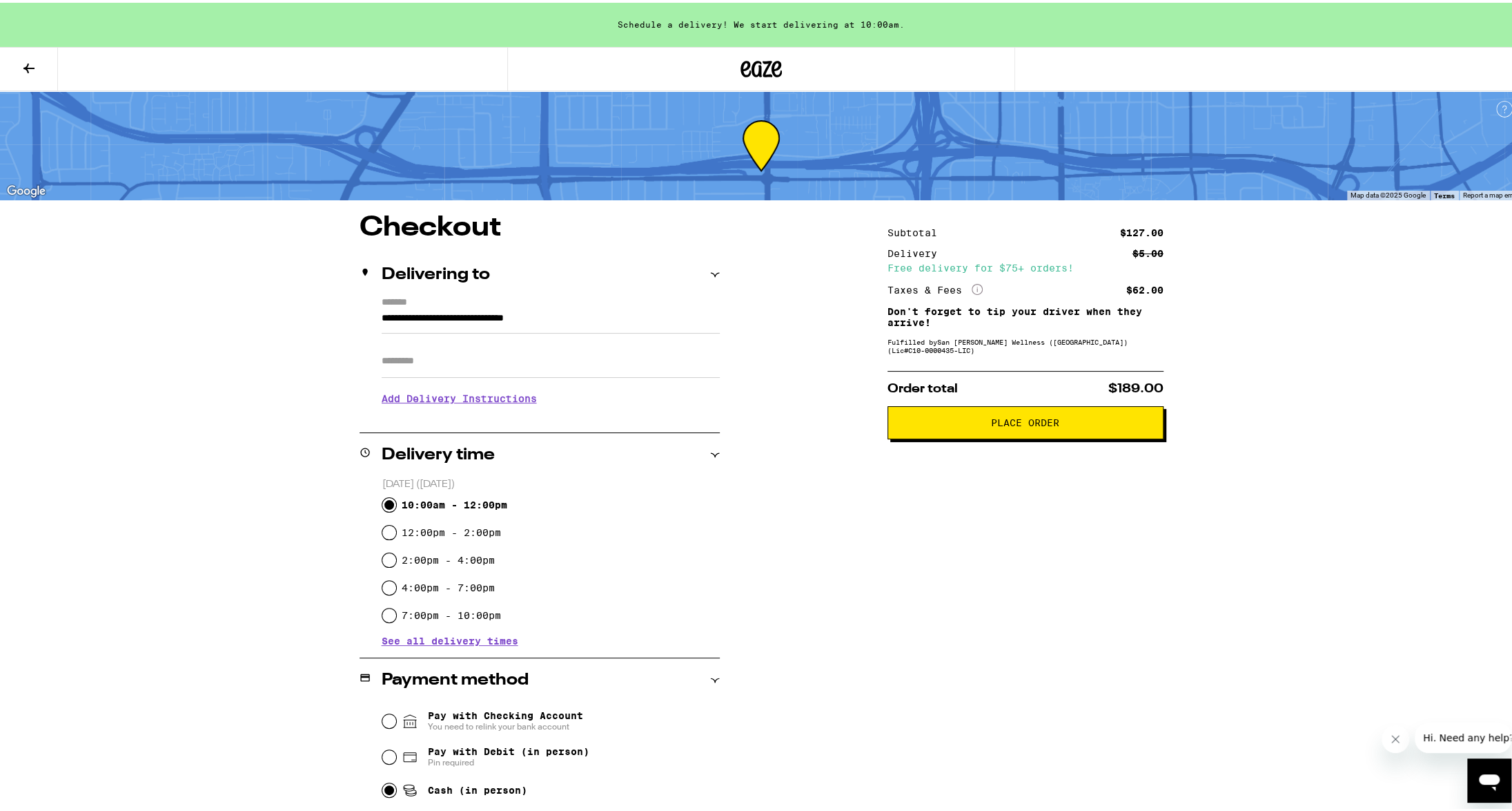
click at [516, 400] on h3 "Add Delivery Instructions" at bounding box center [551, 395] width 338 height 32
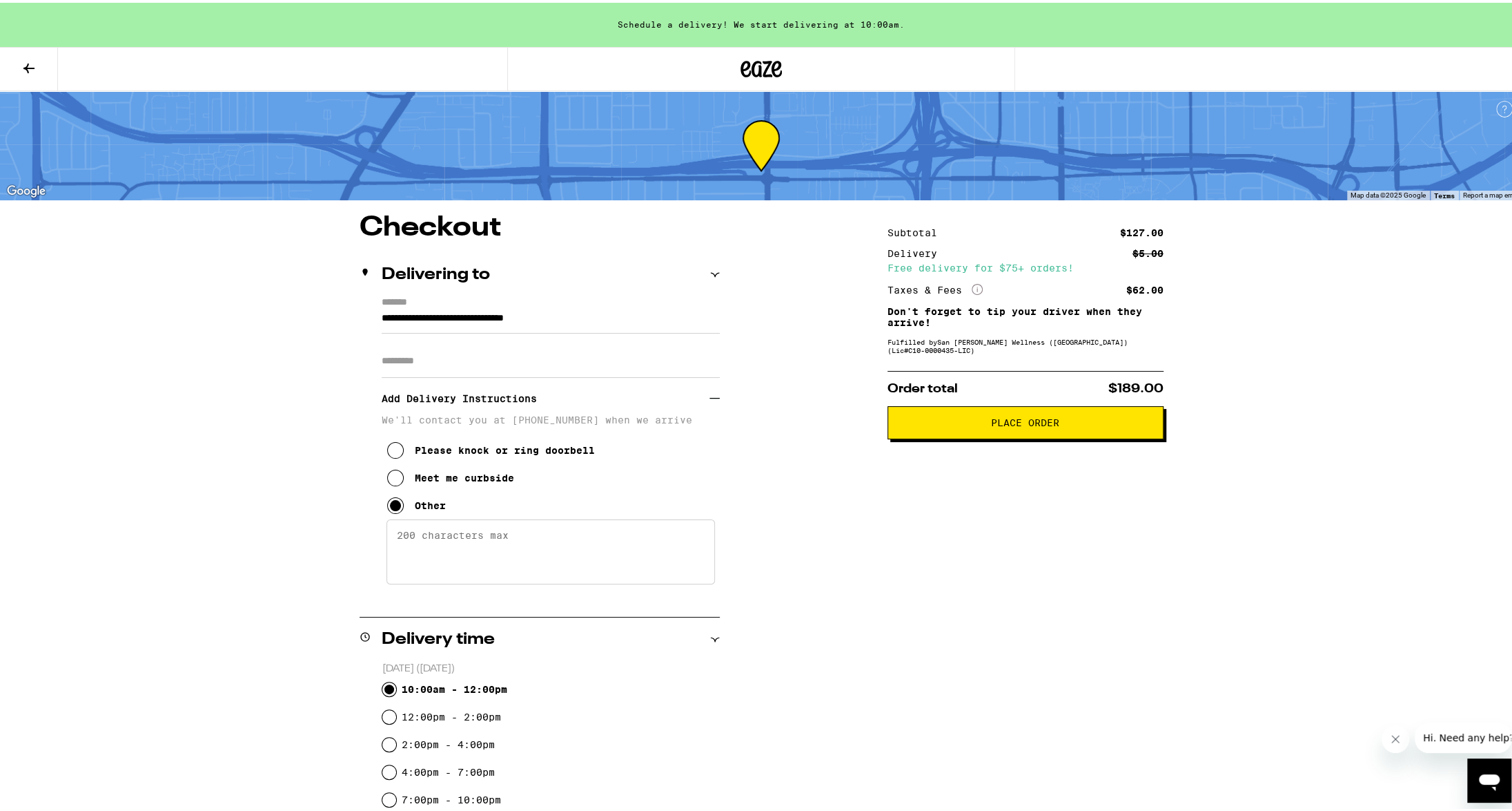
click at [474, 536] on textarea "Enter any other delivery instructions you want driver to know" at bounding box center [551, 549] width 328 height 65
drag, startPoint x: 489, startPoint y: 552, endPoint x: 425, endPoint y: 555, distance: 64.1
click at [425, 555] on textarea "When you arrive at the front, keep following the road and wait by the loading a…" at bounding box center [551, 549] width 328 height 65
click at [595, 551] on textarea "When you arrive at the front, keep following the road to the loading area" at bounding box center [551, 549] width 328 height 65
type textarea "When you arrive at the front, keep following the road to the loading area, and …"
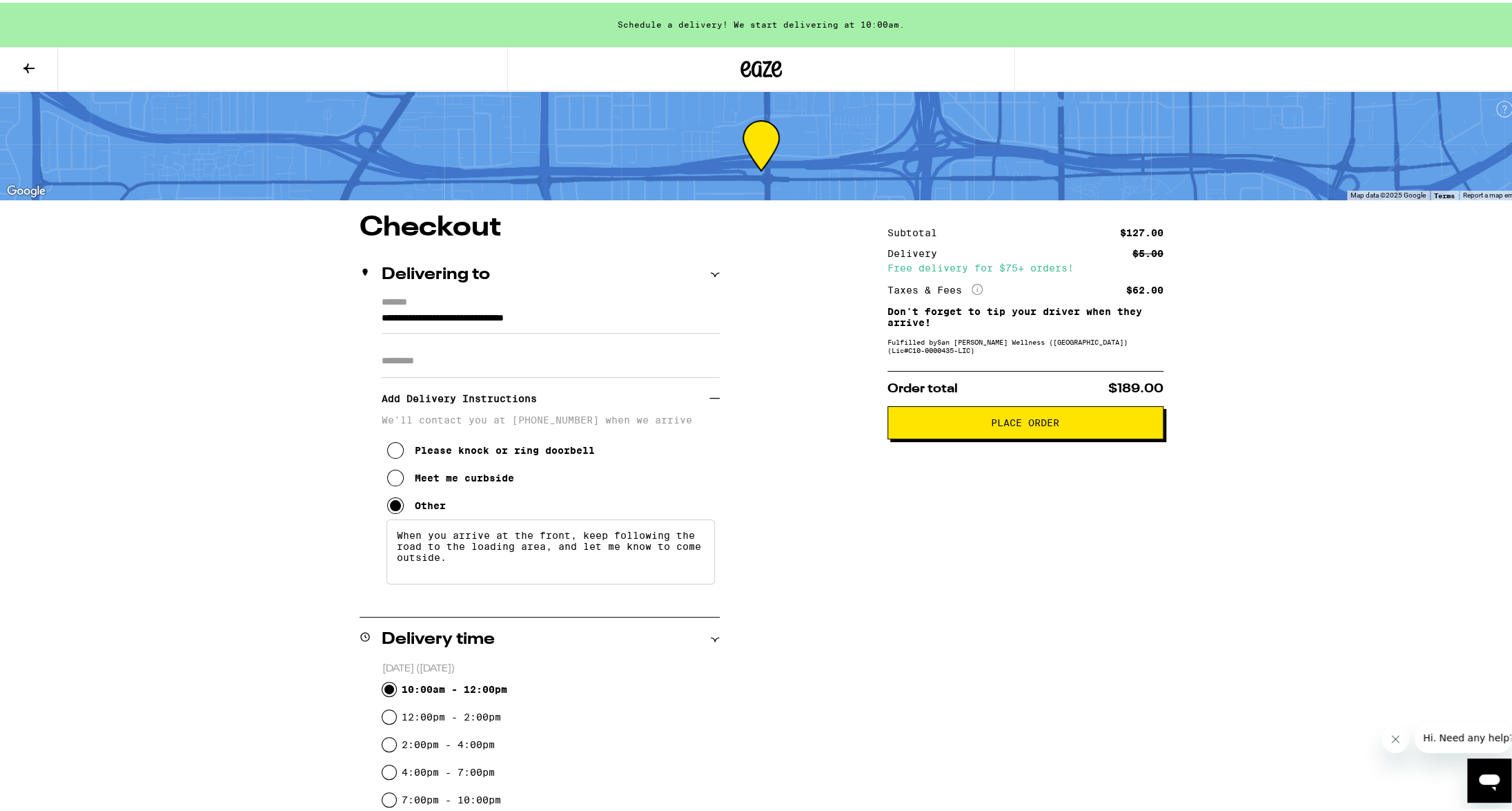
click at [1012, 434] on button "Place Order" at bounding box center [1025, 419] width 276 height 33
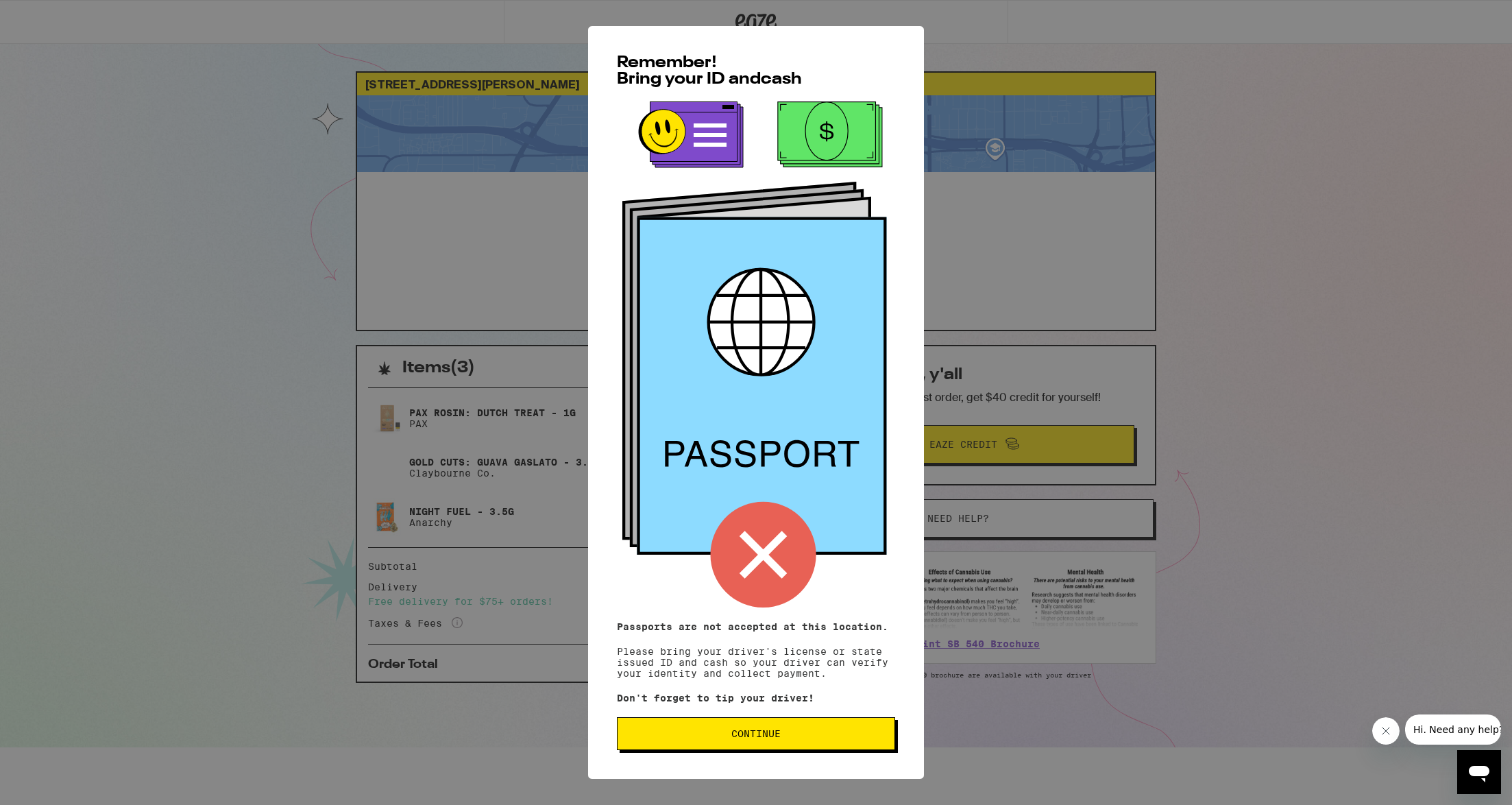
click at [764, 738] on span "Continue" at bounding box center [755, 733] width 50 height 10
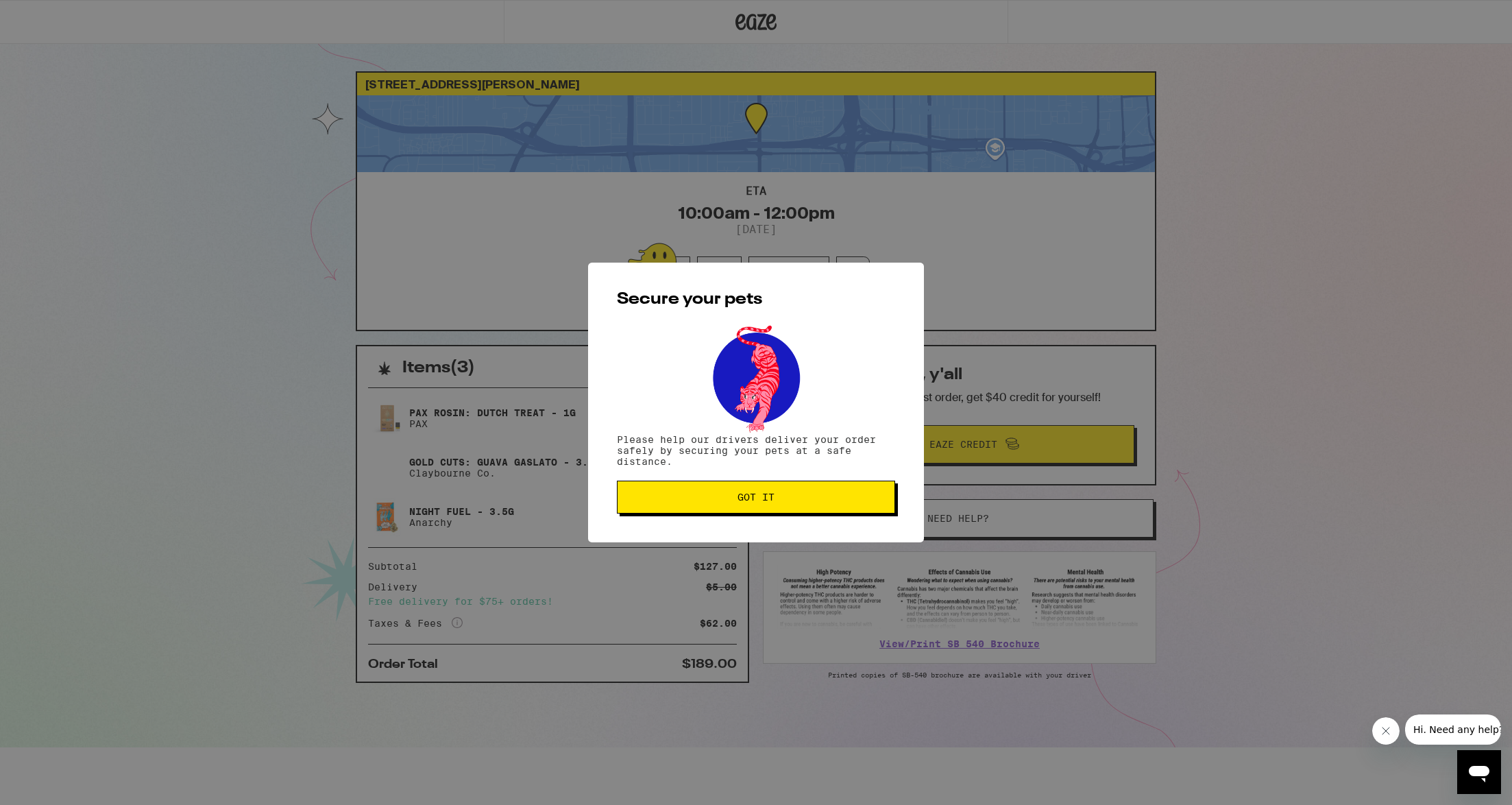
click at [745, 498] on span "Got it" at bounding box center [756, 496] width 37 height 10
